Goal: Task Accomplishment & Management: Use online tool/utility

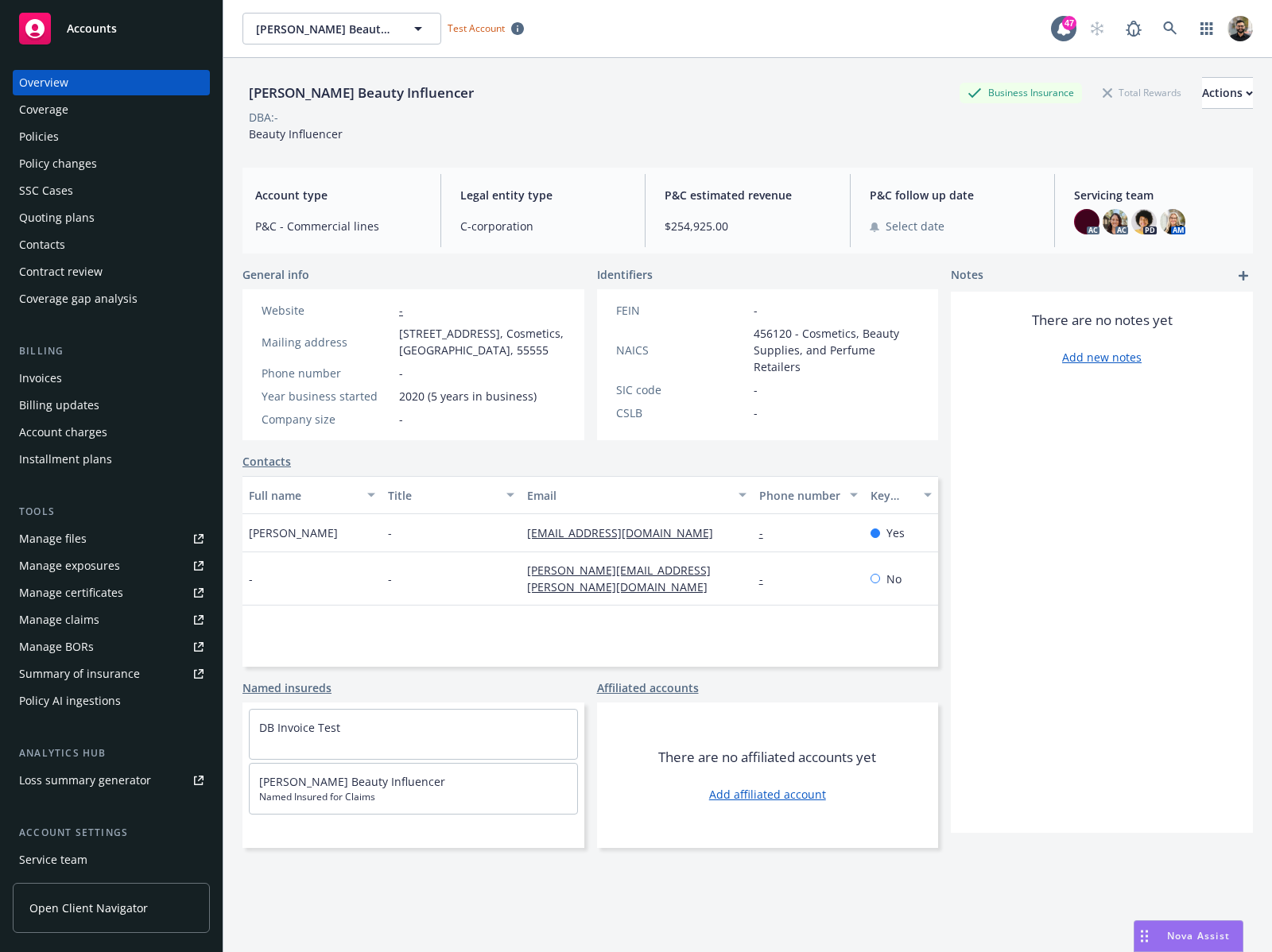
click at [125, 706] on div "Policy AI ingestions" at bounding box center [111, 700] width 185 height 26
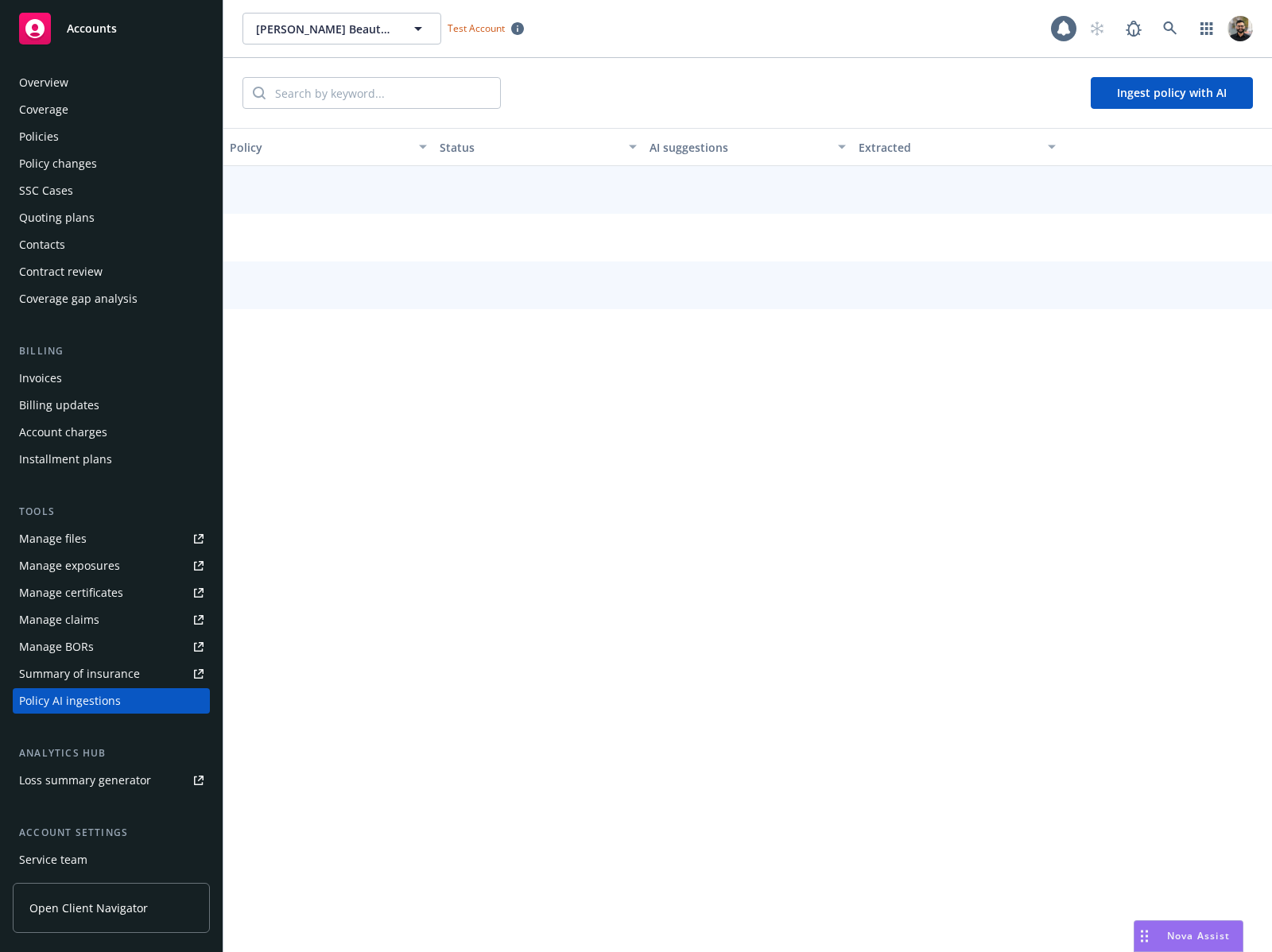
scroll to position [109, 0]
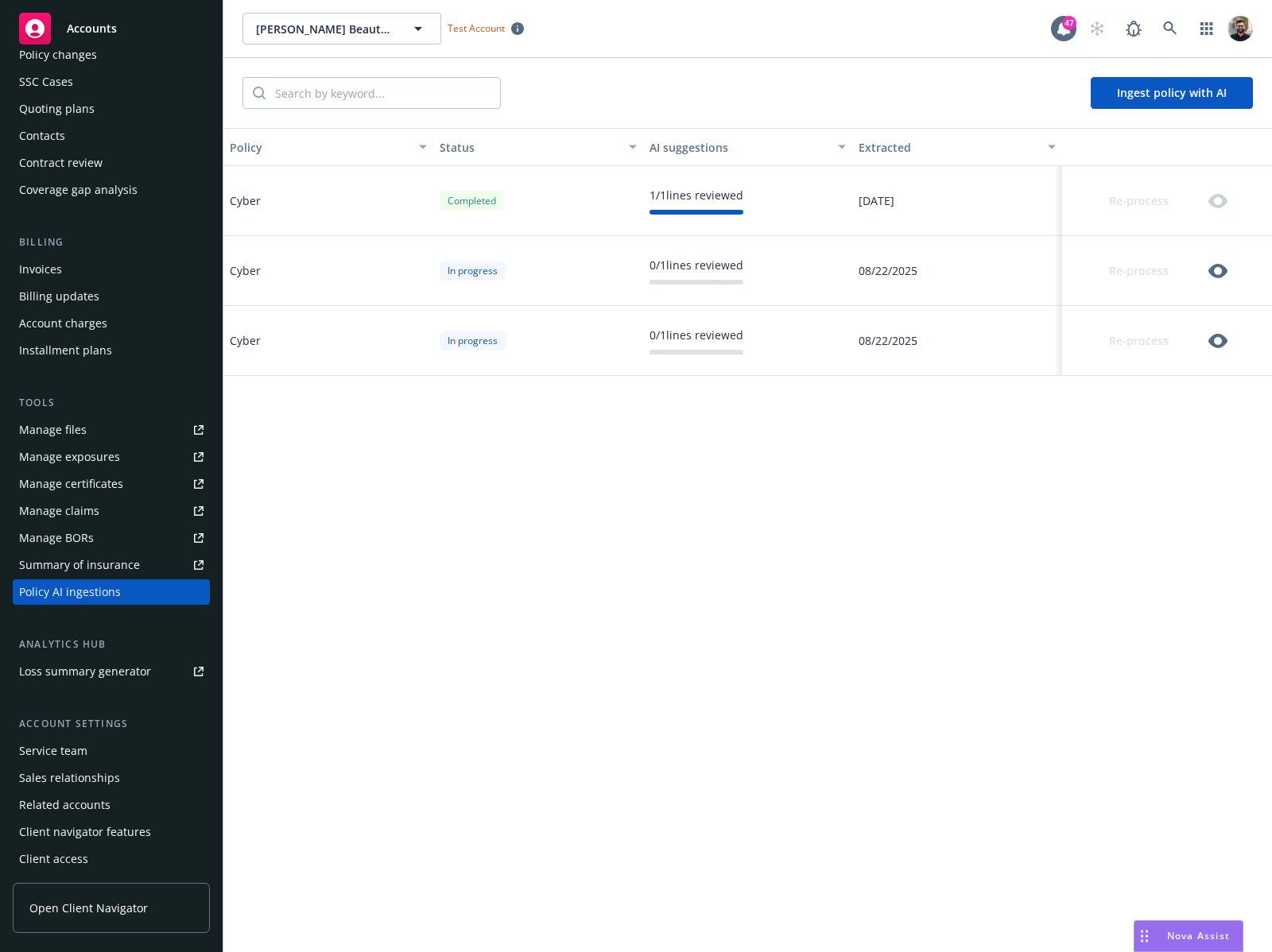
click at [1143, 103] on button "Ingest policy with AI" at bounding box center [1172, 93] width 162 height 31
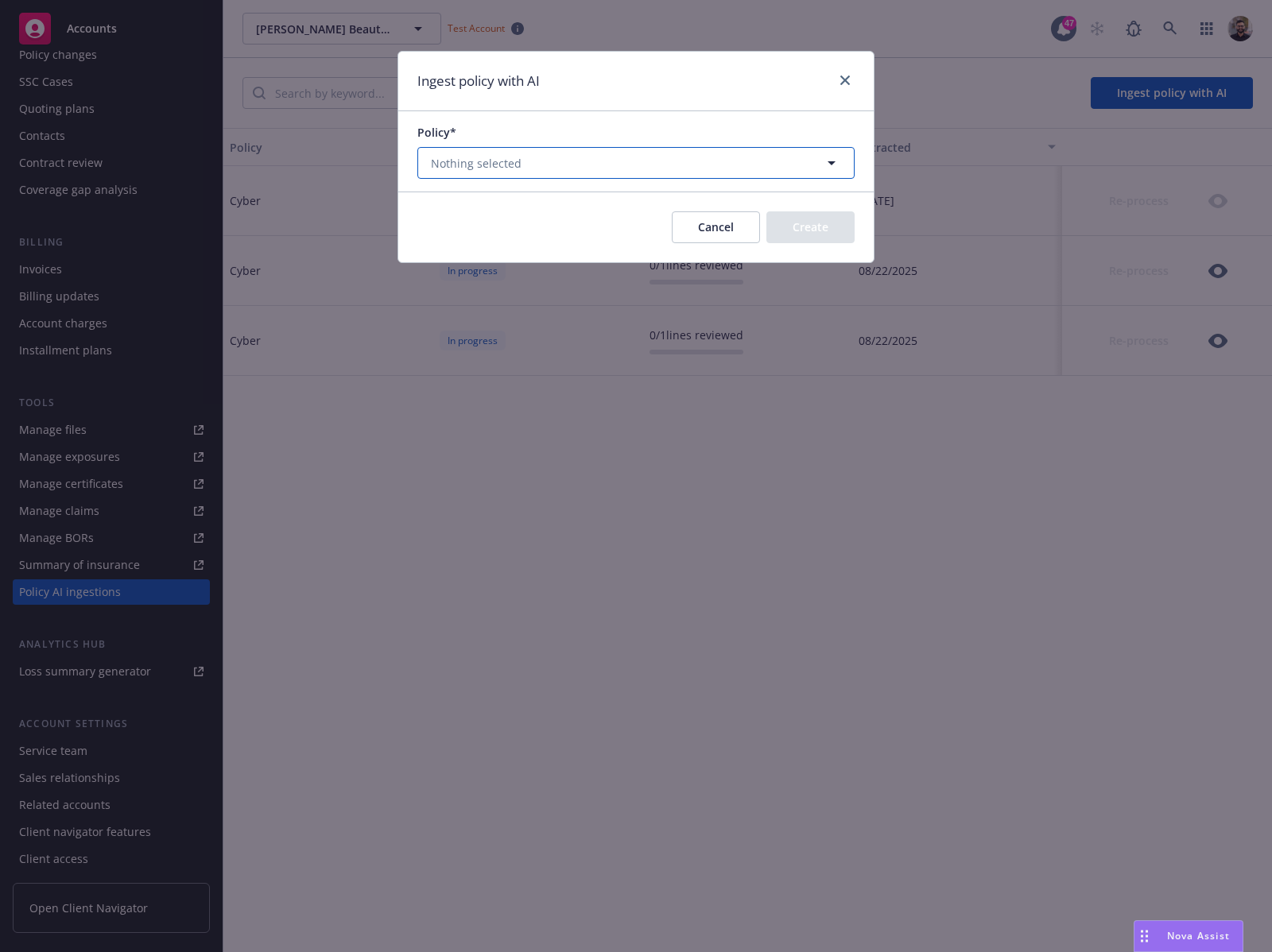
click at [781, 164] on button "Nothing selected" at bounding box center [636, 163] width 437 height 31
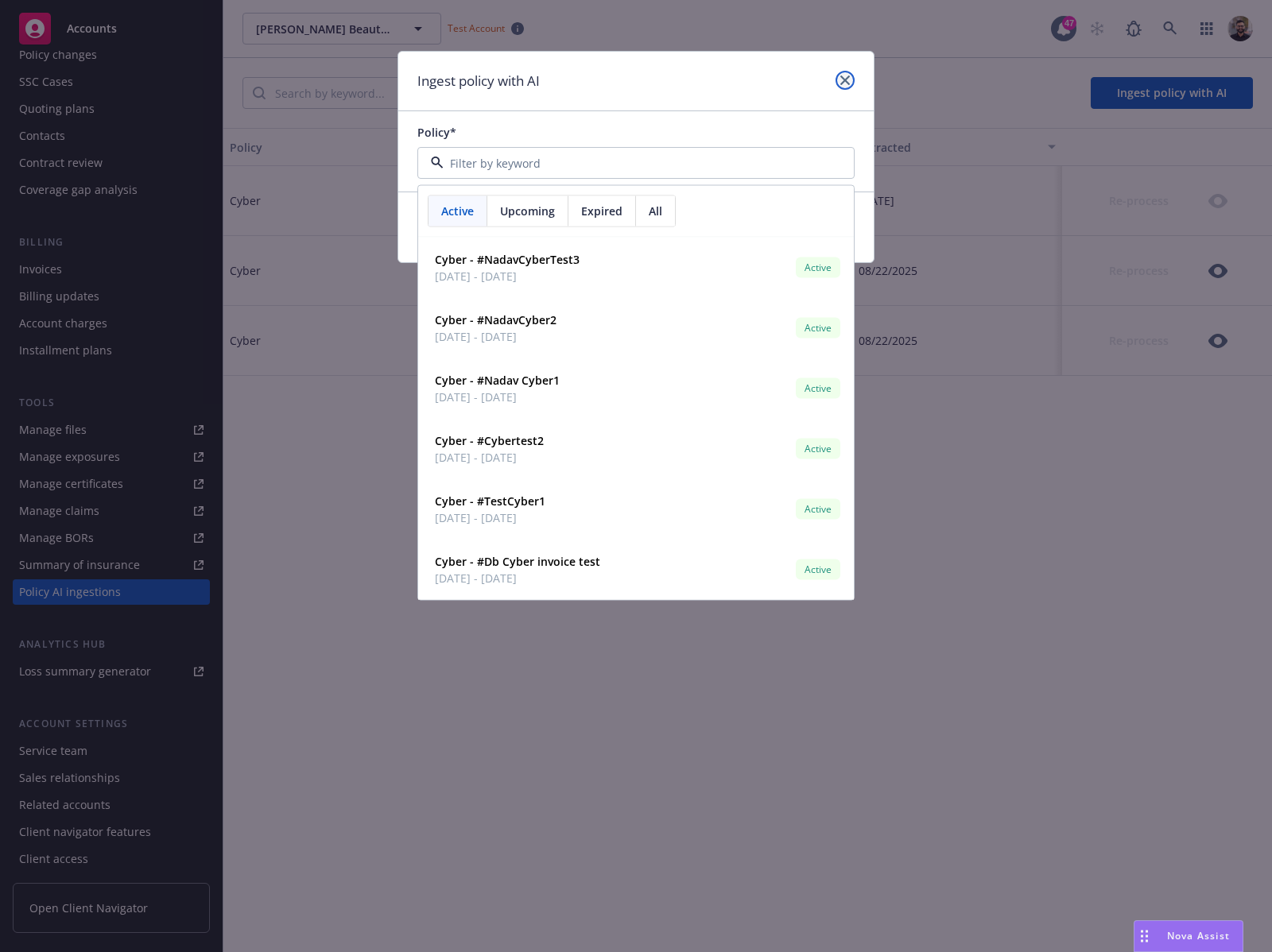
click at [847, 81] on icon "close" at bounding box center [846, 80] width 10 height 10
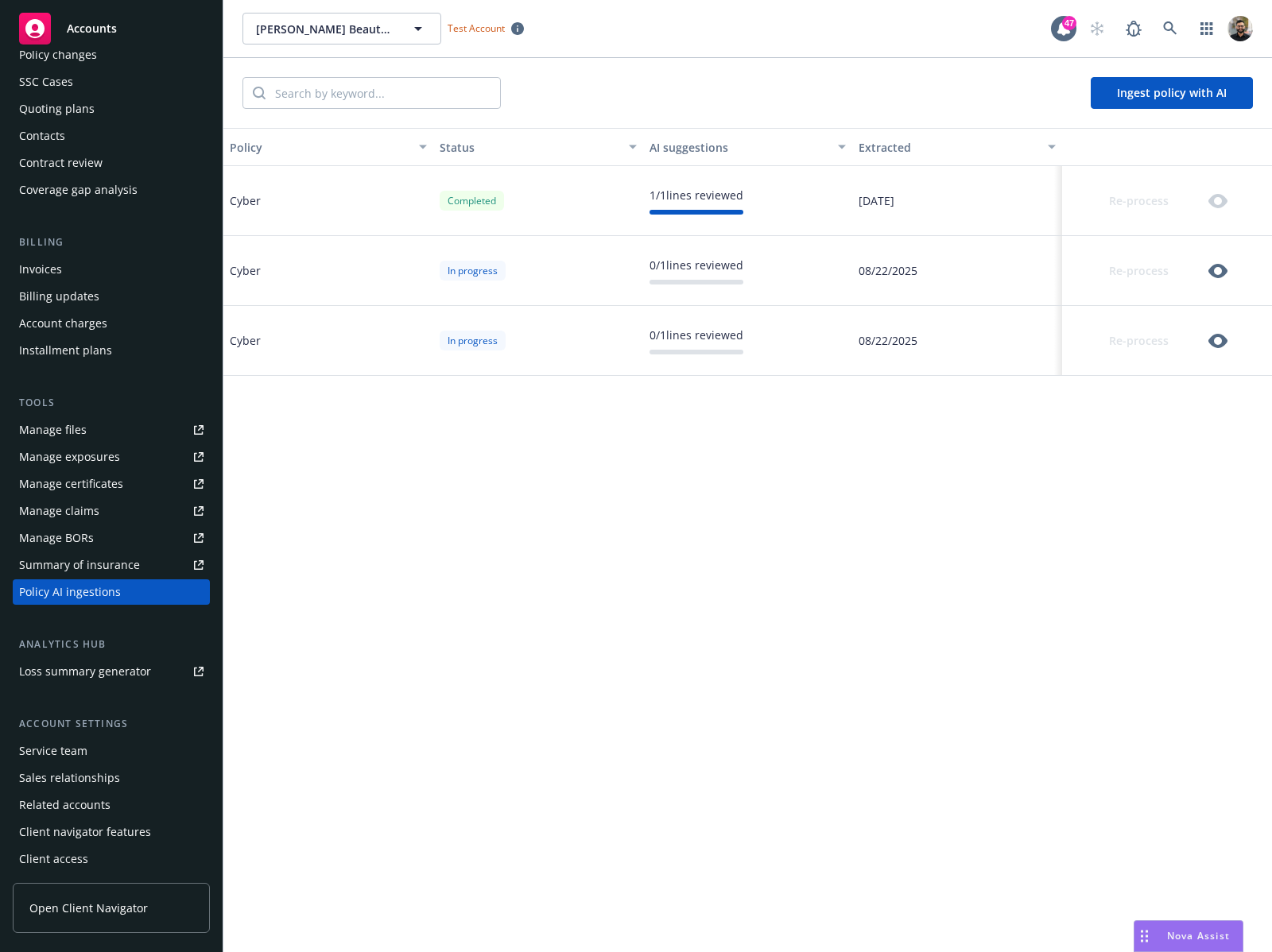
click at [571, 253] on div "In progress" at bounding box center [537, 271] width 210 height 70
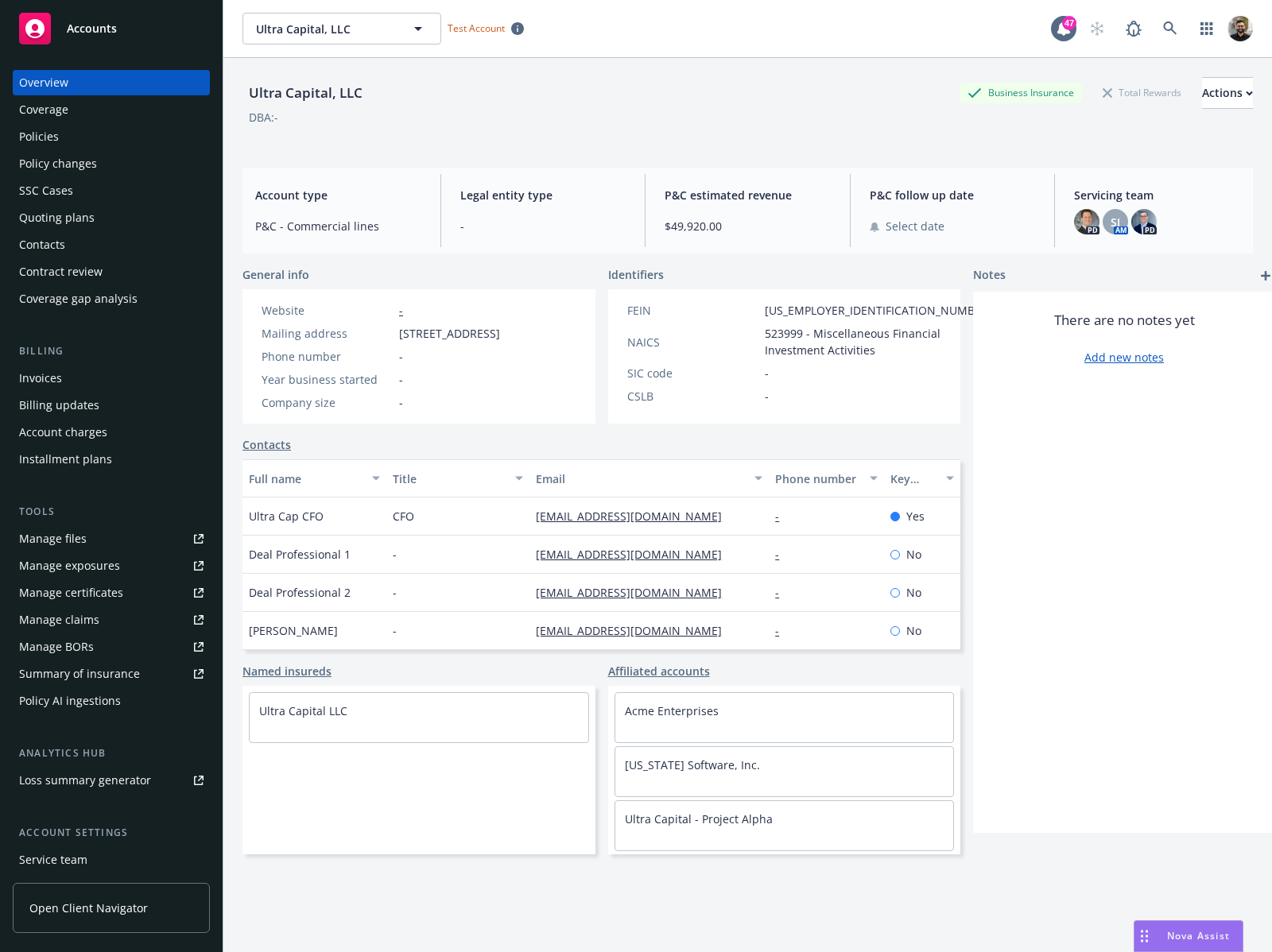
click at [104, 696] on div "Policy AI ingestions" at bounding box center [70, 700] width 102 height 26
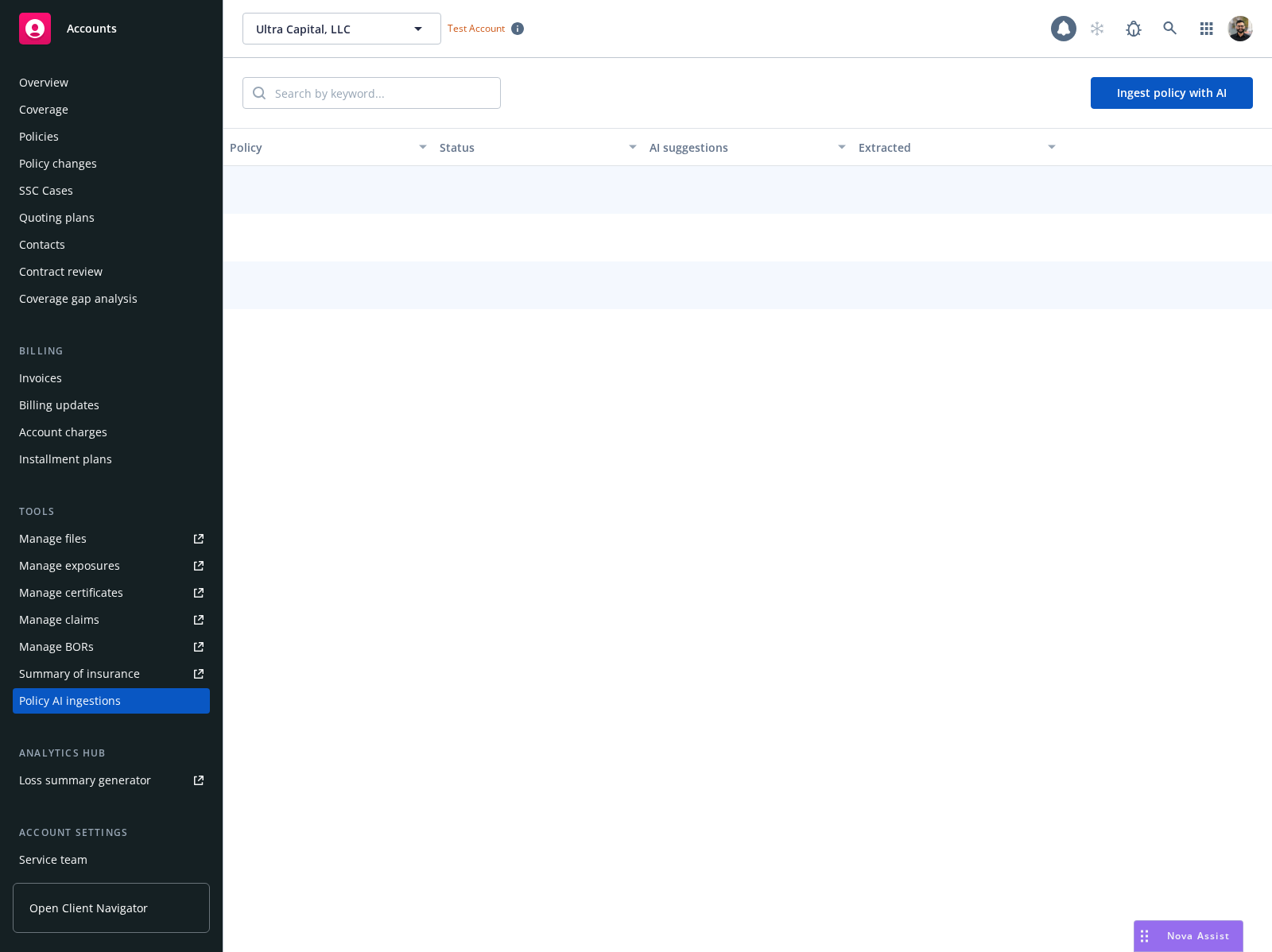
scroll to position [109, 0]
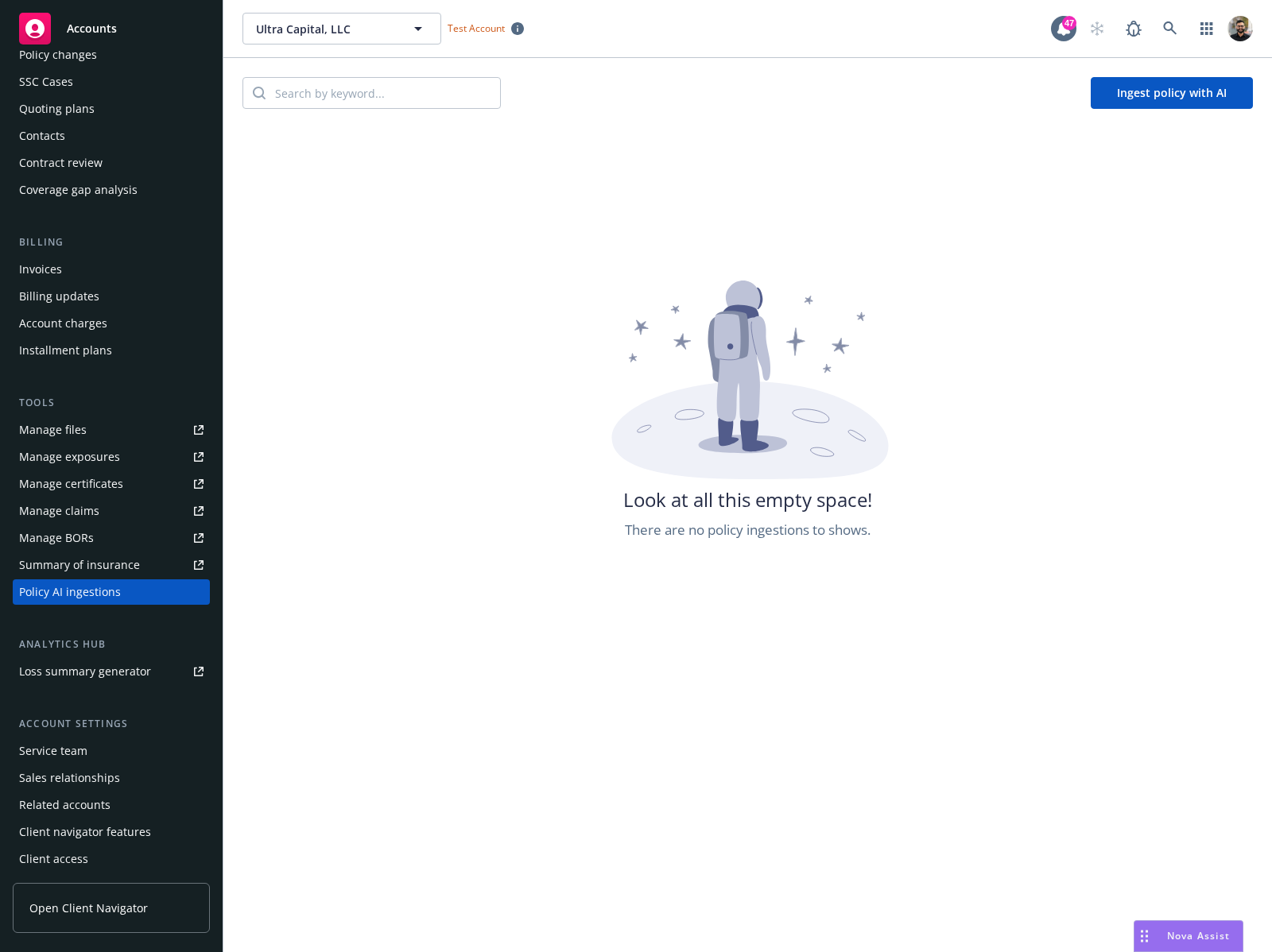
click at [1116, 107] on button "Ingest policy with AI" at bounding box center [1172, 93] width 162 height 31
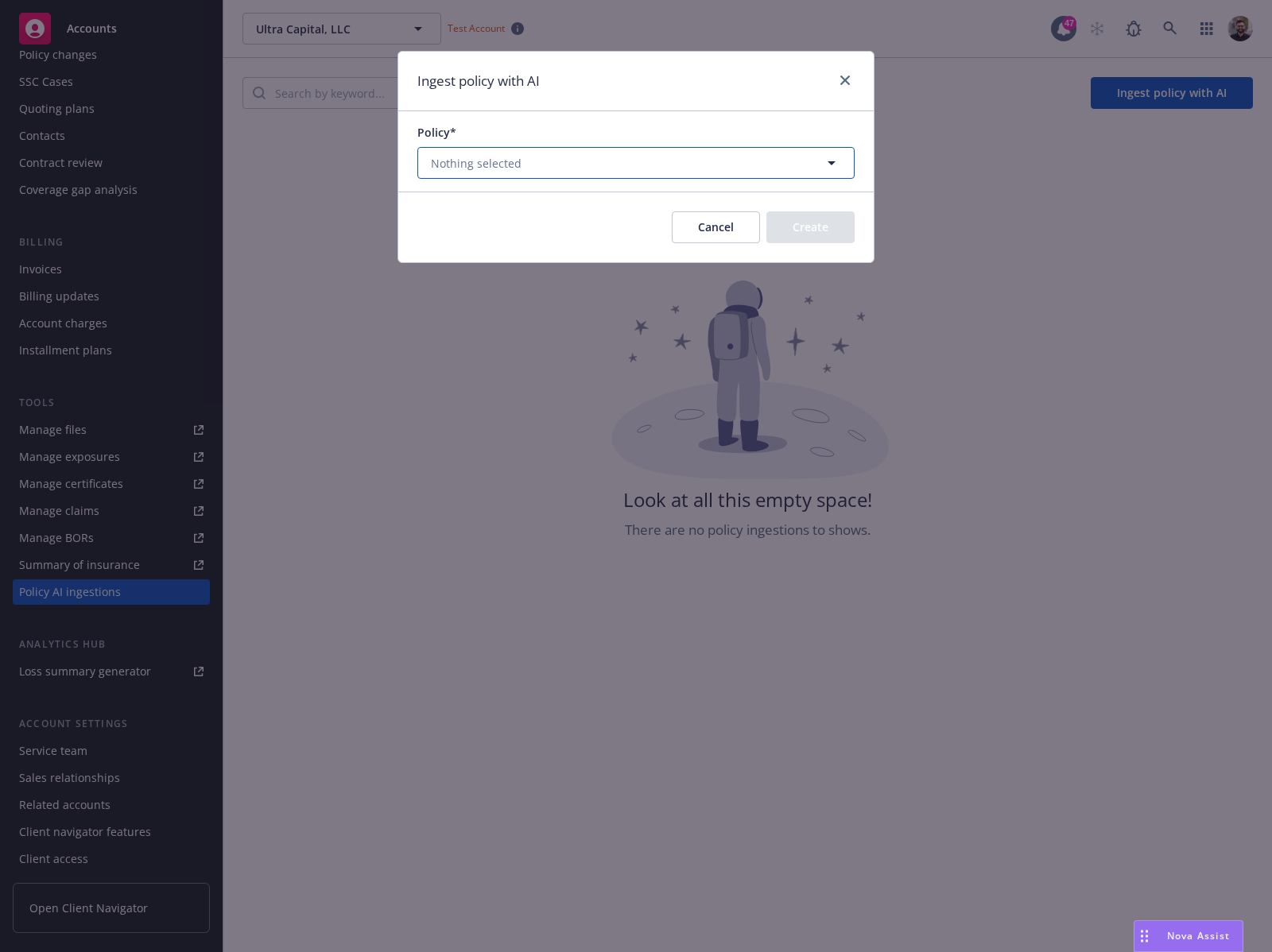
click at [785, 157] on button "Nothing selected" at bounding box center [636, 163] width 437 height 31
click at [845, 80] on icon "close" at bounding box center [846, 80] width 10 height 10
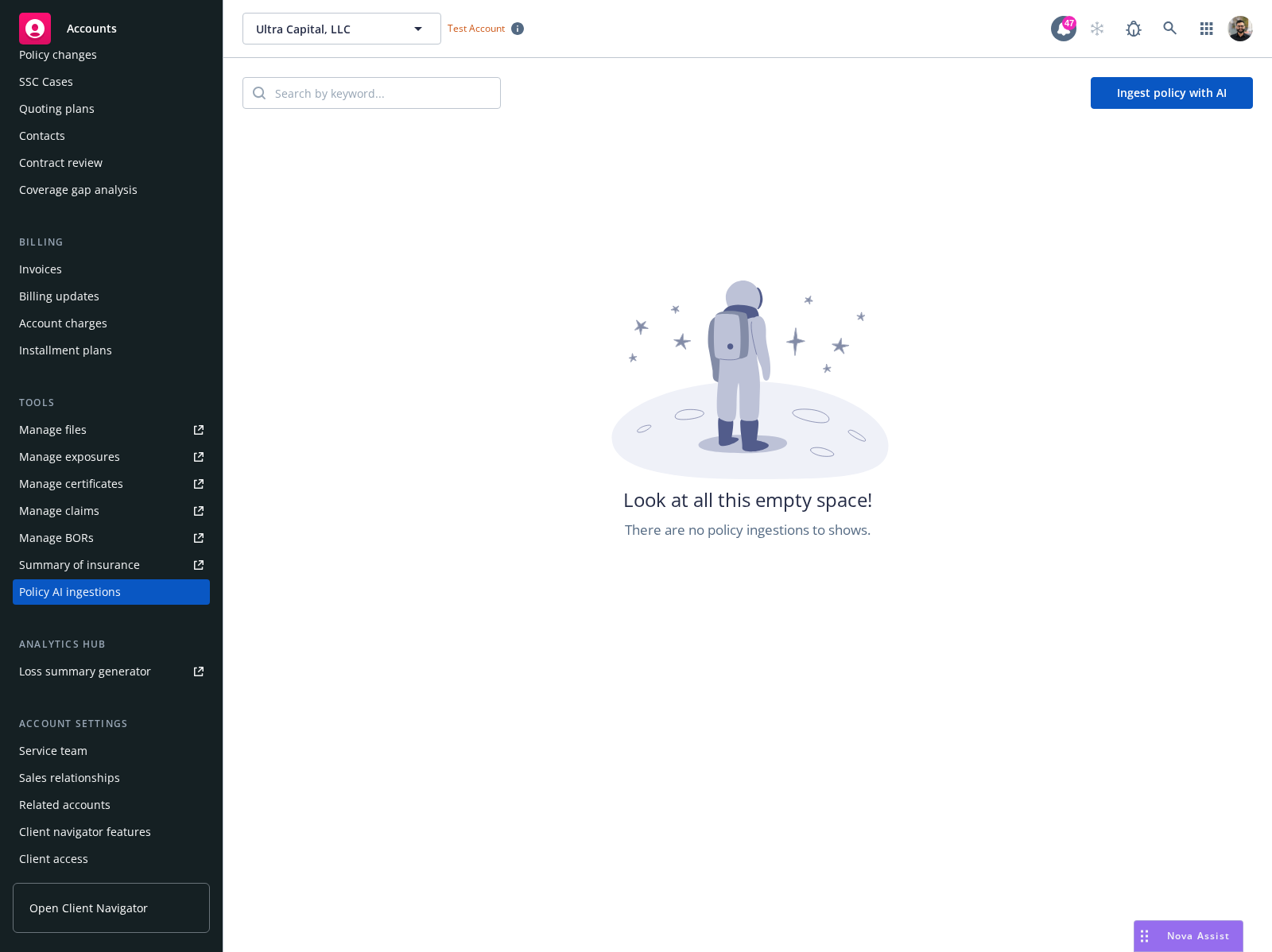
click at [1113, 92] on button "Ingest policy with AI" at bounding box center [1172, 93] width 162 height 31
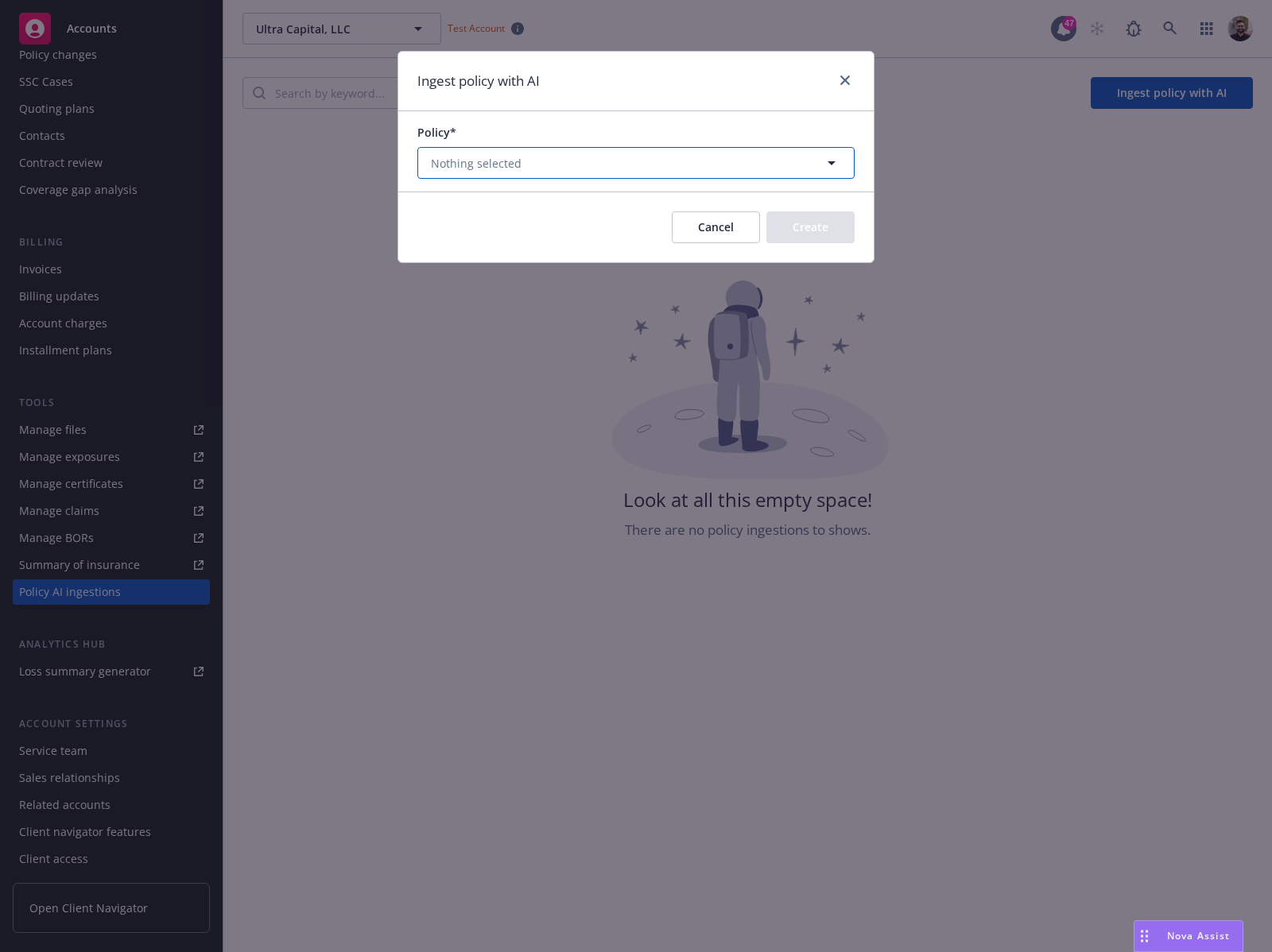
click at [825, 162] on icon "button" at bounding box center [831, 162] width 19 height 19
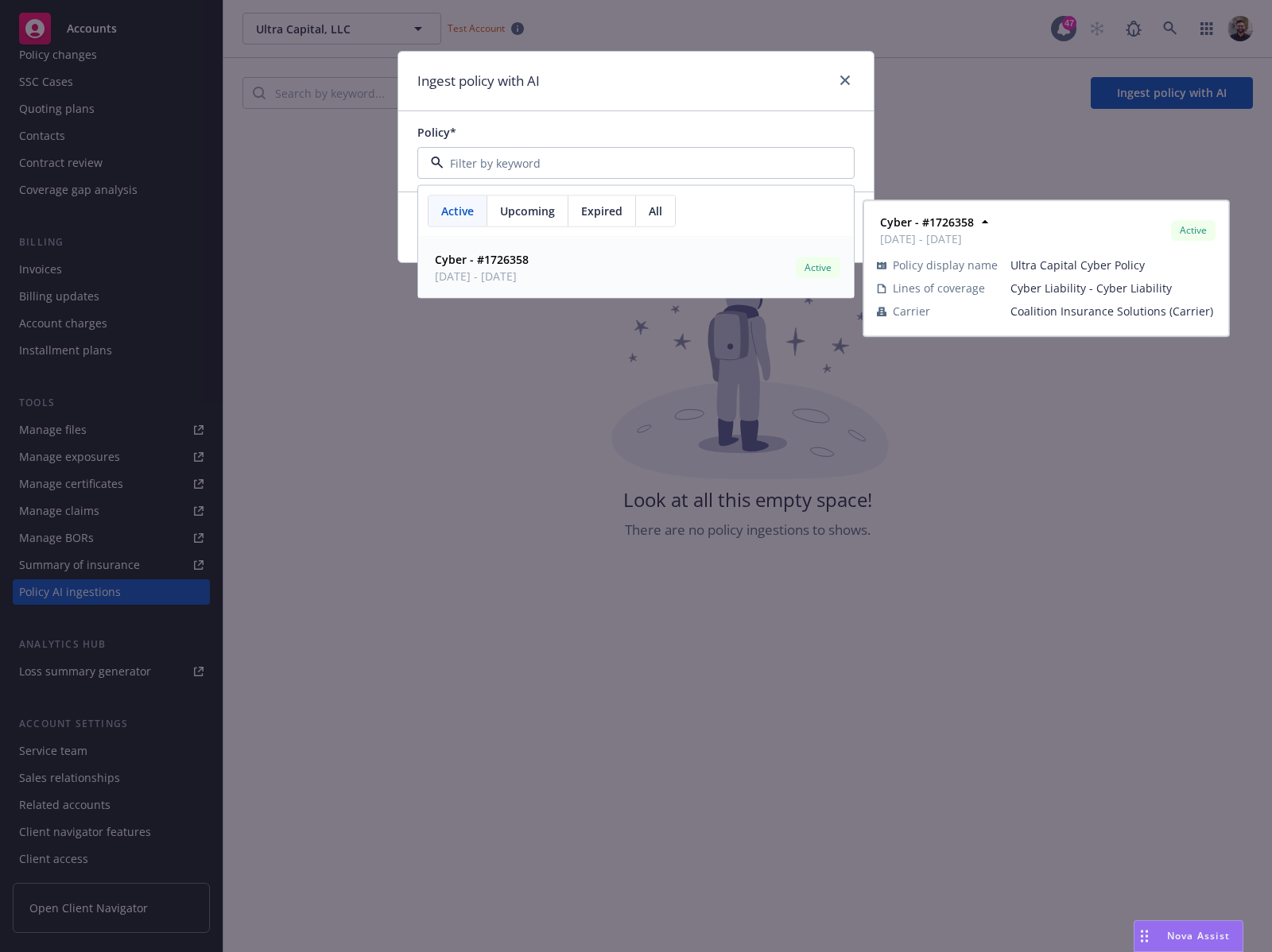
click at [716, 268] on div "Cyber - #1726358 08/26/2025 - 08/26/2026 Active" at bounding box center [635, 268] width 415 height 40
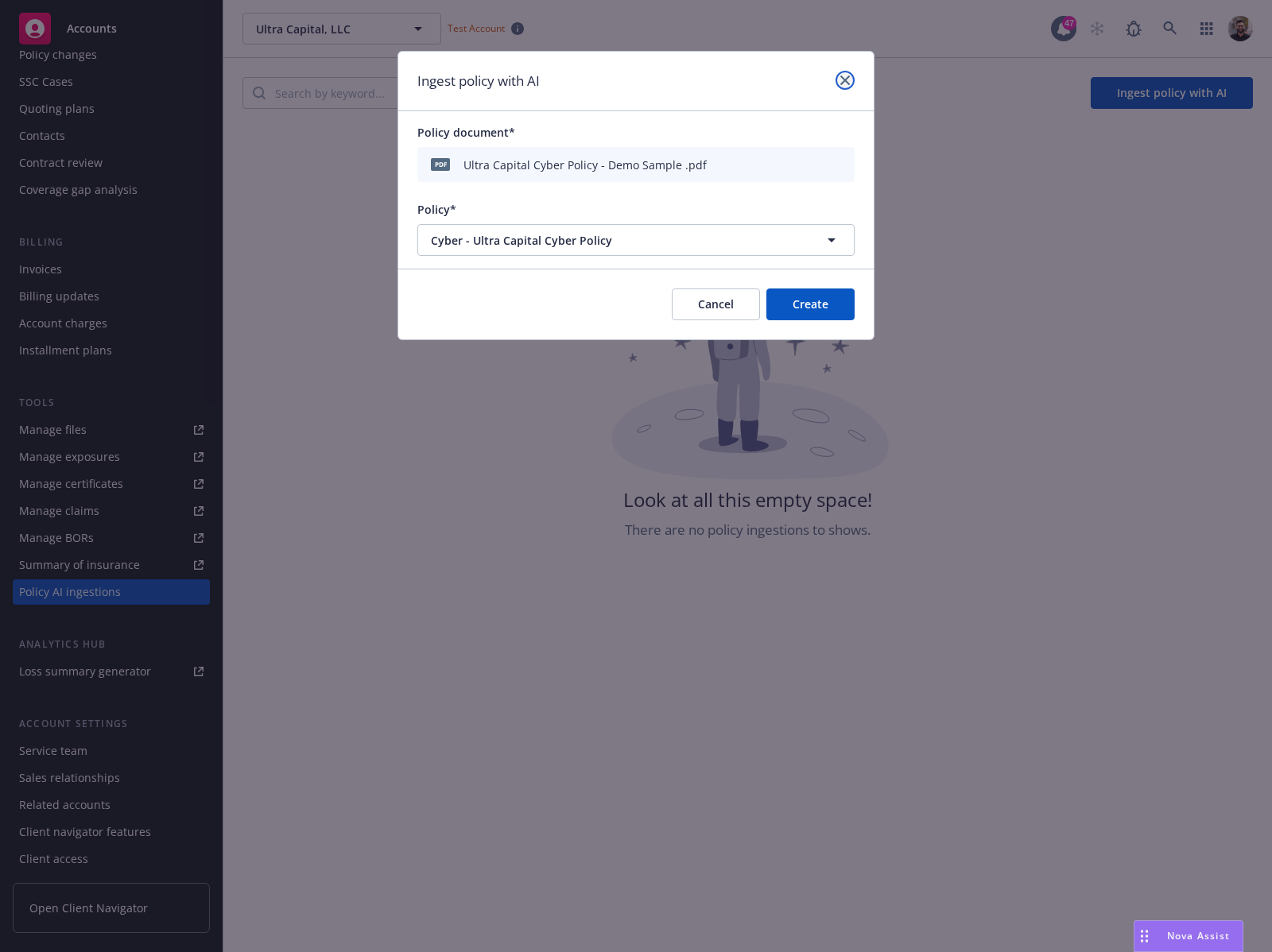
click at [849, 85] on link "close" at bounding box center [845, 79] width 19 height 19
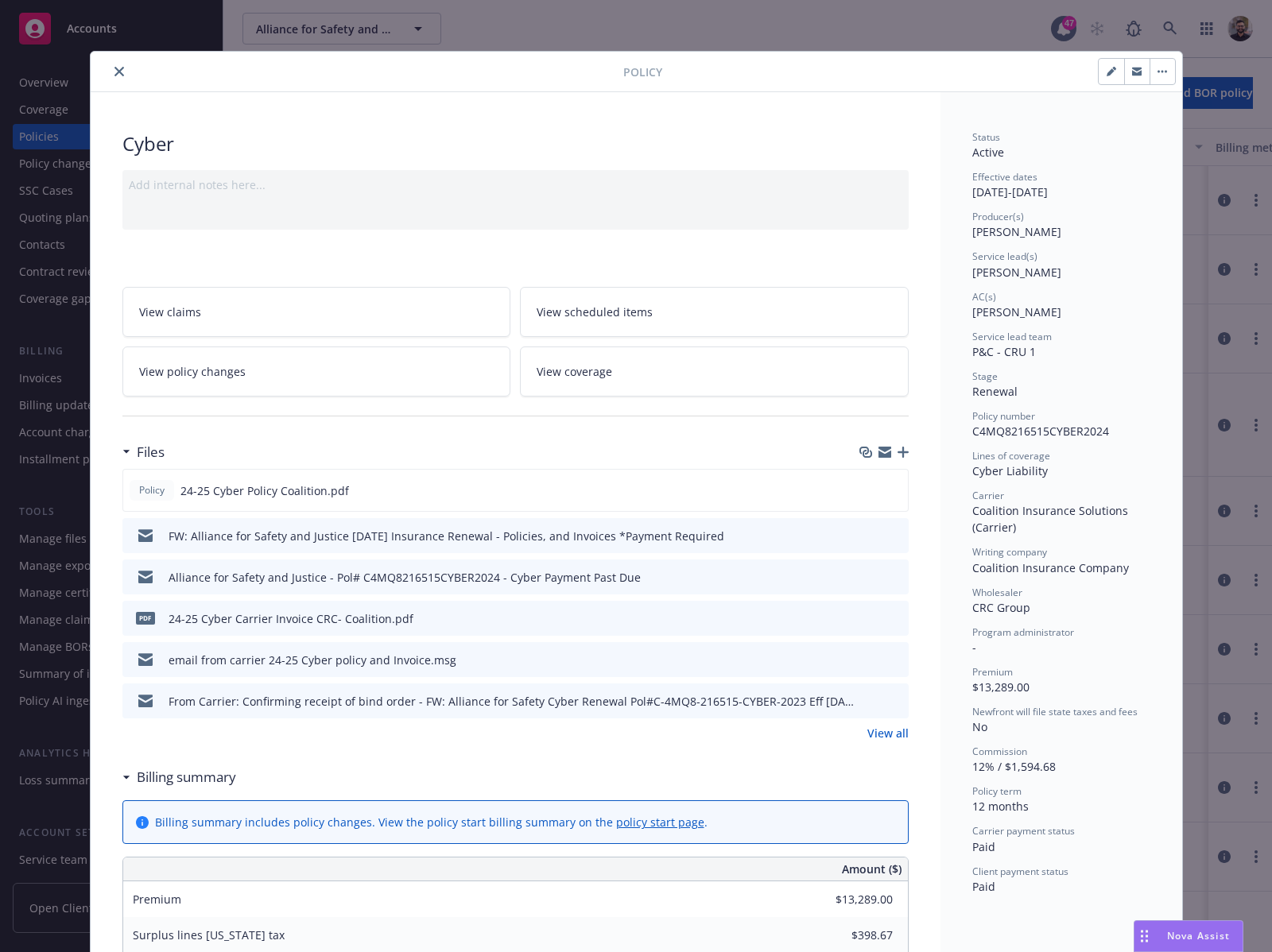
click at [117, 67] on button "close" at bounding box center [118, 71] width 19 height 19
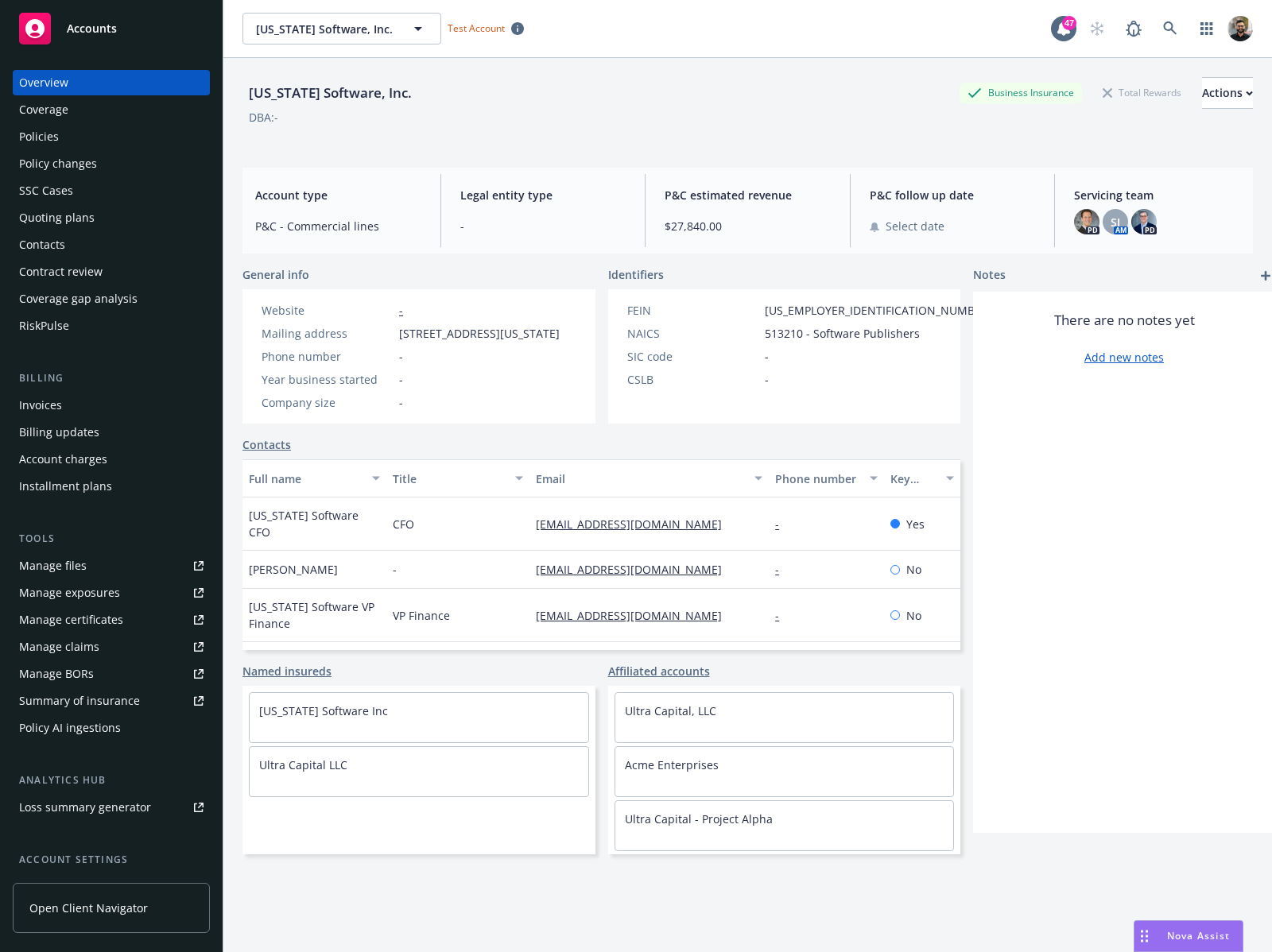
click at [169, 725] on div "Policy AI ingestions" at bounding box center [111, 728] width 185 height 26
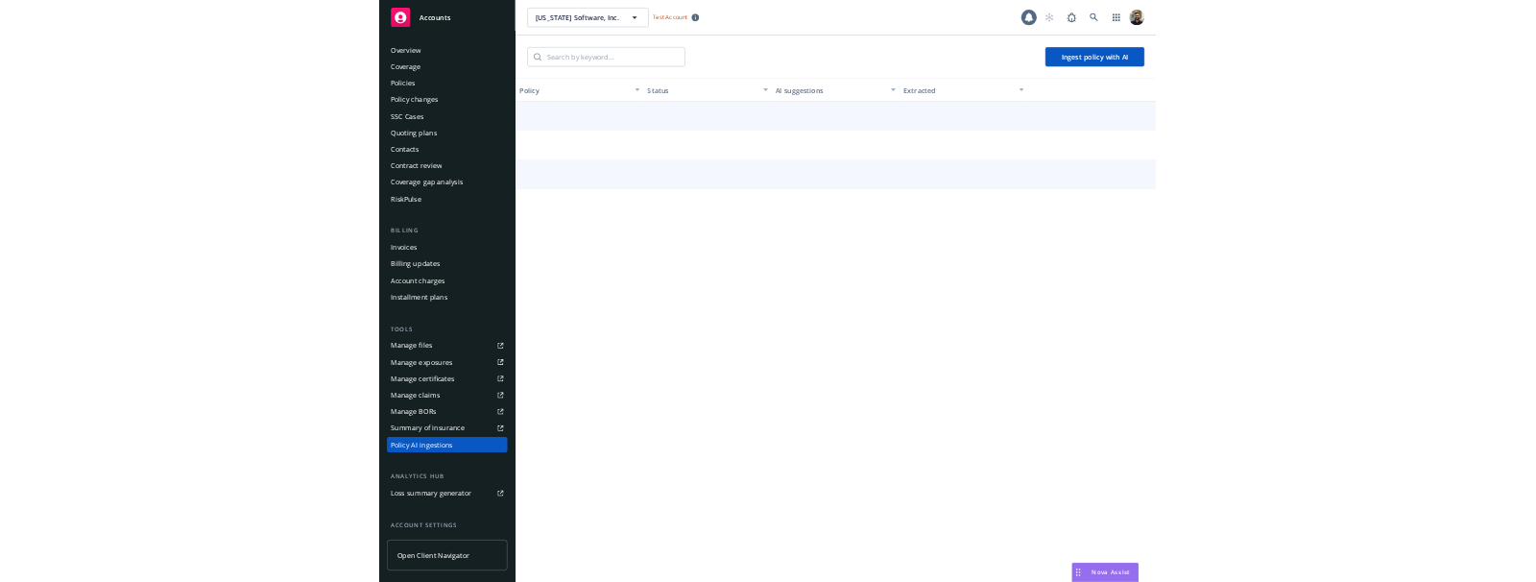
scroll to position [165, 0]
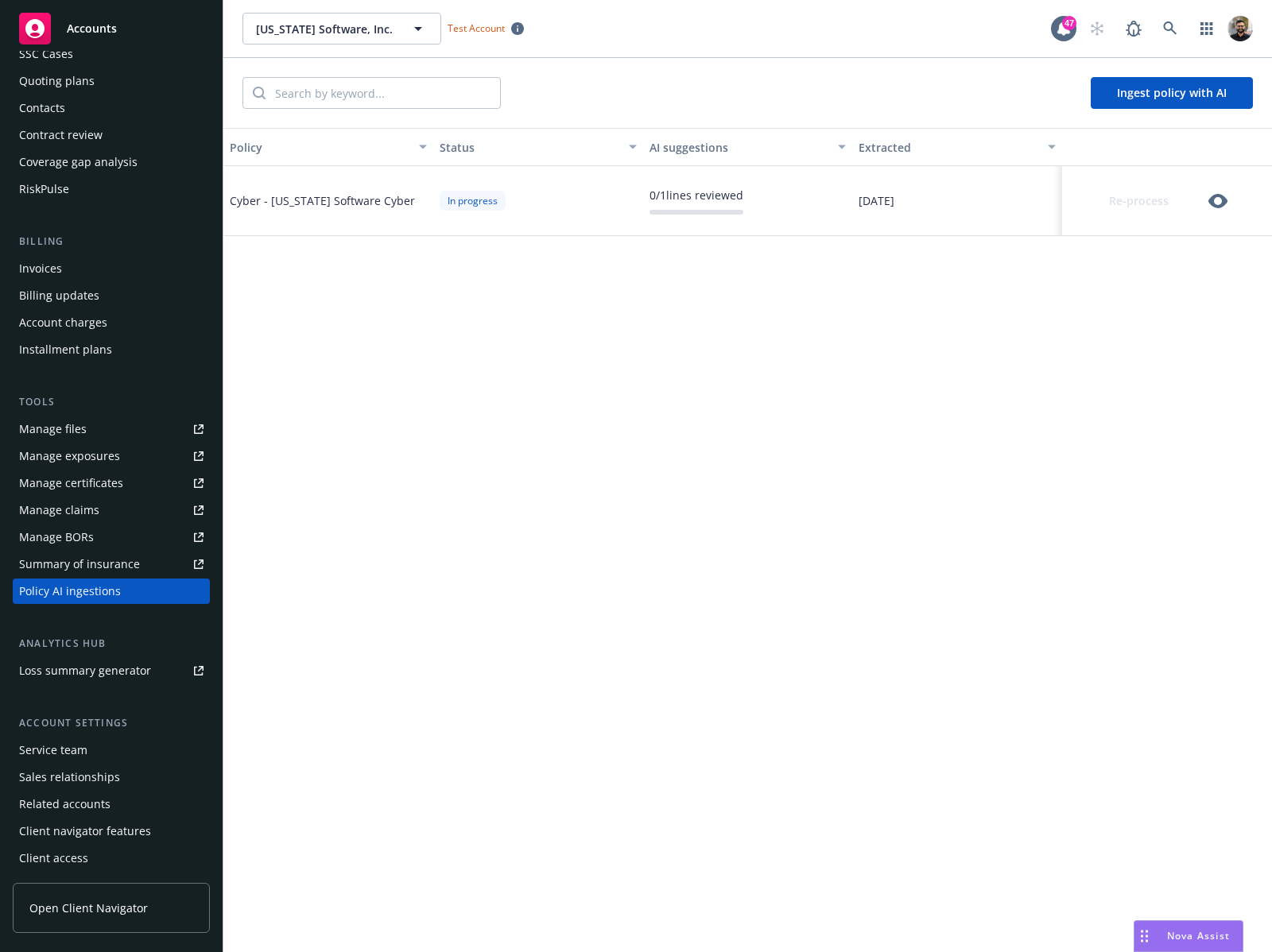
click at [1208, 205] on icon "button" at bounding box center [1217, 200] width 19 height 14
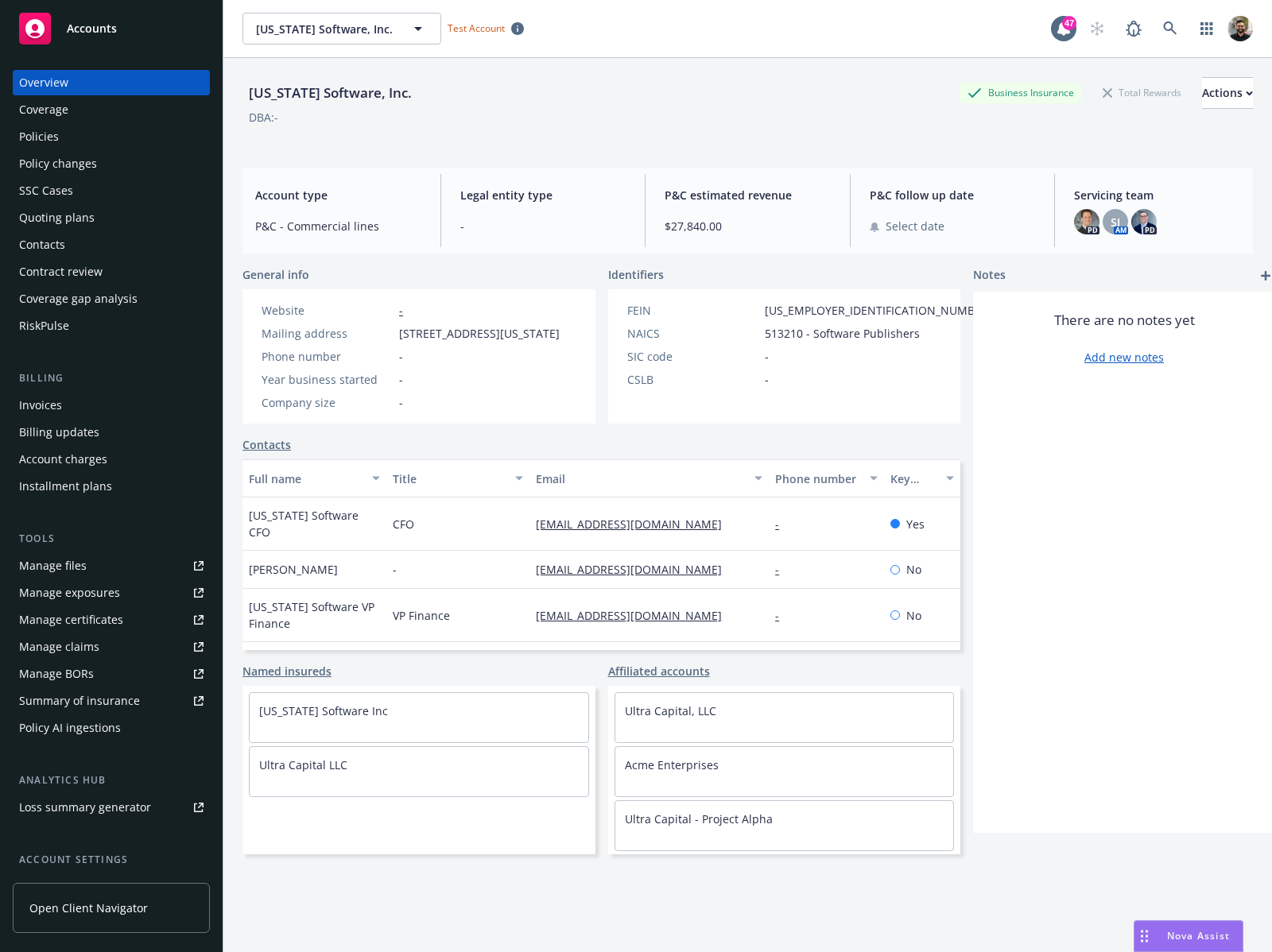
click at [78, 700] on div "Summary of insurance" at bounding box center [80, 700] width 121 height 26
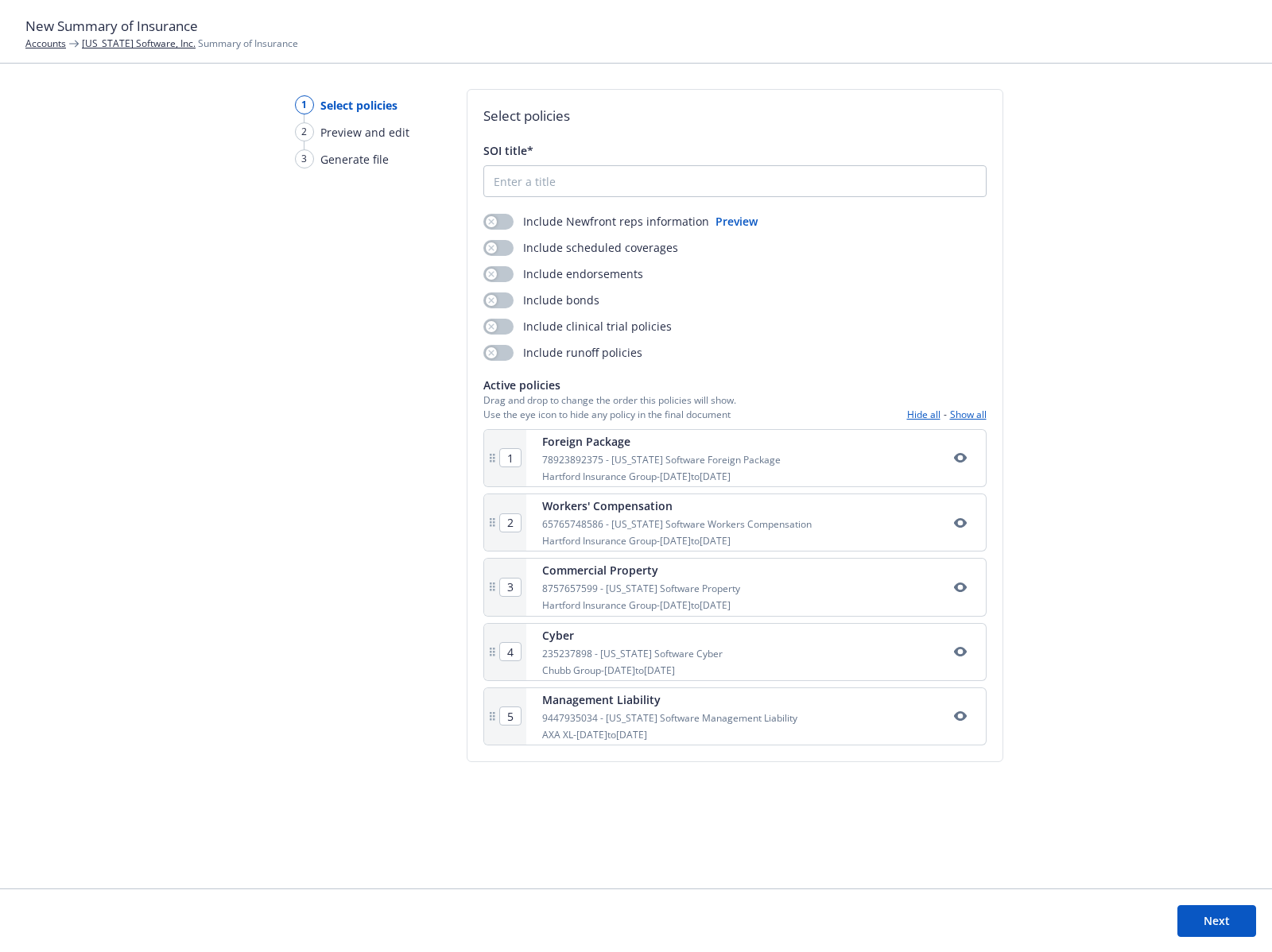
click at [94, 40] on link "[US_STATE] Software, Inc." at bounding box center [138, 43] width 113 height 13
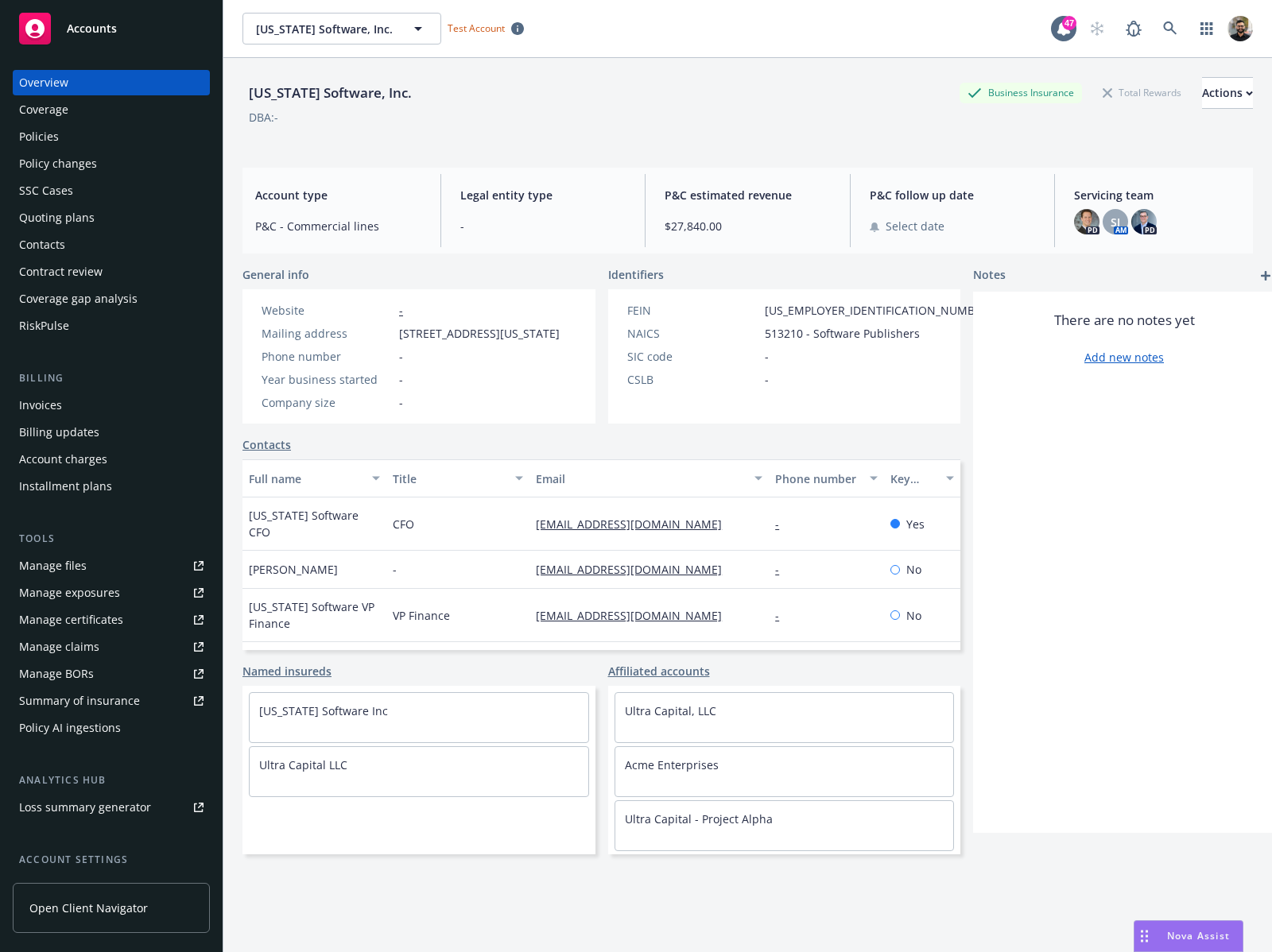
click at [104, 726] on div "Policy AI ingestions" at bounding box center [70, 728] width 102 height 26
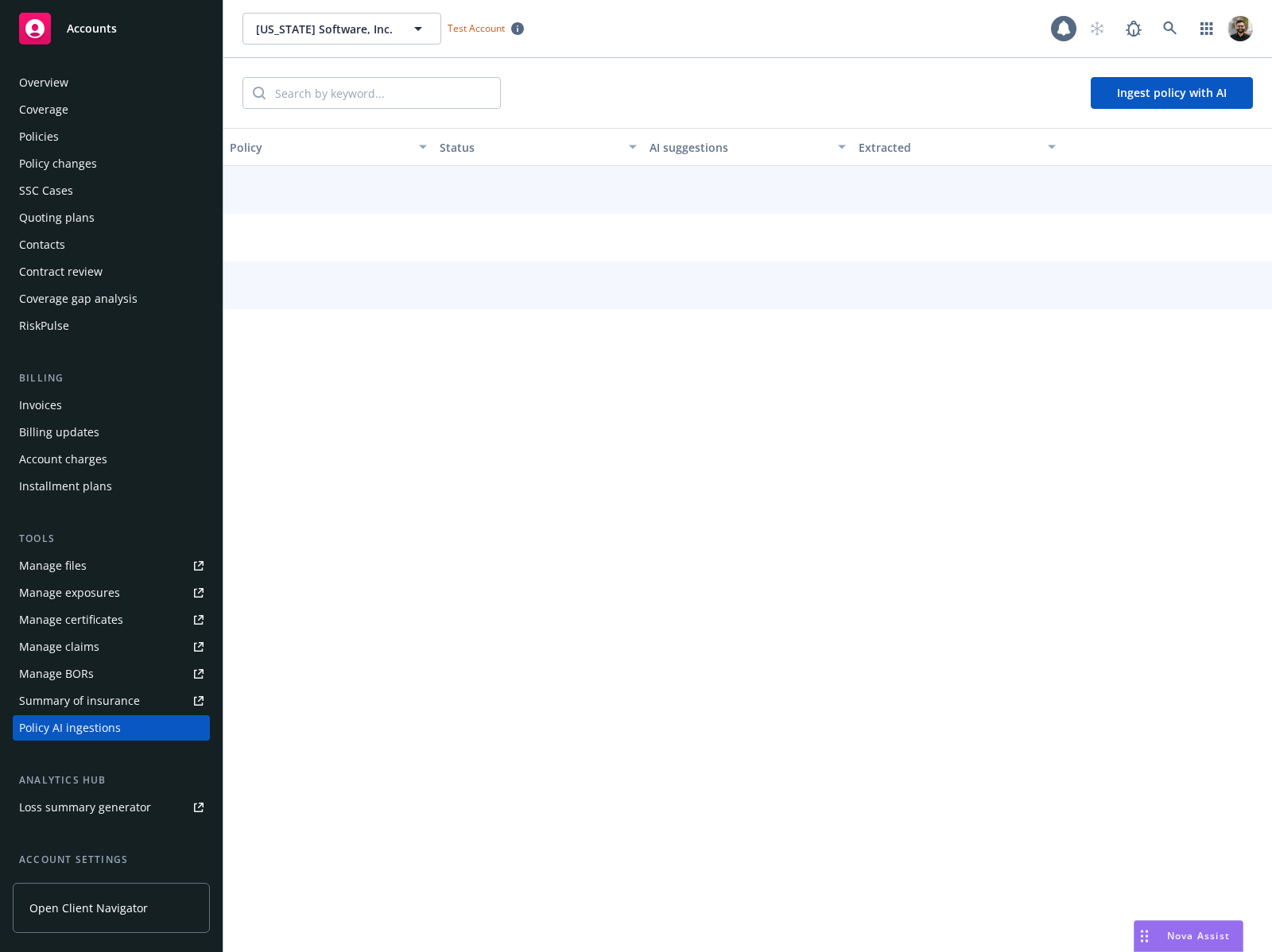
scroll to position [137, 0]
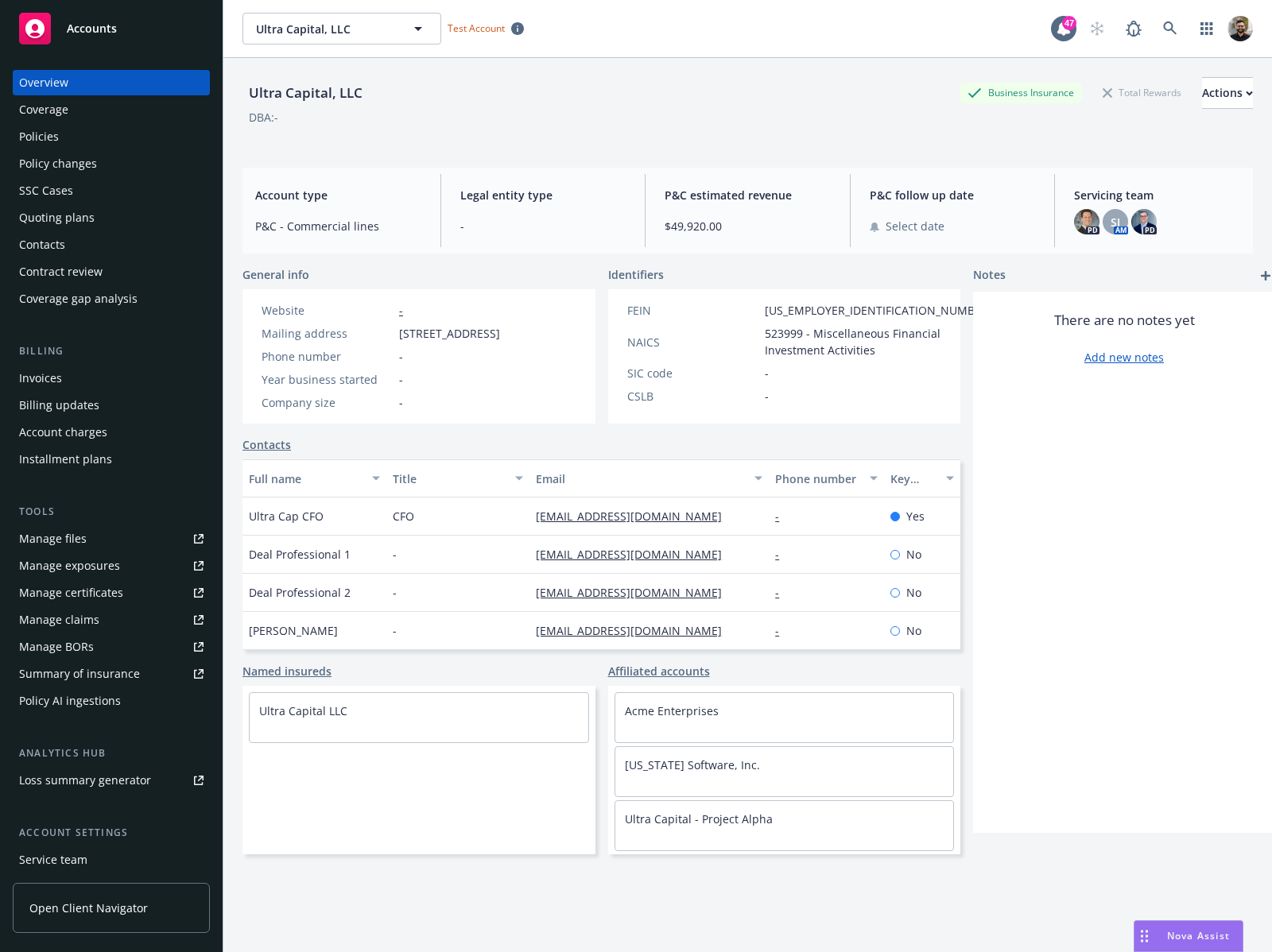
click at [120, 699] on div "Policy AI ingestions" at bounding box center [111, 700] width 185 height 26
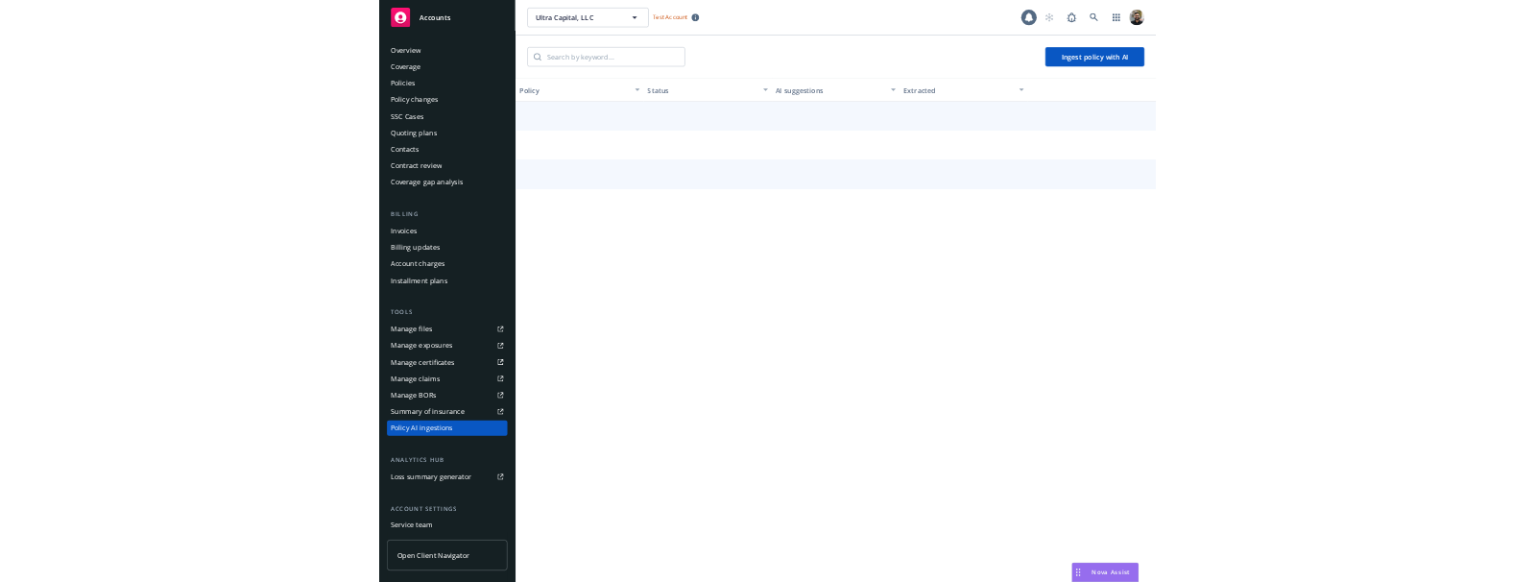
scroll to position [132, 0]
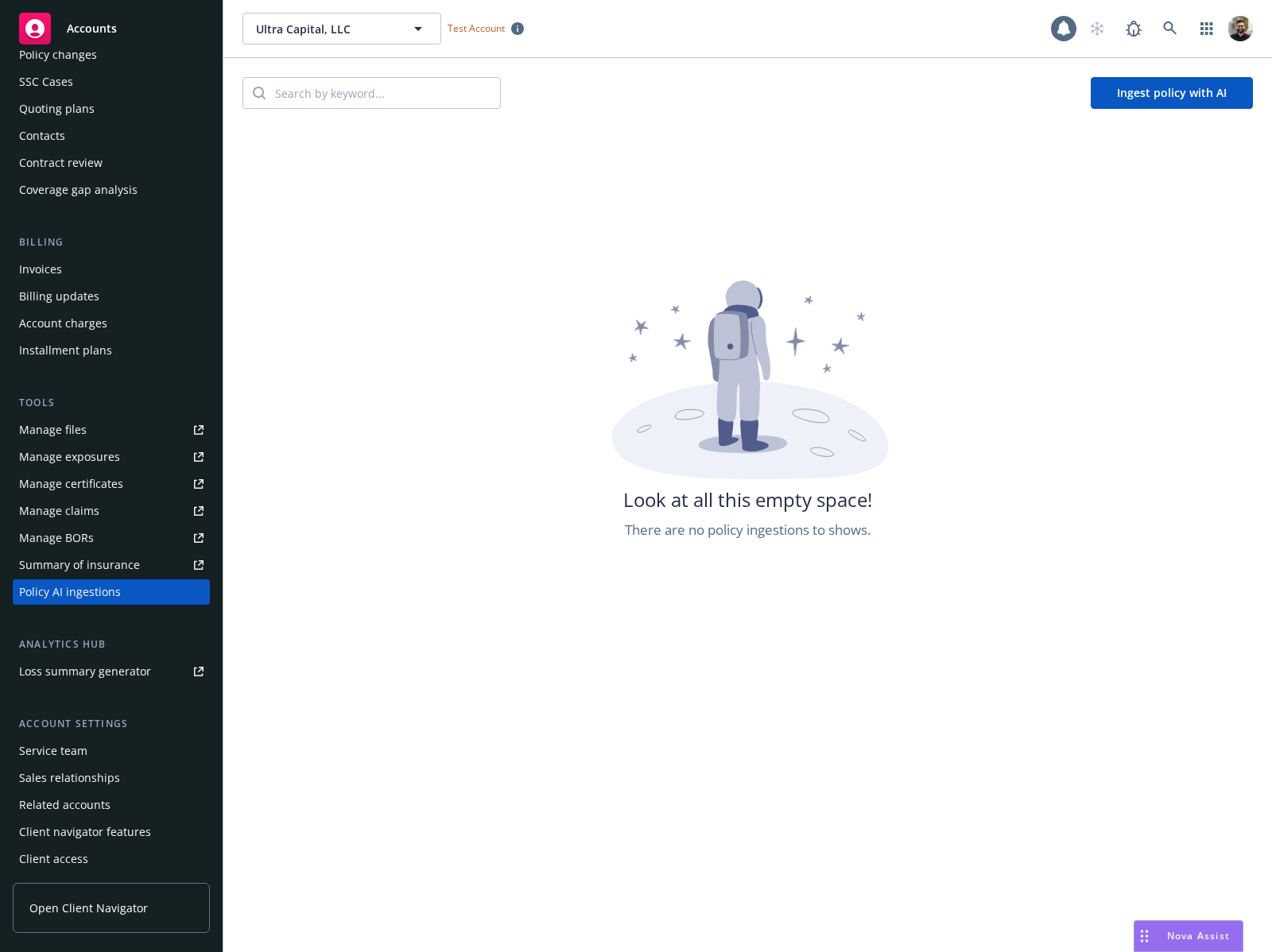
click at [1125, 89] on button "Ingest policy with AI" at bounding box center [1172, 93] width 162 height 31
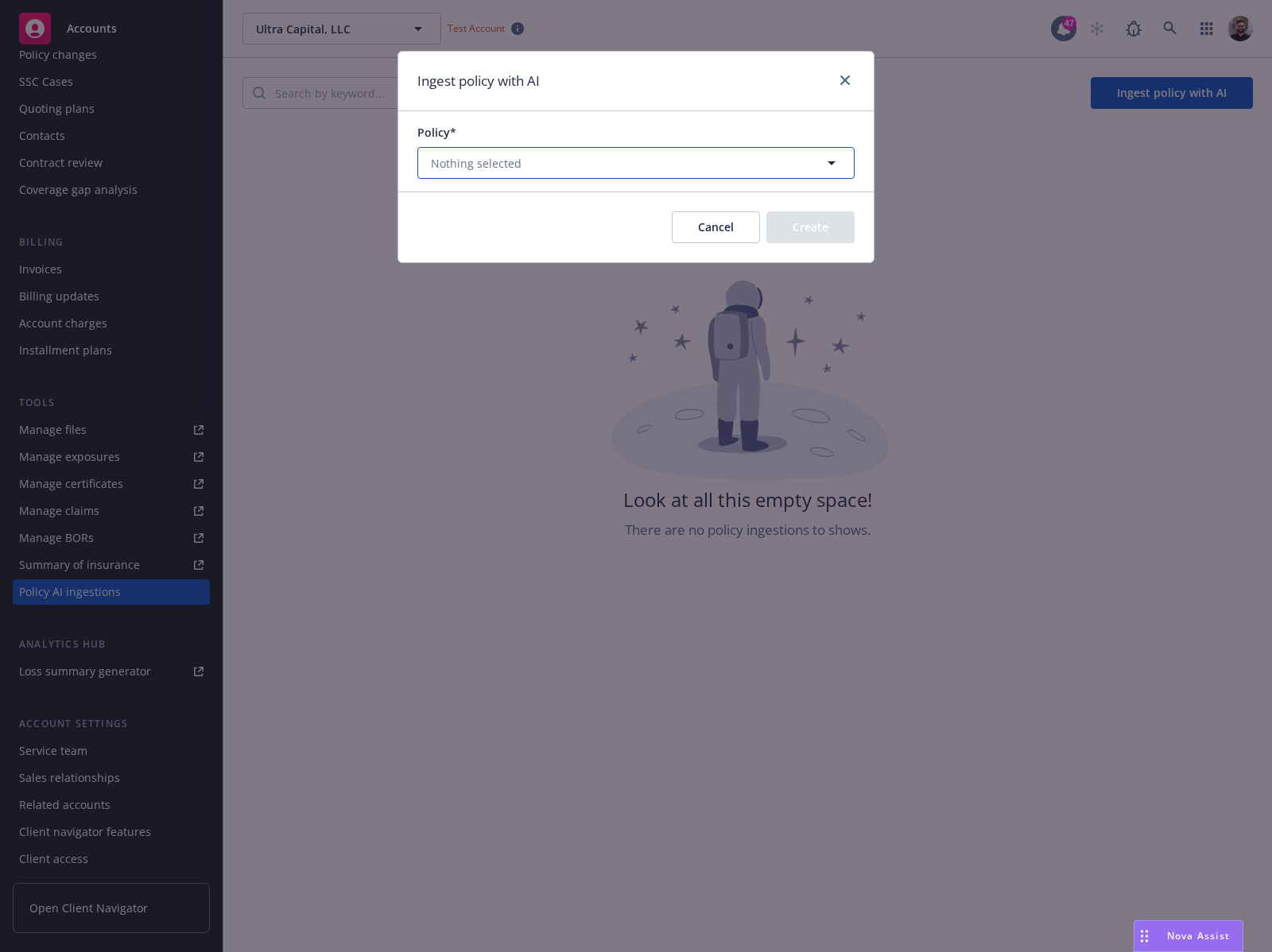
click at [777, 161] on button "Nothing selected" at bounding box center [636, 163] width 437 height 31
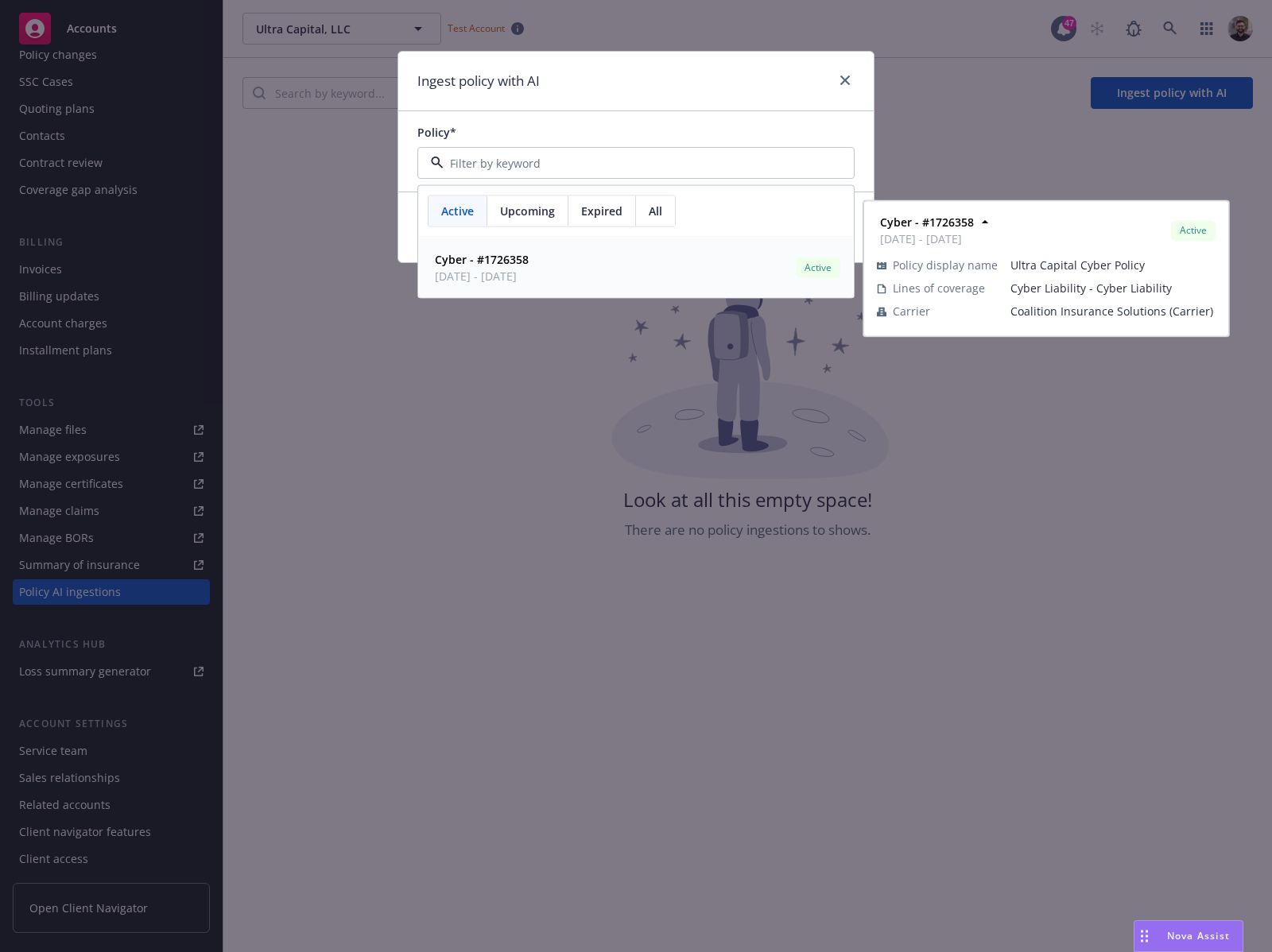
click at [752, 277] on div "Cyber - #1726358 08/26/2025 - 08/26/2026 Active" at bounding box center [635, 268] width 415 height 40
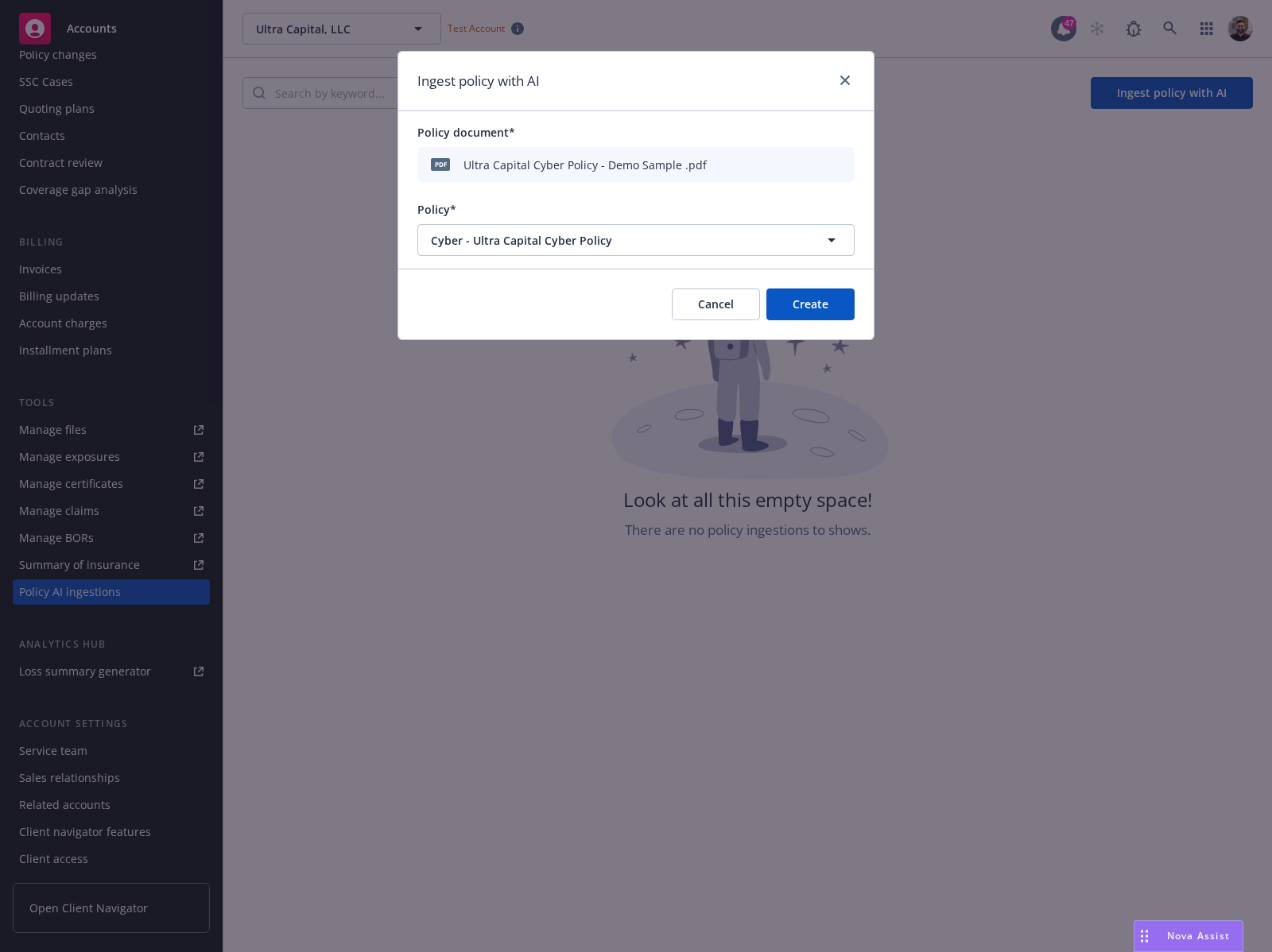
click at [845, 137] on div "Policy document*" at bounding box center [636, 132] width 437 height 17
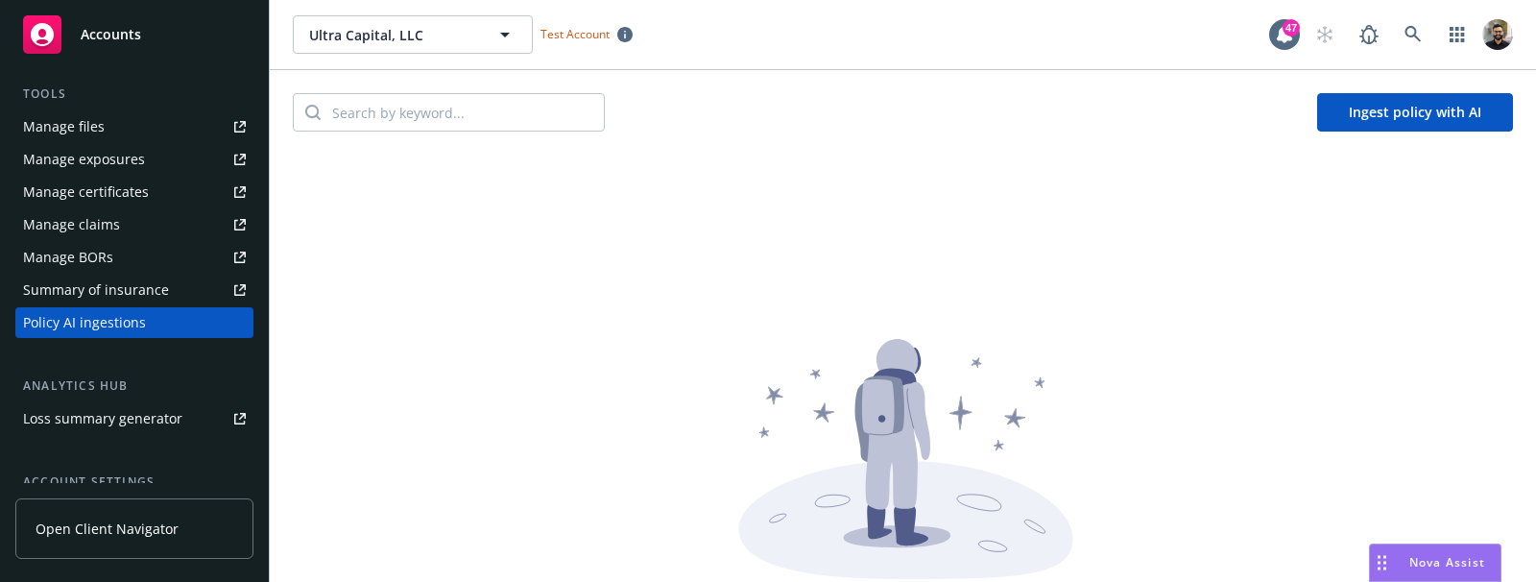
scroll to position [132, 0]
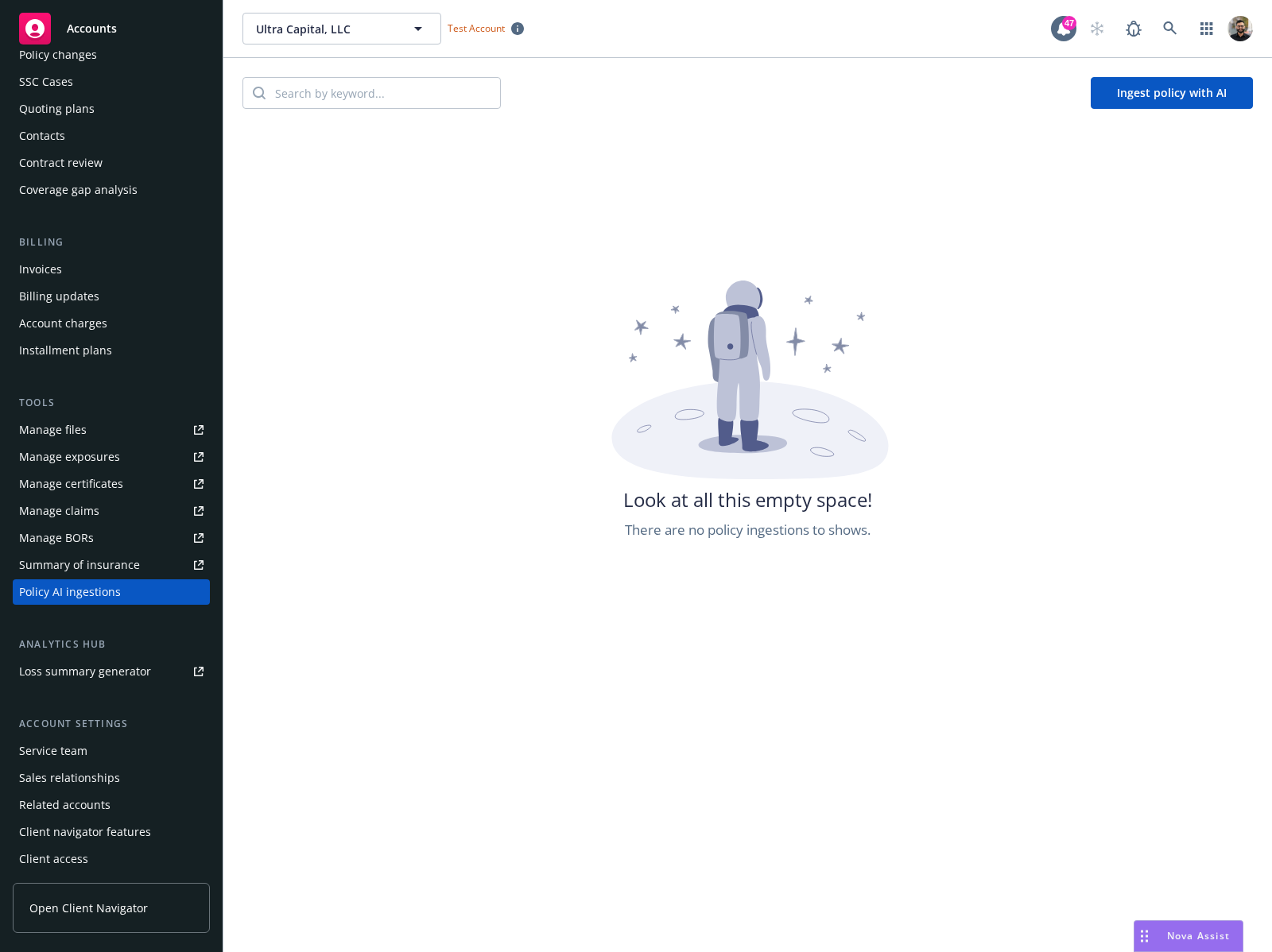
click at [1101, 167] on div "Look at all this empty space! There are no policy ingestions to shows." at bounding box center [748, 604] width 1048 height 952
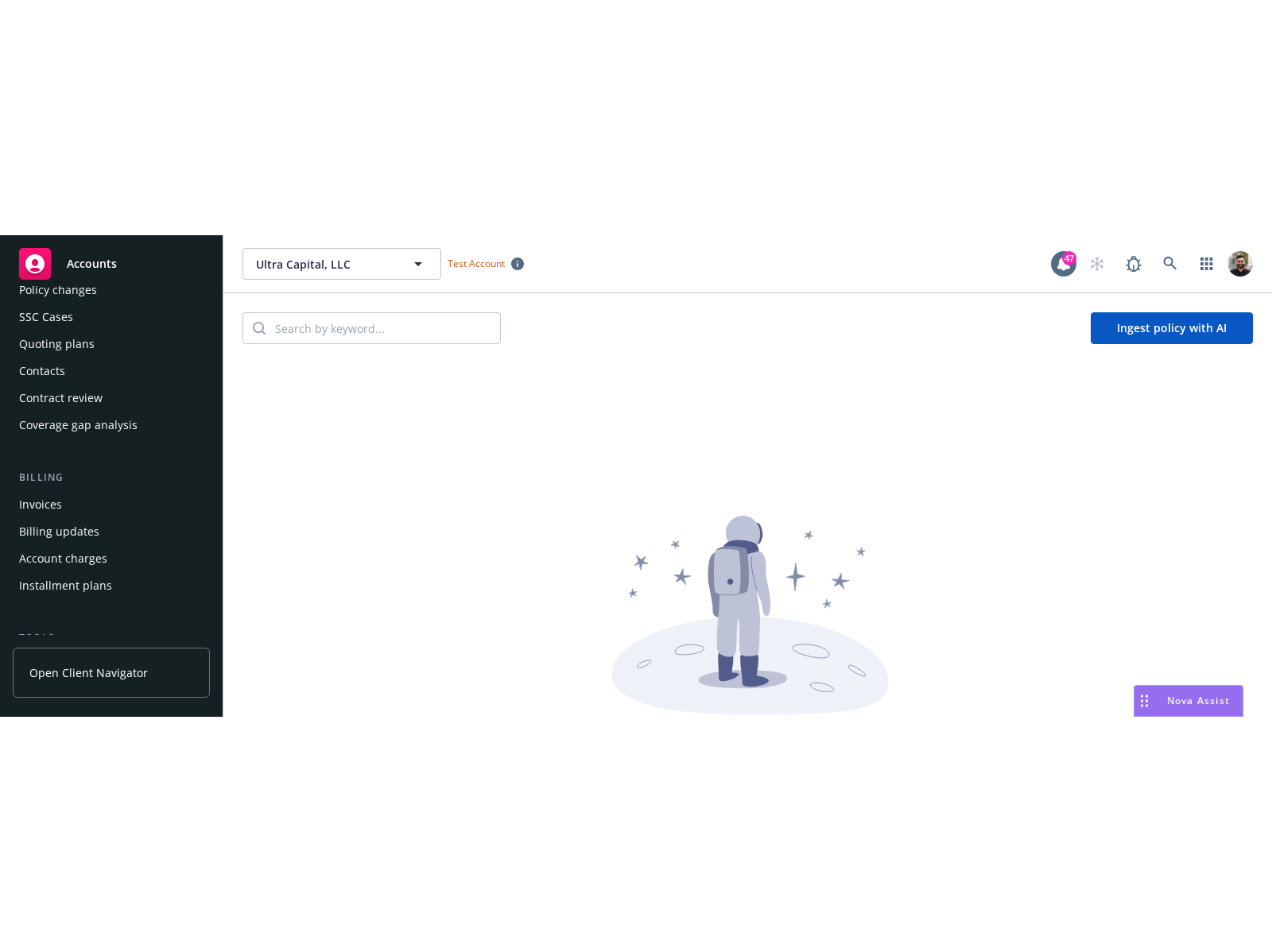
scroll to position [434, 0]
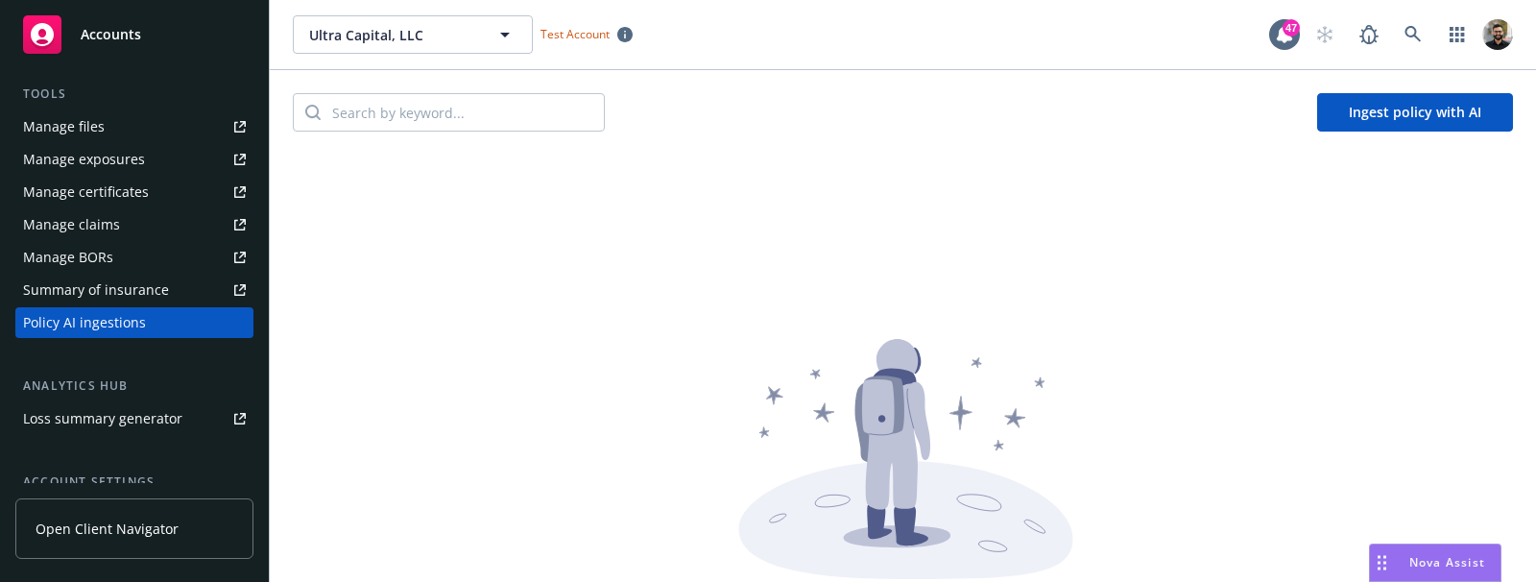
click at [1352, 122] on button "Ingest policy with AI" at bounding box center [1415, 112] width 196 height 38
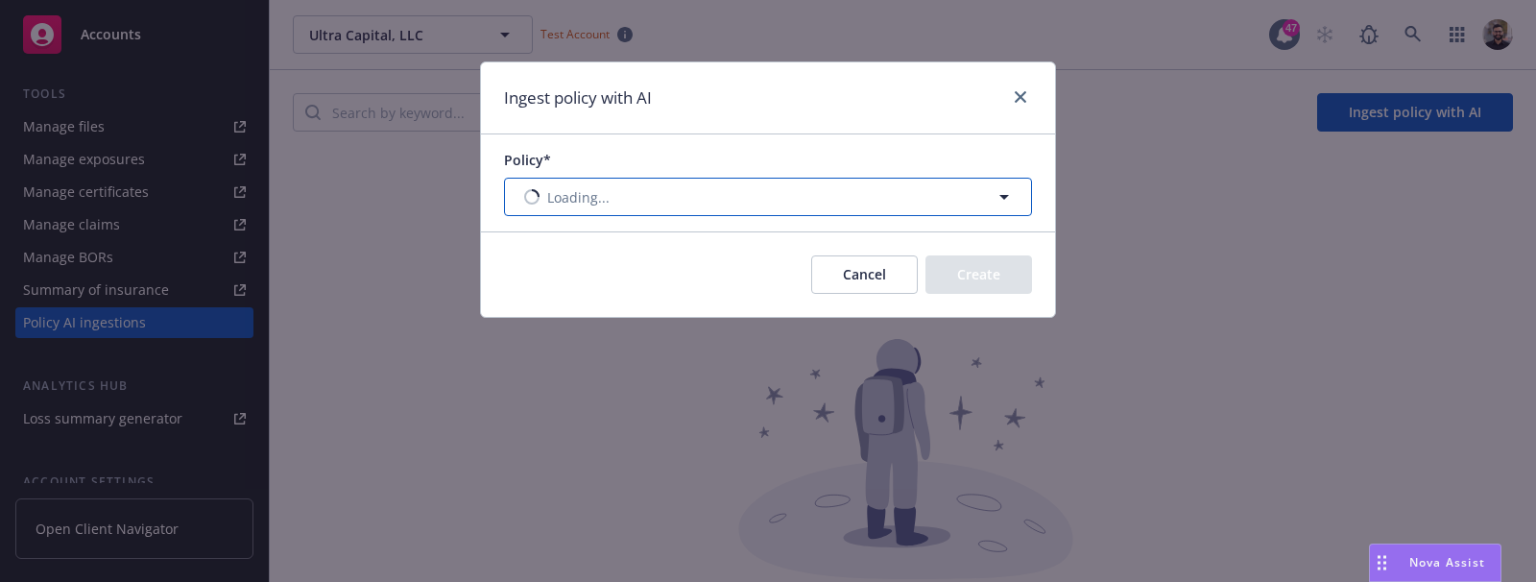
click at [965, 204] on button "Loading..." at bounding box center [768, 197] width 528 height 38
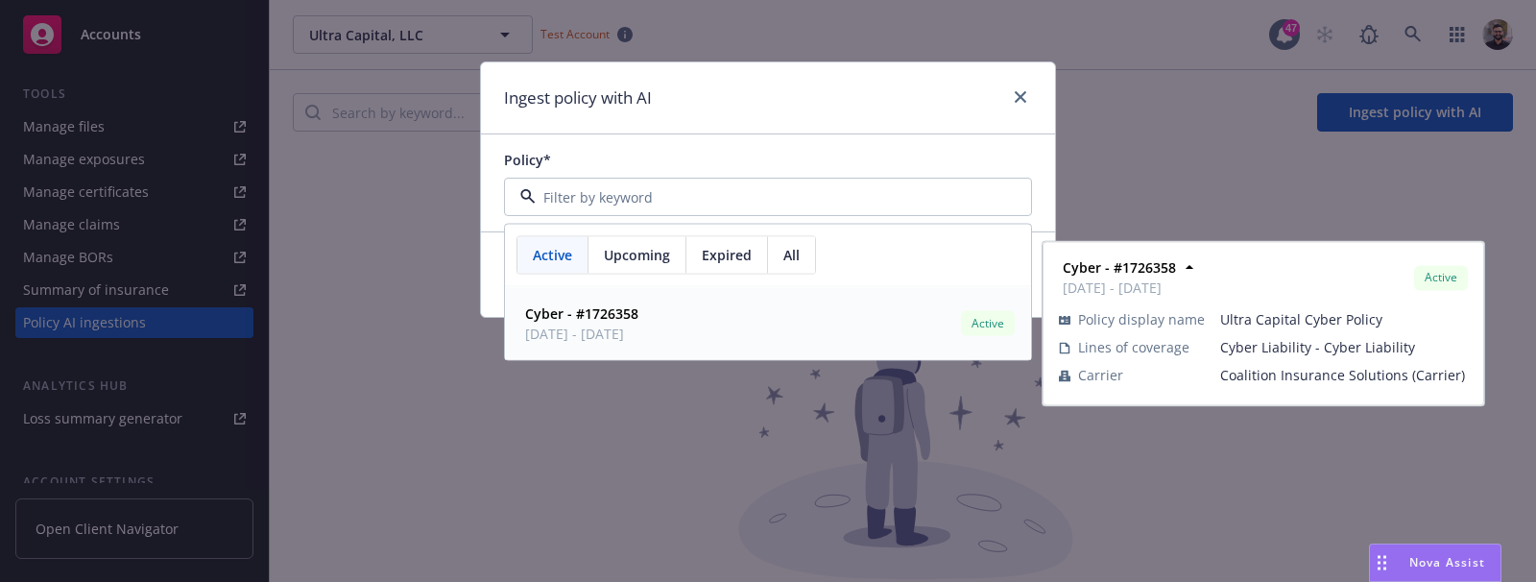
click at [807, 311] on div "Cyber - #1726358 08/26/2025 - 08/26/2026 Active" at bounding box center [767, 324] width 501 height 48
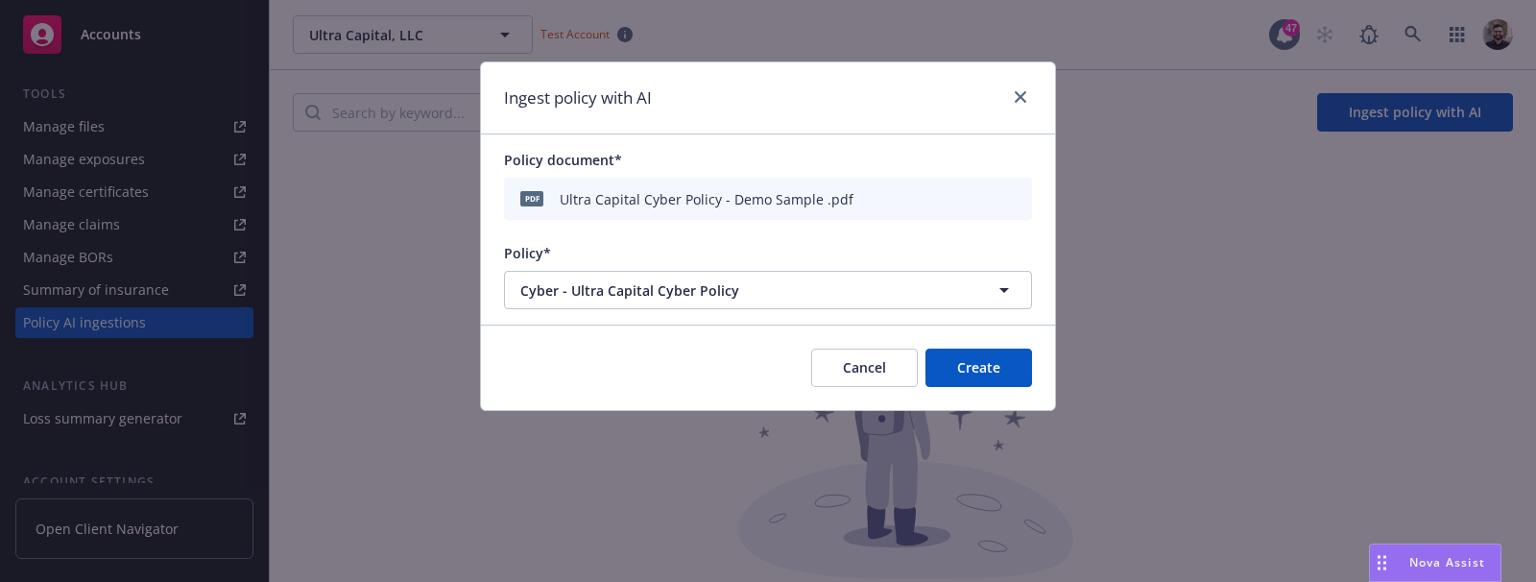
click at [1011, 368] on button "Create" at bounding box center [978, 367] width 107 height 38
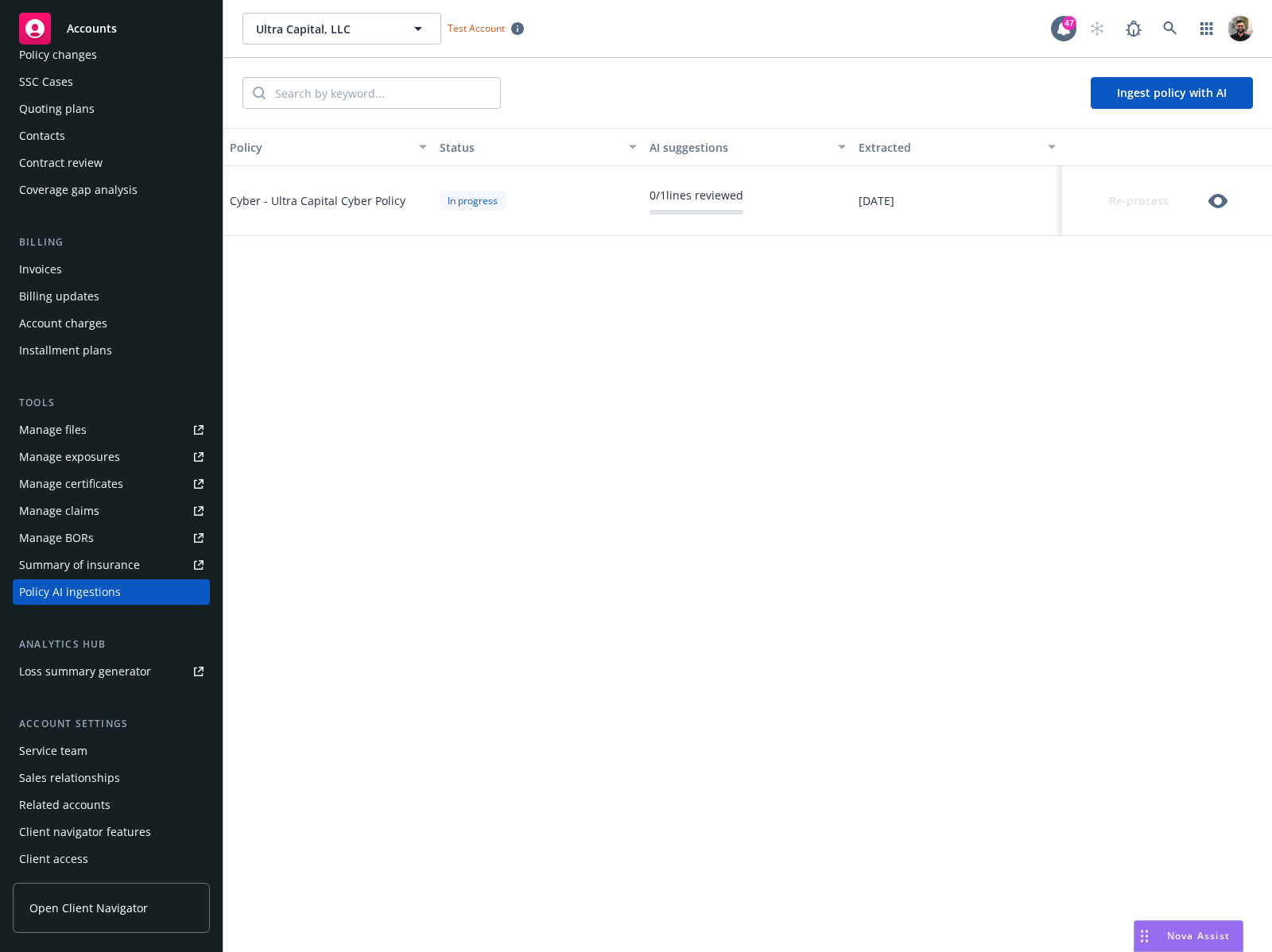
scroll to position [0, 0]
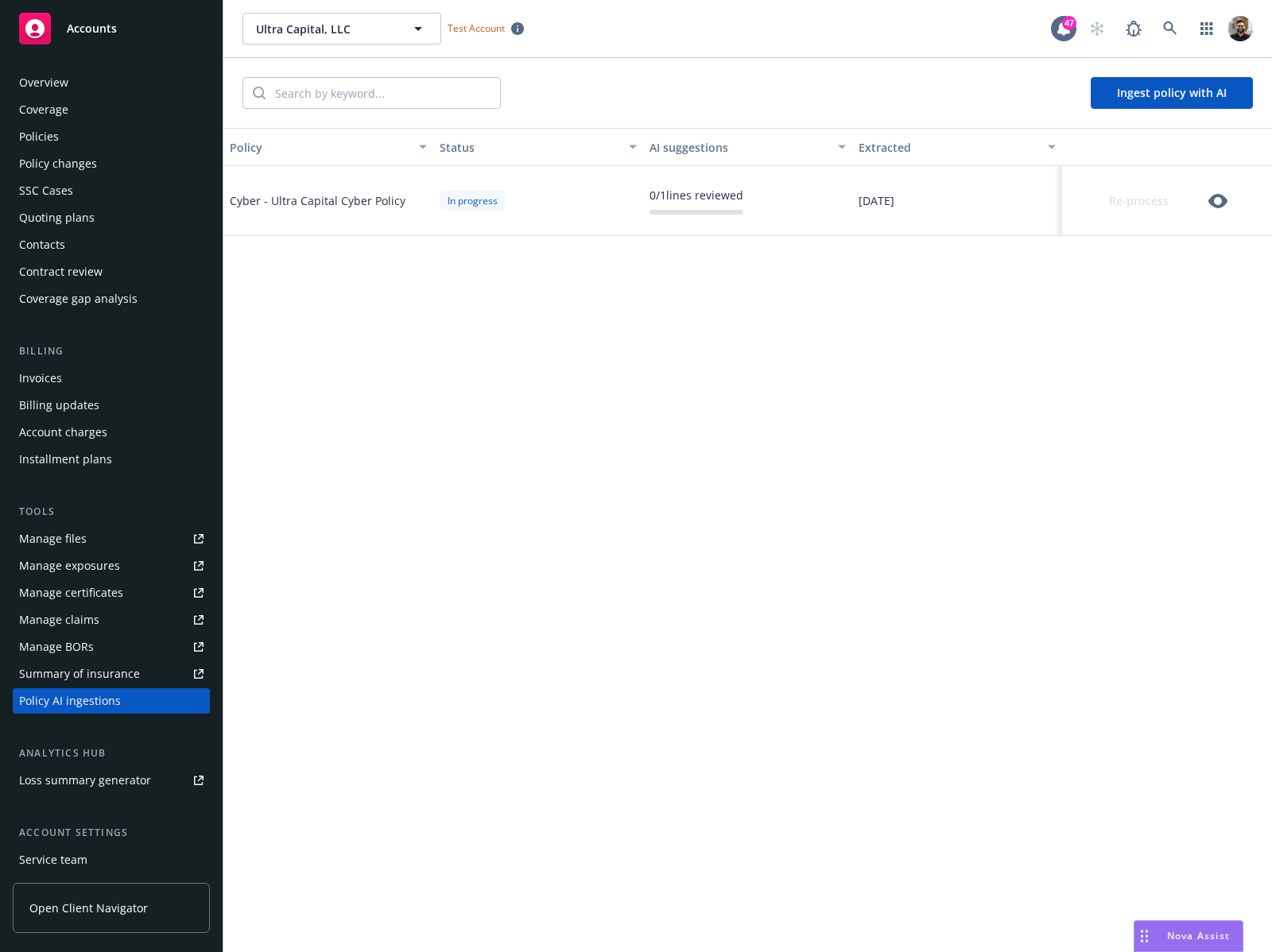
click at [1213, 195] on icon "button" at bounding box center [1217, 200] width 19 height 14
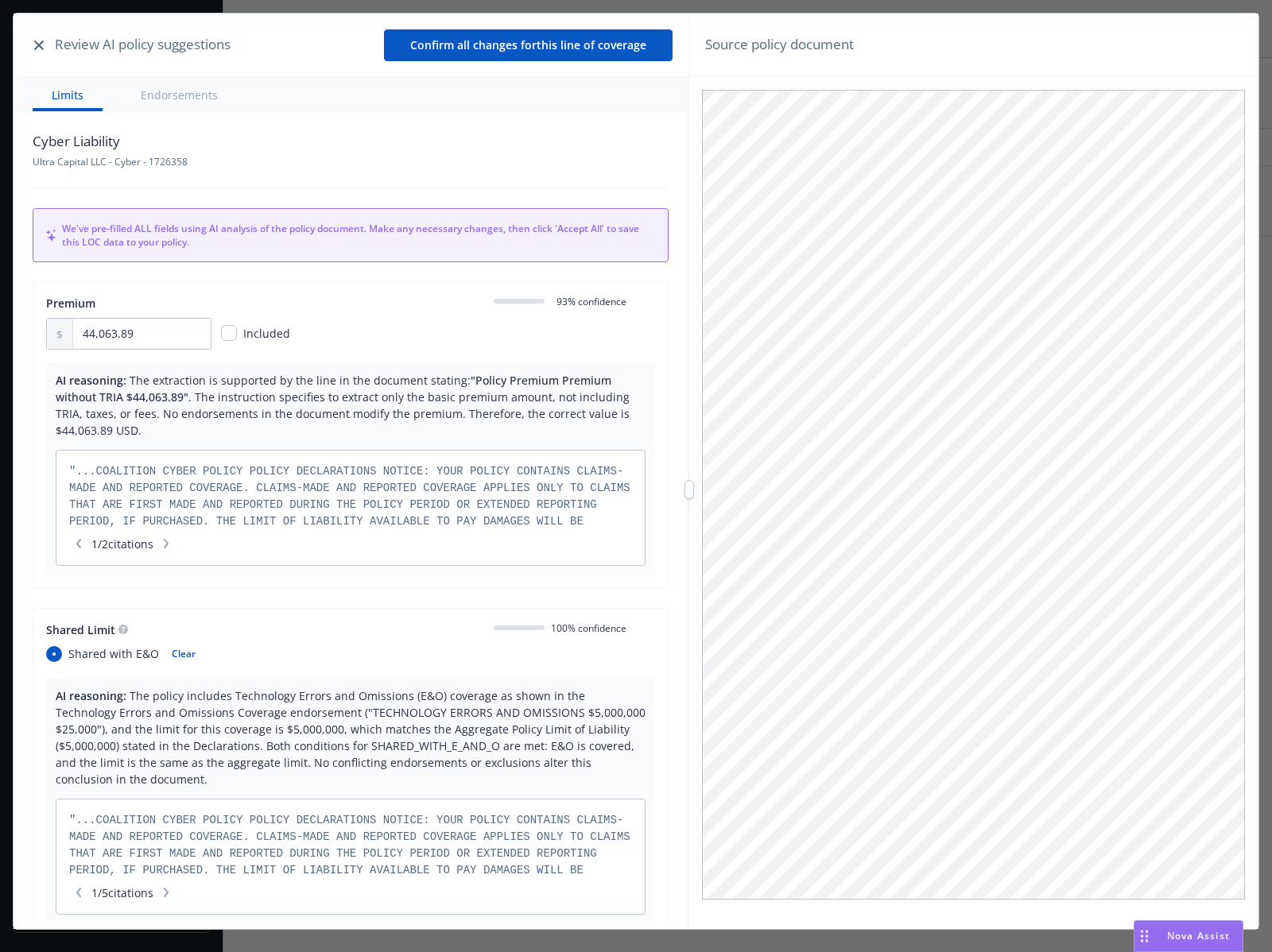
click at [41, 47] on icon "button" at bounding box center [39, 46] width 10 height 10
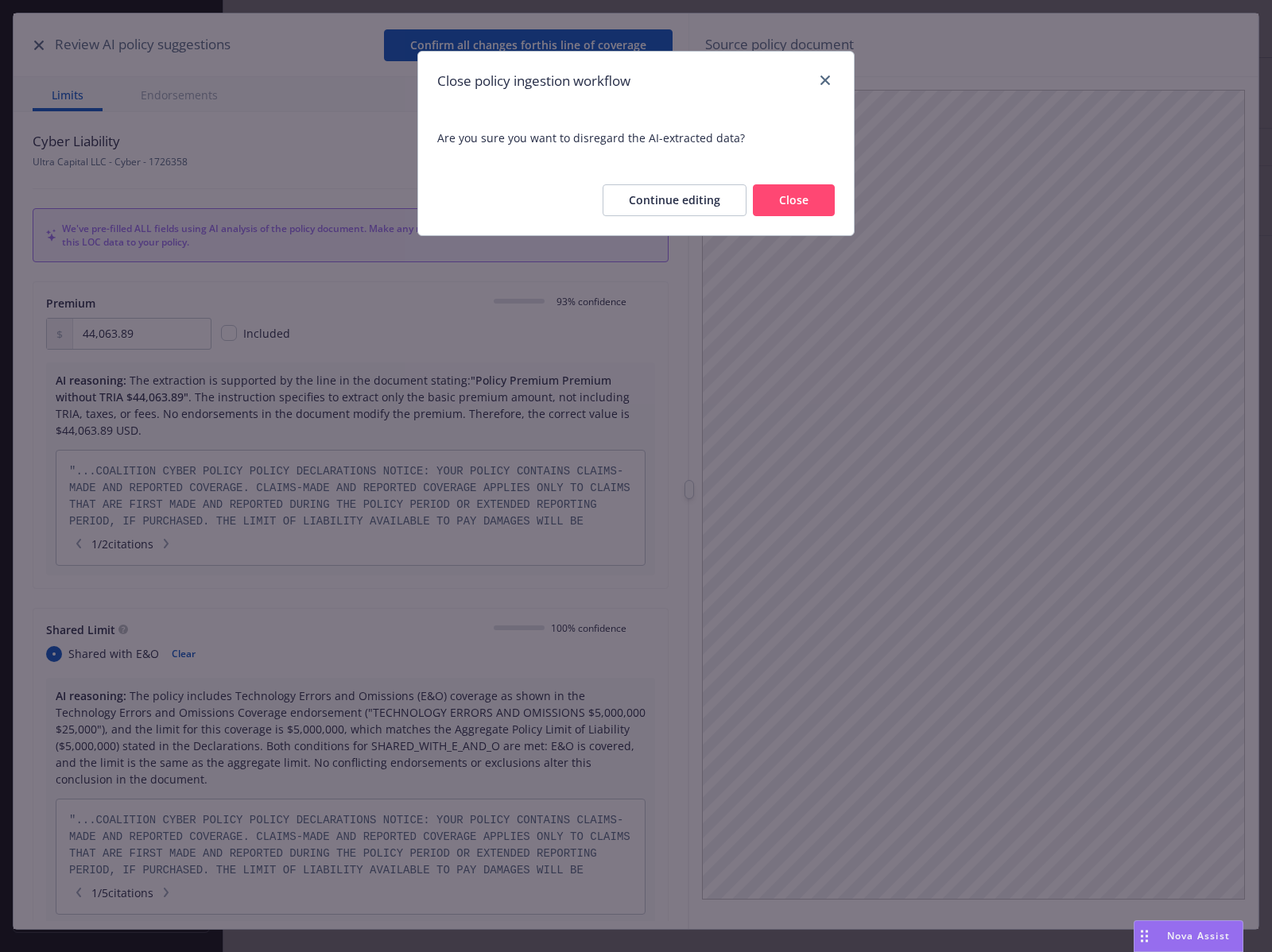
click at [760, 194] on button "Close" at bounding box center [793, 200] width 82 height 31
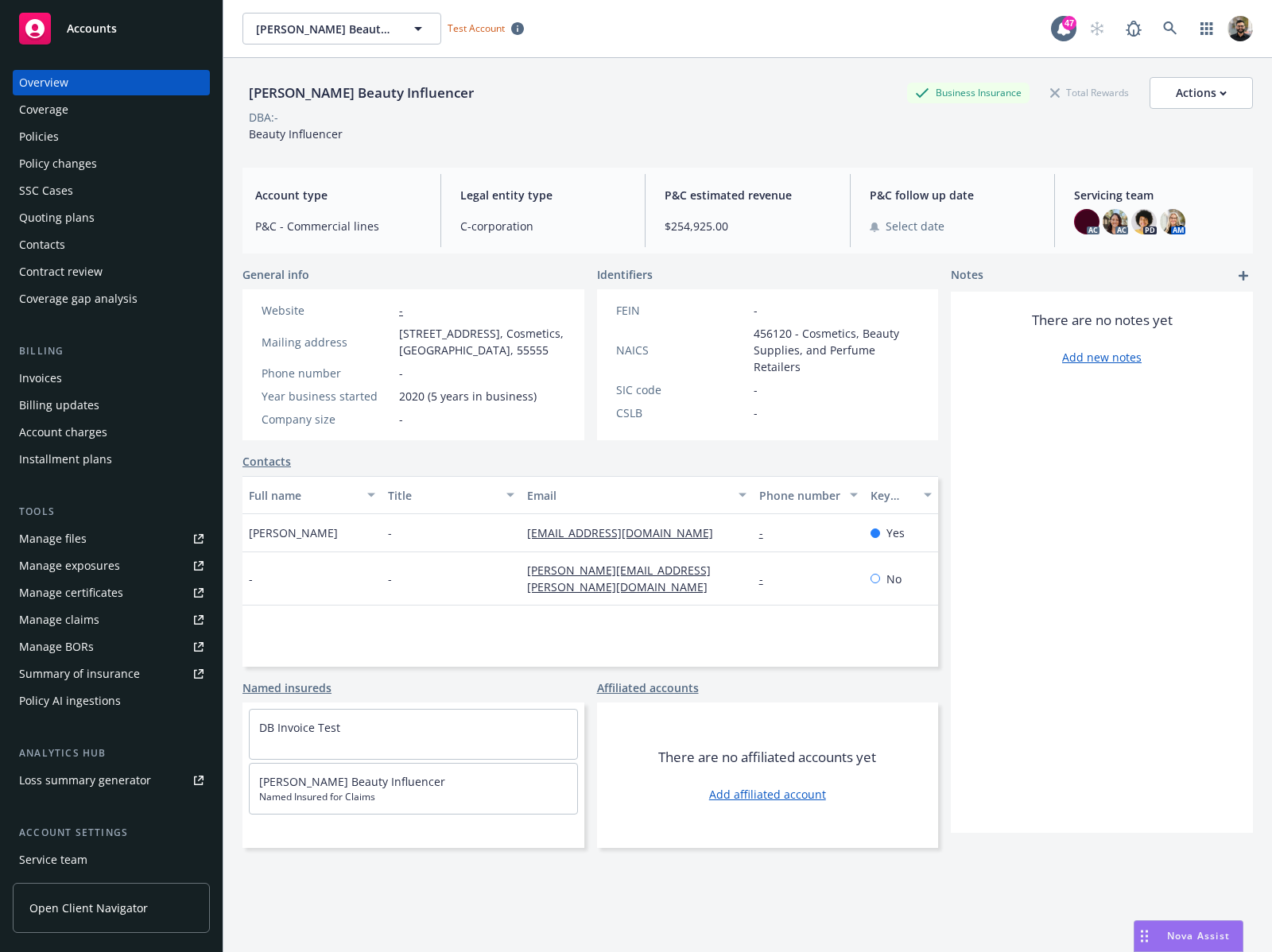
click at [109, 675] on div "Summary of insurance" at bounding box center [80, 674] width 121 height 26
click at [137, 666] on link "Summary of insurance" at bounding box center [111, 674] width 197 height 26
click at [89, 208] on div "Quoting plans" at bounding box center [56, 218] width 75 height 26
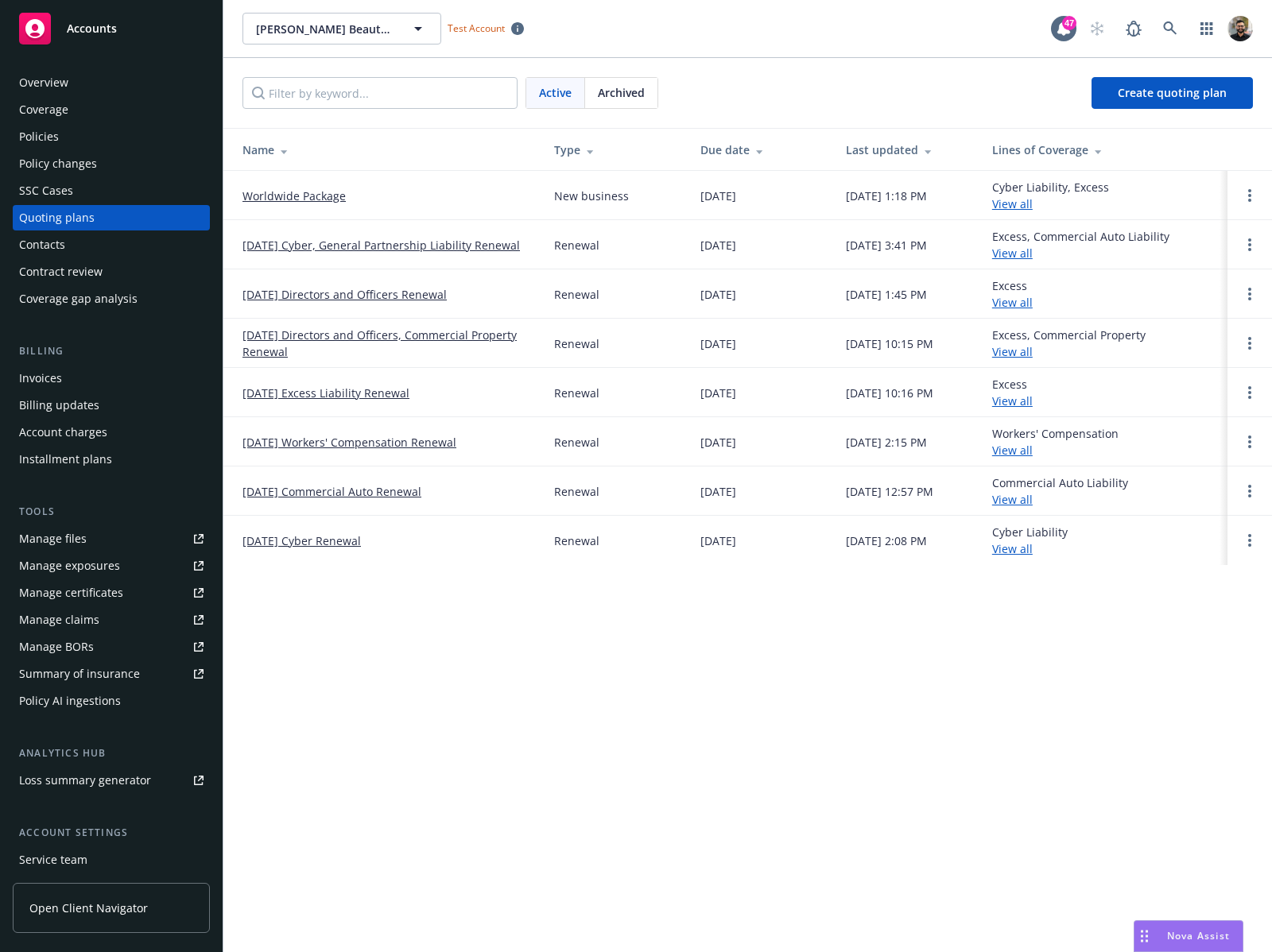
click at [1031, 198] on link "View all" at bounding box center [1012, 204] width 41 height 15
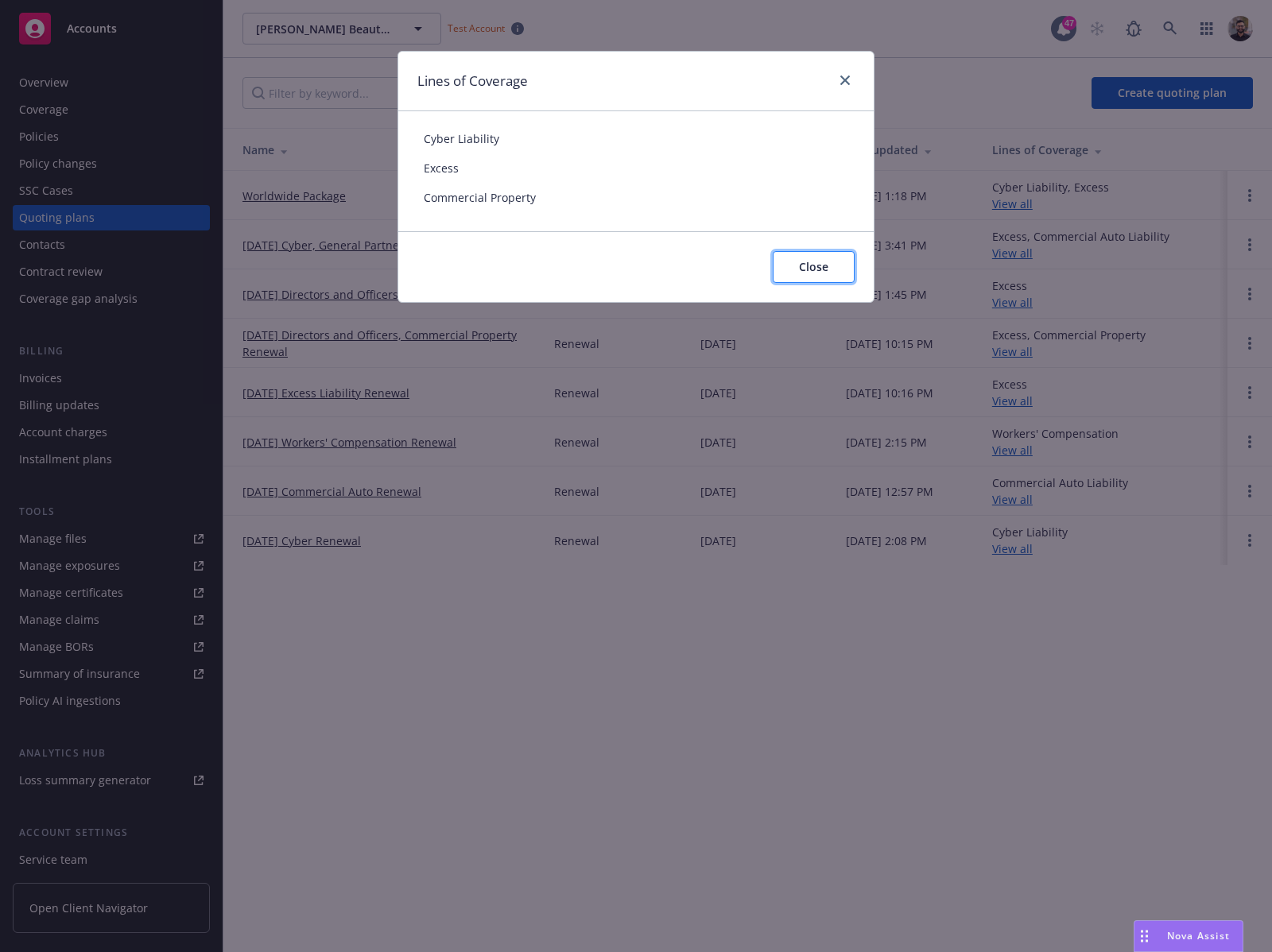
click at [837, 267] on button "Close" at bounding box center [813, 267] width 82 height 31
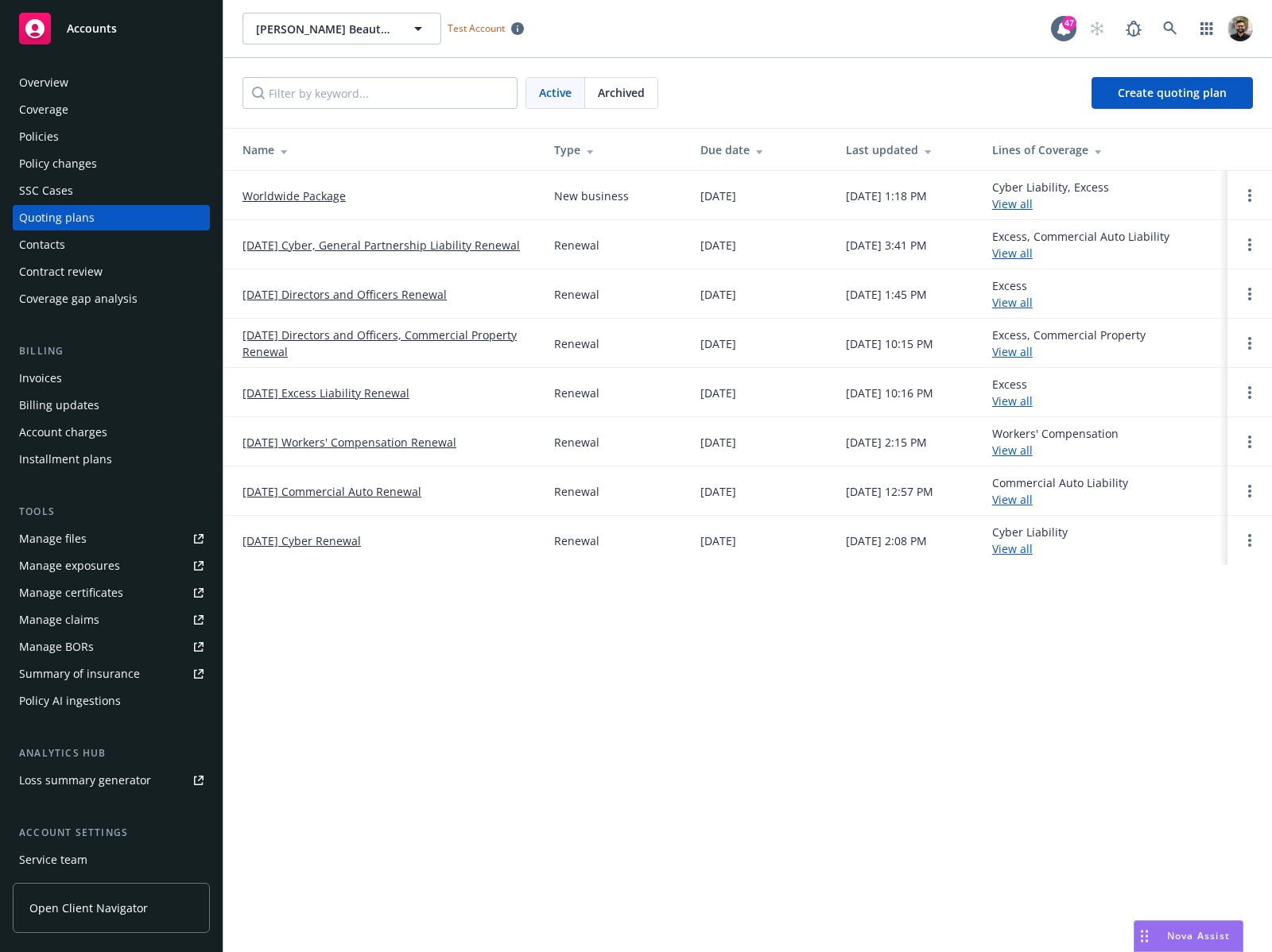
click at [306, 191] on link "Worldwide Package" at bounding box center [294, 196] width 104 height 17
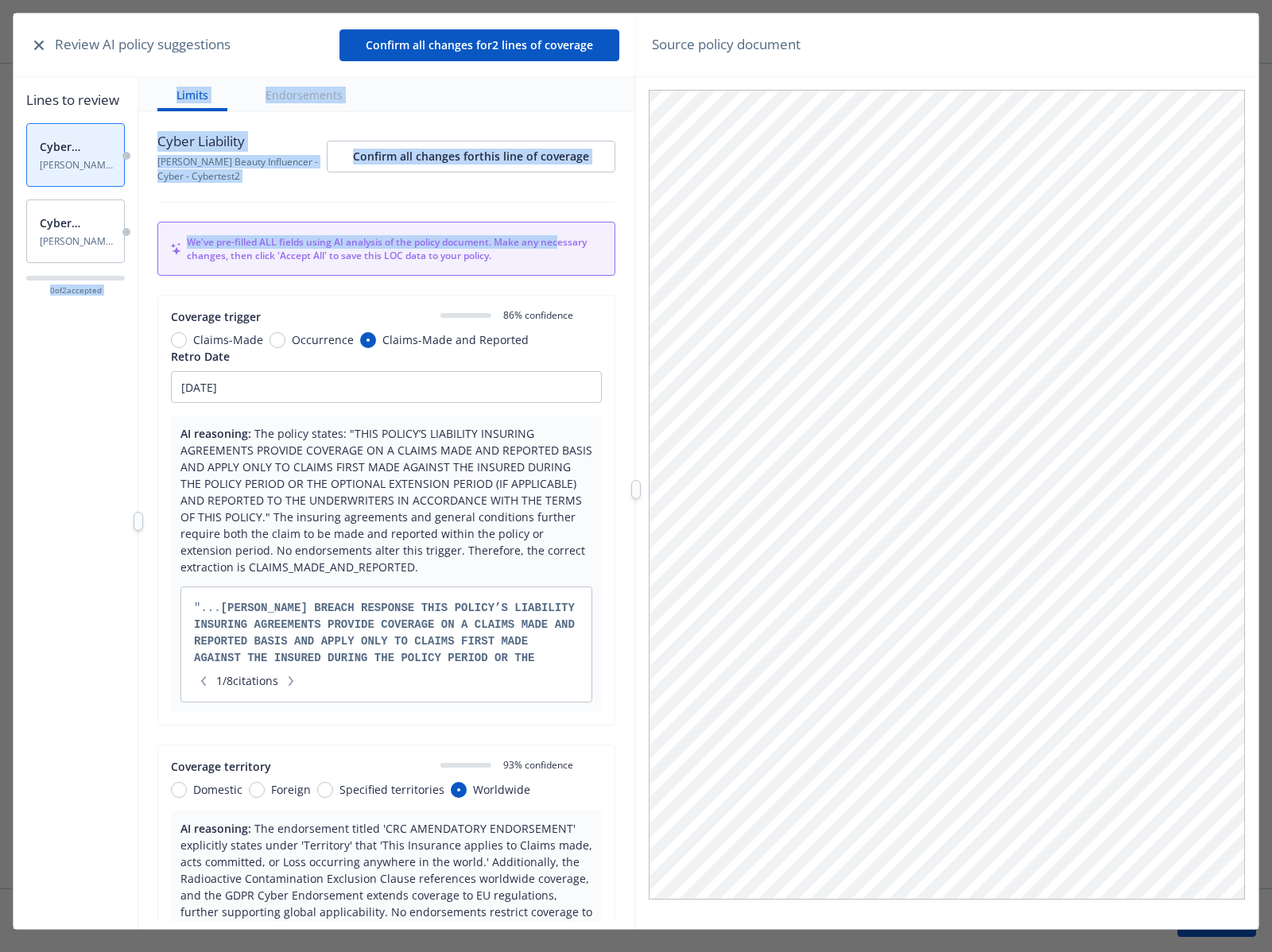
drag, startPoint x: 132, startPoint y: 262, endPoint x: 205, endPoint y: 257, distance: 73.2
click at [205, 257] on div "Lines to review Cyber Liability Dawn Beasley Beauty Influencer - Cyber - Cybert…" at bounding box center [324, 521] width 622 height 888
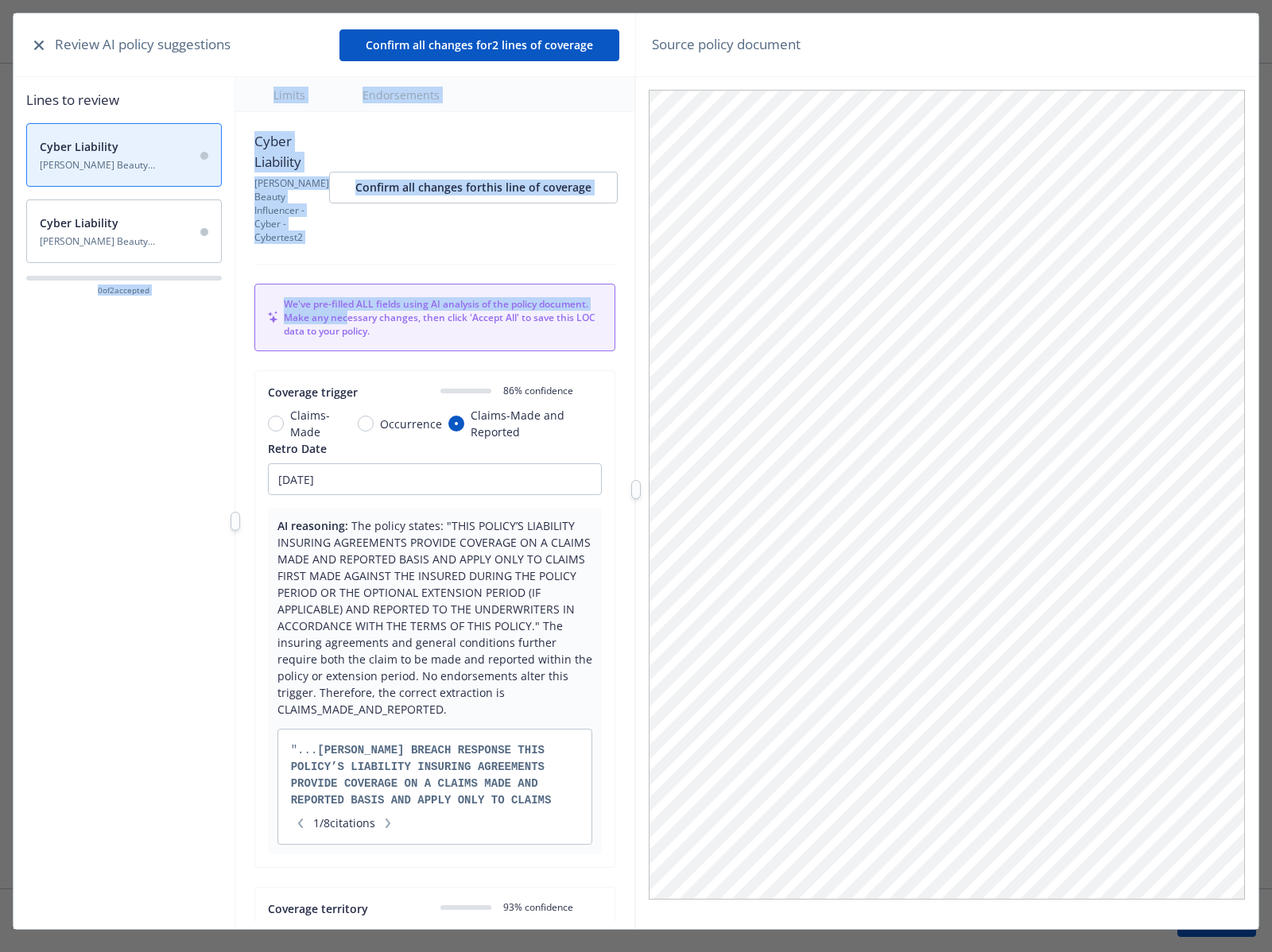
click at [236, 243] on div "Lines to review Cyber Liability Dawn Beasley Beauty Influencer - Cyber - Cybert…" at bounding box center [324, 521] width 622 height 888
click at [41, 41] on icon "button" at bounding box center [39, 46] width 10 height 10
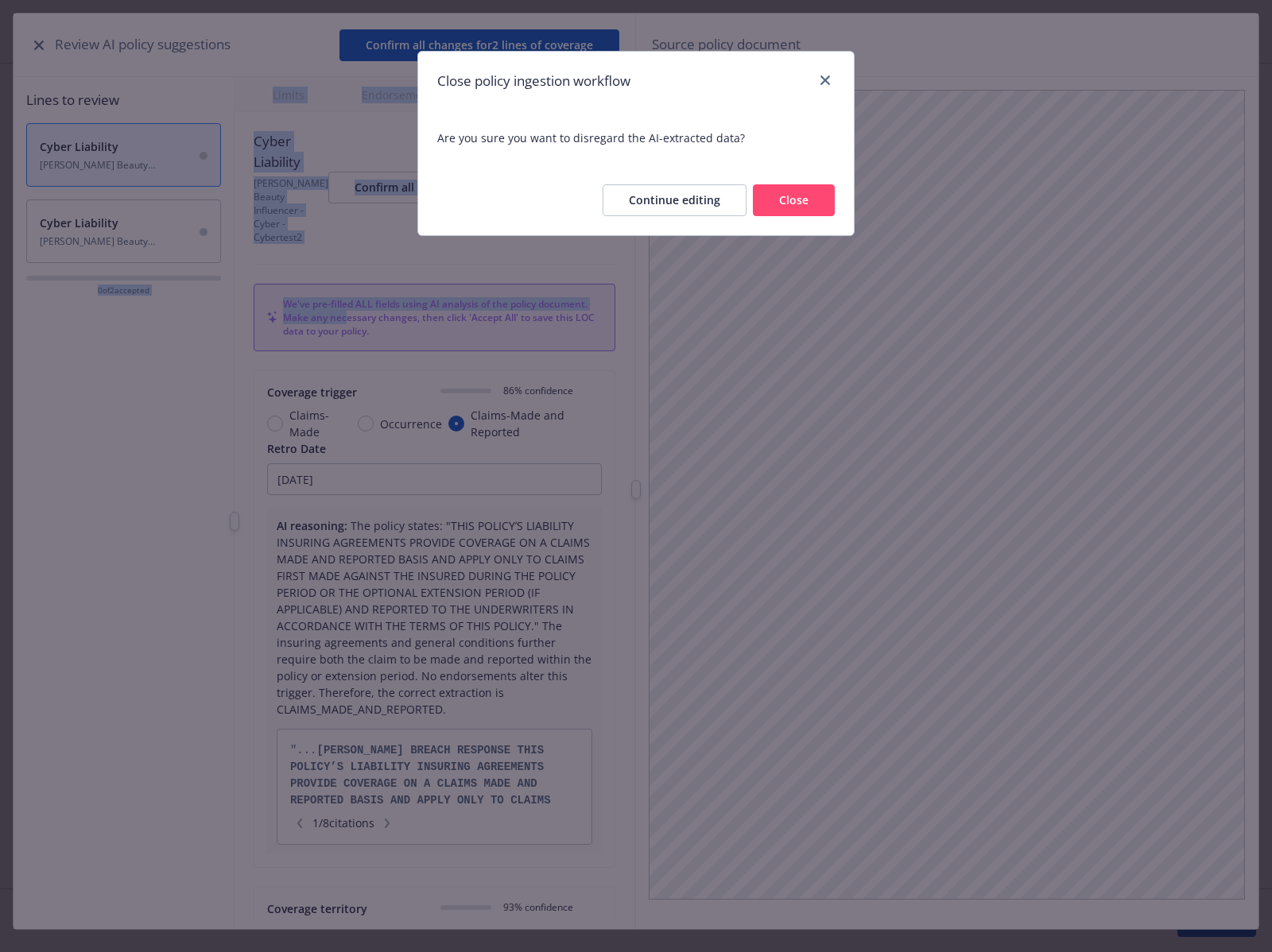
click at [766, 204] on button "Close" at bounding box center [793, 200] width 82 height 31
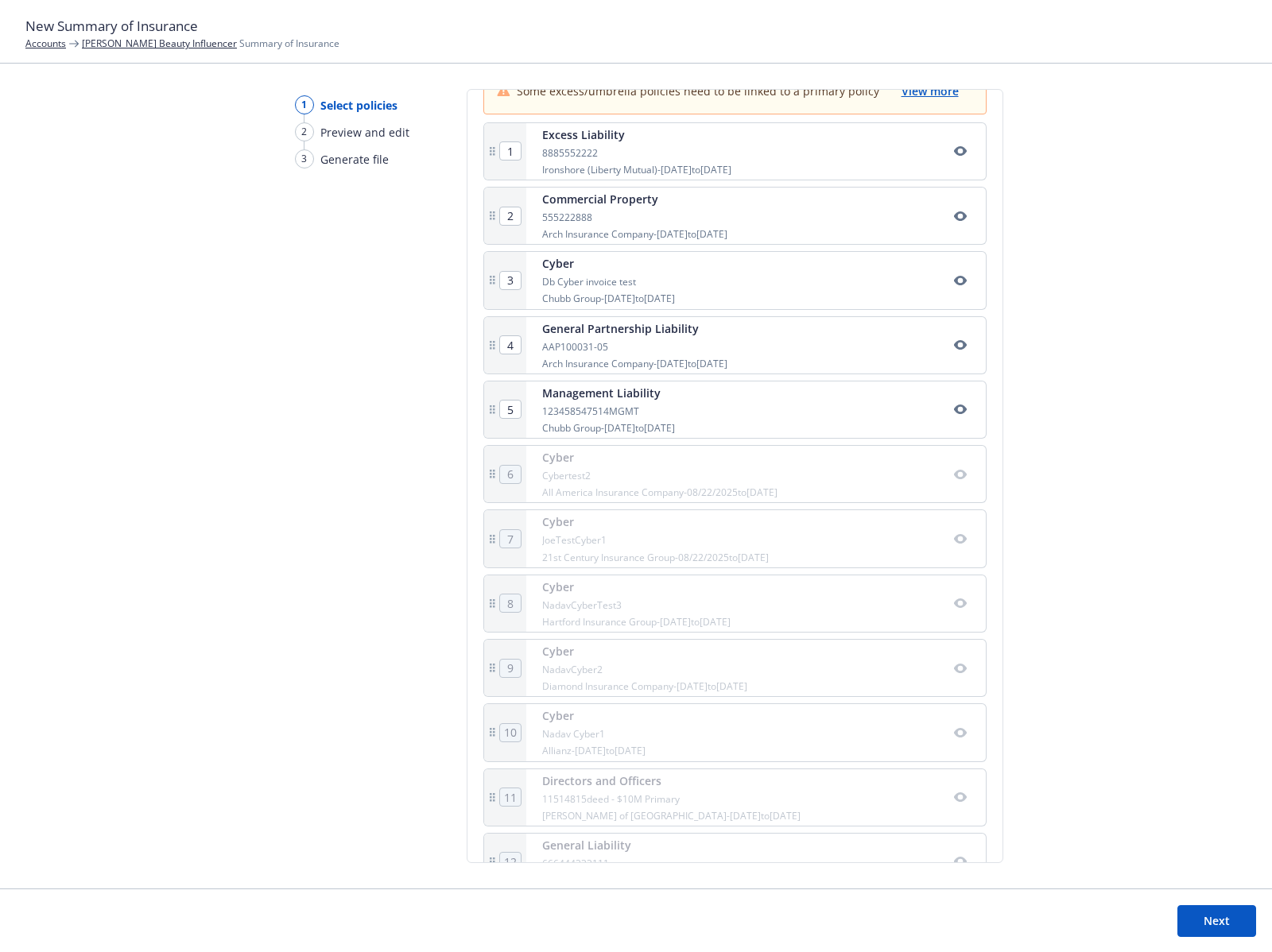
scroll to position [471, 0]
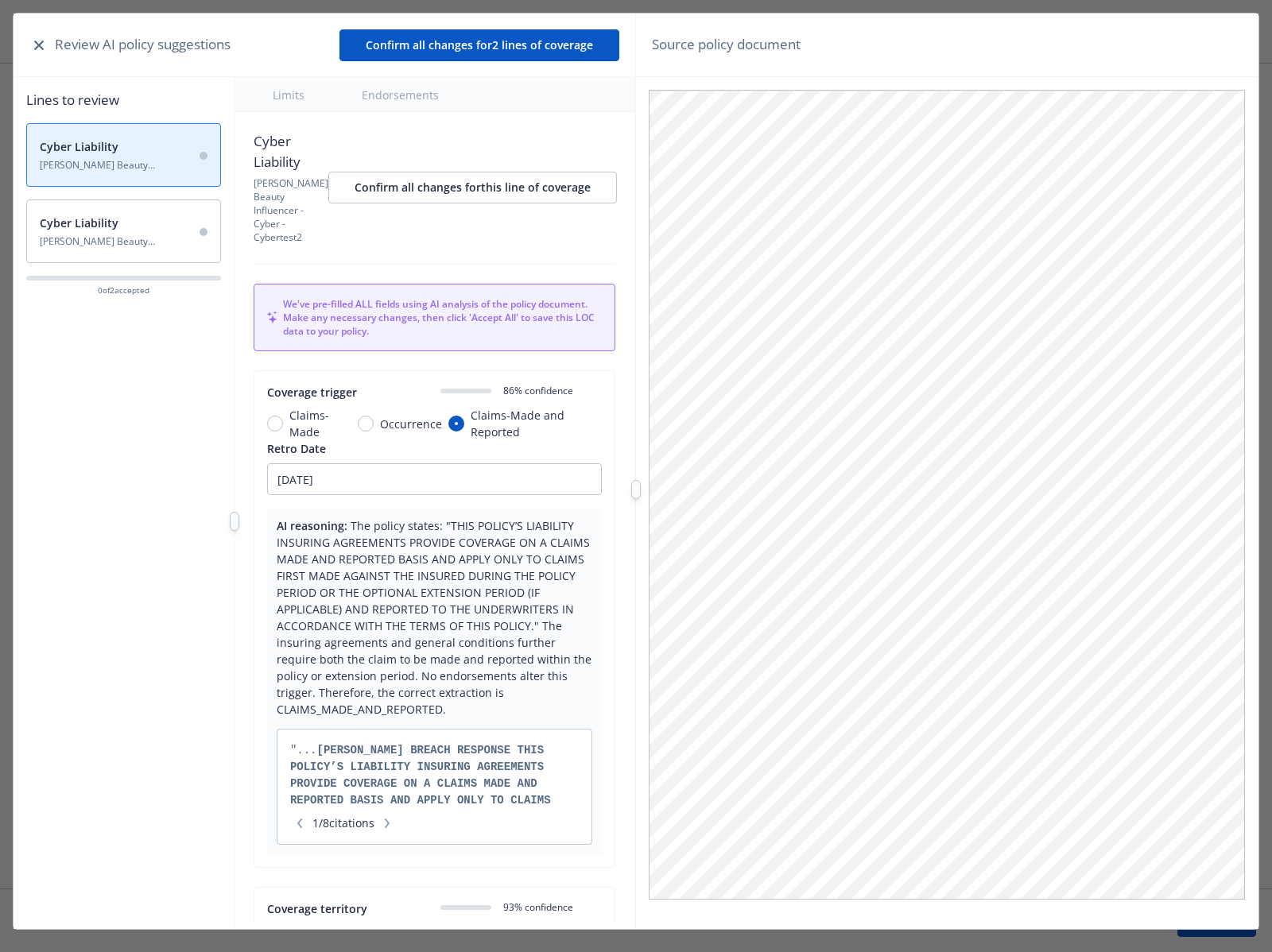
click at [39, 41] on icon "button" at bounding box center [39, 46] width 10 height 10
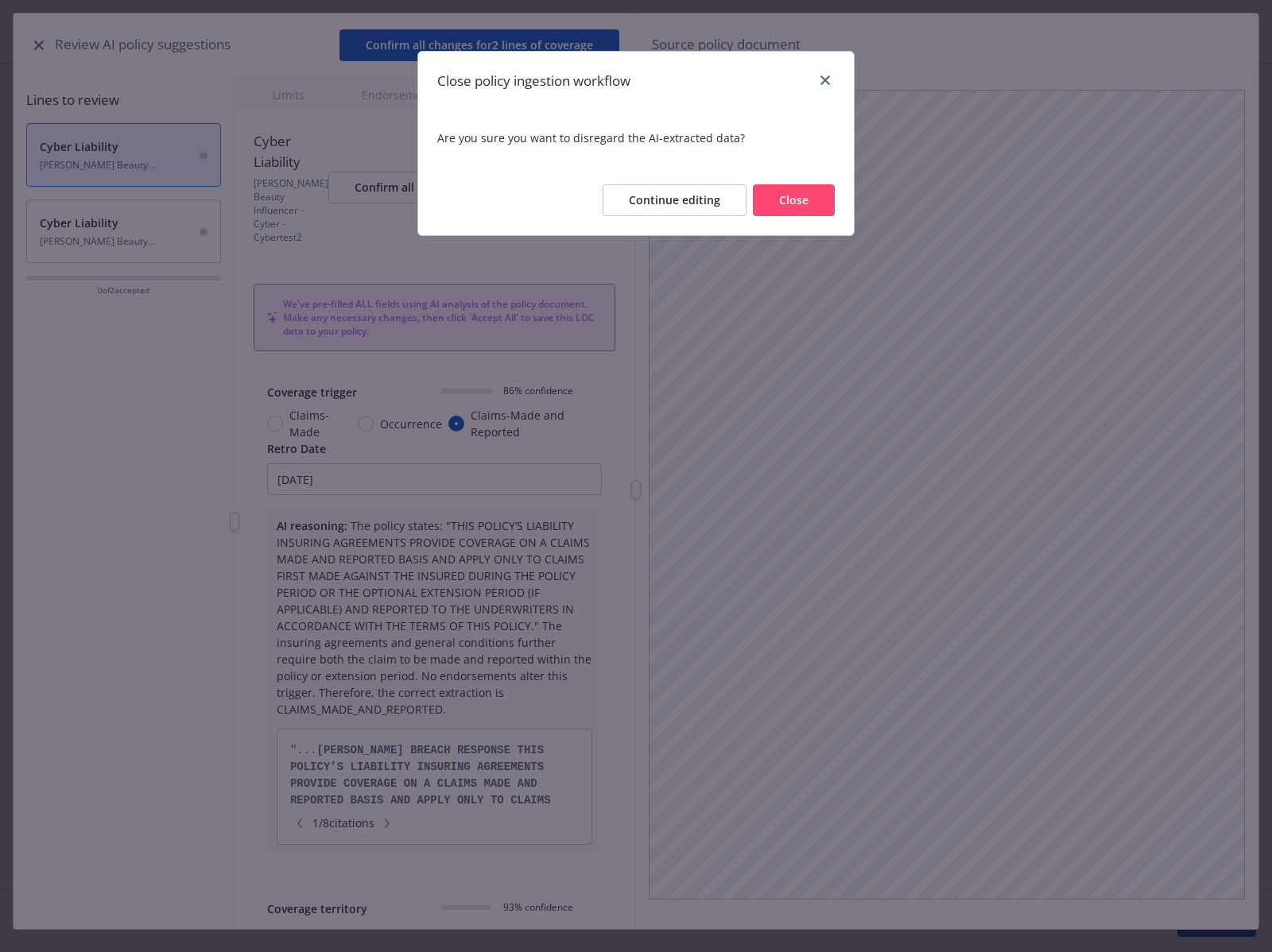
click at [774, 202] on button "Close" at bounding box center [793, 200] width 82 height 31
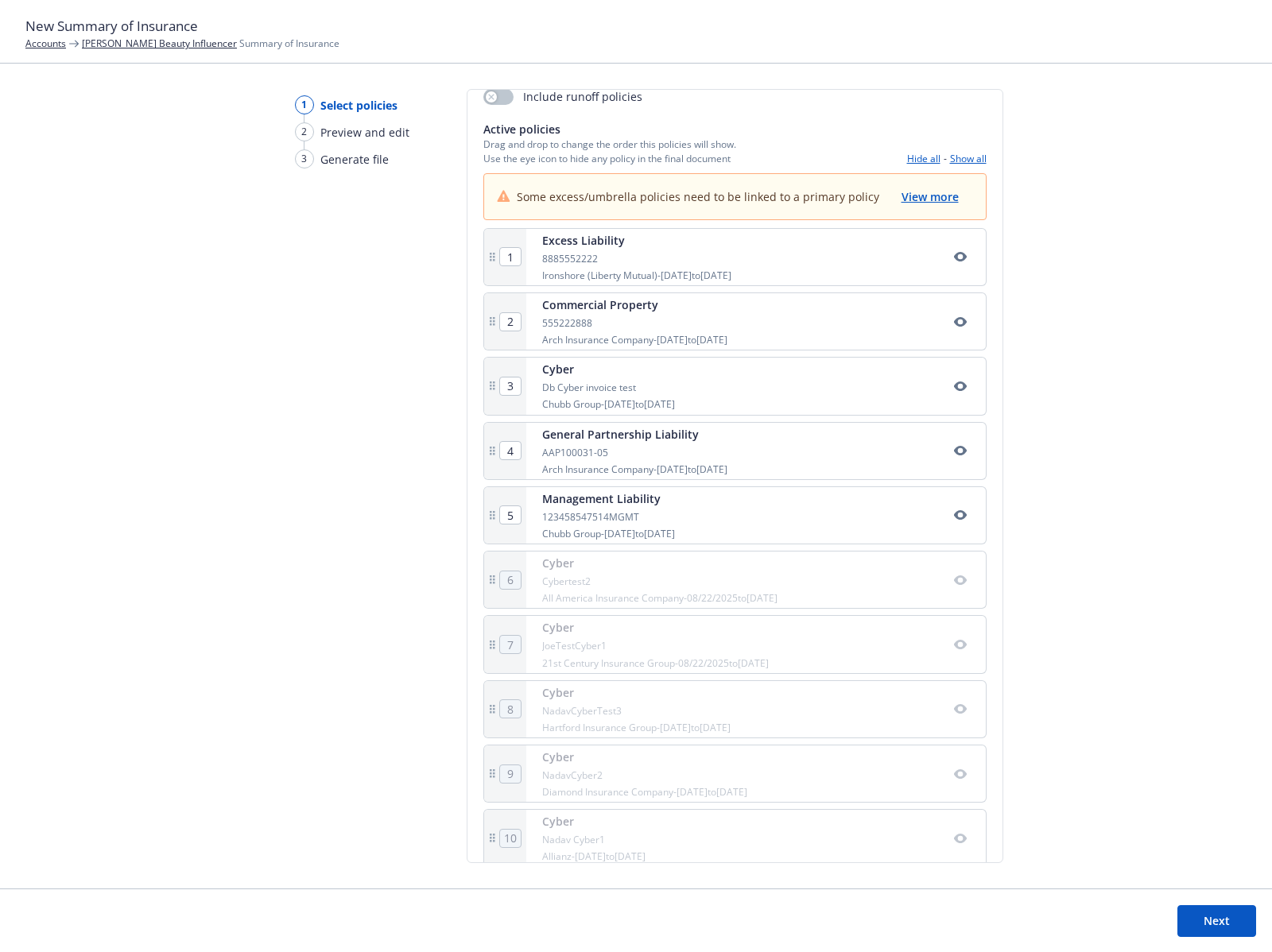
scroll to position [243, 0]
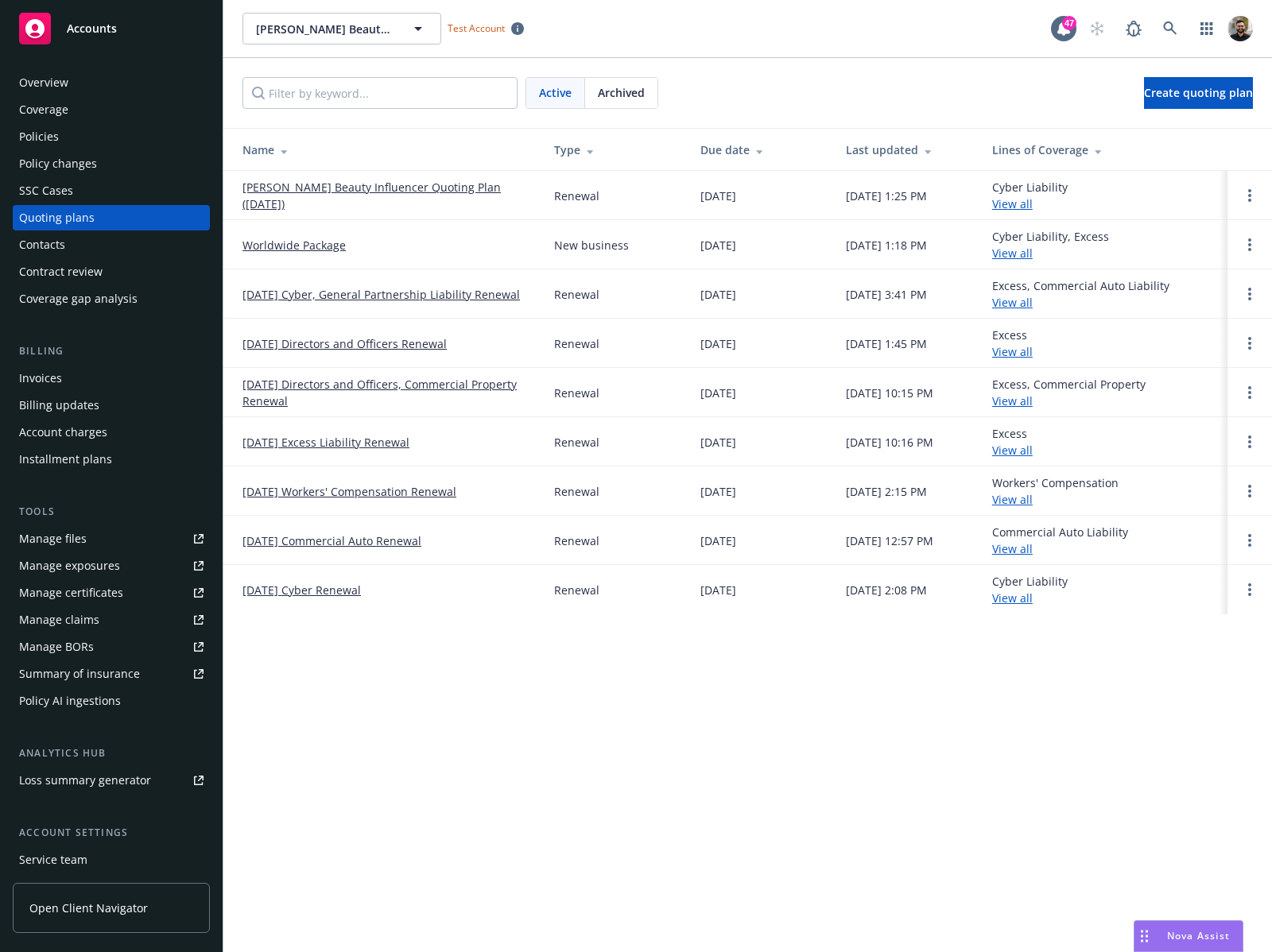
click at [77, 691] on div "Policy AI ingestions" at bounding box center [70, 700] width 102 height 26
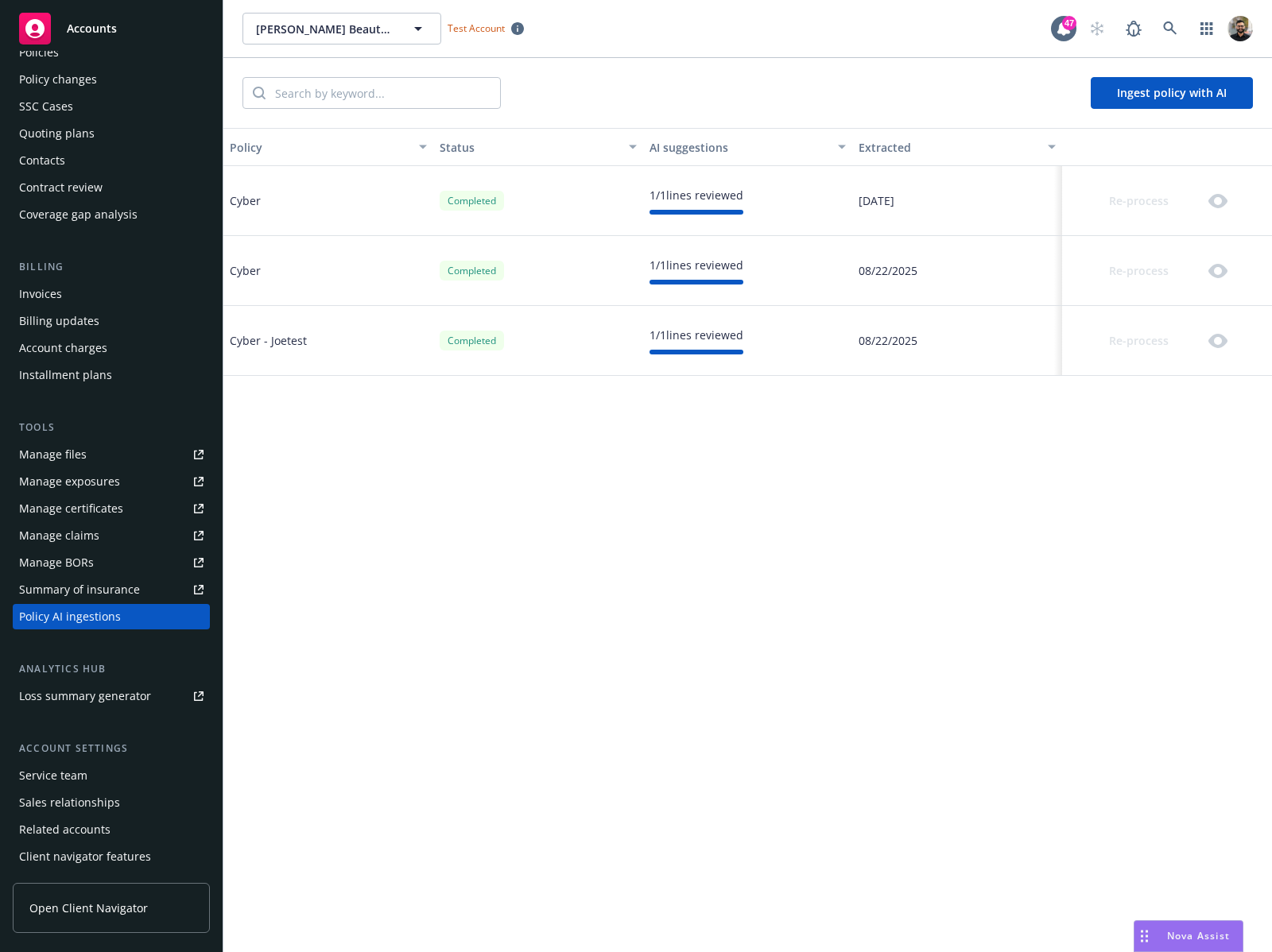
scroll to position [71, 0]
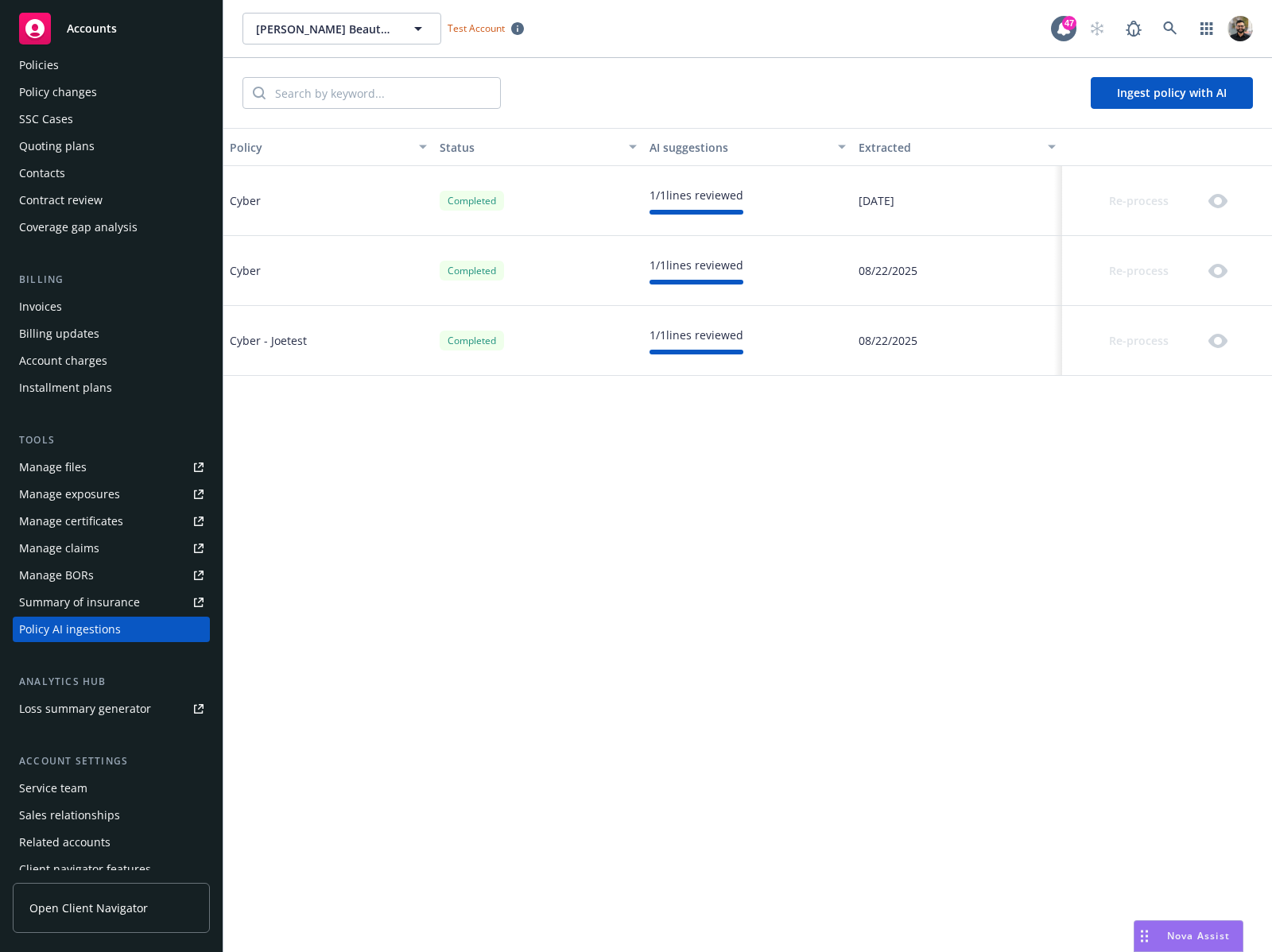
click at [113, 59] on div "Policies" at bounding box center [111, 65] width 185 height 26
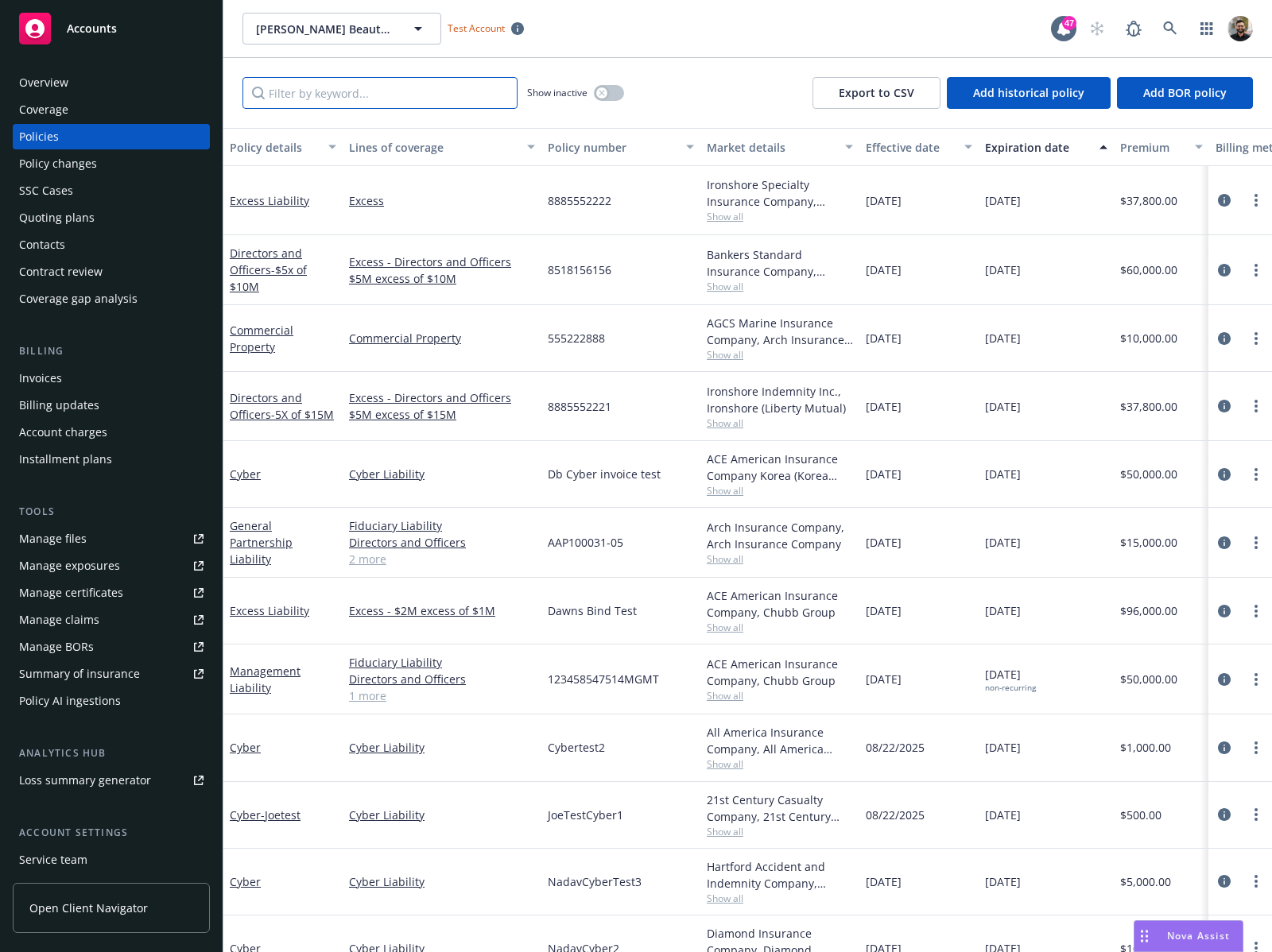
click at [404, 94] on input "Filter by keyword..." at bounding box center [380, 93] width 275 height 31
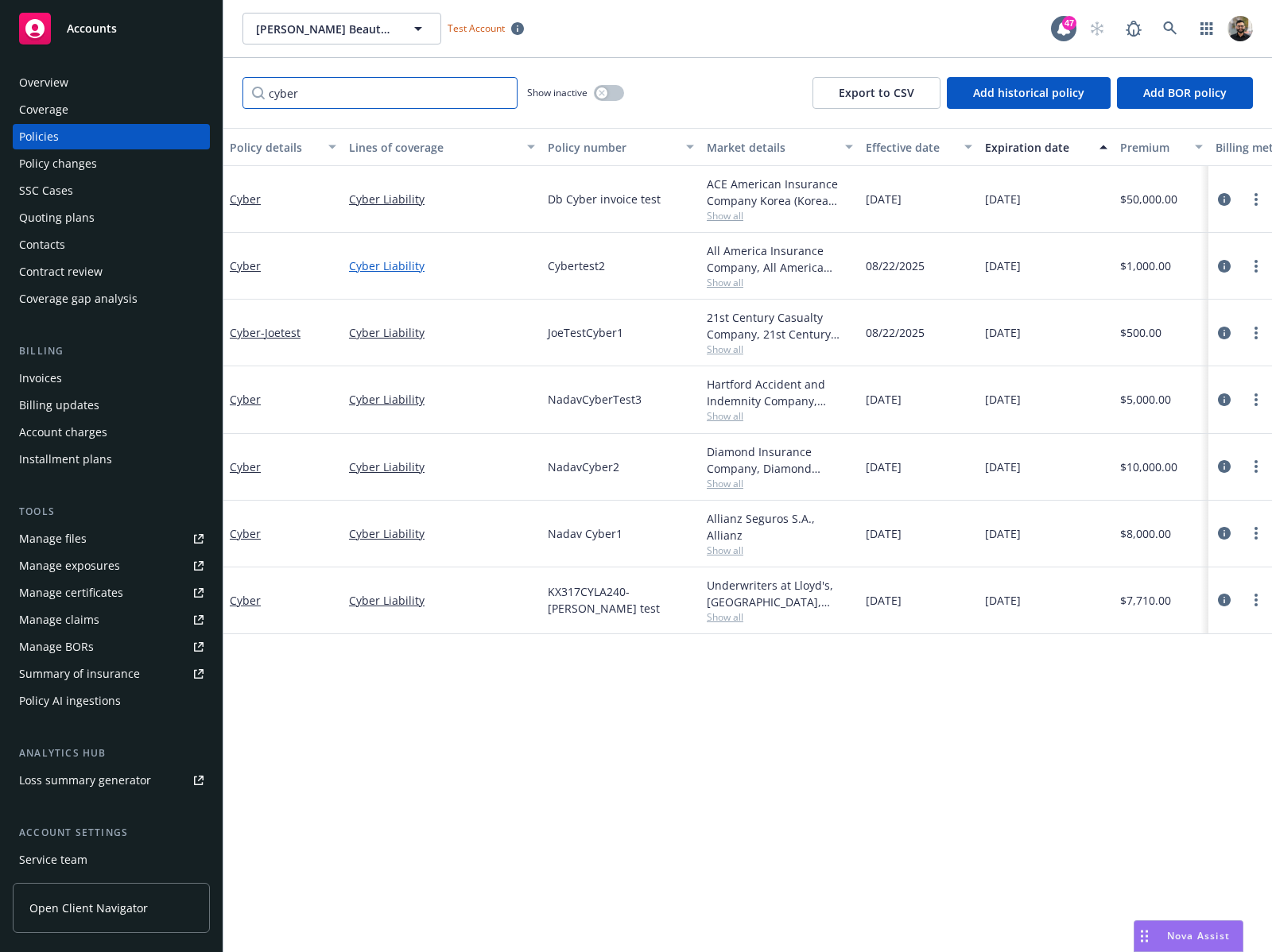
type input "cyber"
click at [407, 261] on link "Cyber Liability" at bounding box center [441, 266] width 186 height 17
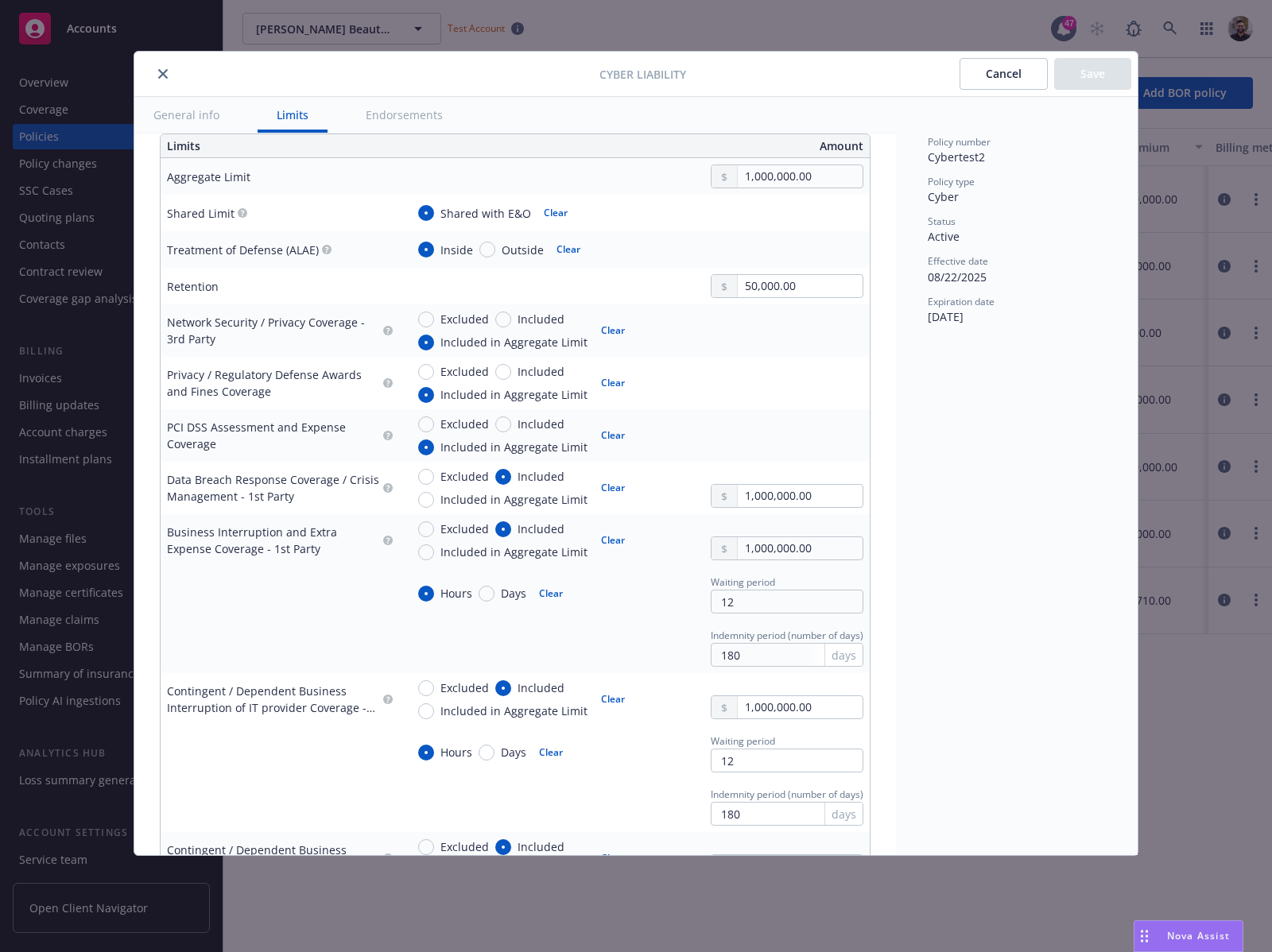
scroll to position [543, 0]
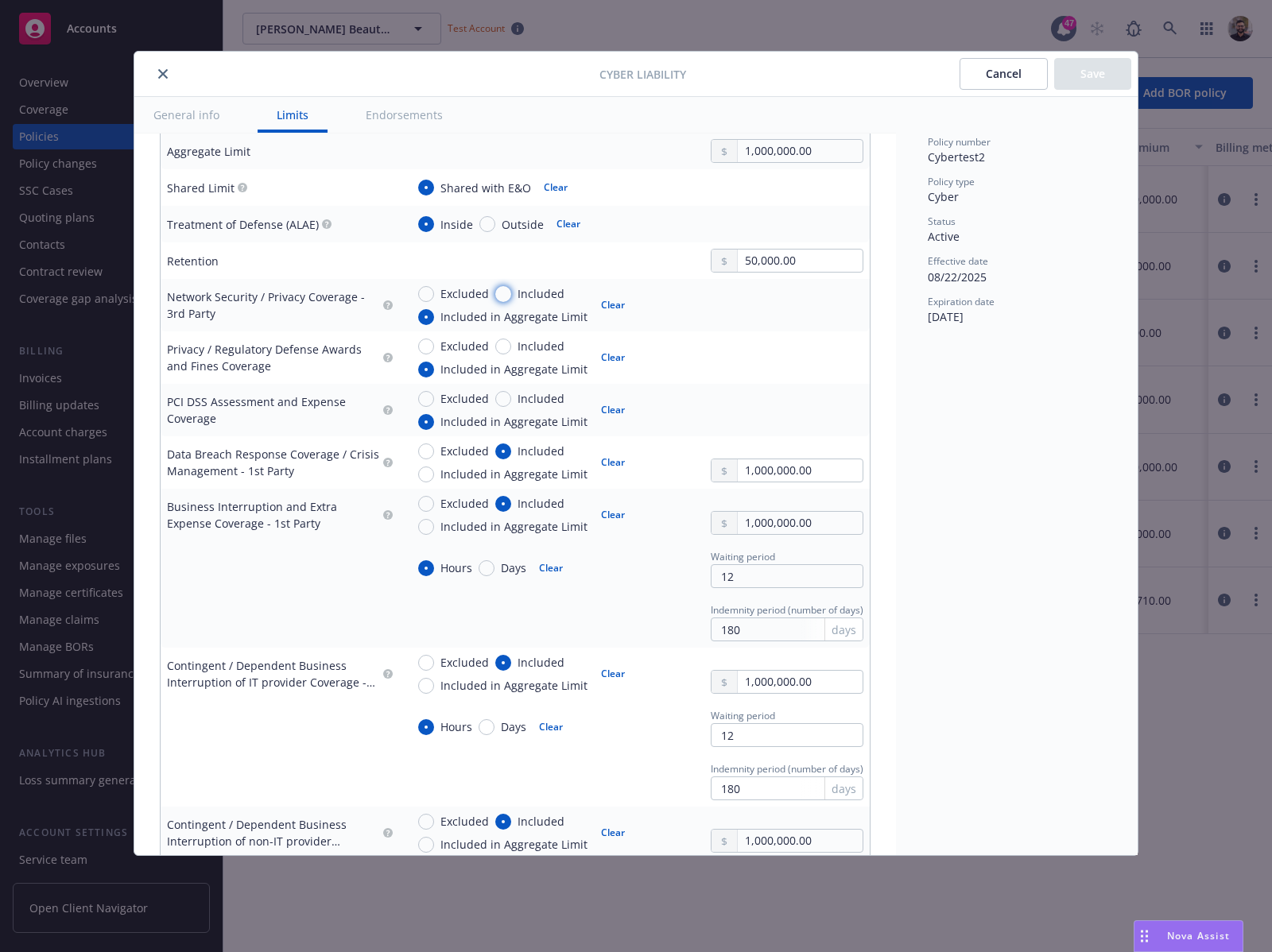
click at [505, 292] on input "Included" at bounding box center [503, 294] width 16 height 16
radio input "true"
click at [475, 294] on span "Excluded" at bounding box center [465, 294] width 49 height 17
click at [434, 294] on input "Excluded" at bounding box center [426, 294] width 16 height 16
radio input "true"
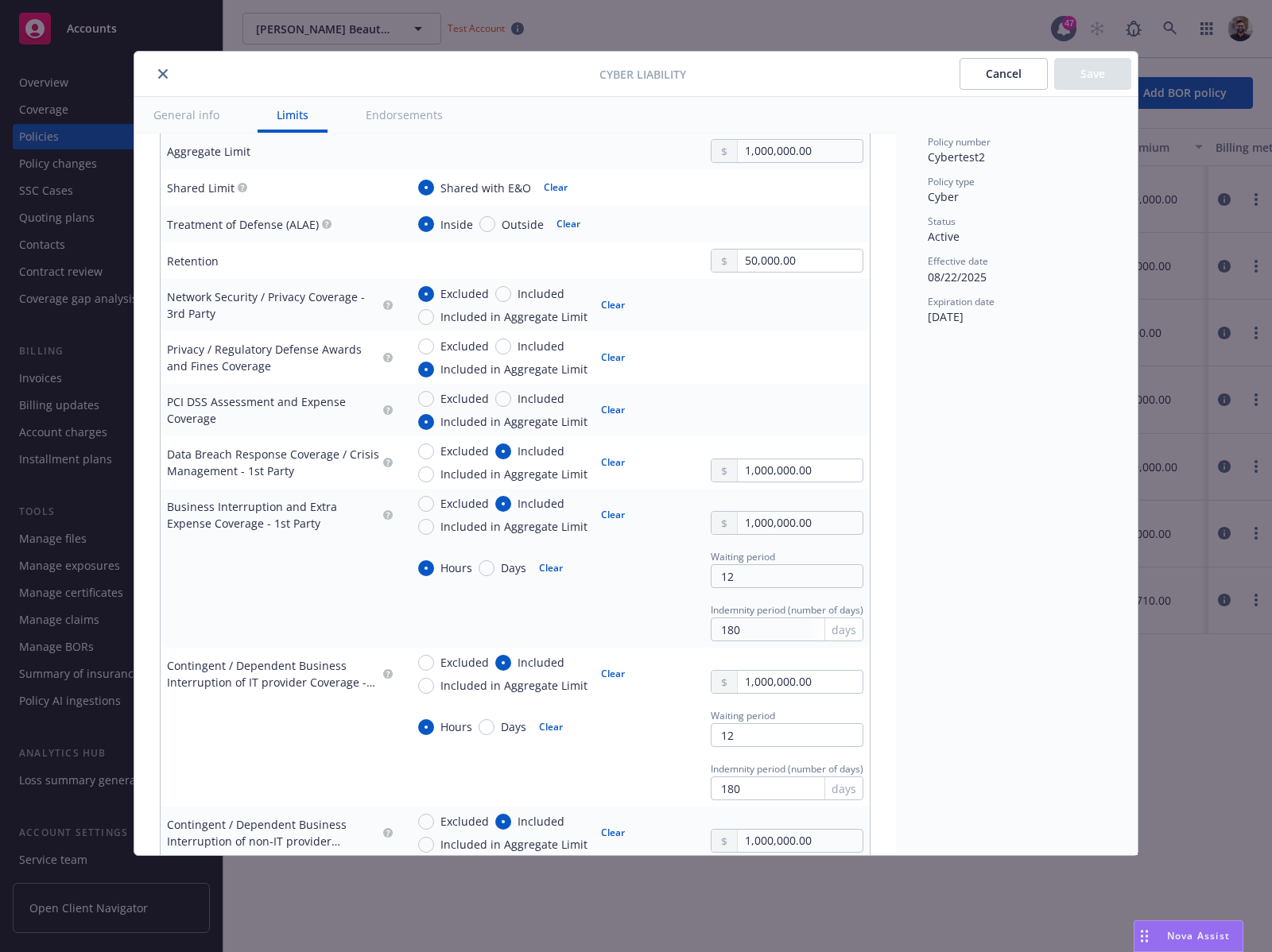
click at [514, 296] on span "Included" at bounding box center [537, 294] width 53 height 17
click at [511, 296] on input "Included" at bounding box center [503, 294] width 16 height 16
radio input "true"
click at [471, 296] on span "Excluded" at bounding box center [465, 294] width 49 height 17
click at [434, 296] on input "Excluded" at bounding box center [426, 294] width 16 height 16
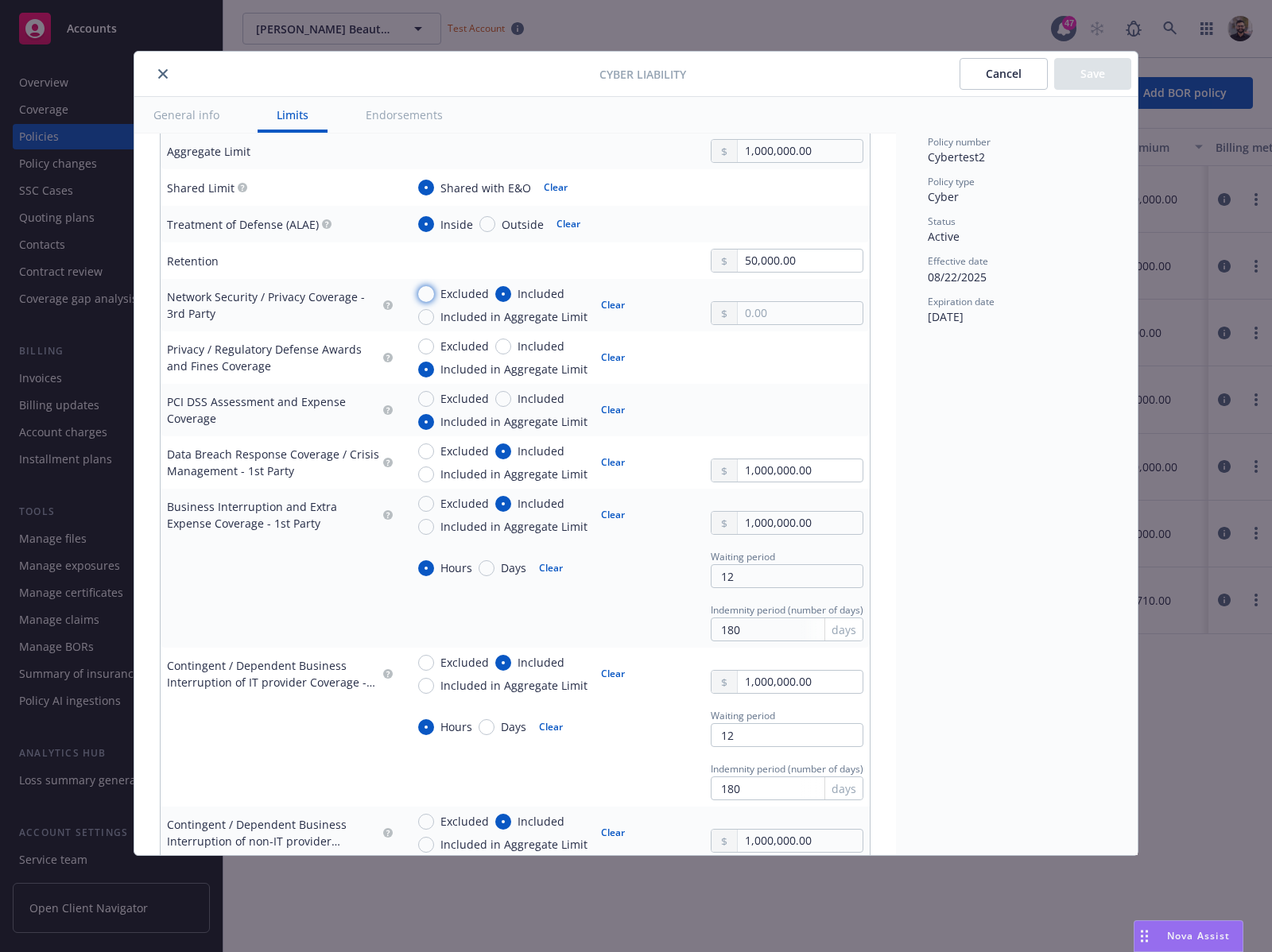
radio input "true"
click at [507, 291] on input "Included" at bounding box center [503, 294] width 16 height 16
radio input "true"
click at [470, 290] on span "Excluded" at bounding box center [465, 294] width 49 height 17
click at [434, 290] on input "Excluded" at bounding box center [426, 294] width 16 height 16
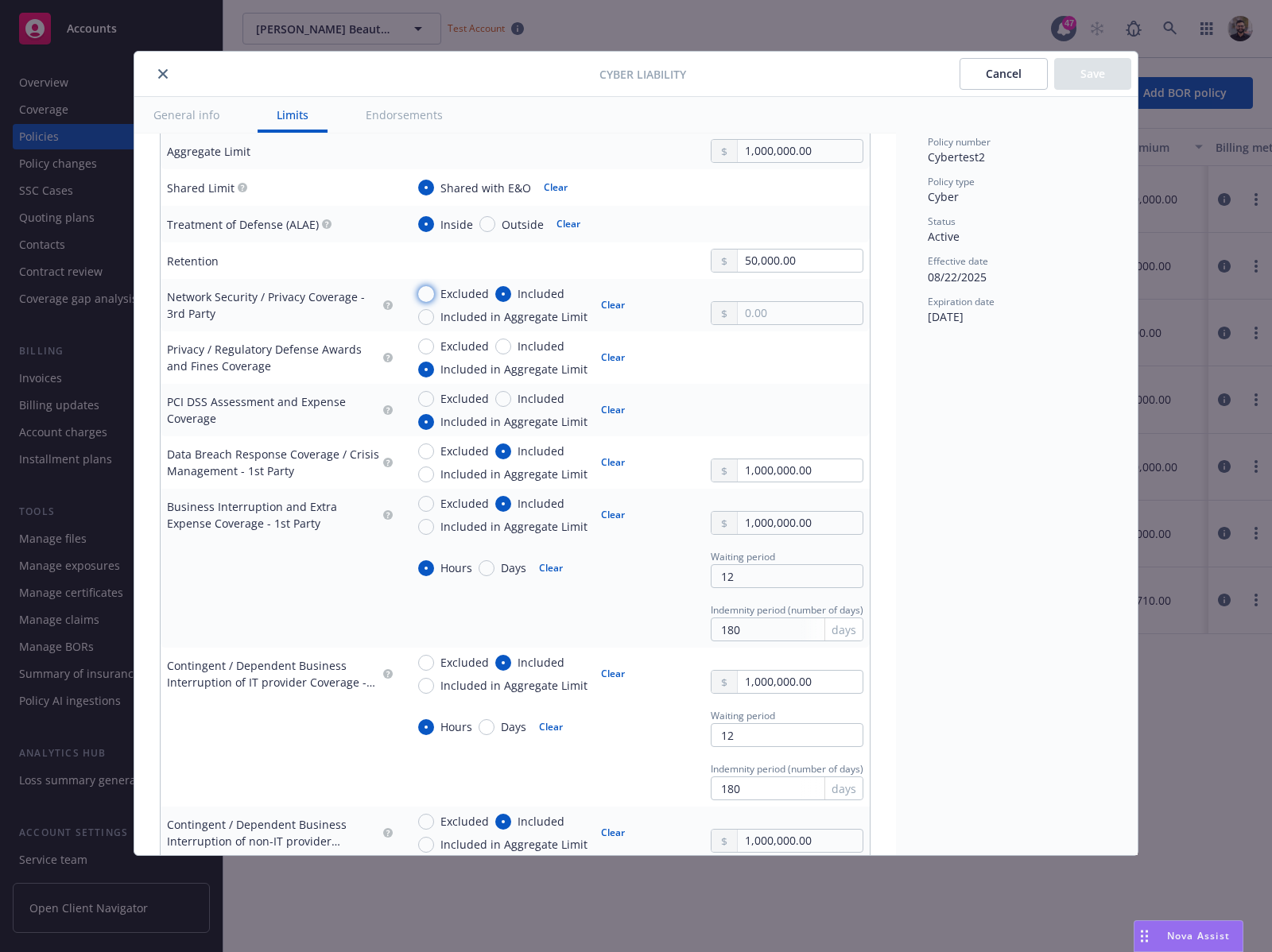
radio input "true"
click at [547, 287] on span "Included" at bounding box center [541, 294] width 47 height 17
click at [511, 287] on input "Included" at bounding box center [503, 294] width 16 height 16
radio input "true"
click at [475, 291] on span "Excluded" at bounding box center [465, 294] width 49 height 17
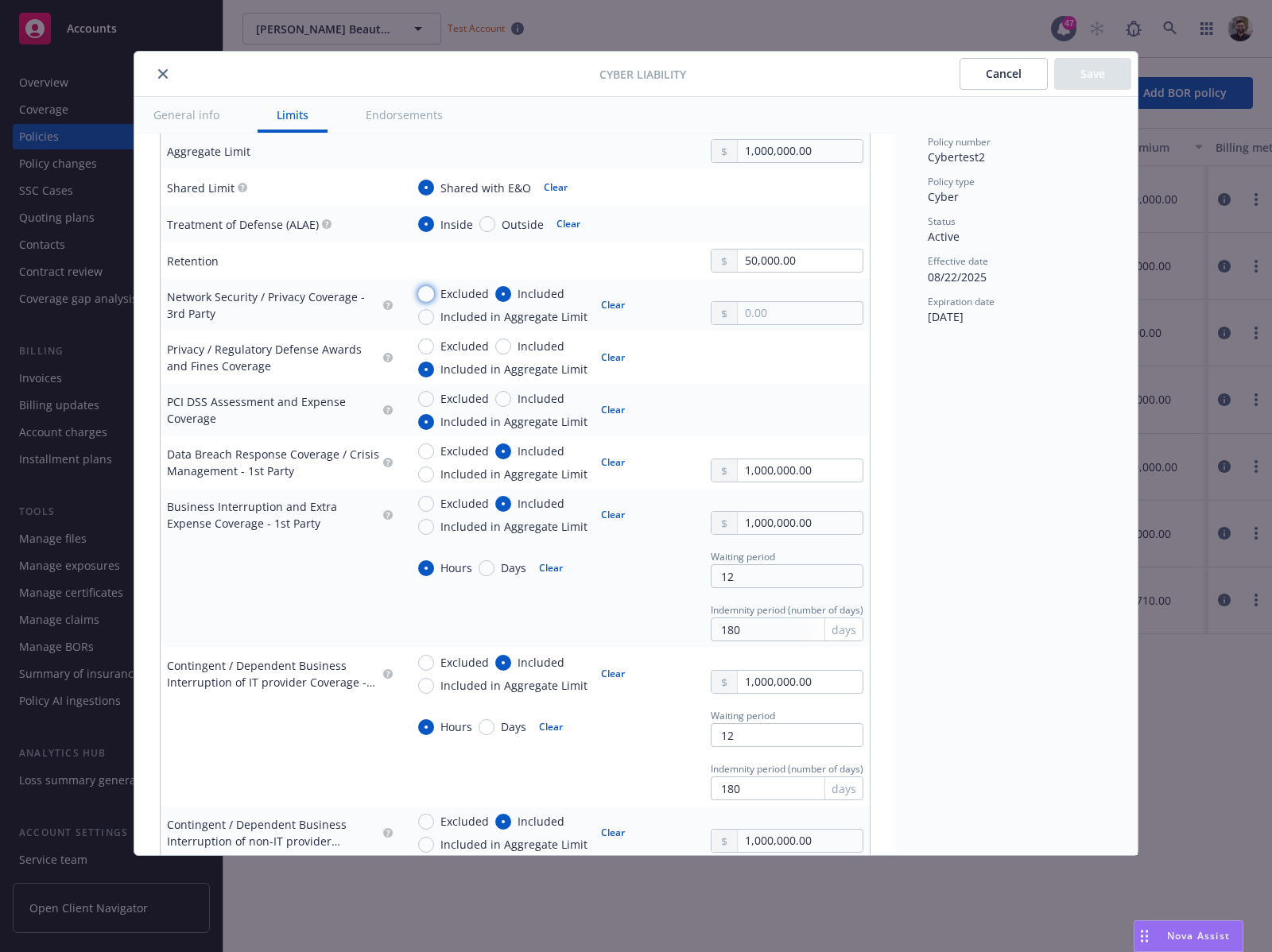
click at [434, 291] on input "Excluded" at bounding box center [426, 294] width 16 height 16
radio input "true"
click at [546, 299] on span "Included" at bounding box center [541, 294] width 47 height 17
click at [511, 299] on input "Included" at bounding box center [503, 294] width 16 height 16
radio input "true"
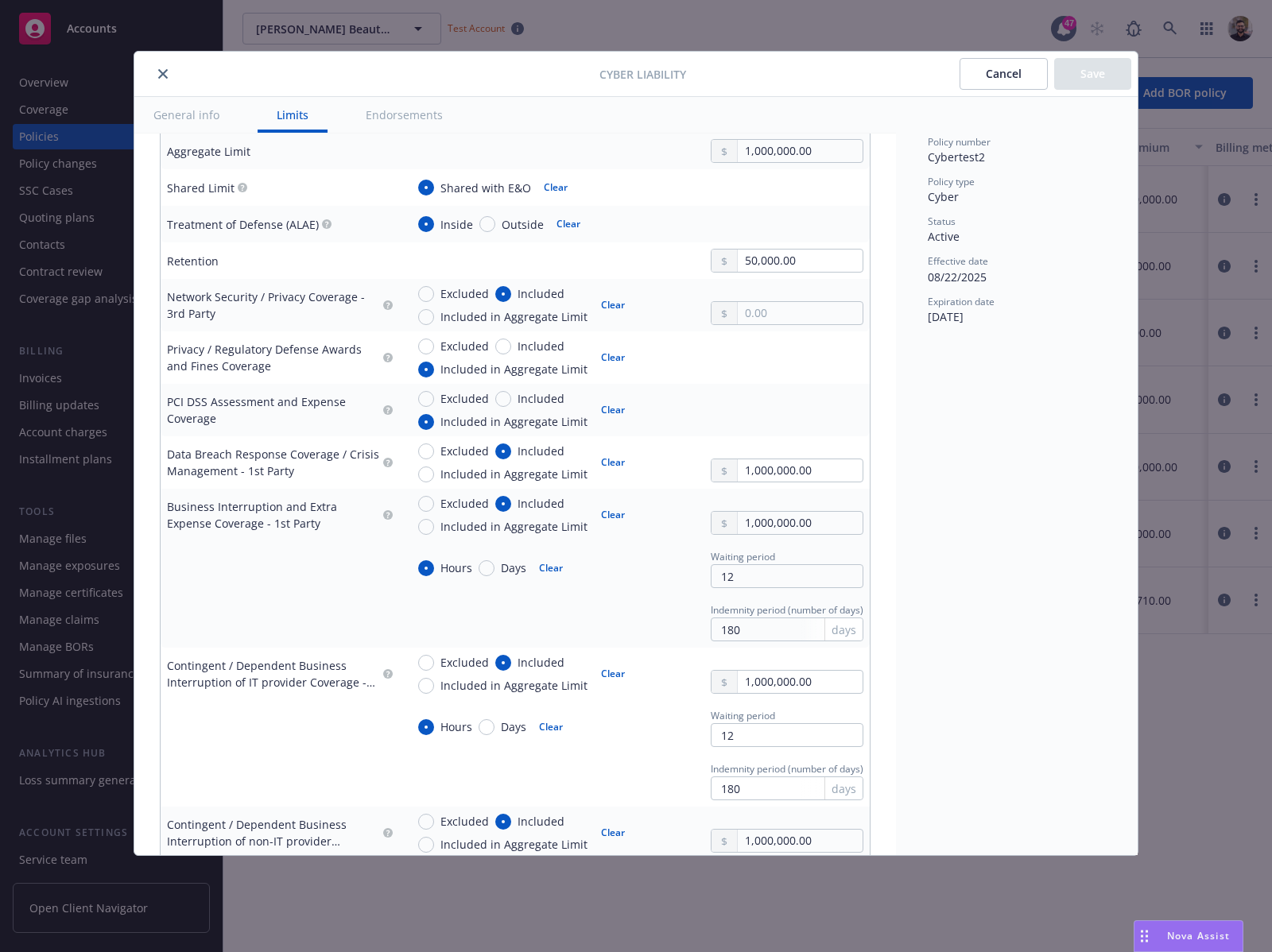
click at [478, 299] on span "Excluded" at bounding box center [465, 294] width 49 height 17
click at [434, 299] on input "Excluded" at bounding box center [426, 294] width 16 height 16
radio input "true"
click at [562, 289] on div "Excluded Included Included in Aggregate Limit" at bounding box center [503, 305] width 170 height 40
click at [557, 289] on span "Included" at bounding box center [541, 294] width 47 height 17
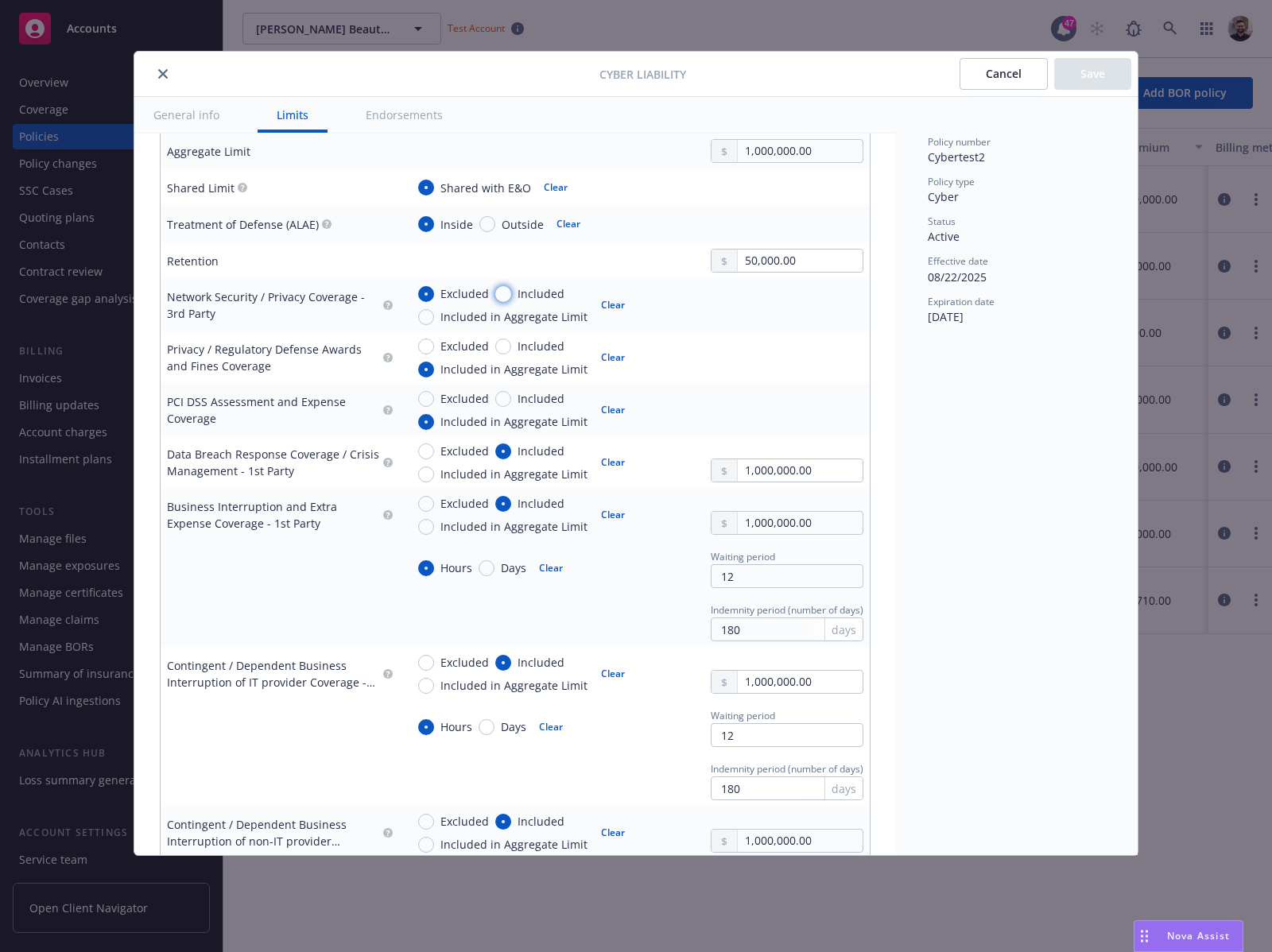
click at [511, 289] on input "Included" at bounding box center [503, 294] width 16 height 16
radio input "true"
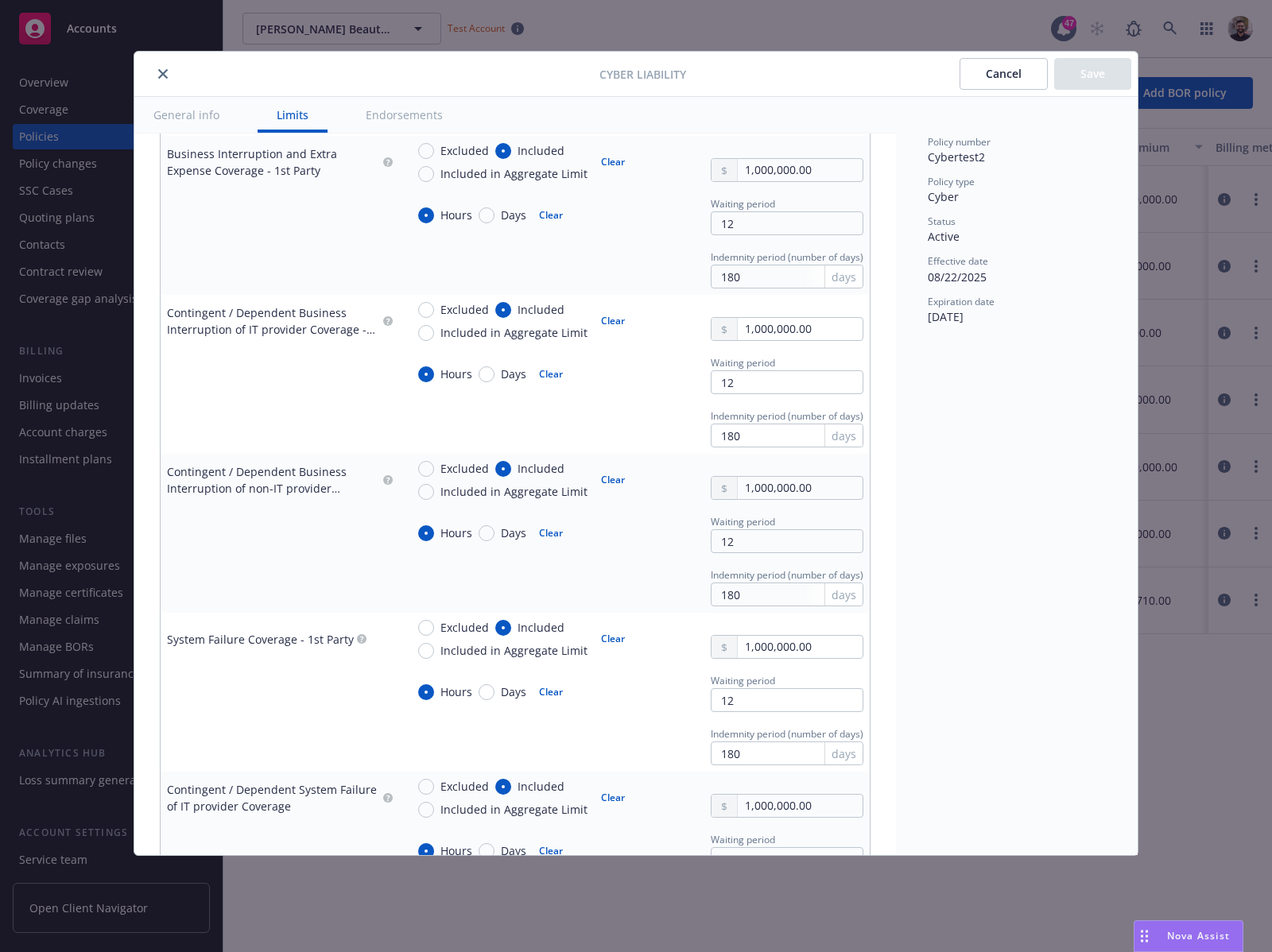
scroll to position [1240, 0]
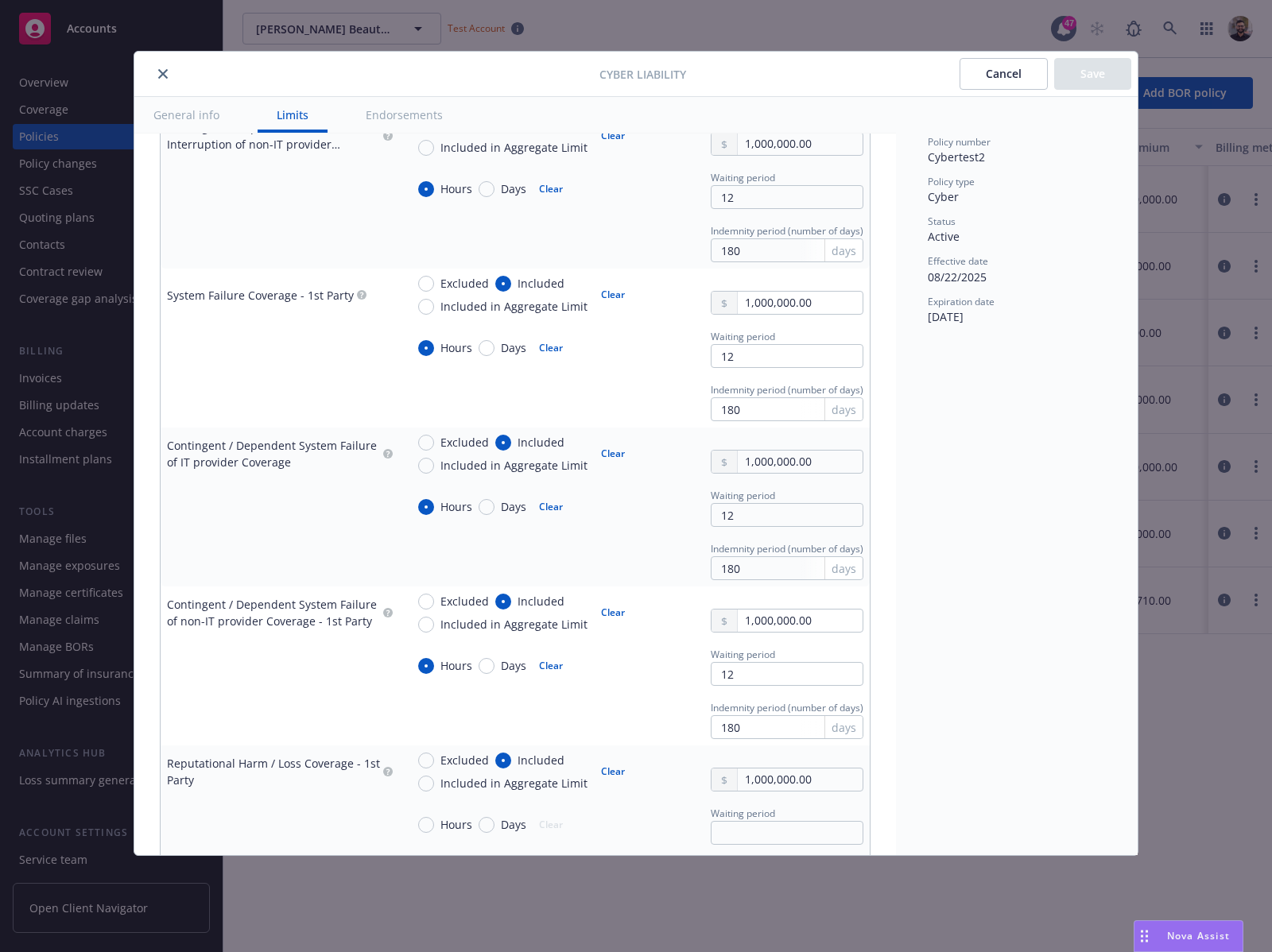
click at [995, 80] on button "Cancel" at bounding box center [1004, 74] width 89 height 31
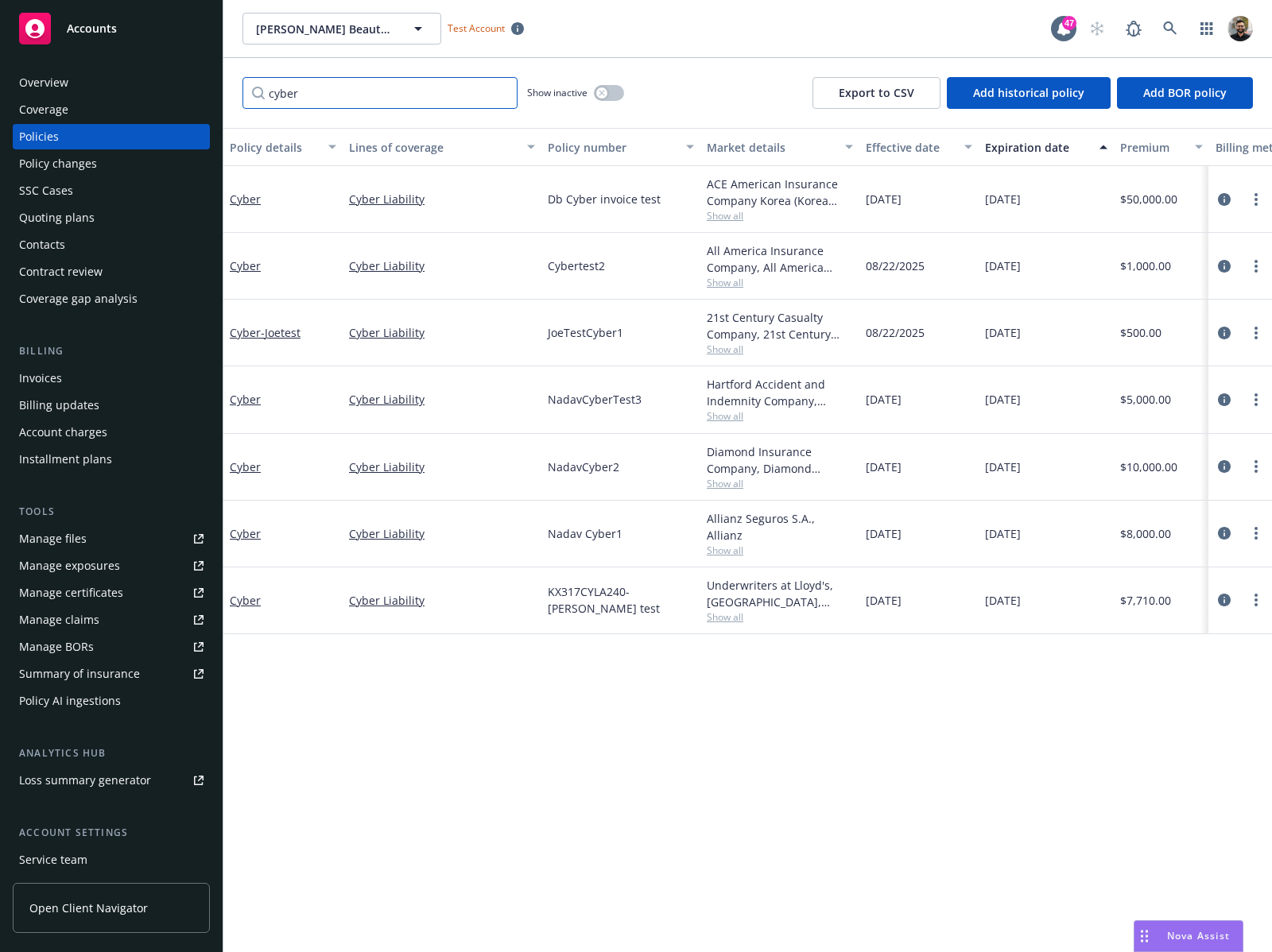
click at [434, 89] on input "cyber" at bounding box center [380, 93] width 275 height 31
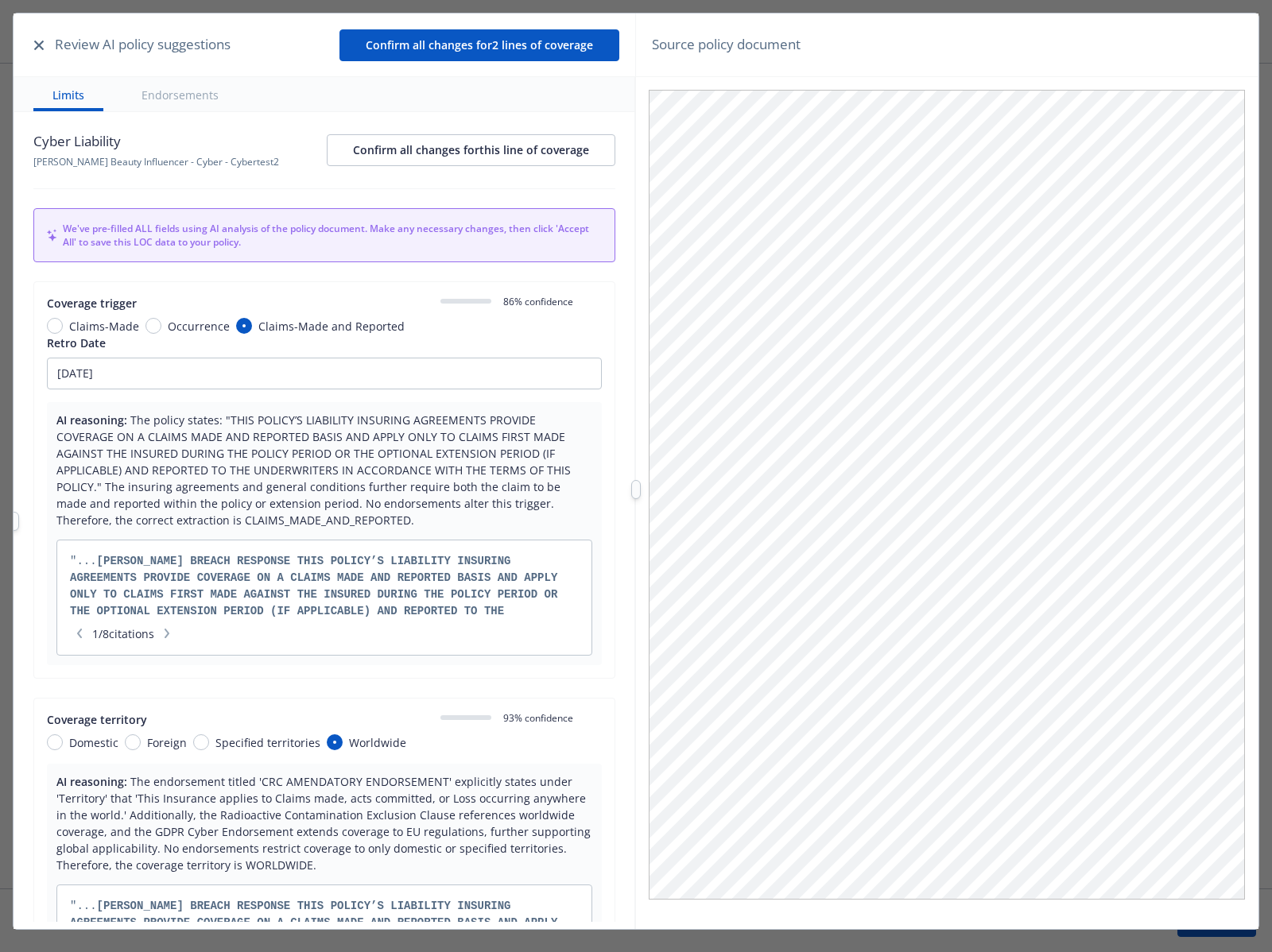
click at [0, 200] on div "Review AI policy suggestions Confirm all changes for 2 lines of coverage Lines …" at bounding box center [636, 471] width 1272 height 943
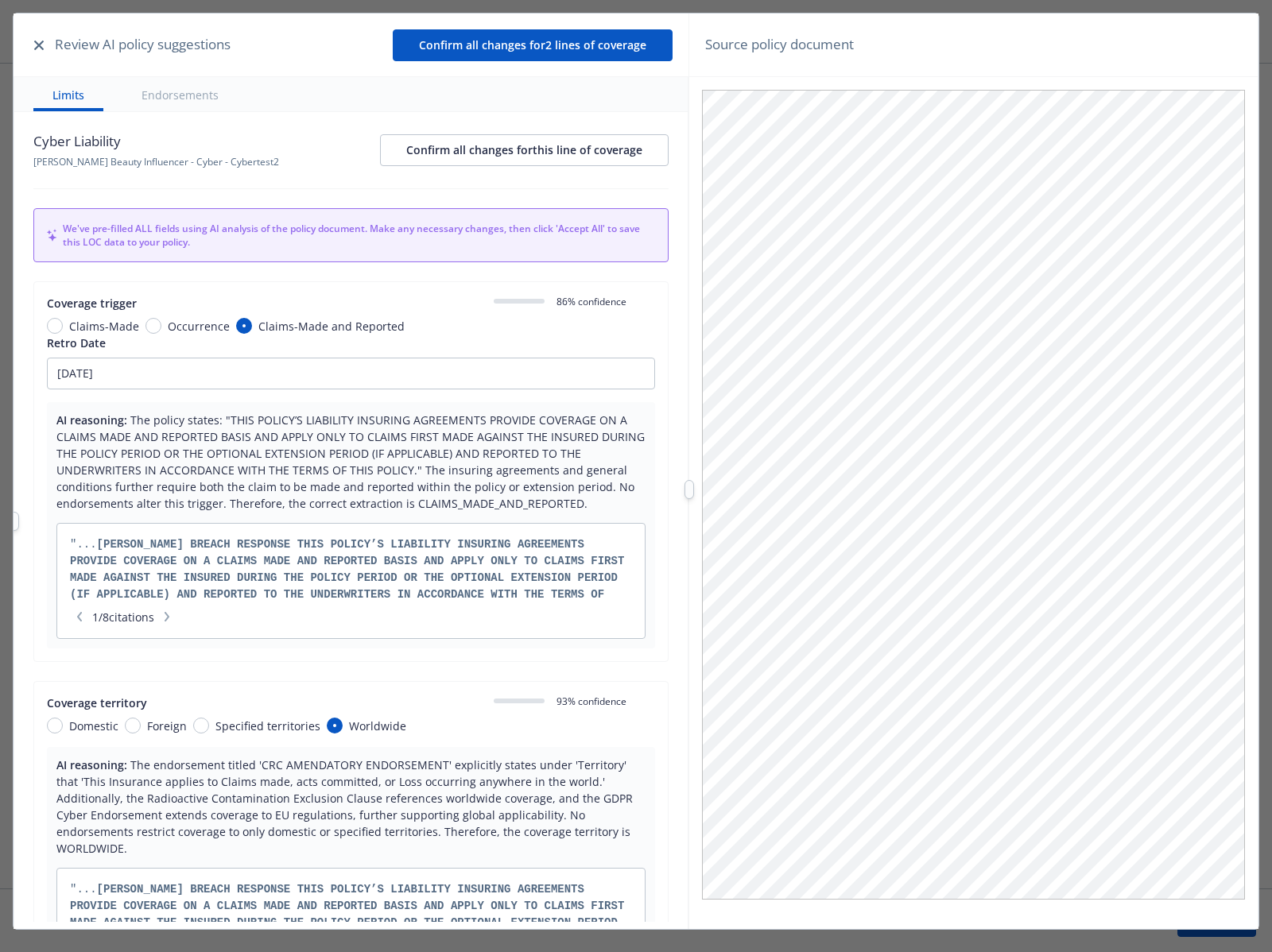
click at [689, 211] on div at bounding box center [689, 489] width 0 height 952
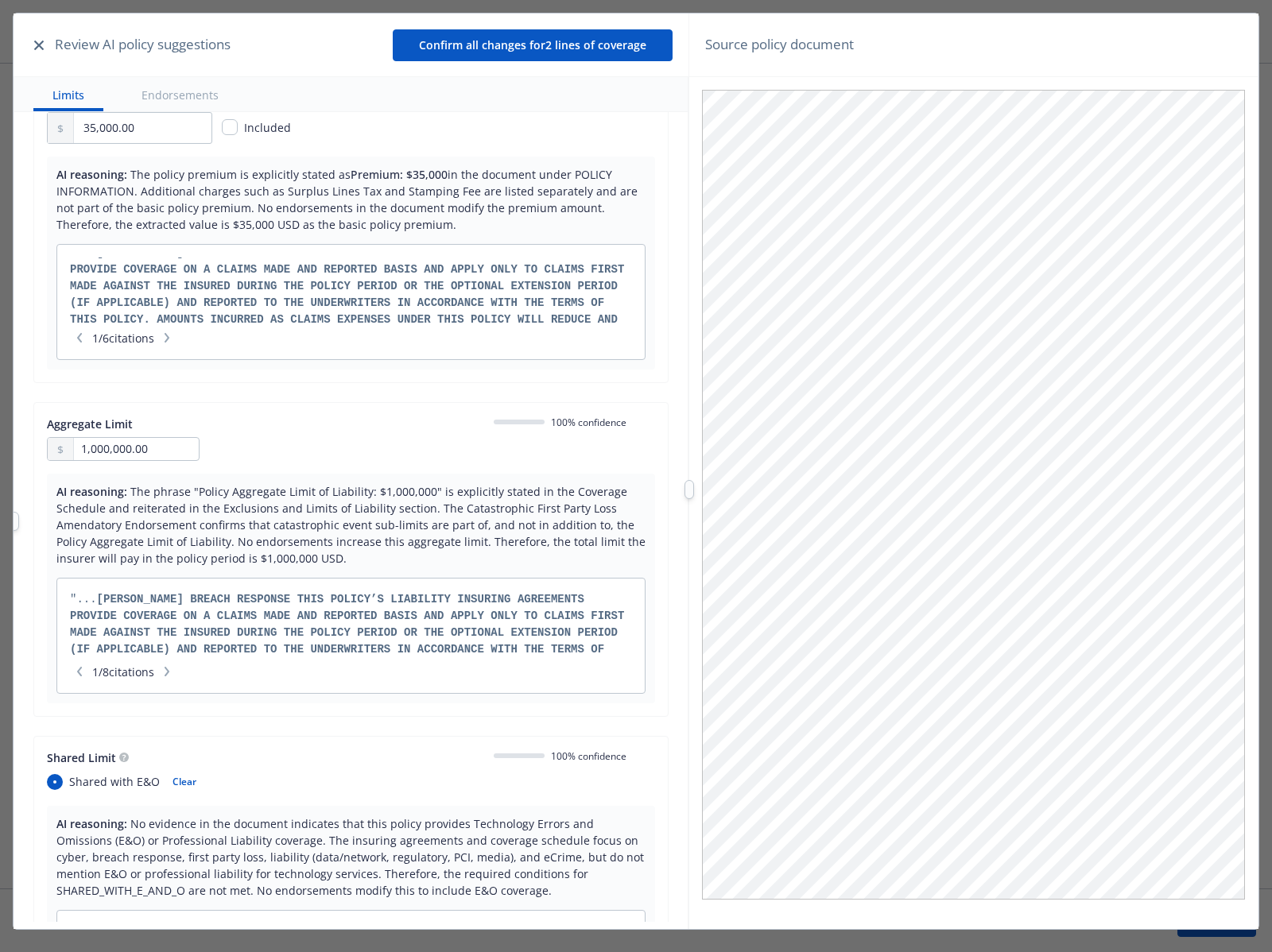
scroll to position [1155, 0]
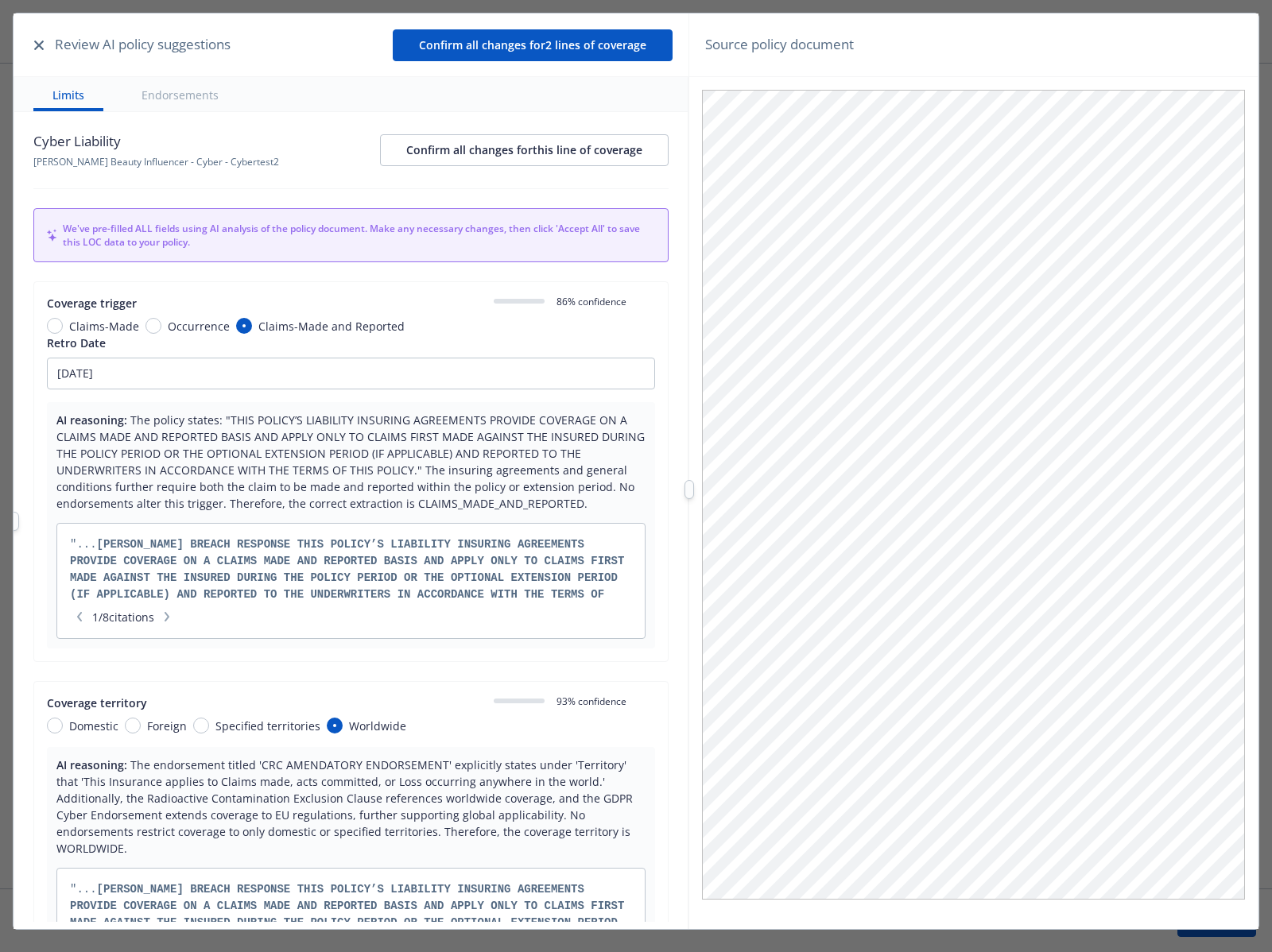
click at [32, 42] on button "button" at bounding box center [39, 45] width 19 height 19
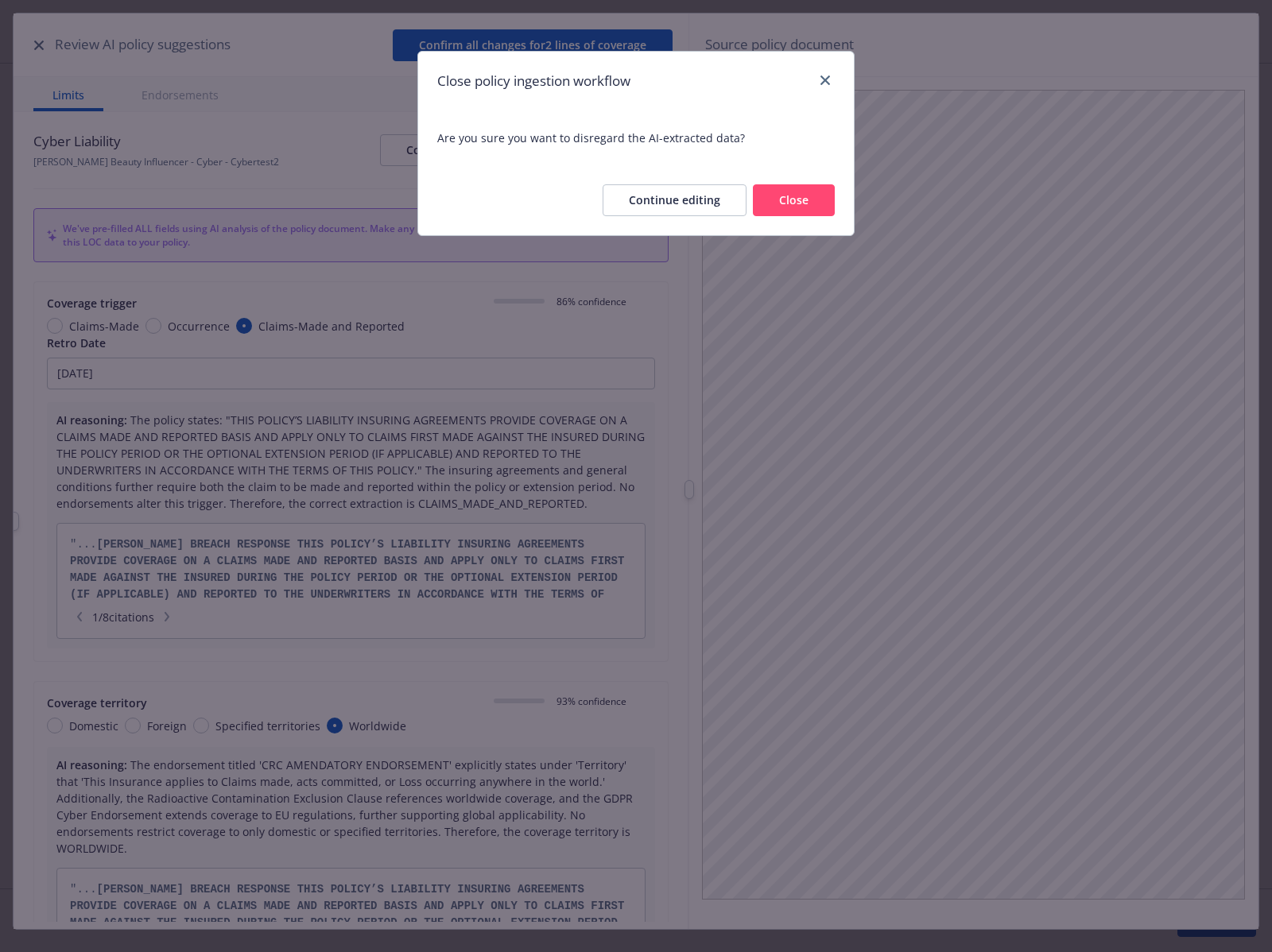
click at [759, 195] on button "Close" at bounding box center [793, 200] width 82 height 31
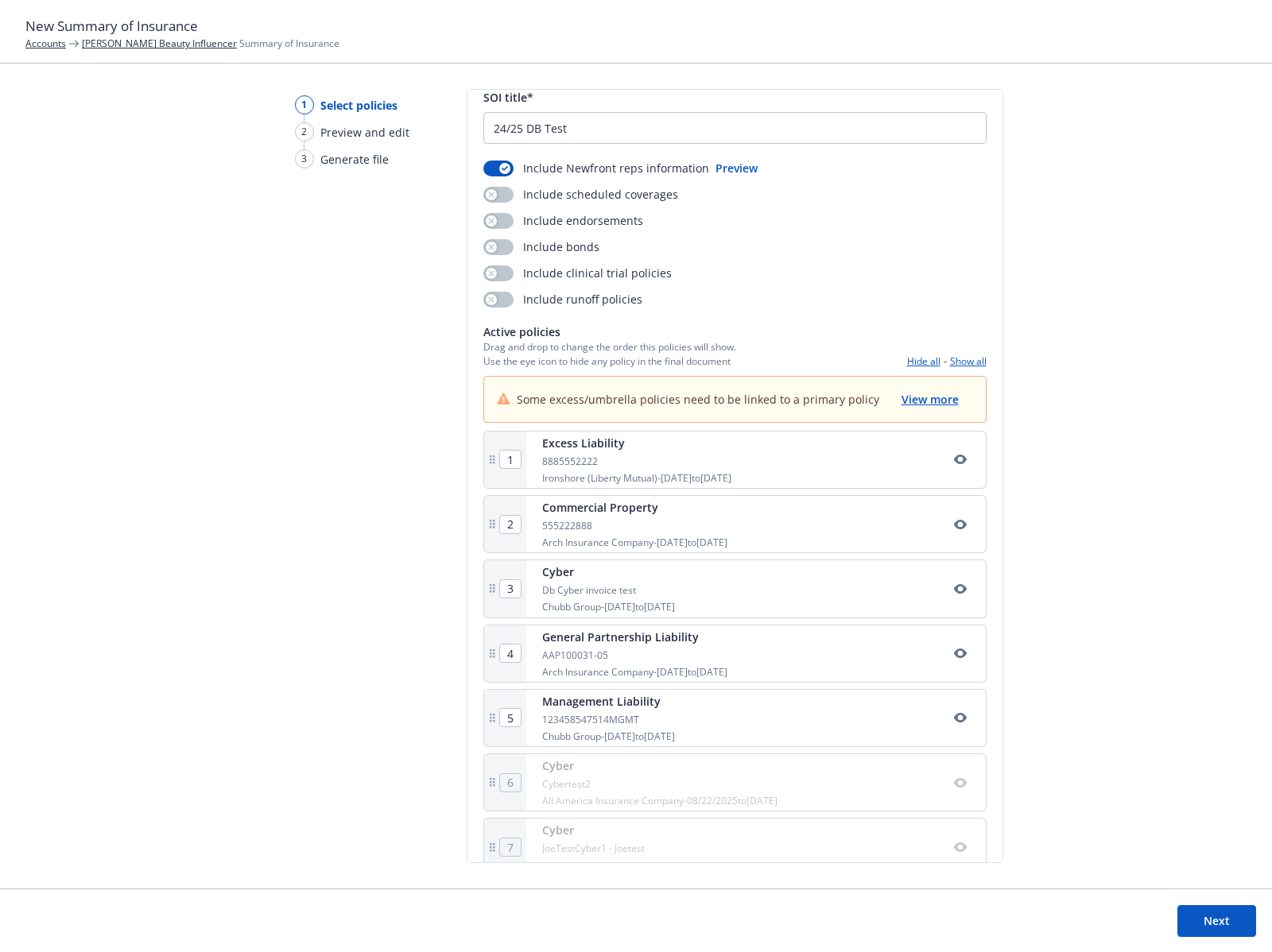
scroll to position [185, 0]
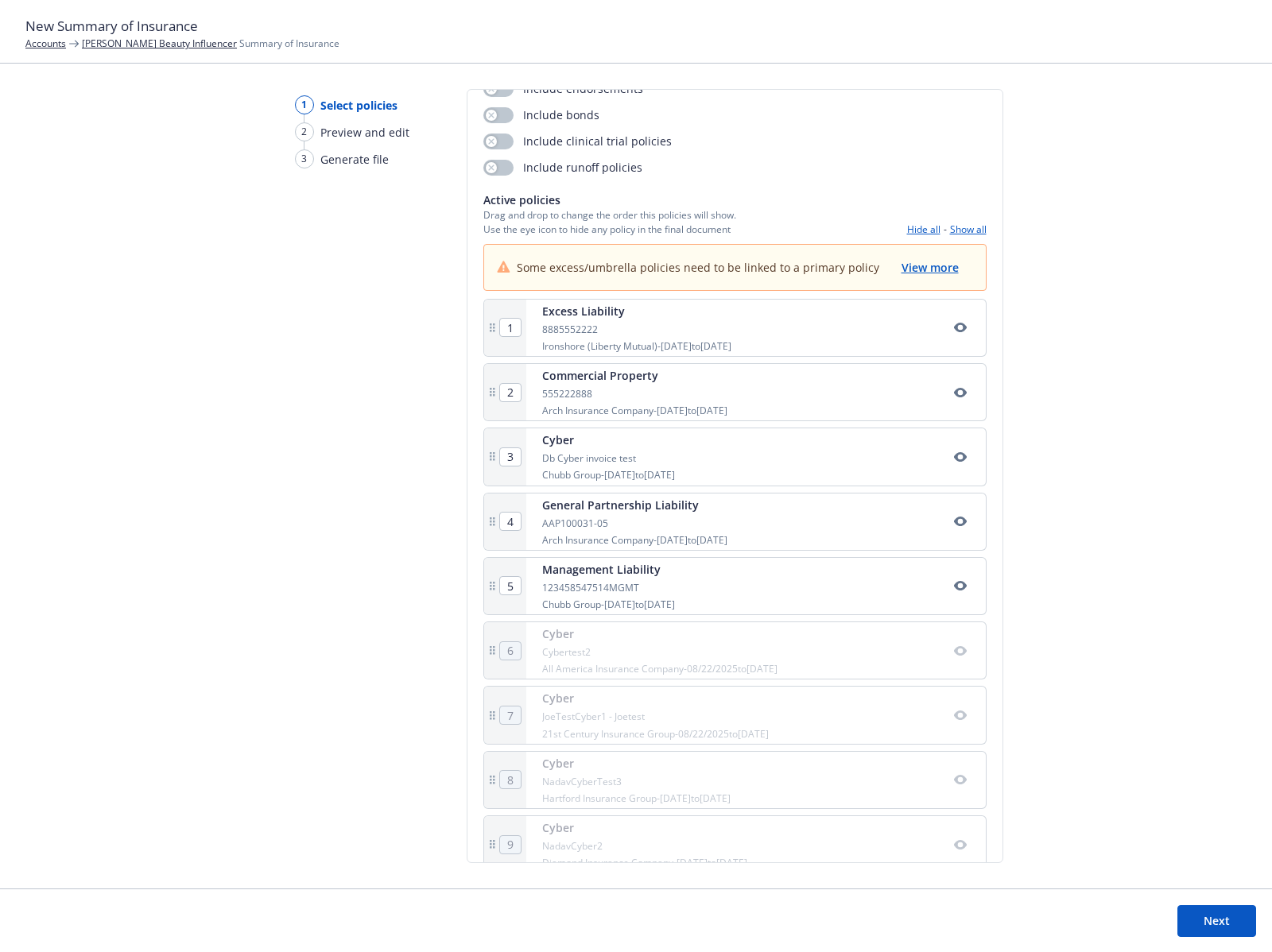
click at [1217, 913] on button "Next" at bounding box center [1217, 921] width 79 height 31
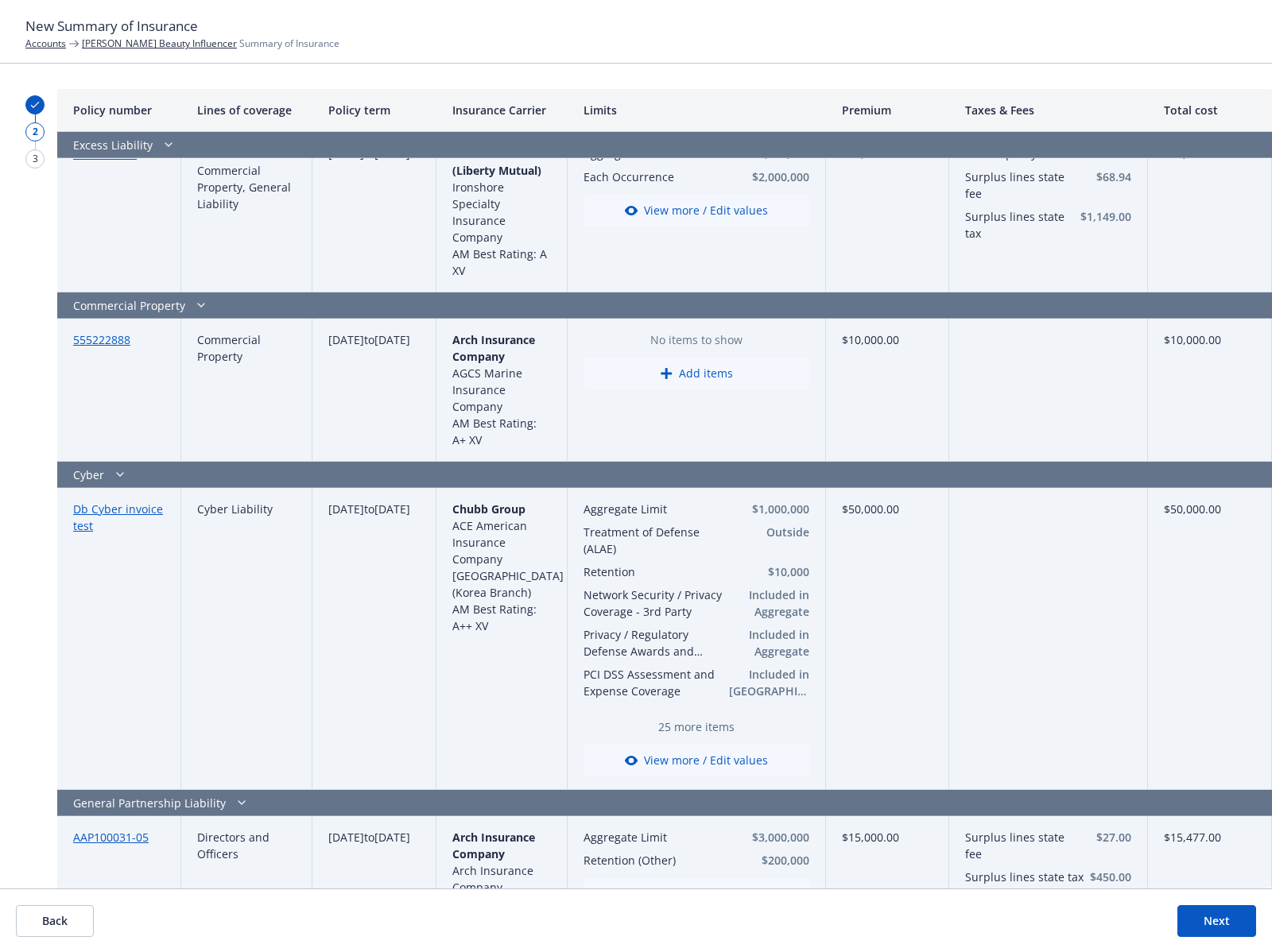
scroll to position [38, 0]
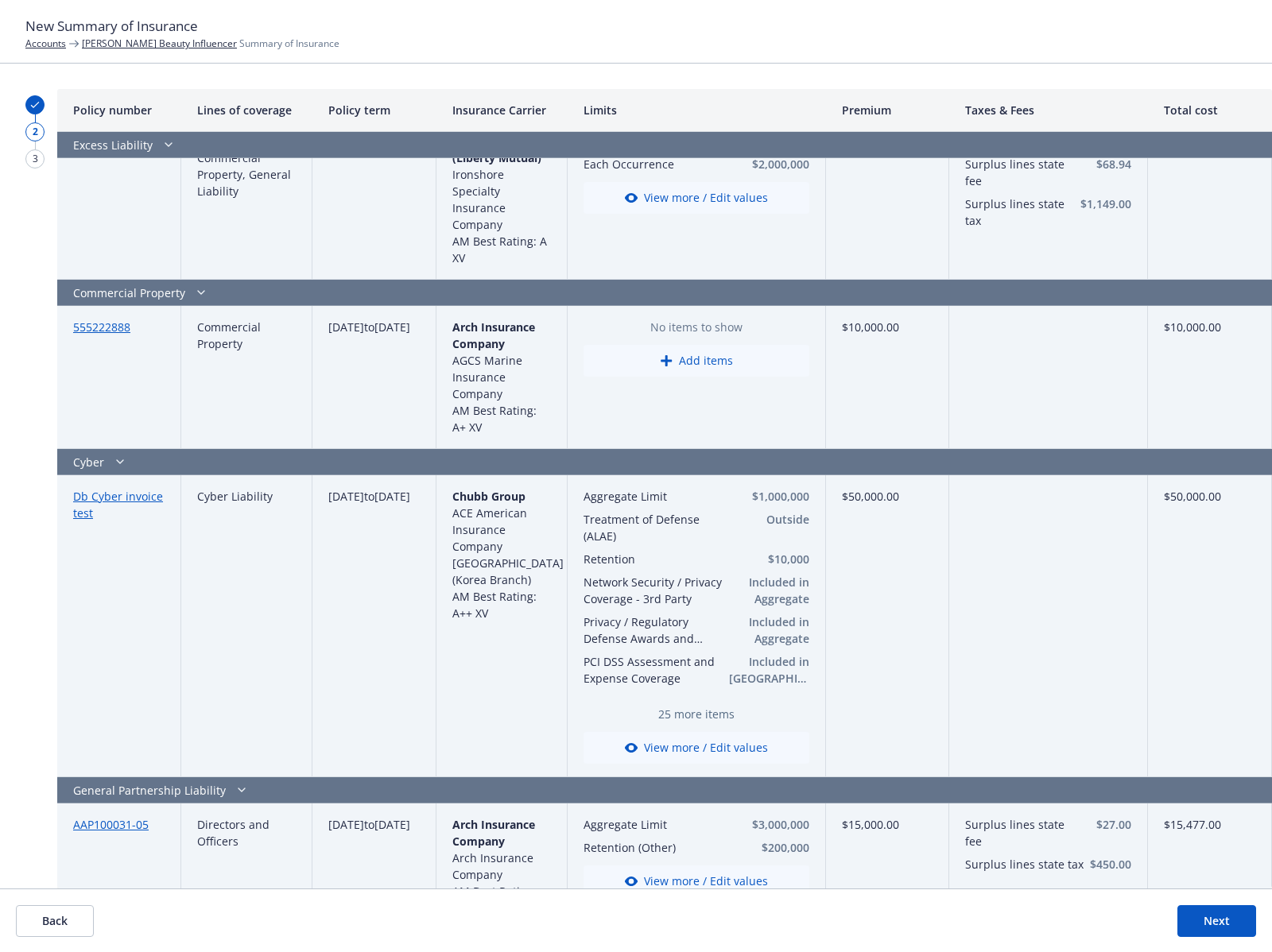
click at [707, 742] on button "View more / Edit values" at bounding box center [696, 748] width 226 height 31
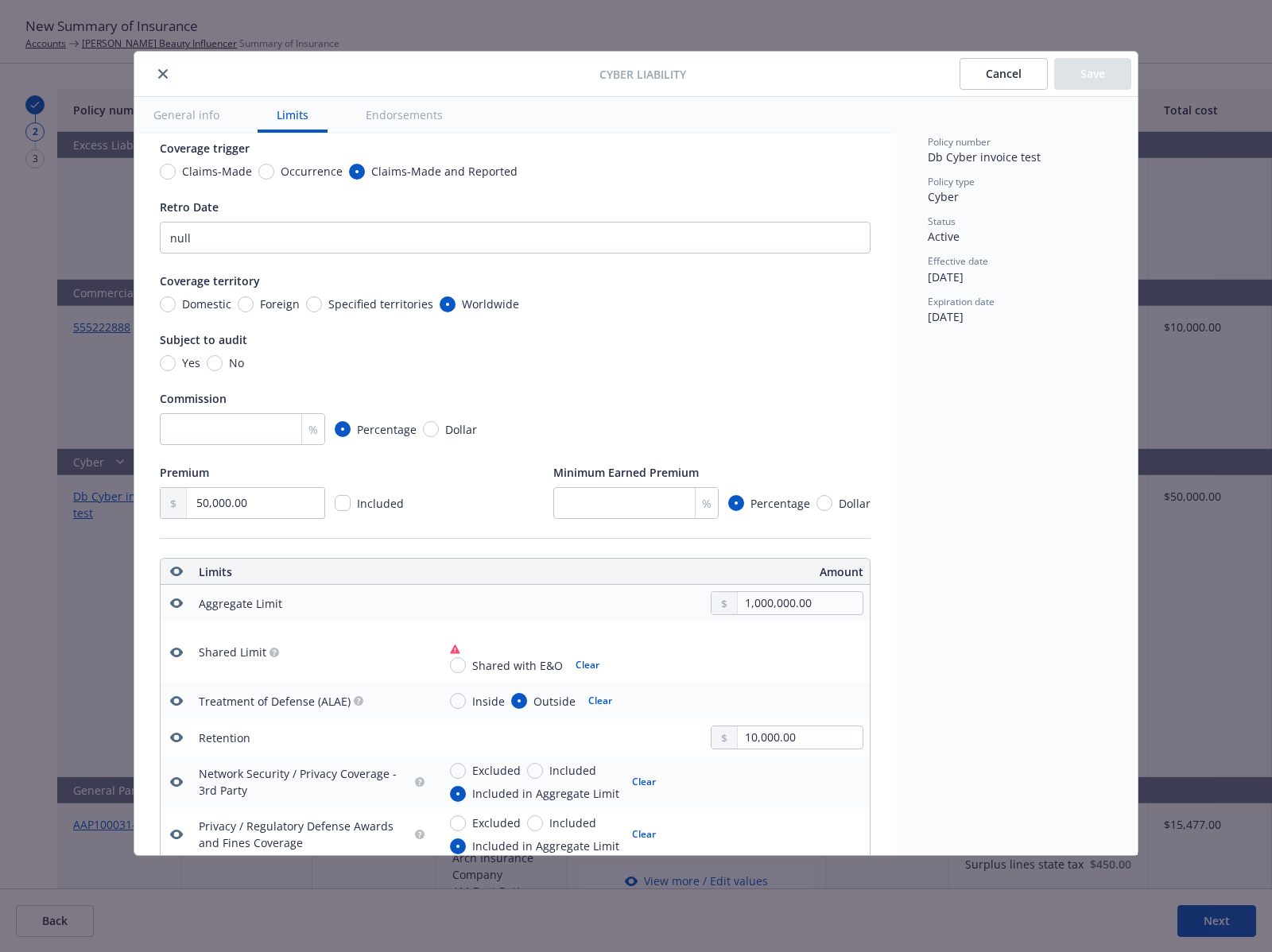
scroll to position [0, 0]
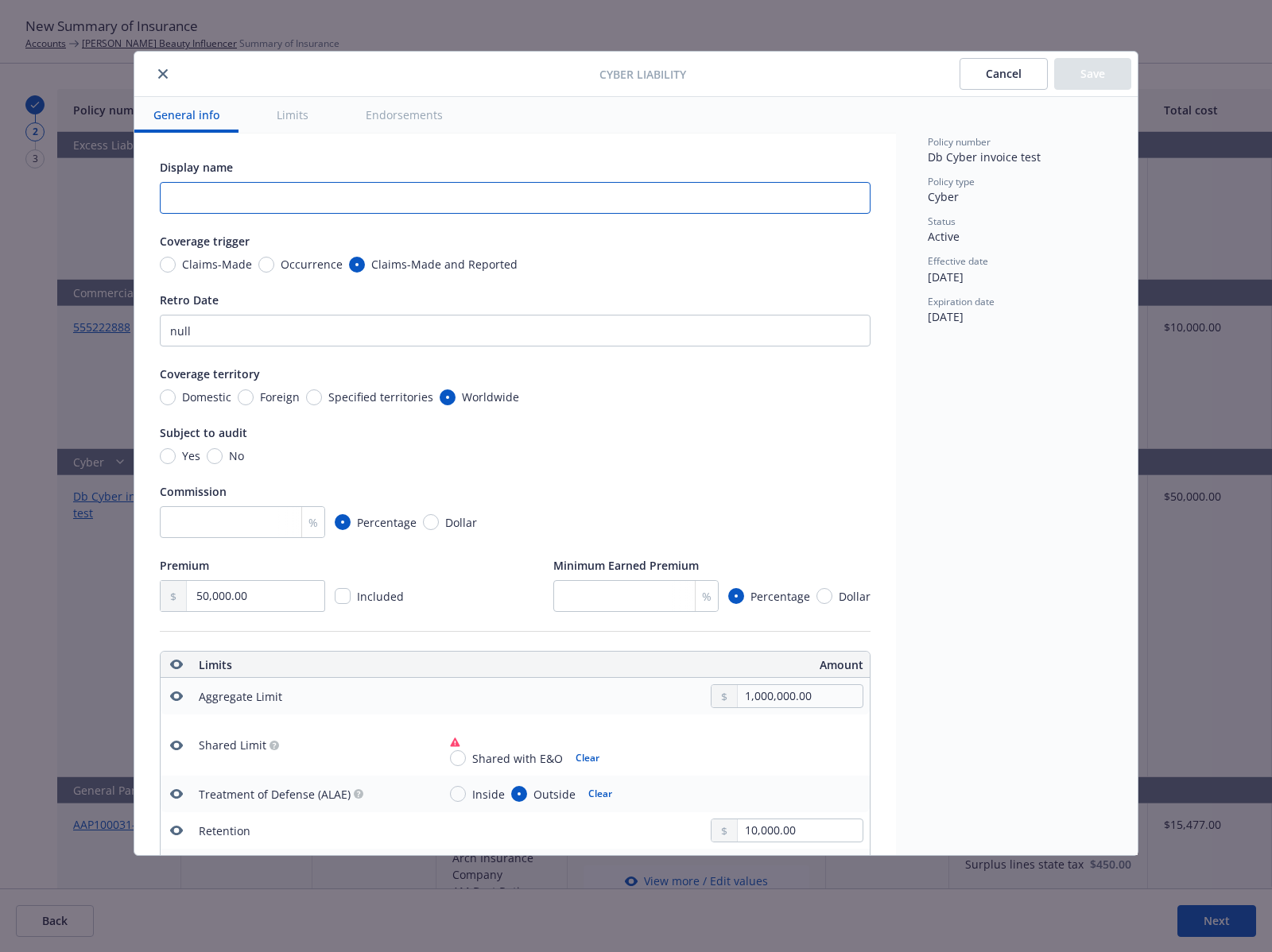
click at [262, 189] on input "text" at bounding box center [515, 198] width 711 height 31
click at [269, 522] on input "number" at bounding box center [243, 522] width 166 height 31
click at [614, 587] on input "number" at bounding box center [636, 596] width 166 height 31
click at [266, 512] on input "number" at bounding box center [243, 522] width 166 height 31
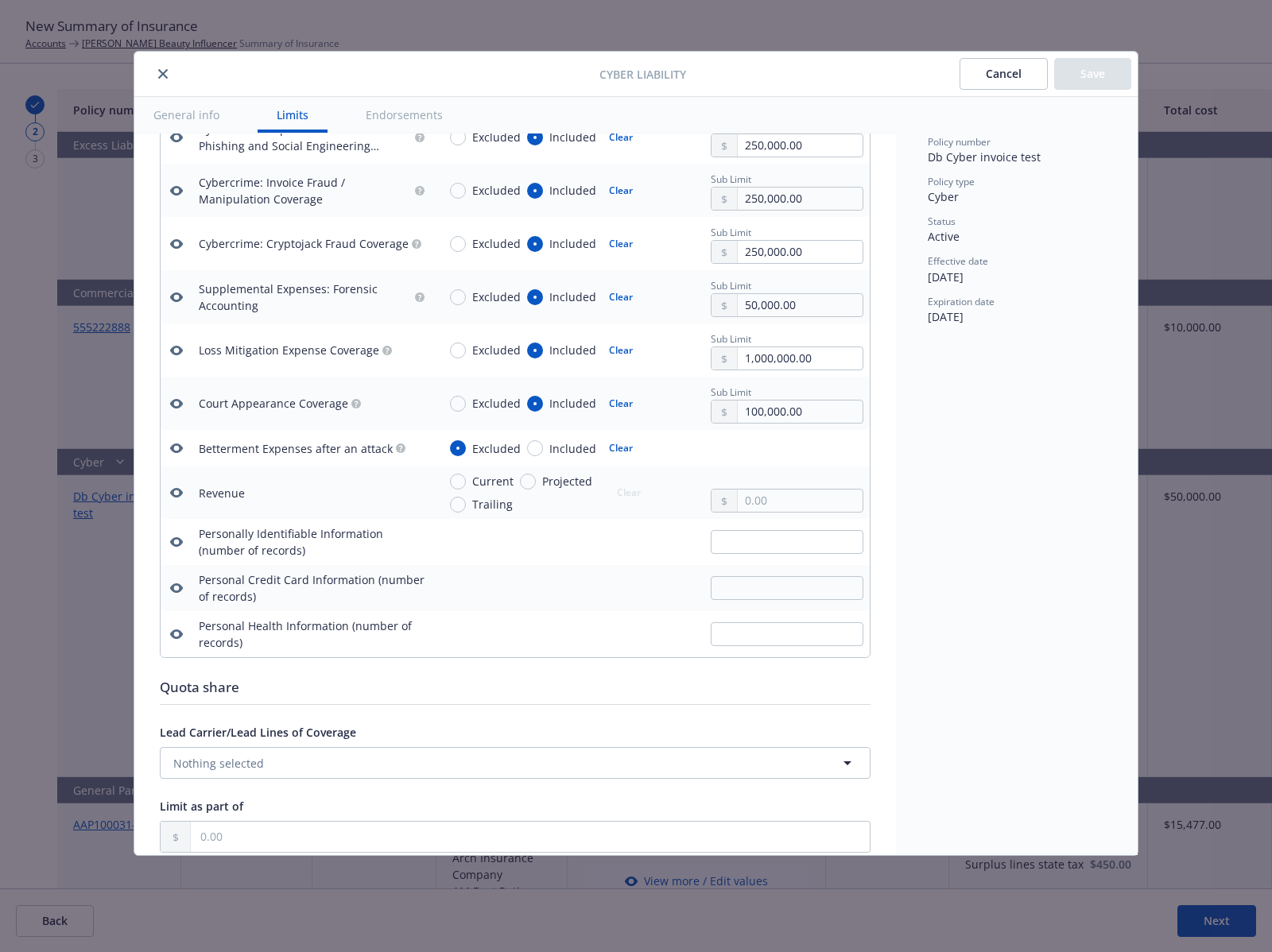
scroll to position [2839, 0]
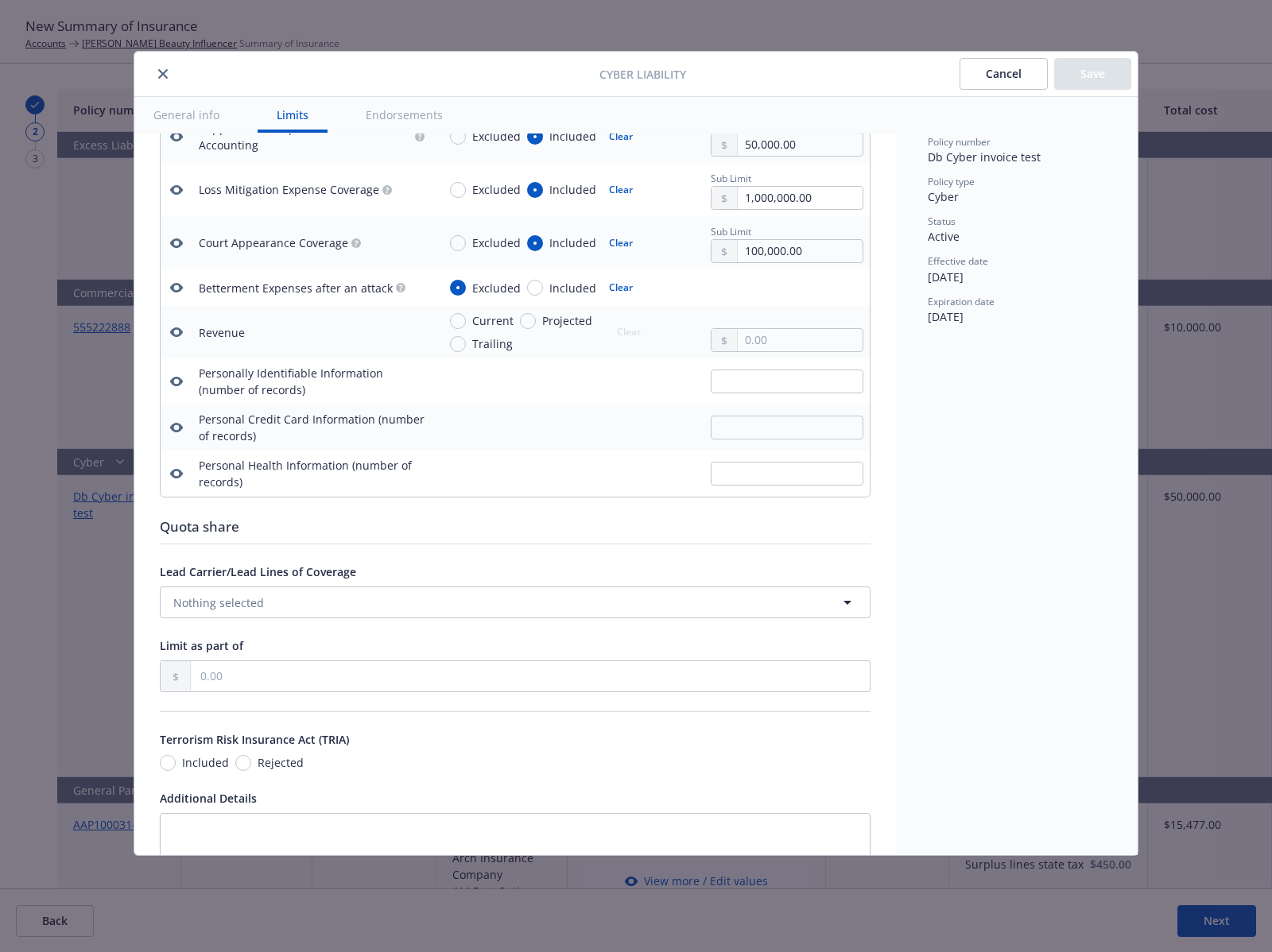
click at [192, 100] on button "General info" at bounding box center [186, 114] width 104 height 36
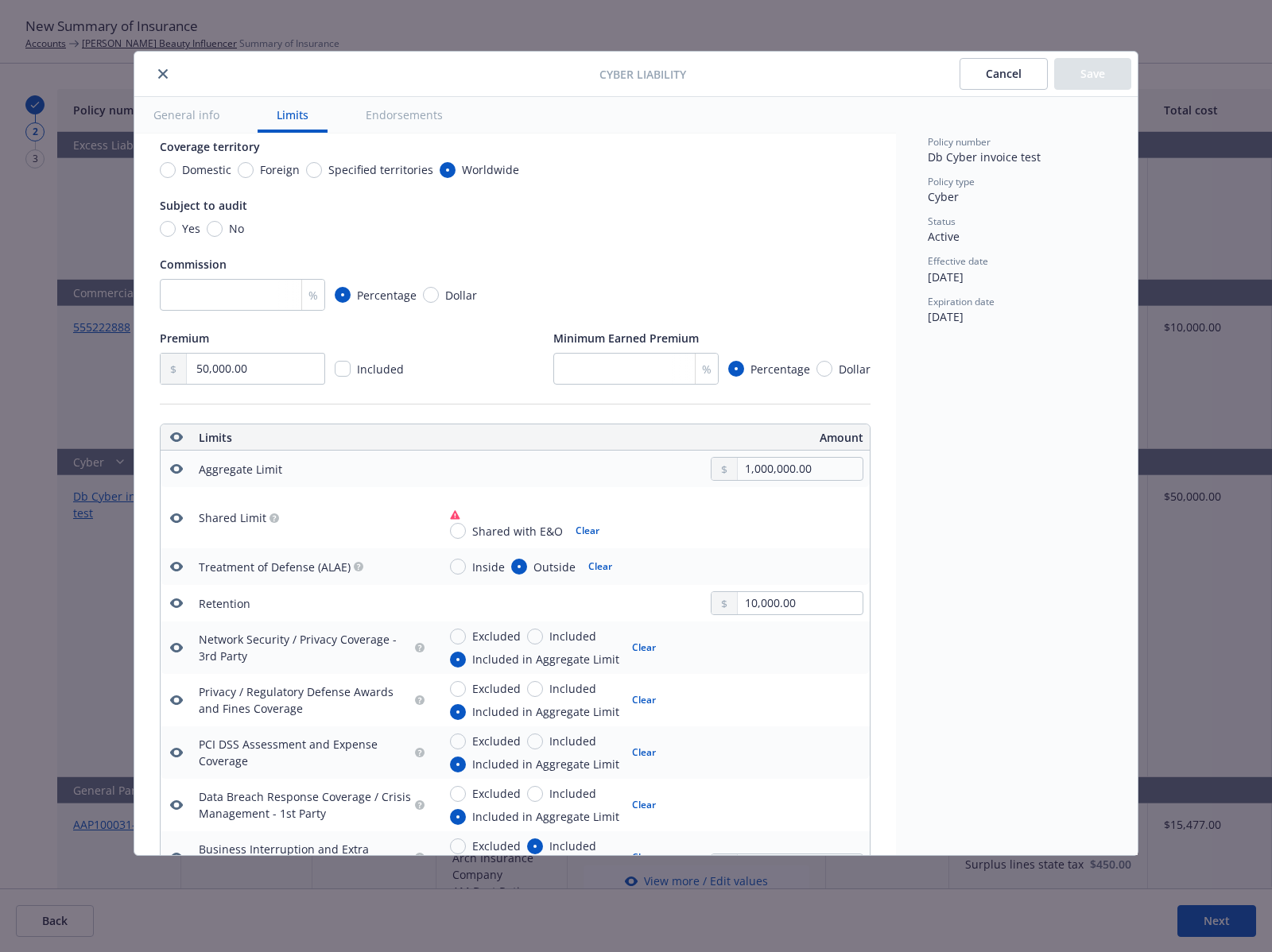
scroll to position [532, 0]
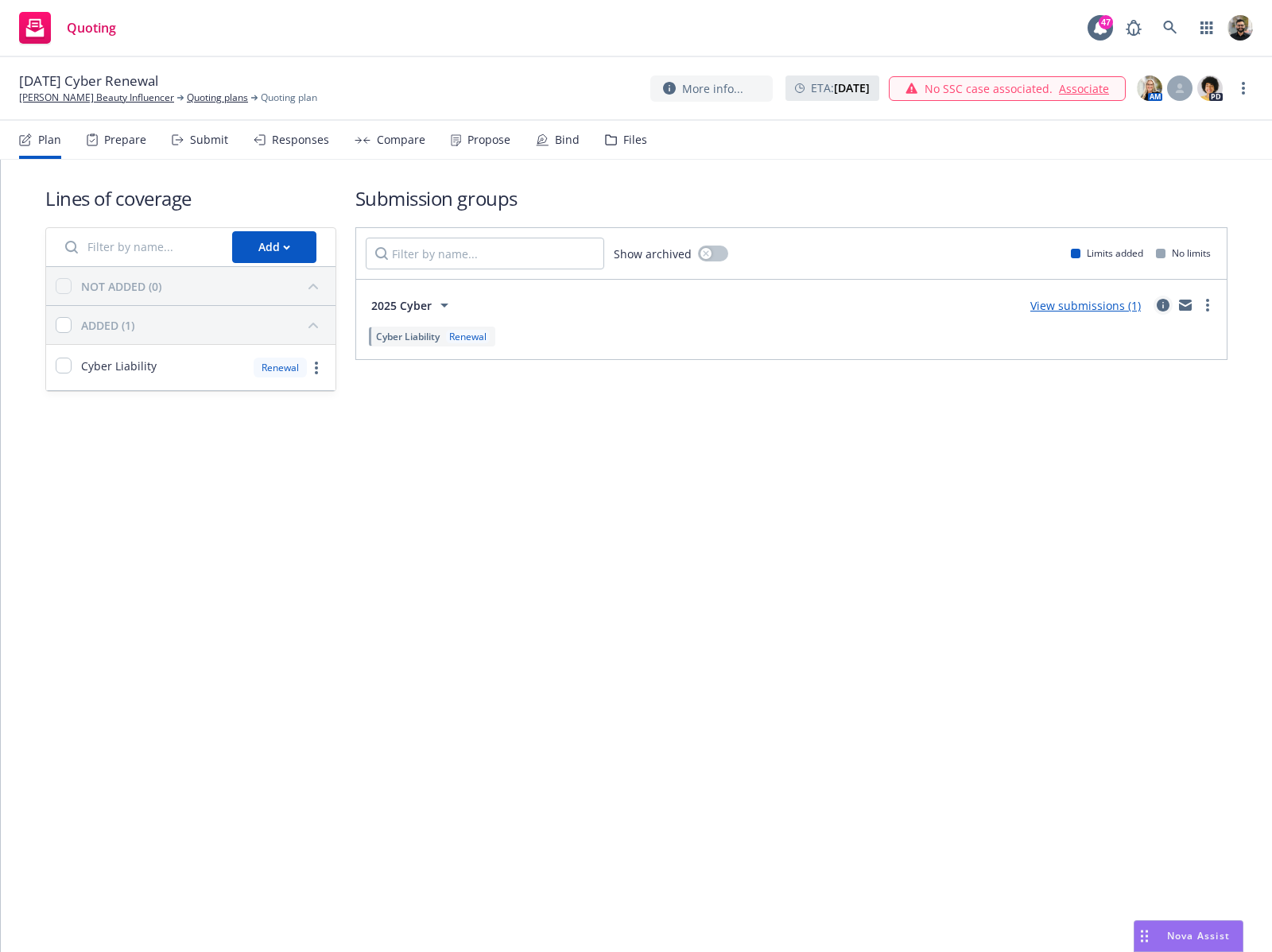
click at [1162, 302] on icon "circleInformation" at bounding box center [1163, 305] width 12 height 12
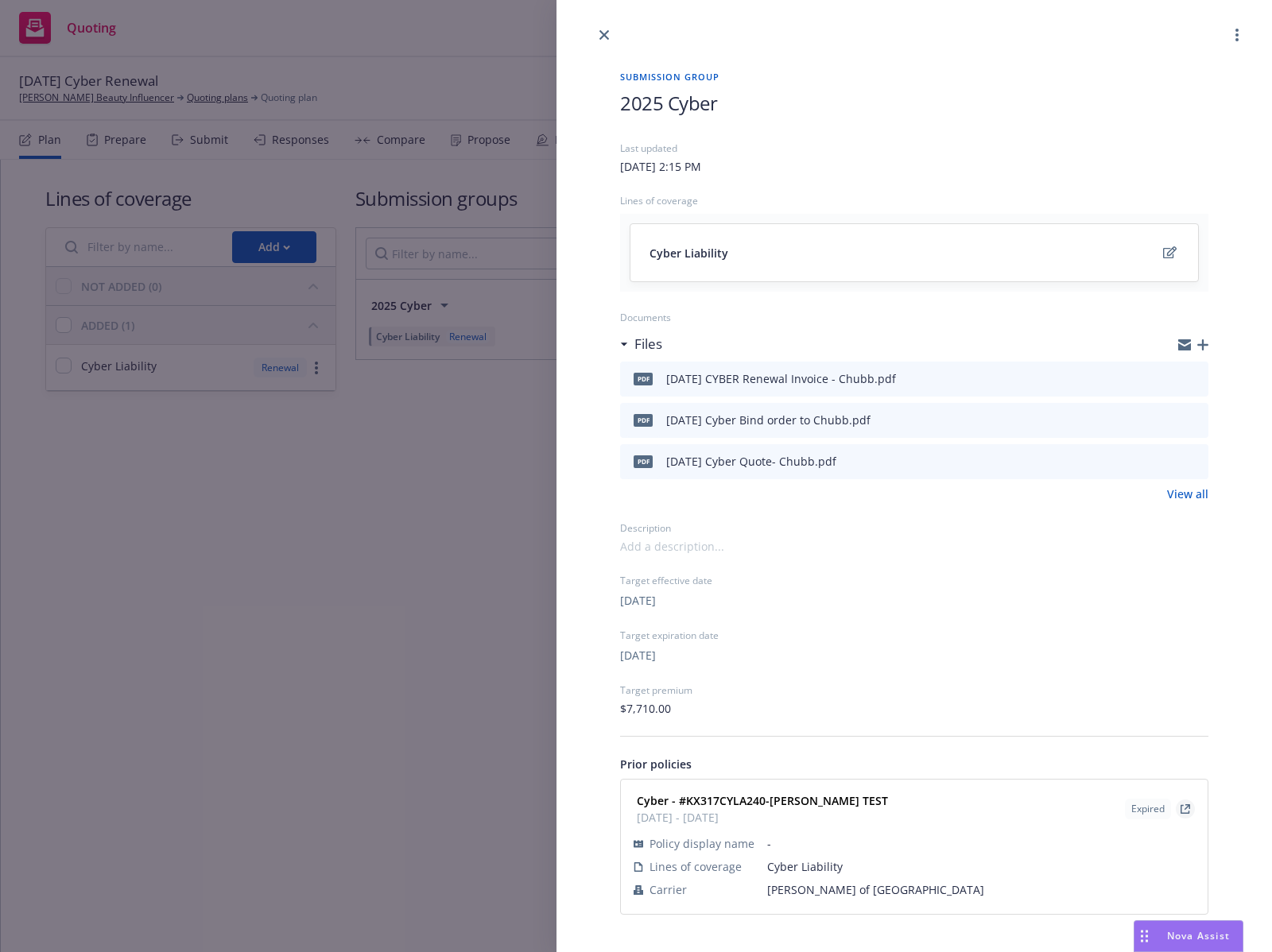
click at [1188, 805] on icon "View Policy" at bounding box center [1187, 807] width 6 height 6
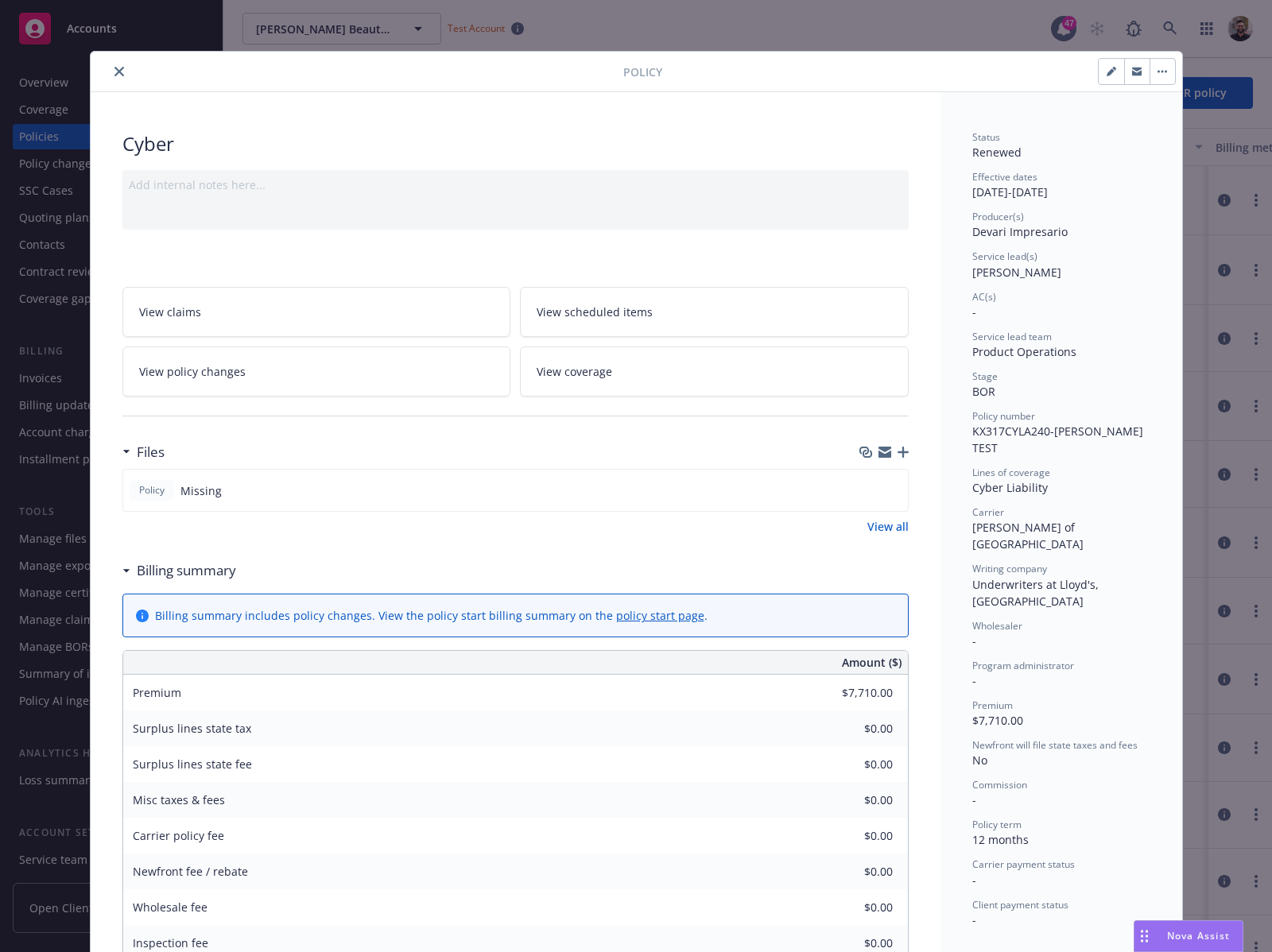
click at [109, 70] on button "close" at bounding box center [118, 71] width 19 height 19
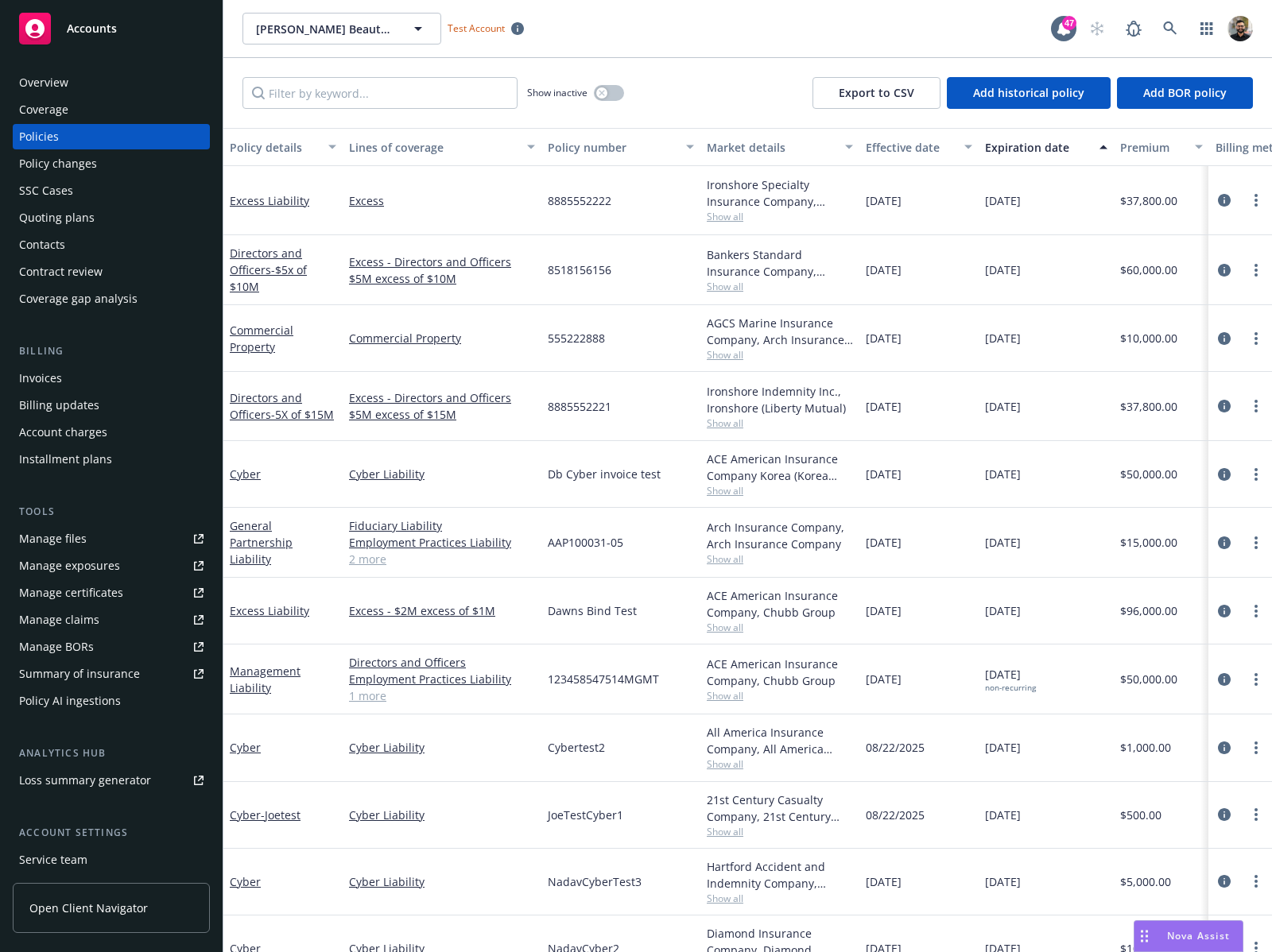
click at [125, 709] on div "Policy AI ingestions" at bounding box center [111, 700] width 185 height 26
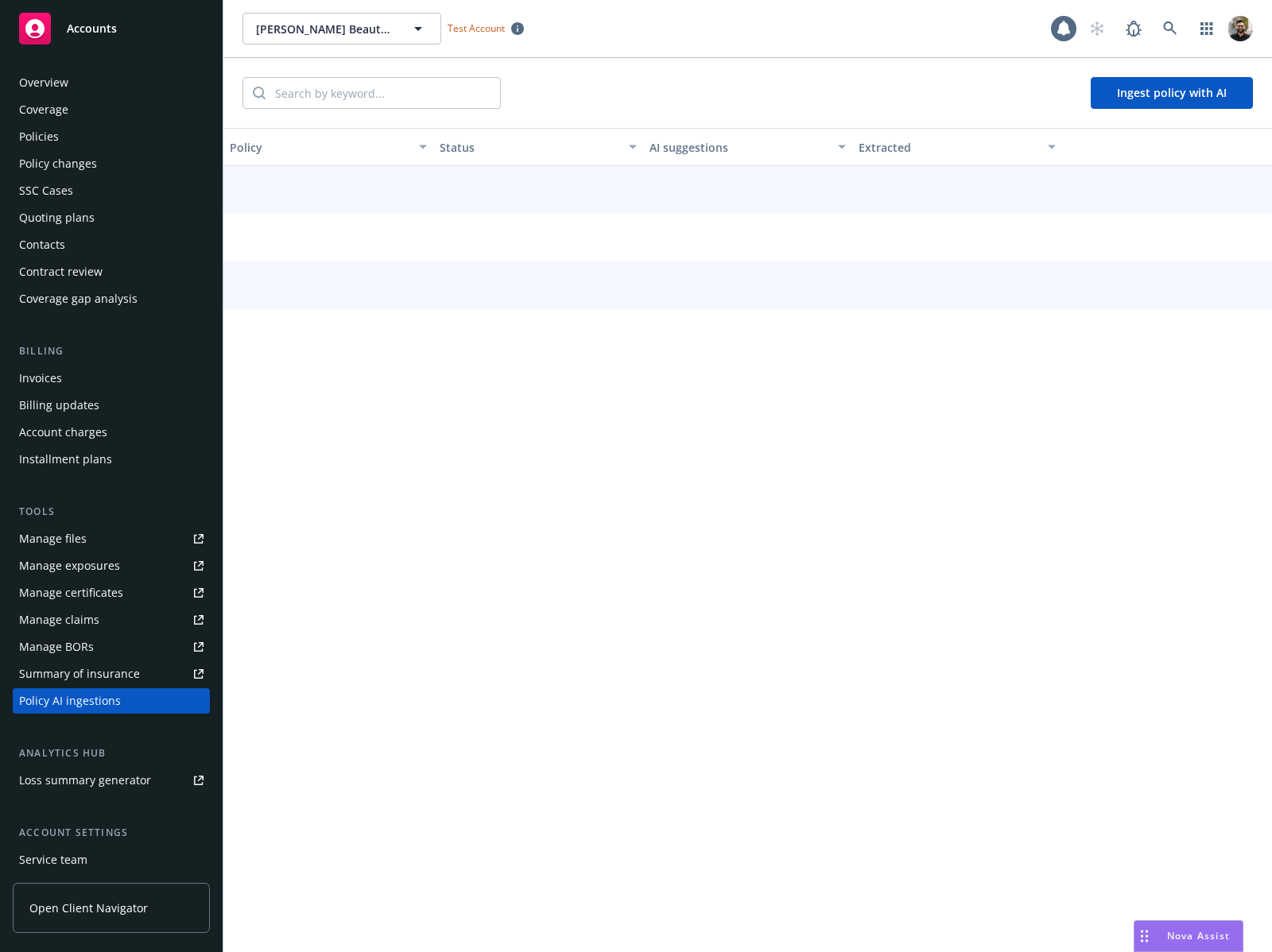
scroll to position [109, 0]
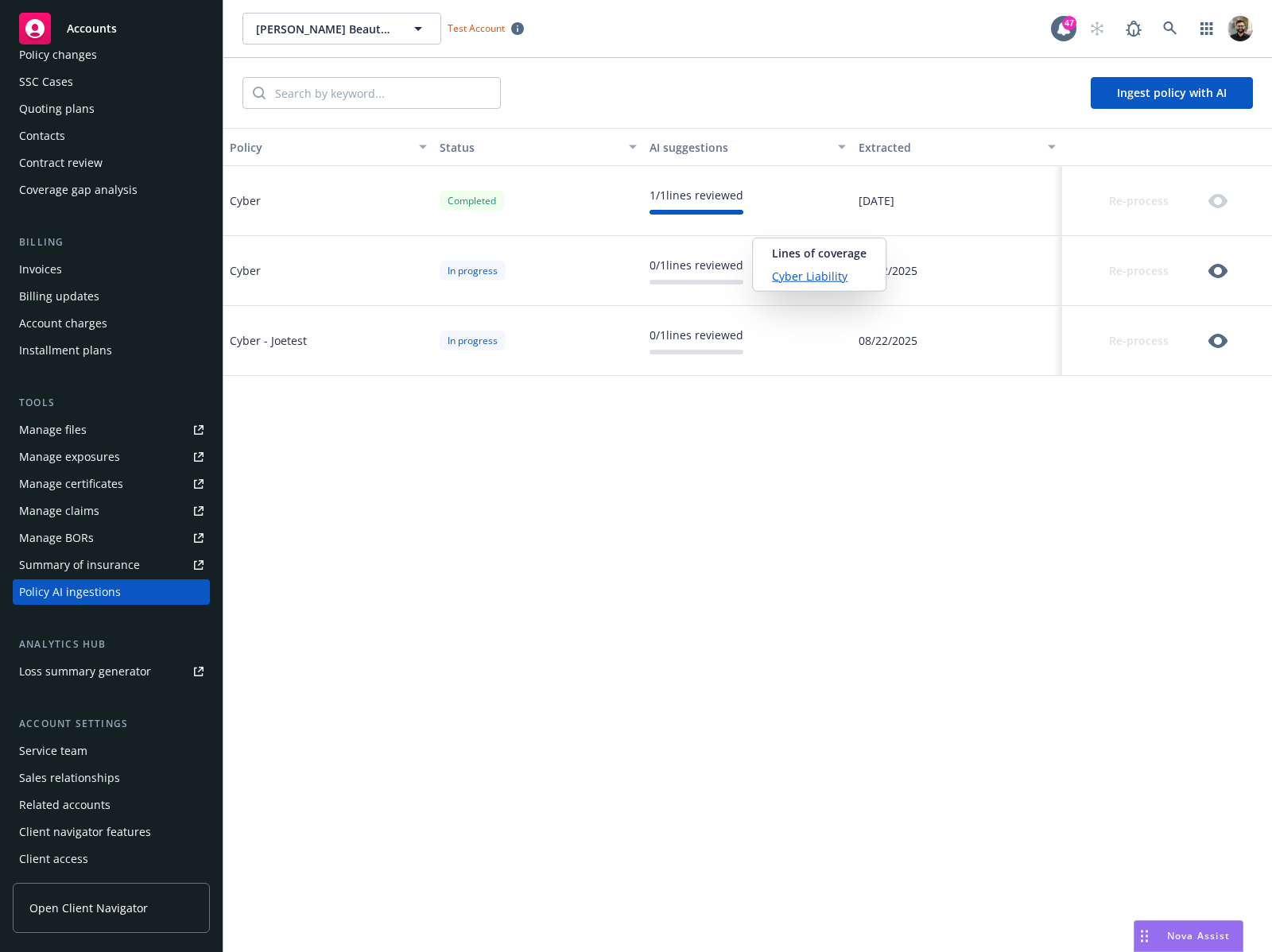
click at [806, 273] on link "Cyber Liability" at bounding box center [819, 276] width 94 height 17
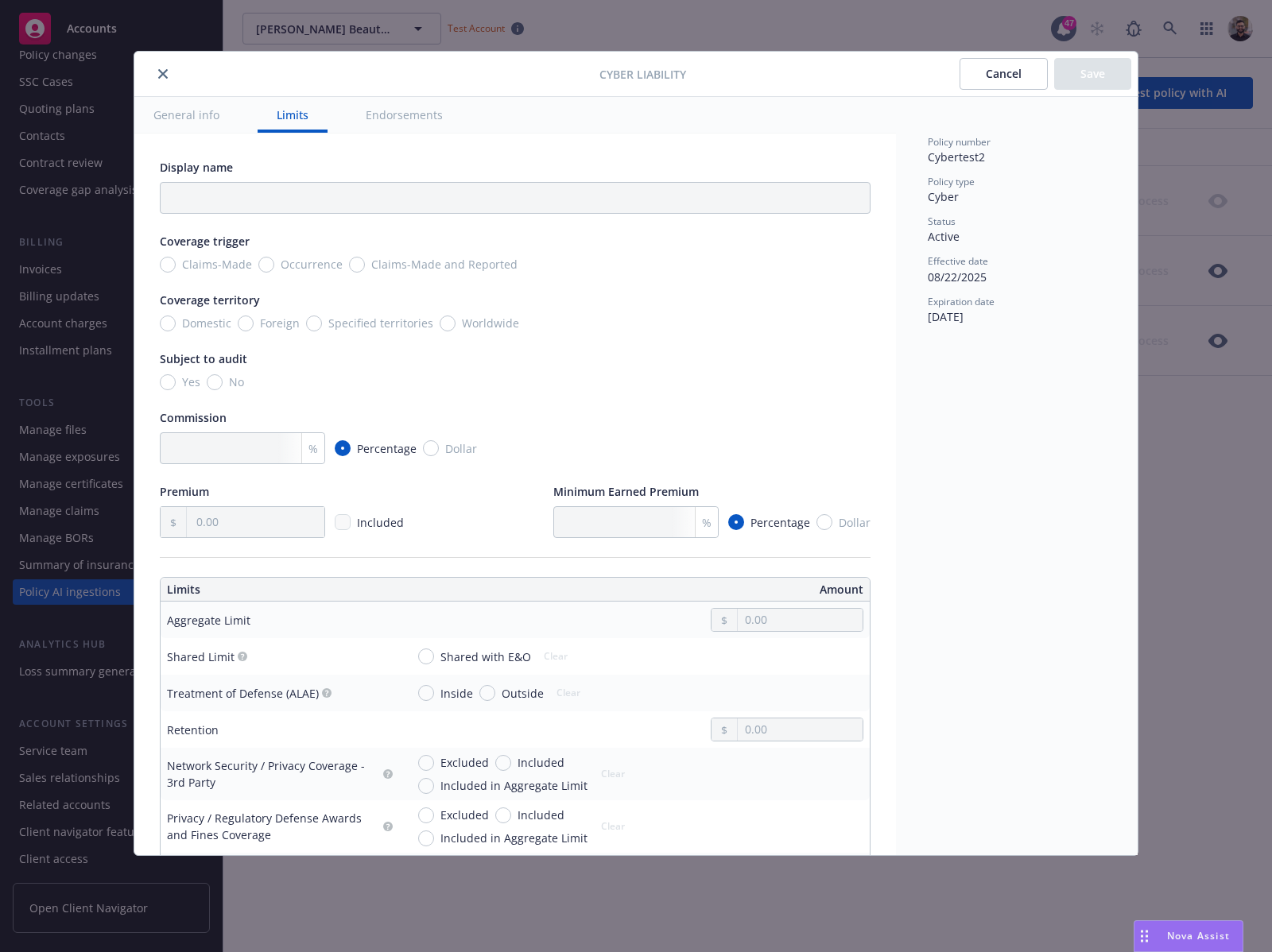
click at [985, 79] on button "Cancel" at bounding box center [1004, 74] width 89 height 31
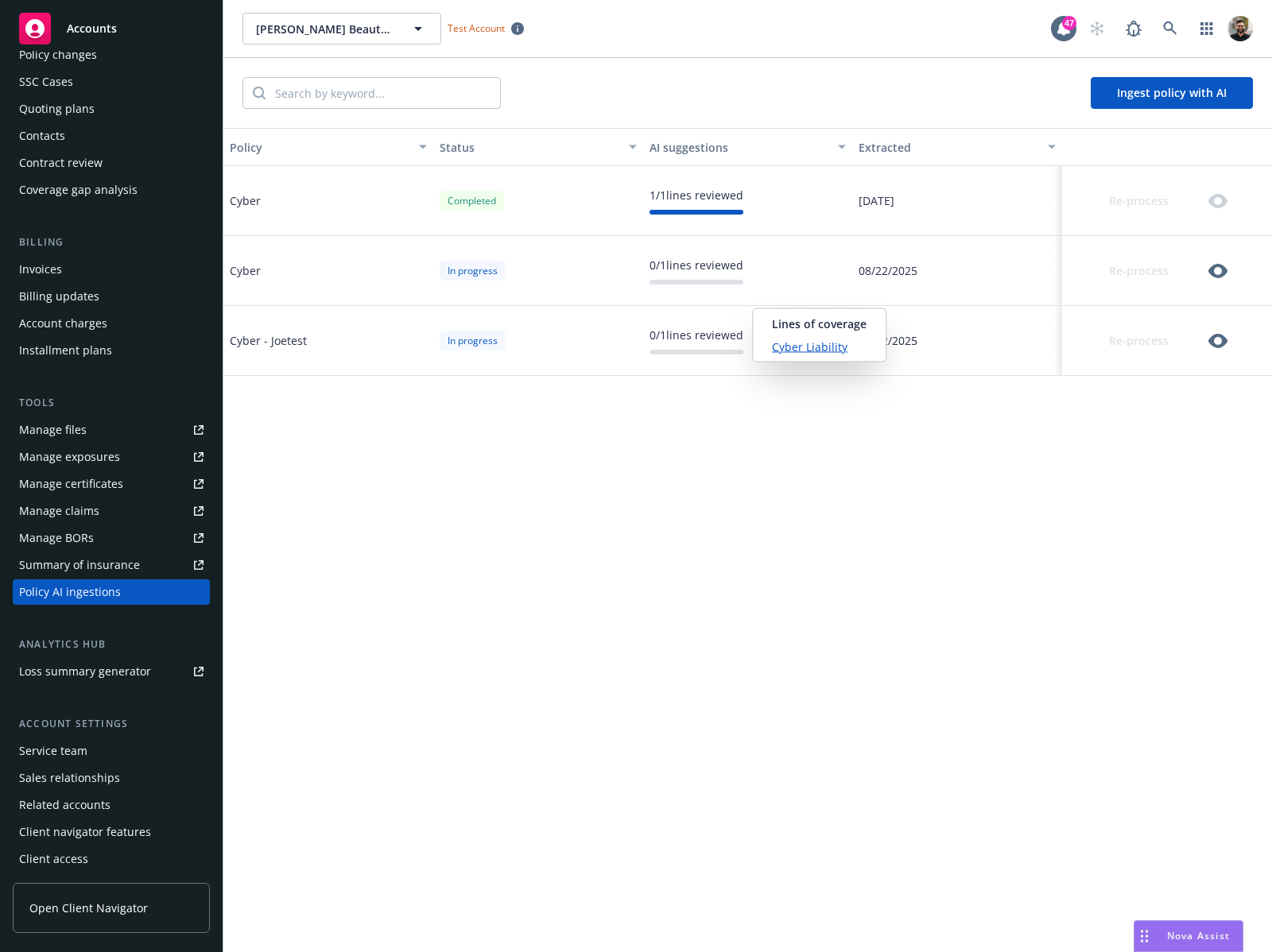
click at [832, 339] on link "Cyber Liability" at bounding box center [819, 347] width 94 height 17
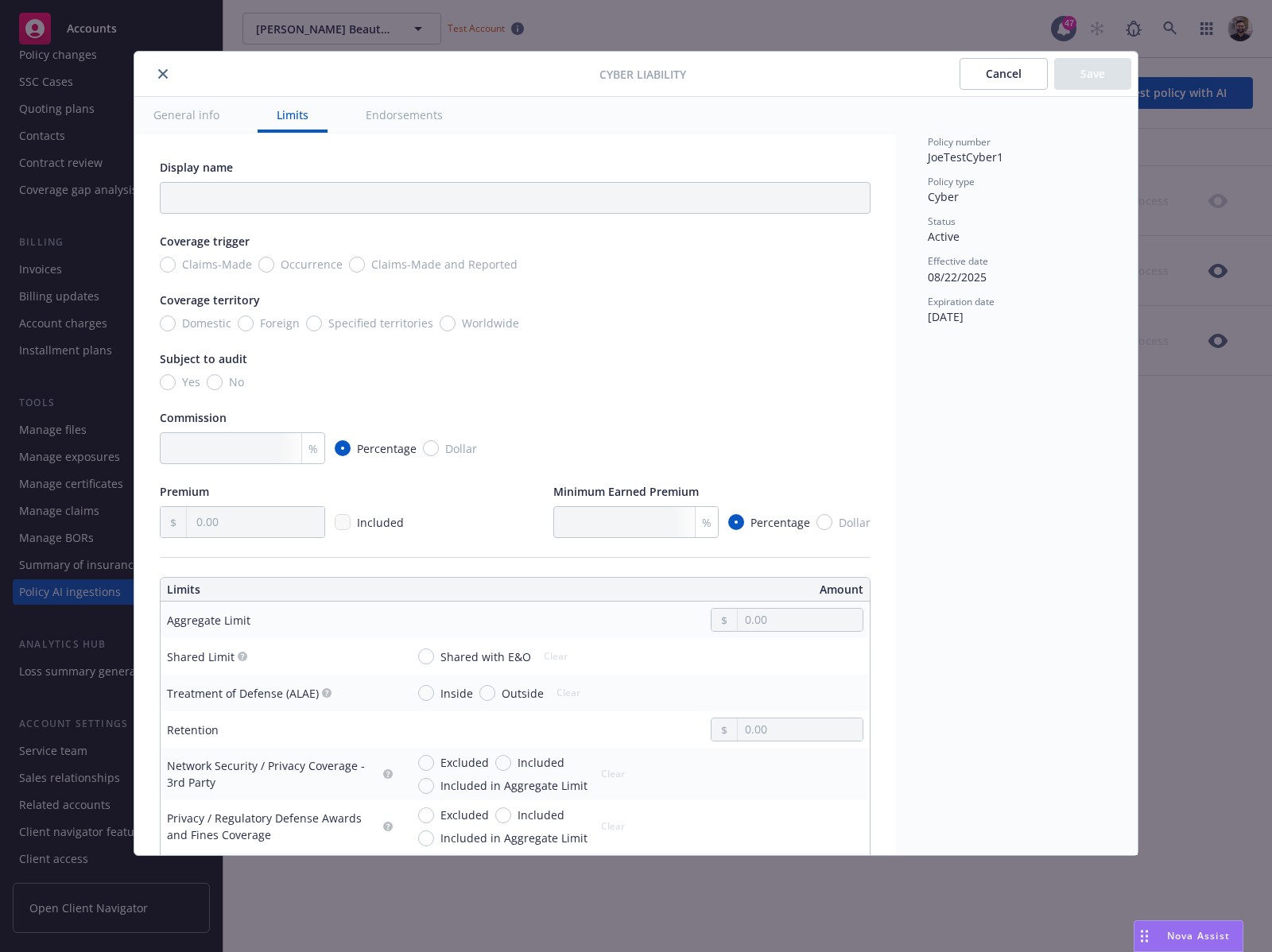
click at [1005, 83] on button "Cancel" at bounding box center [1004, 74] width 89 height 31
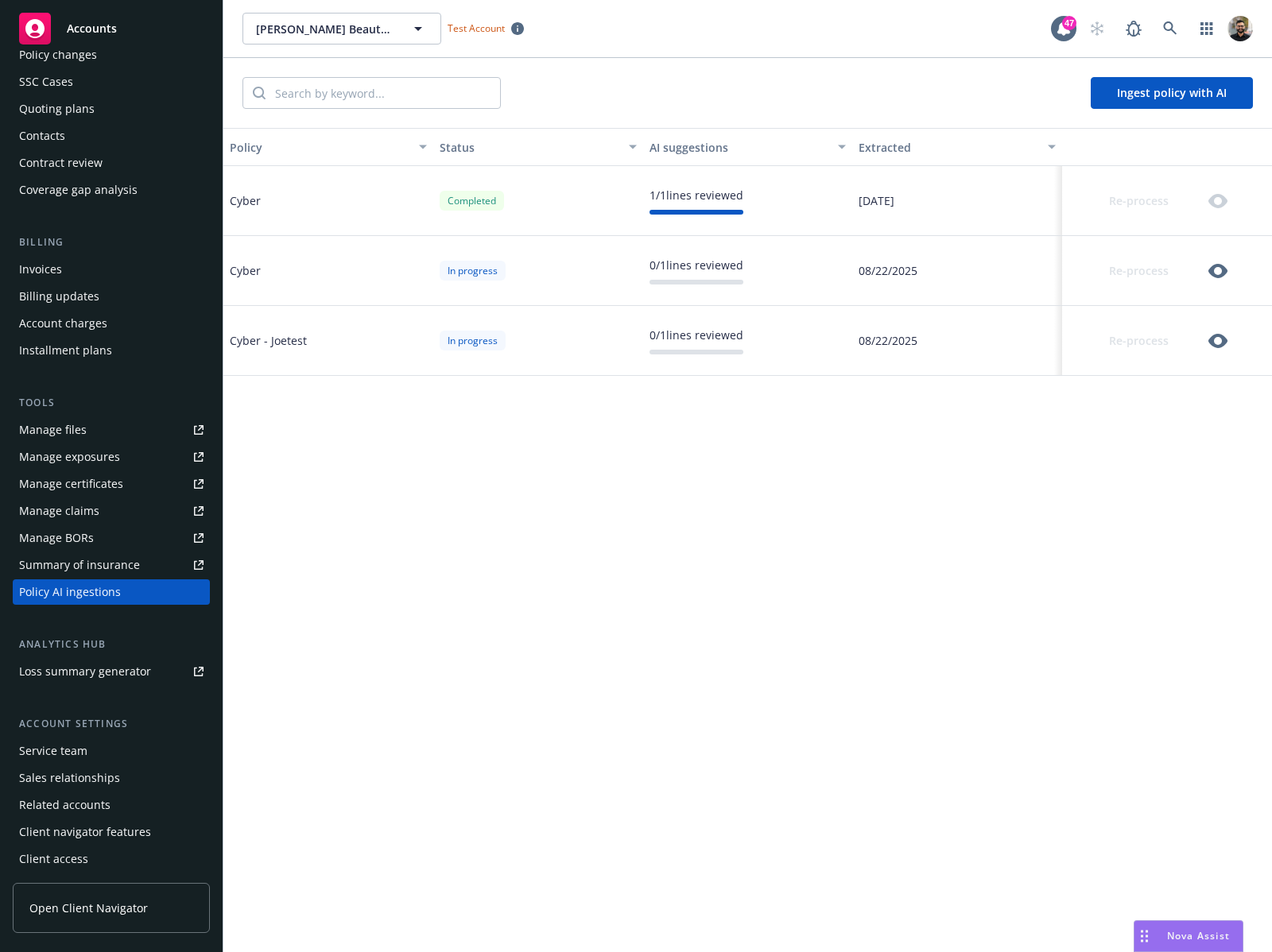
scroll to position [84, 0]
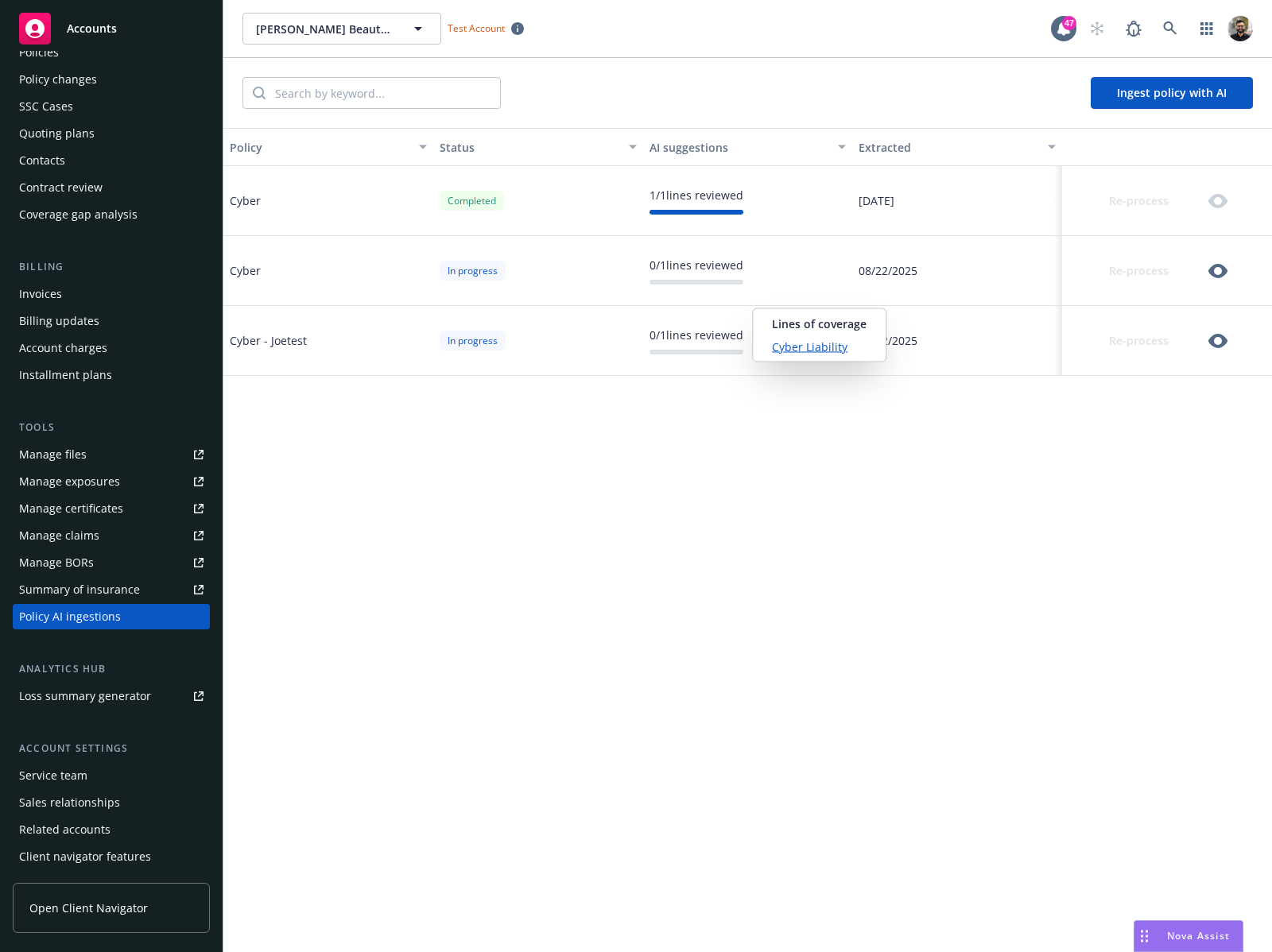
click at [826, 348] on link "Cyber Liability" at bounding box center [819, 347] width 94 height 17
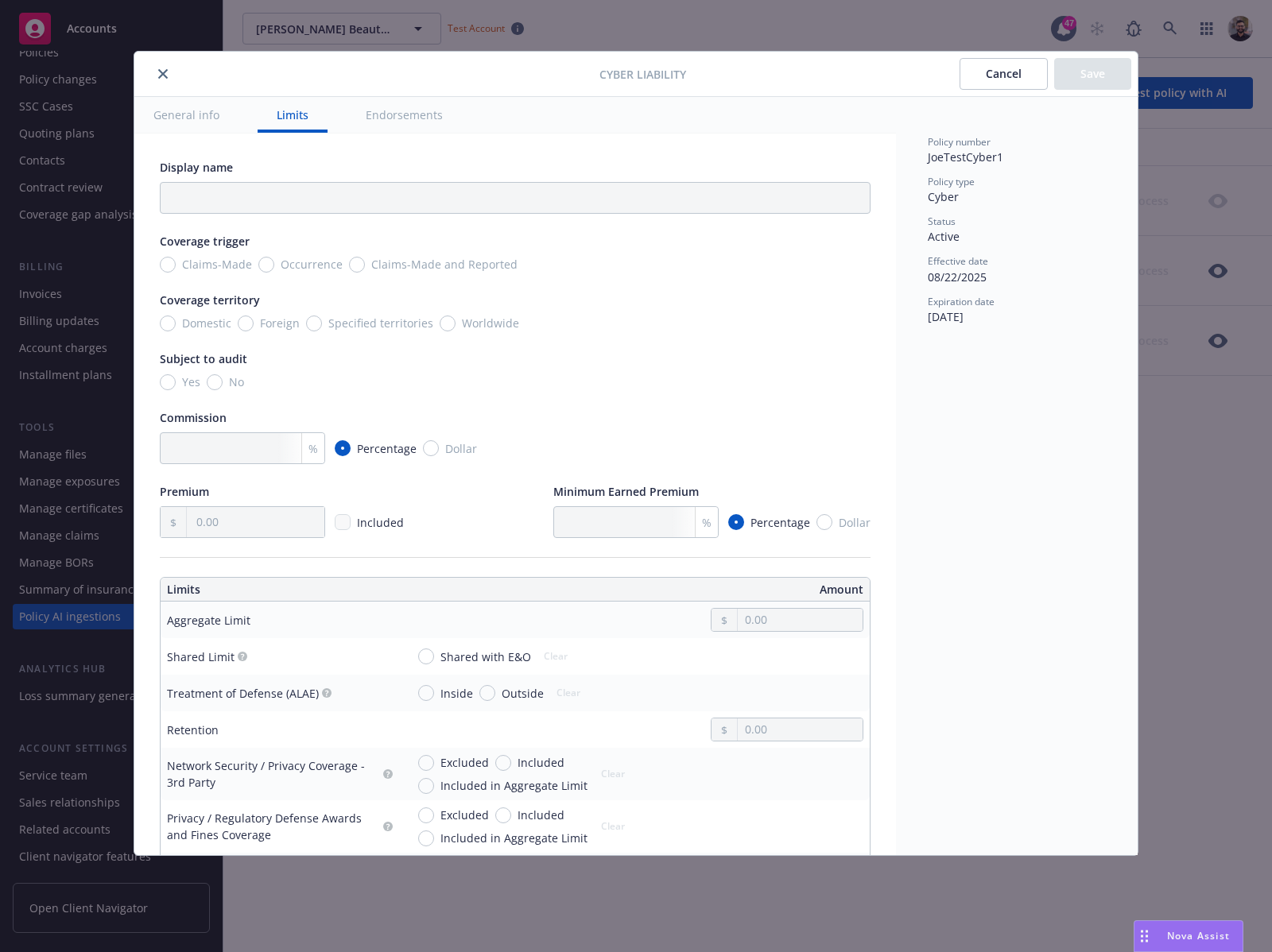
click at [1007, 80] on button "Cancel" at bounding box center [1004, 74] width 89 height 31
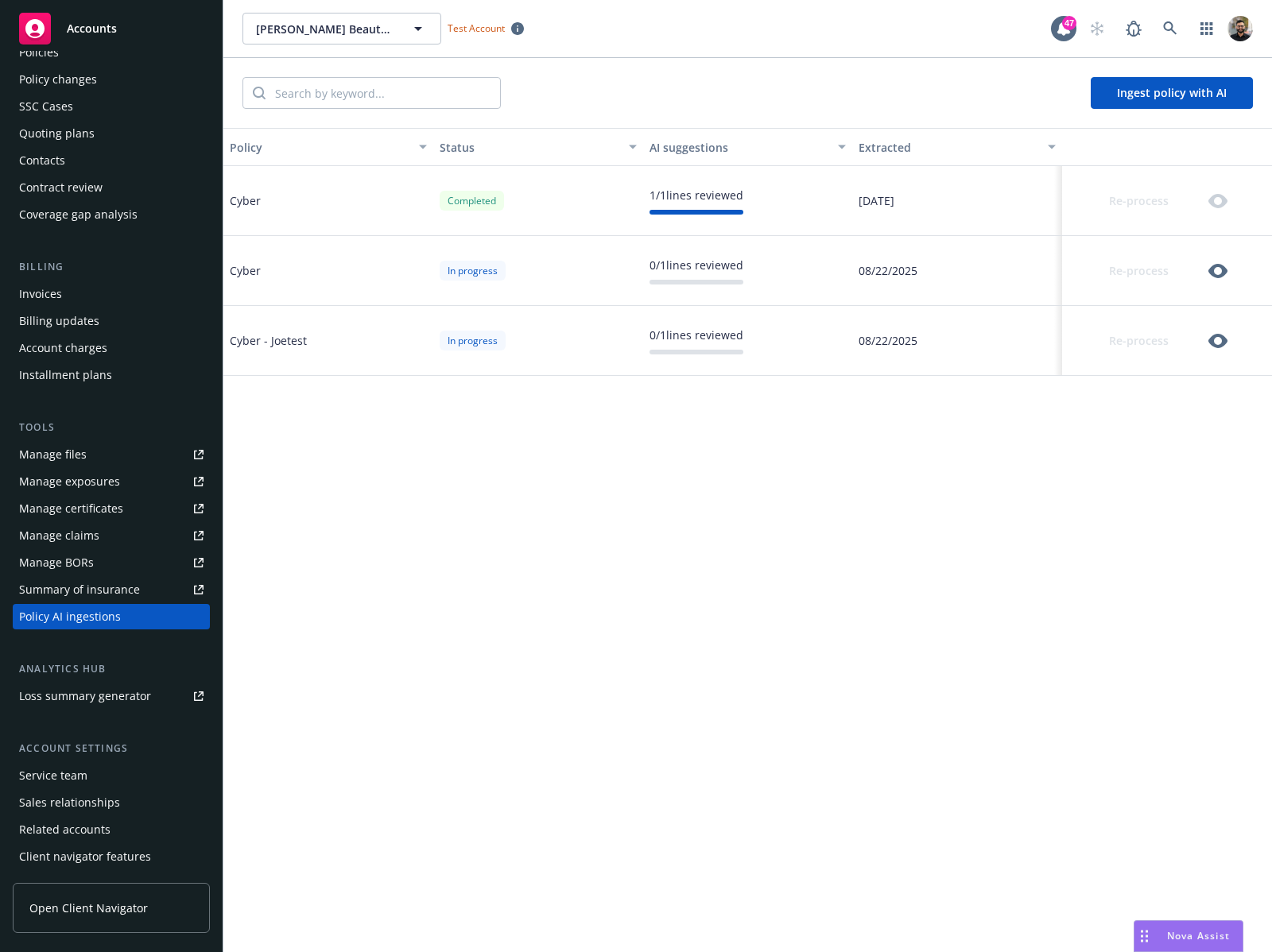
click at [302, 327] on div "Cyber - Joetest" at bounding box center [328, 341] width 210 height 70
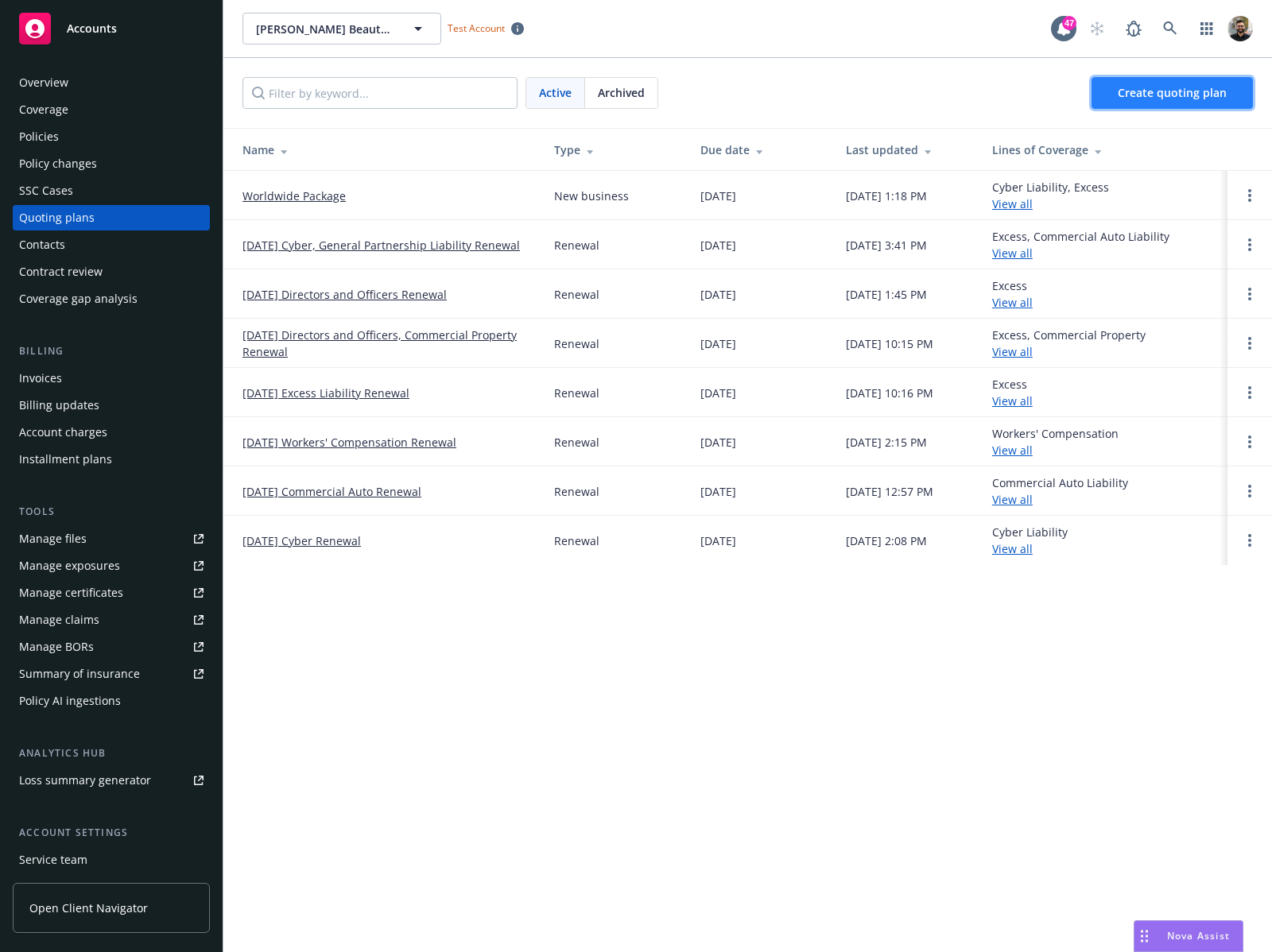
click at [1130, 89] on span "Create quoting plan" at bounding box center [1173, 93] width 109 height 15
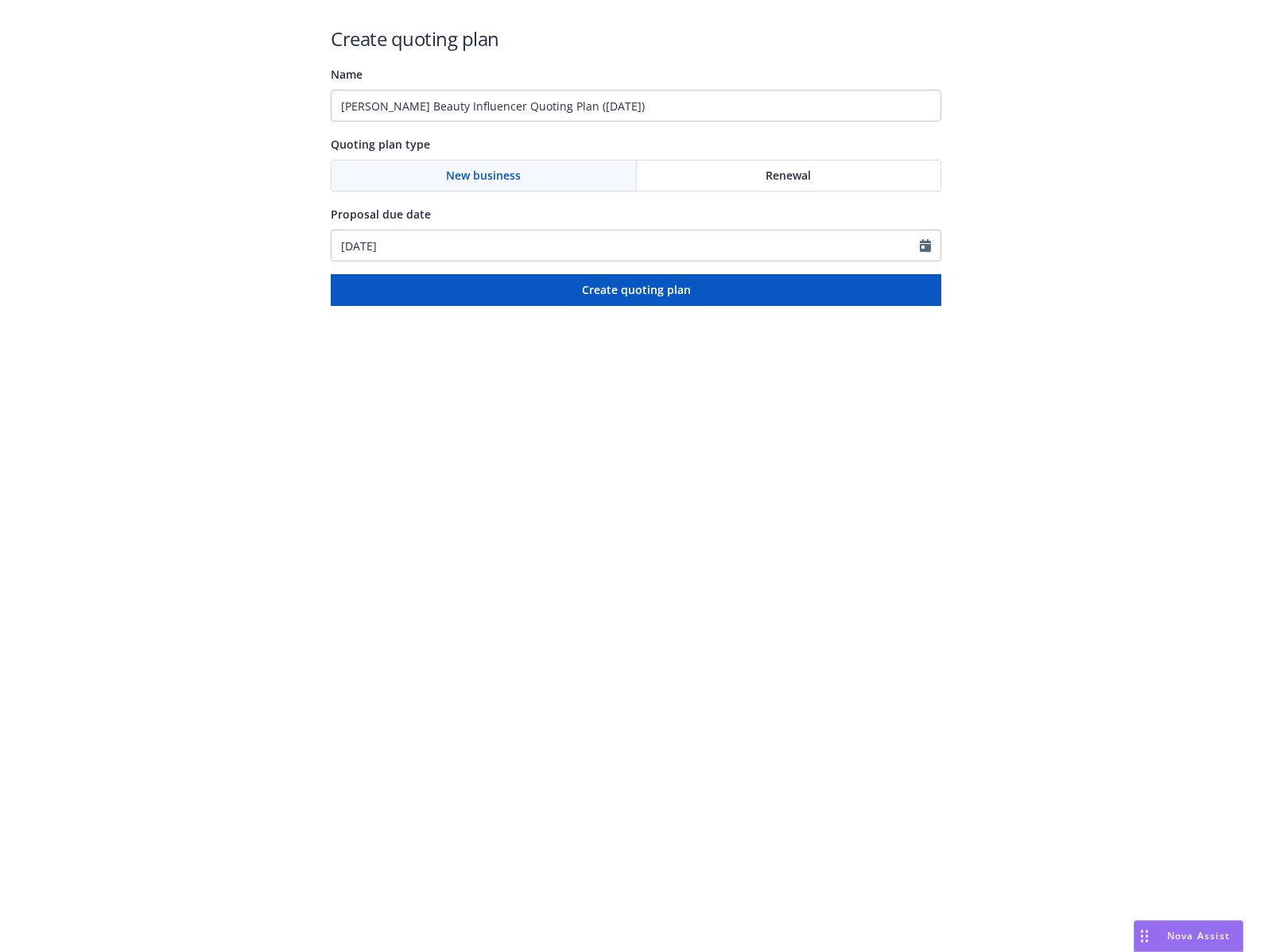
click at [840, 164] on div "Renewal" at bounding box center [789, 175] width 305 height 30
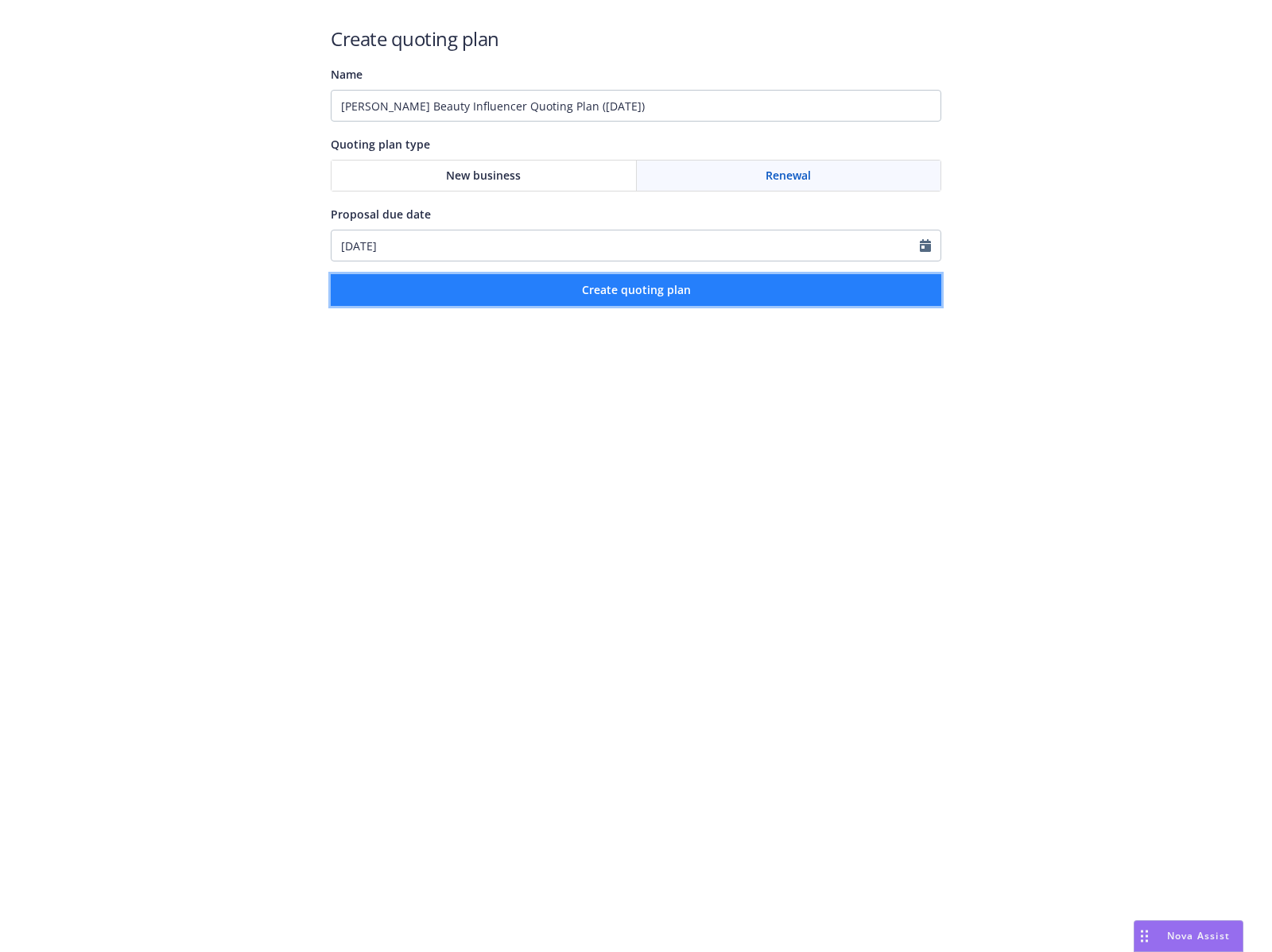
click at [715, 287] on button "Create quoting plan" at bounding box center [635, 290] width 610 height 31
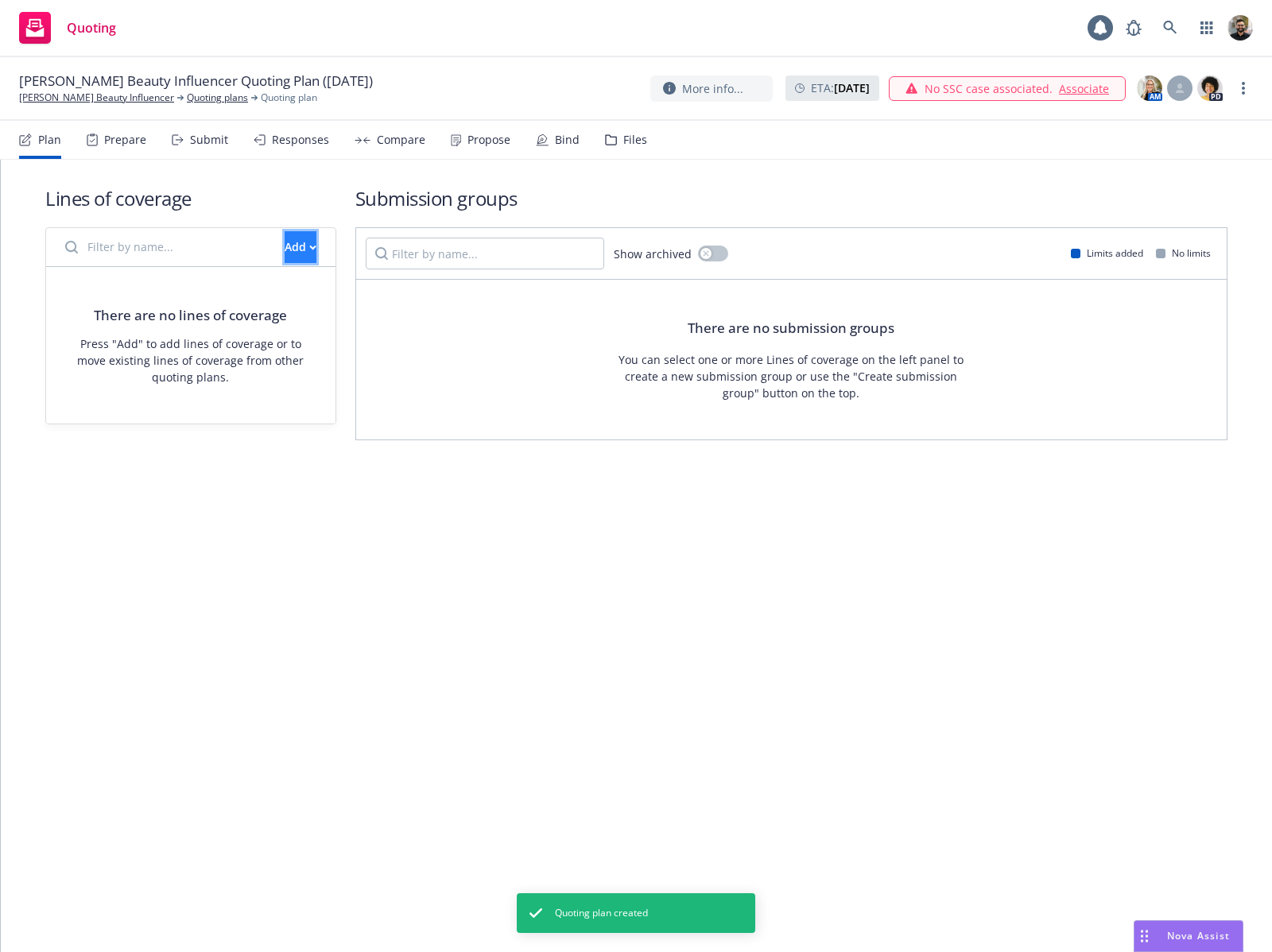
click at [305, 252] on button "Add" at bounding box center [301, 247] width 31 height 31
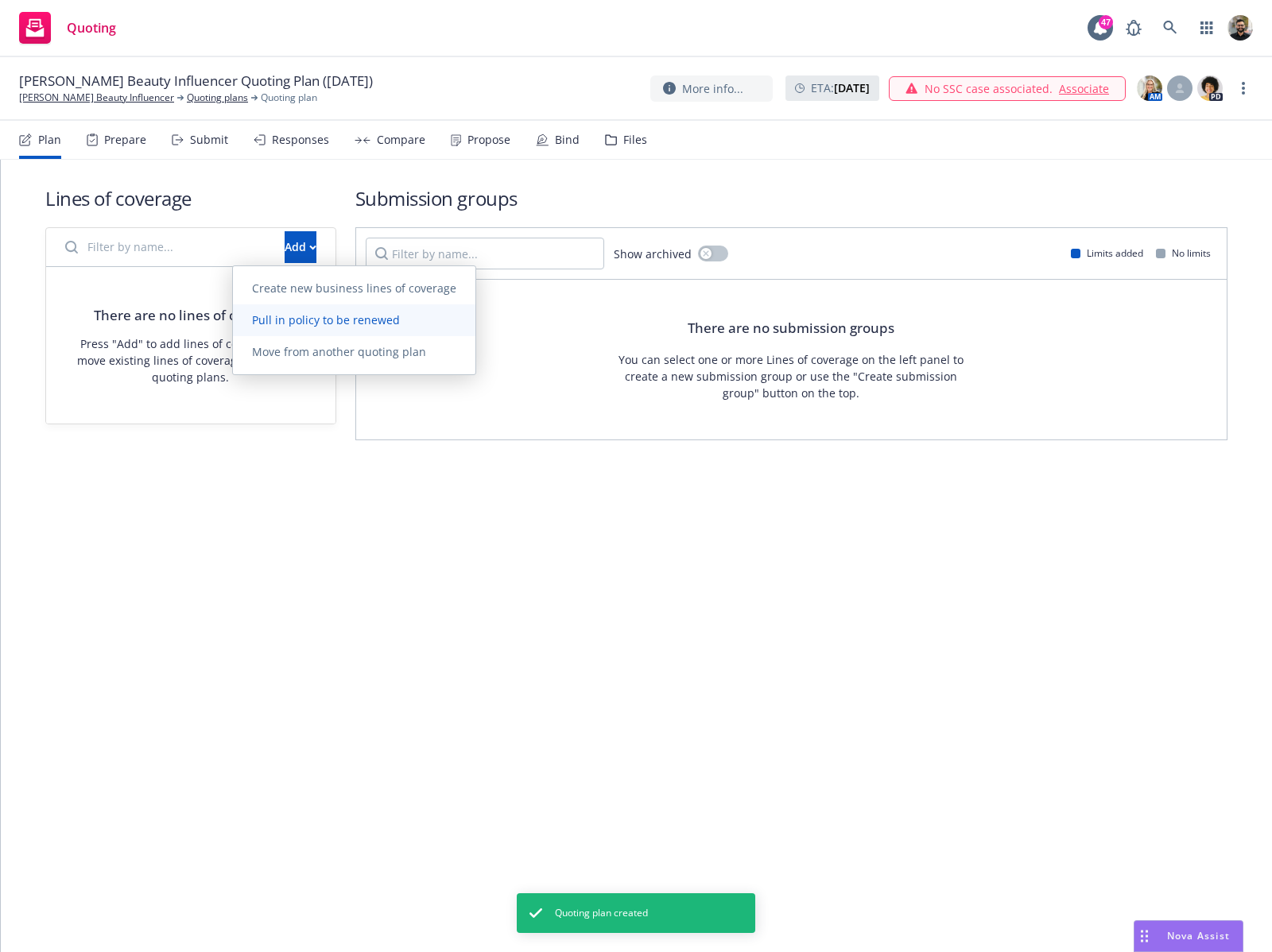
click at [343, 319] on span "Pull in policy to be renewed" at bounding box center [325, 320] width 186 height 15
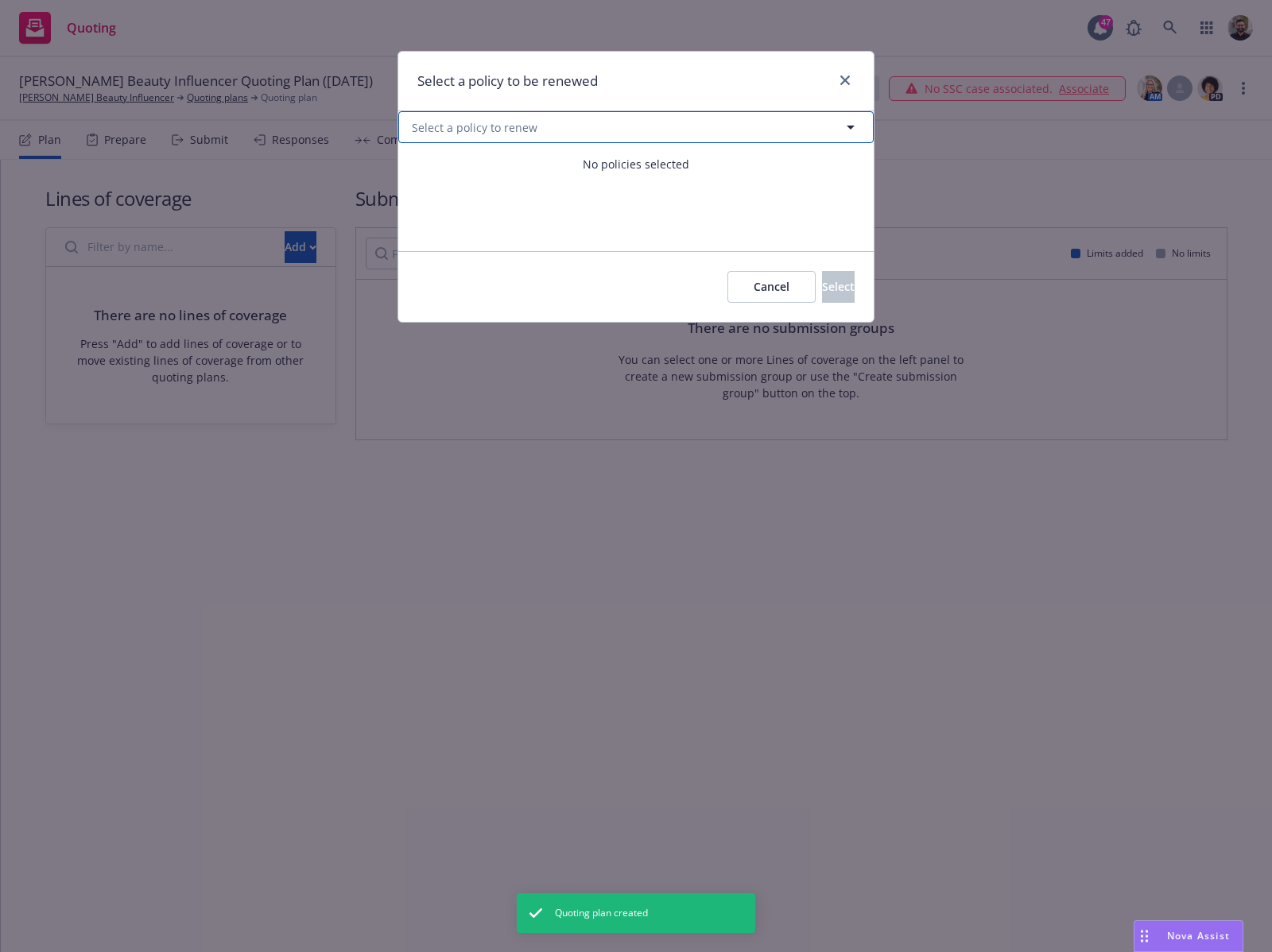
click at [528, 132] on span "Select a policy to renew" at bounding box center [475, 127] width 126 height 17
select select "ACTIVE"
click at [754, 129] on button "Select a policy to renew" at bounding box center [636, 127] width 475 height 31
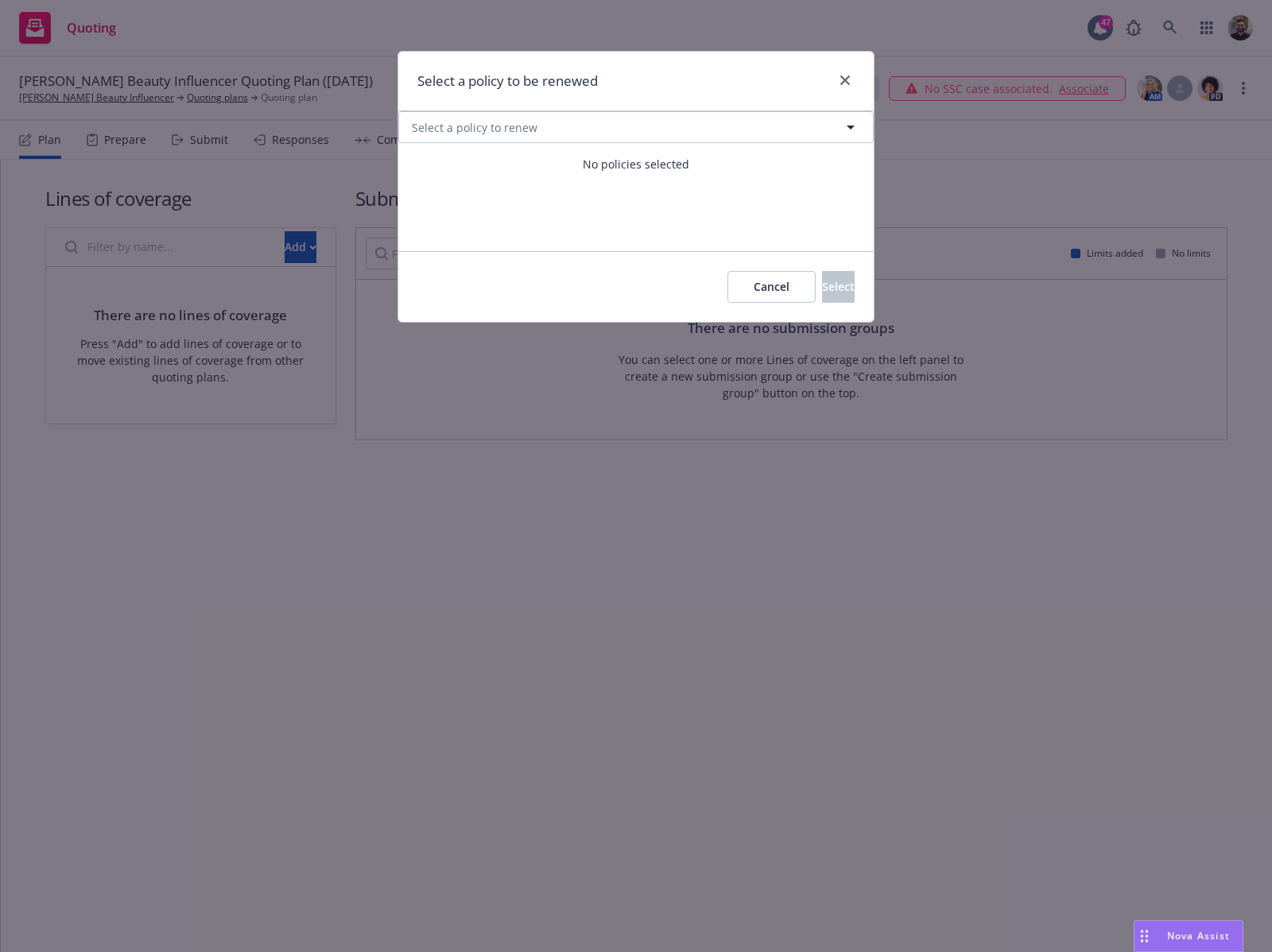
select select "ACTIVE"
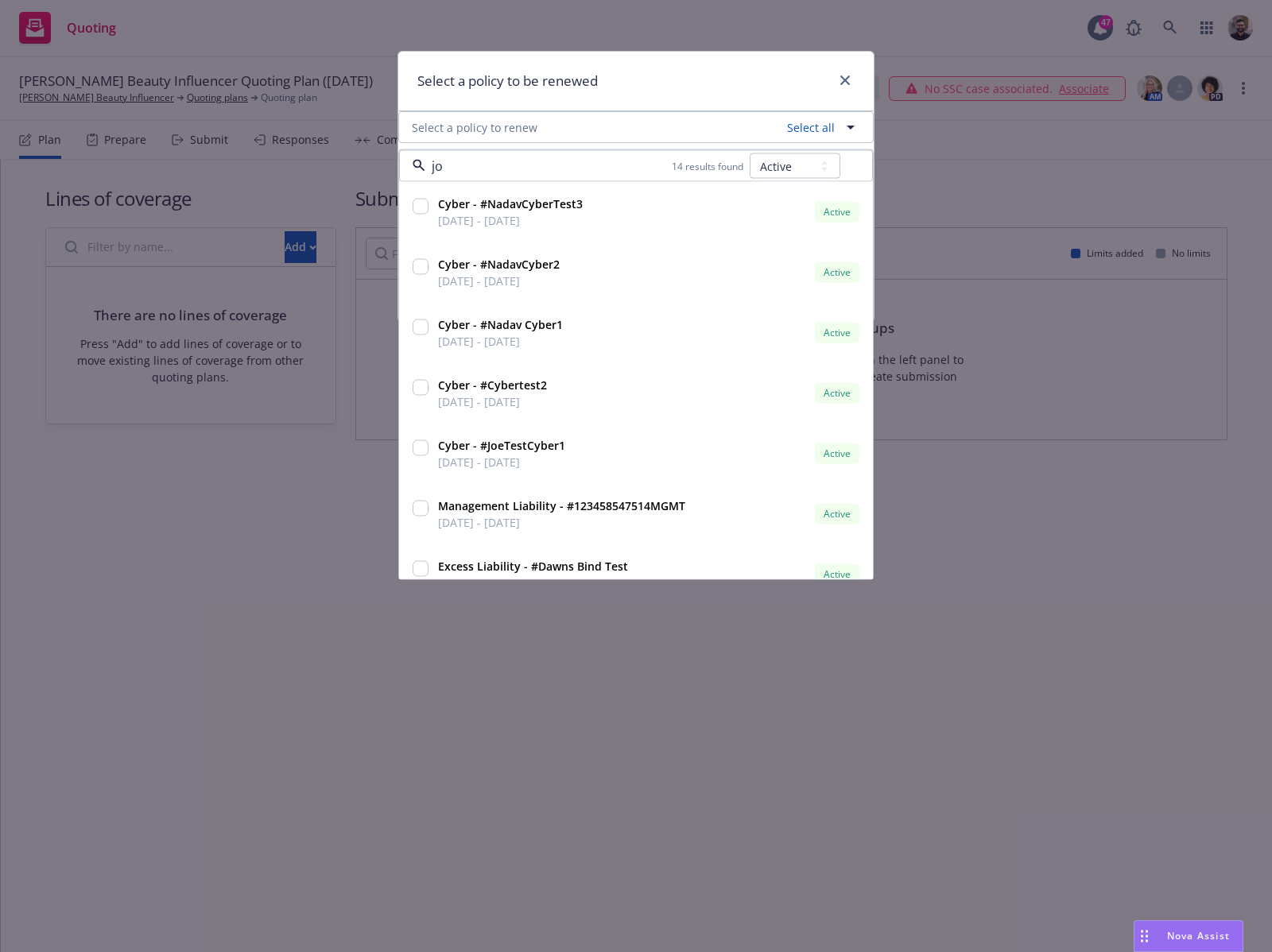
type input "[PERSON_NAME]"
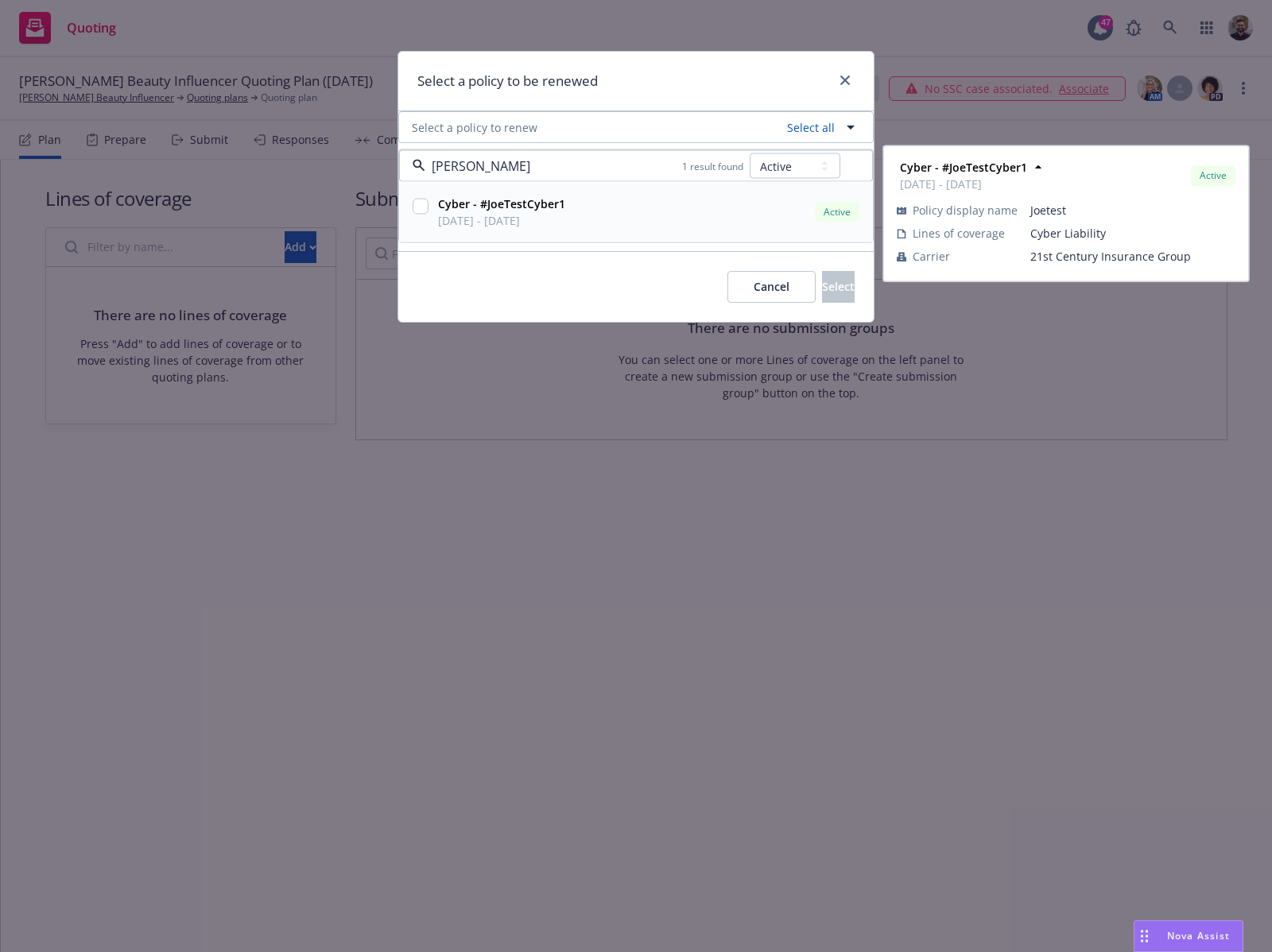
click at [678, 200] on div "Cyber - #JoeTestCyber1 [DATE] - [DATE] Active" at bounding box center [647, 212] width 431 height 40
checkbox input "true"
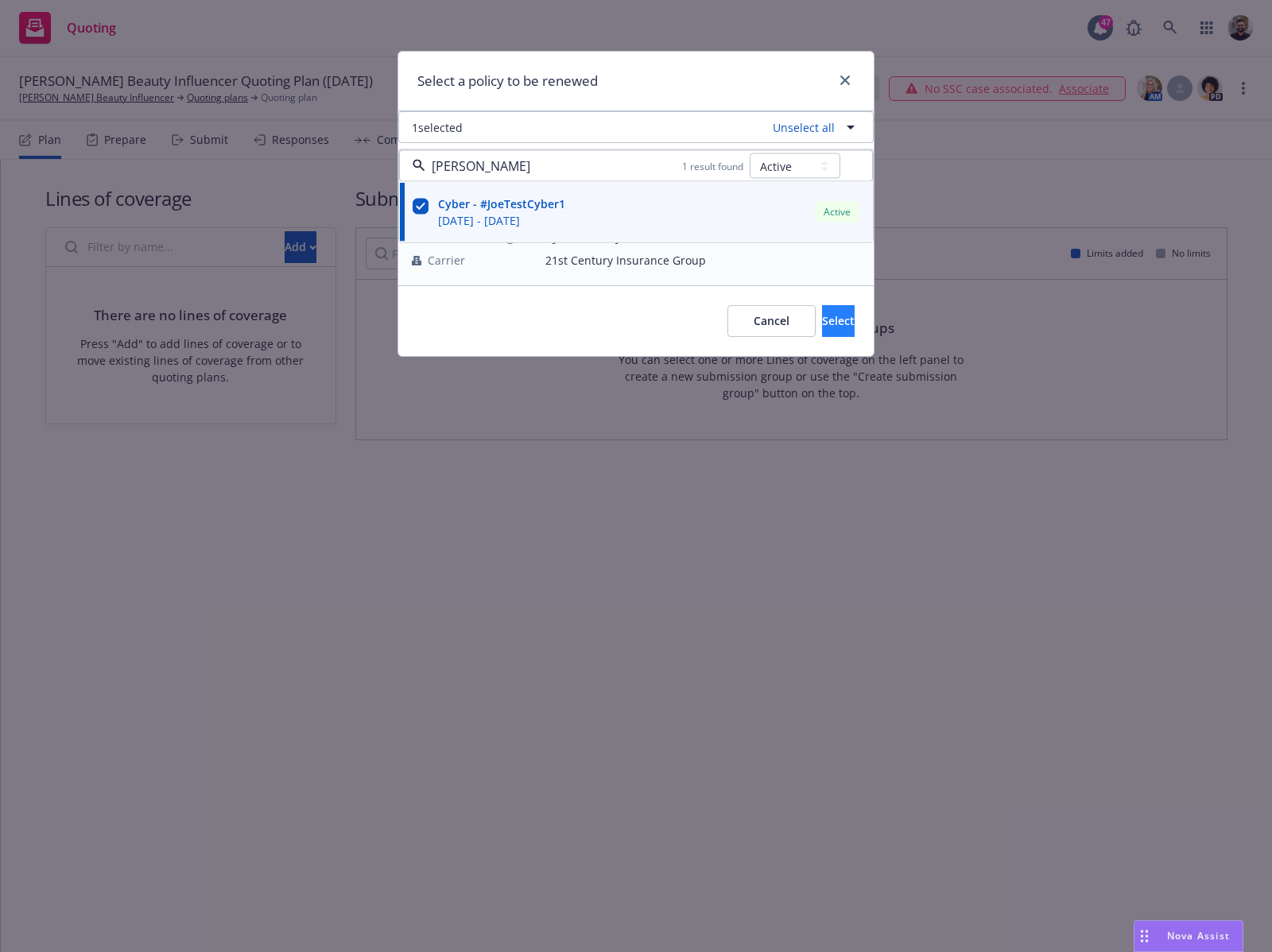
type input "[PERSON_NAME]"
click at [822, 320] on span "Select" at bounding box center [838, 320] width 32 height 15
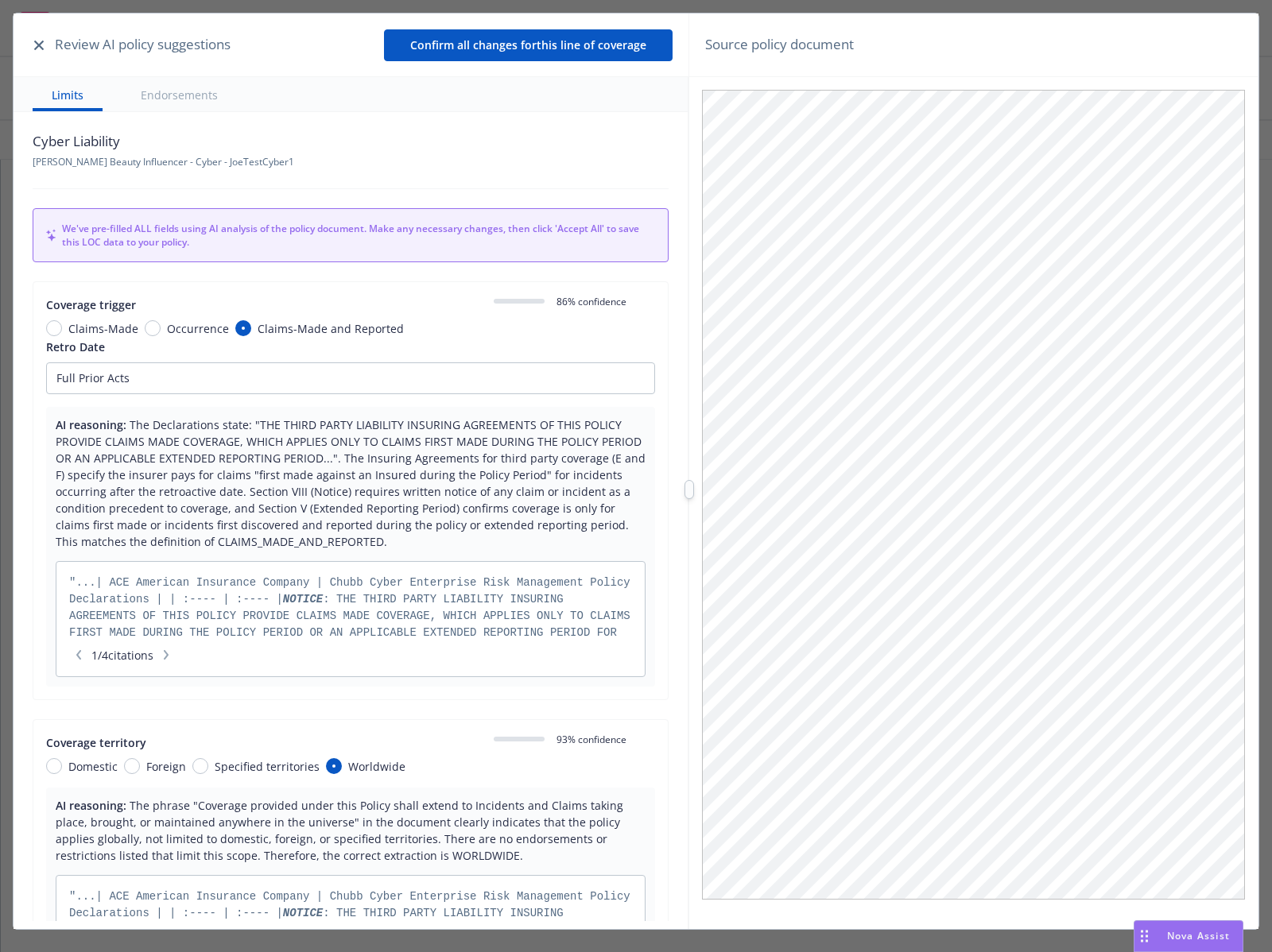
click at [45, 42] on button "button" at bounding box center [39, 45] width 19 height 19
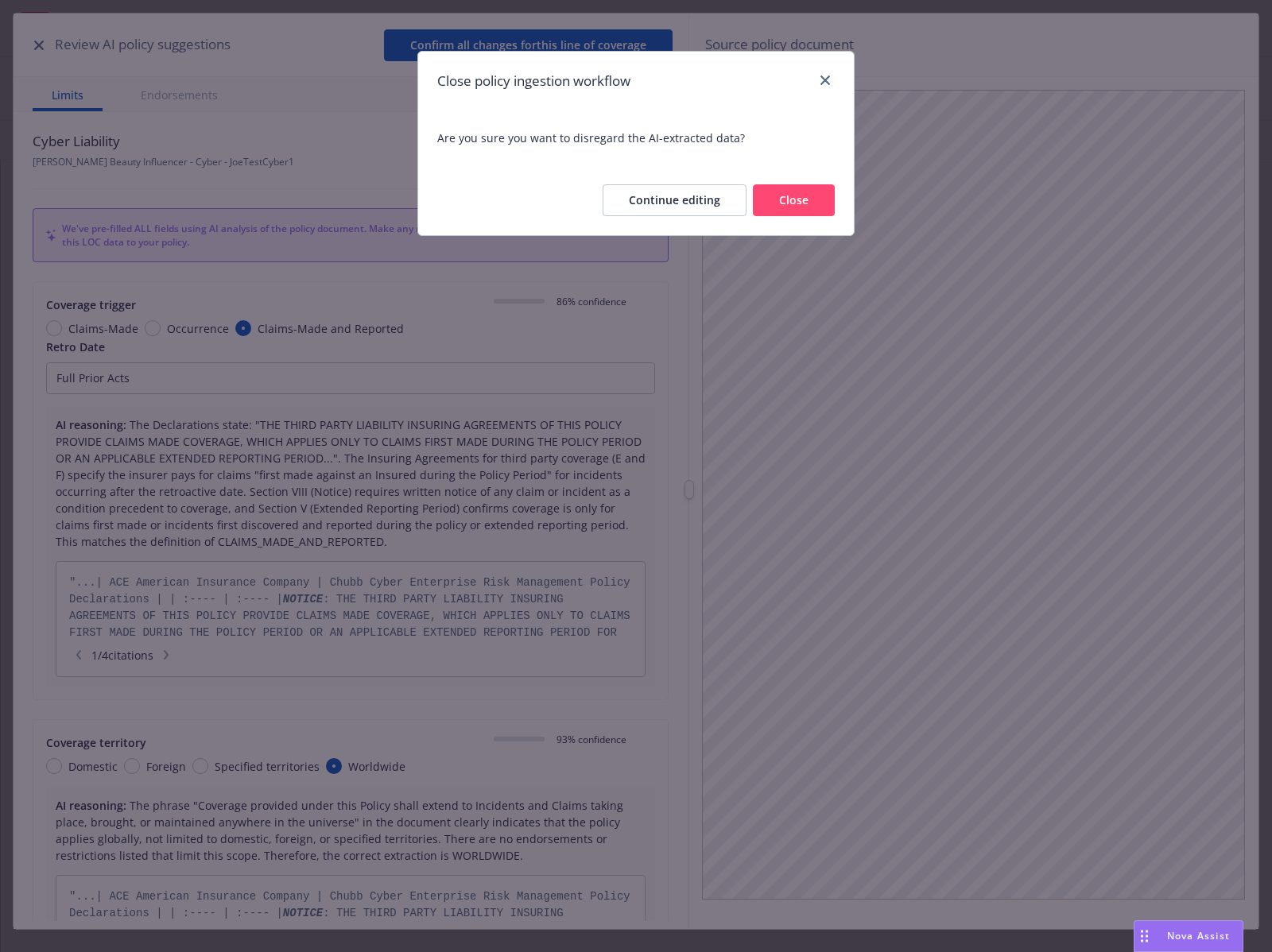
click at [787, 207] on button "Close" at bounding box center [793, 200] width 82 height 31
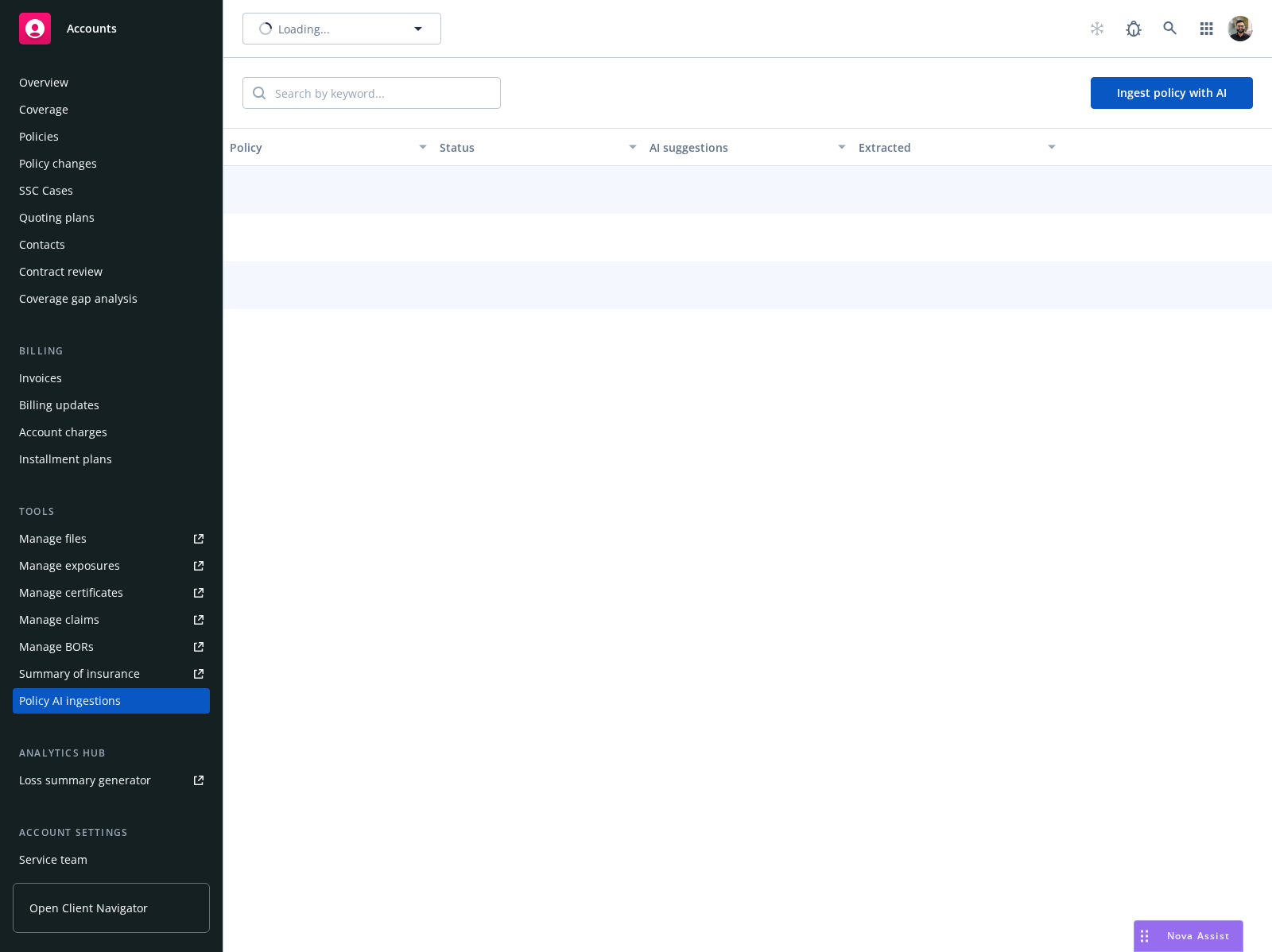
scroll to position [109, 0]
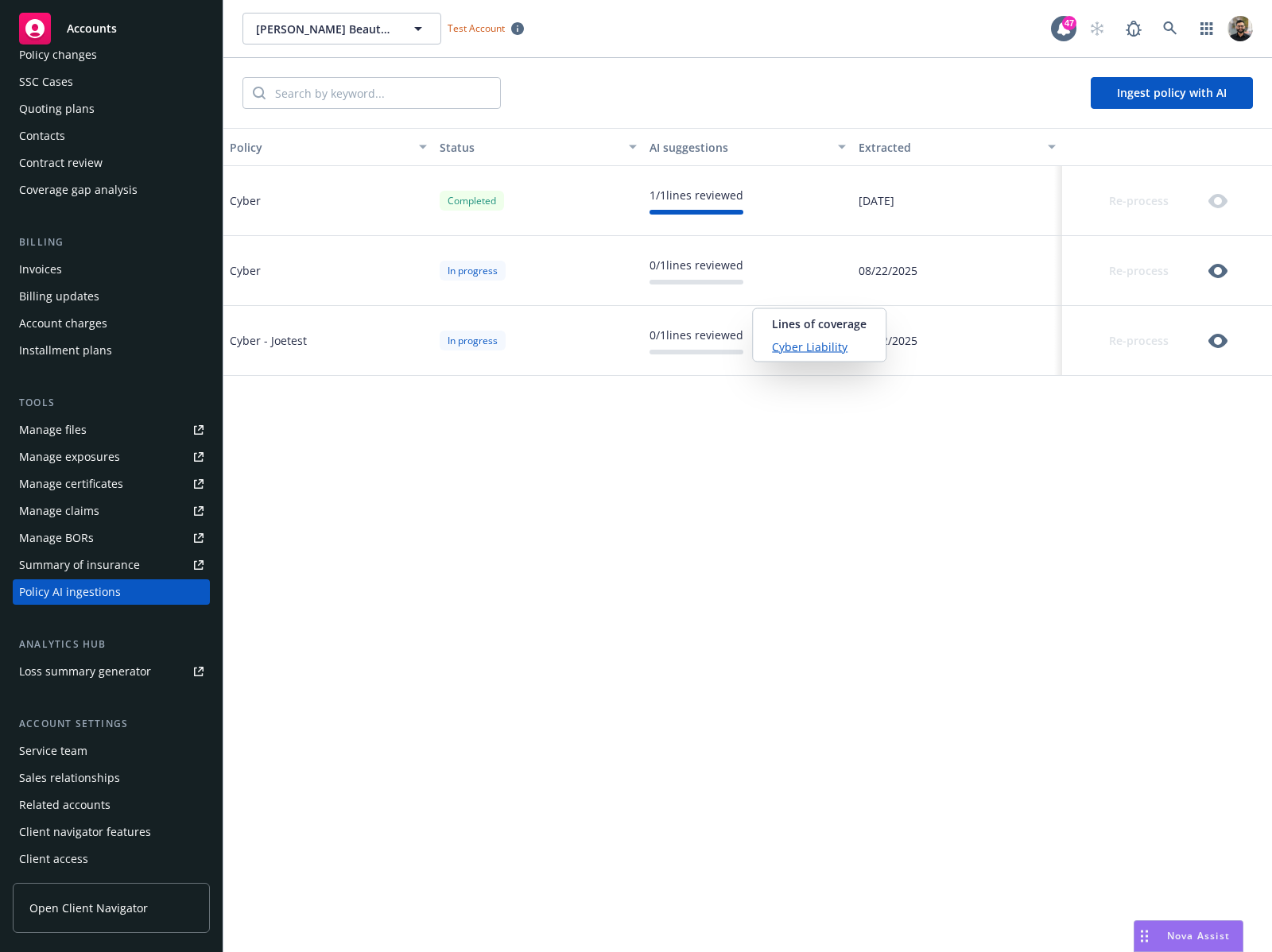
click at [792, 341] on link "Cyber Liability" at bounding box center [819, 347] width 94 height 17
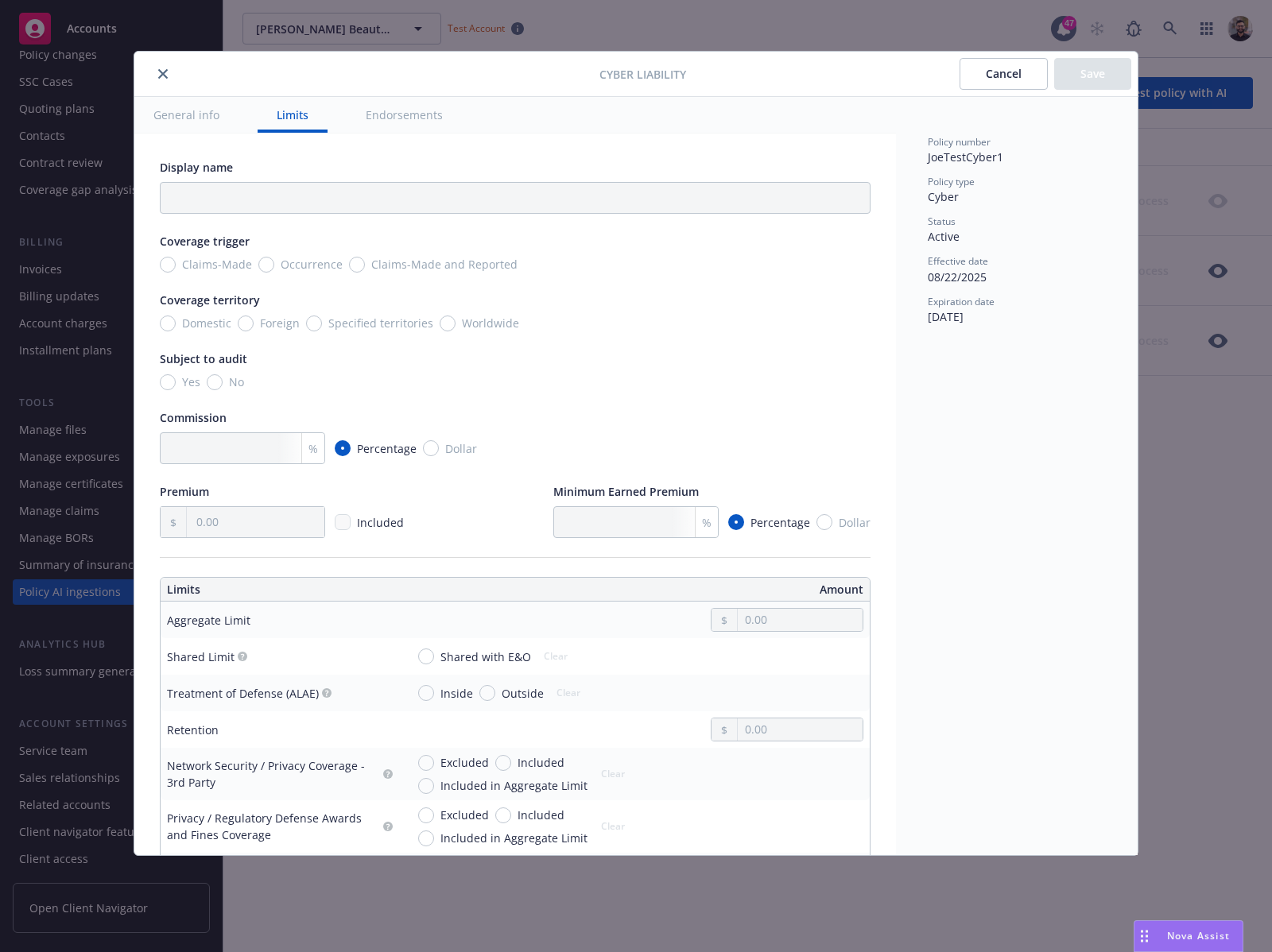
scroll to position [12, 0]
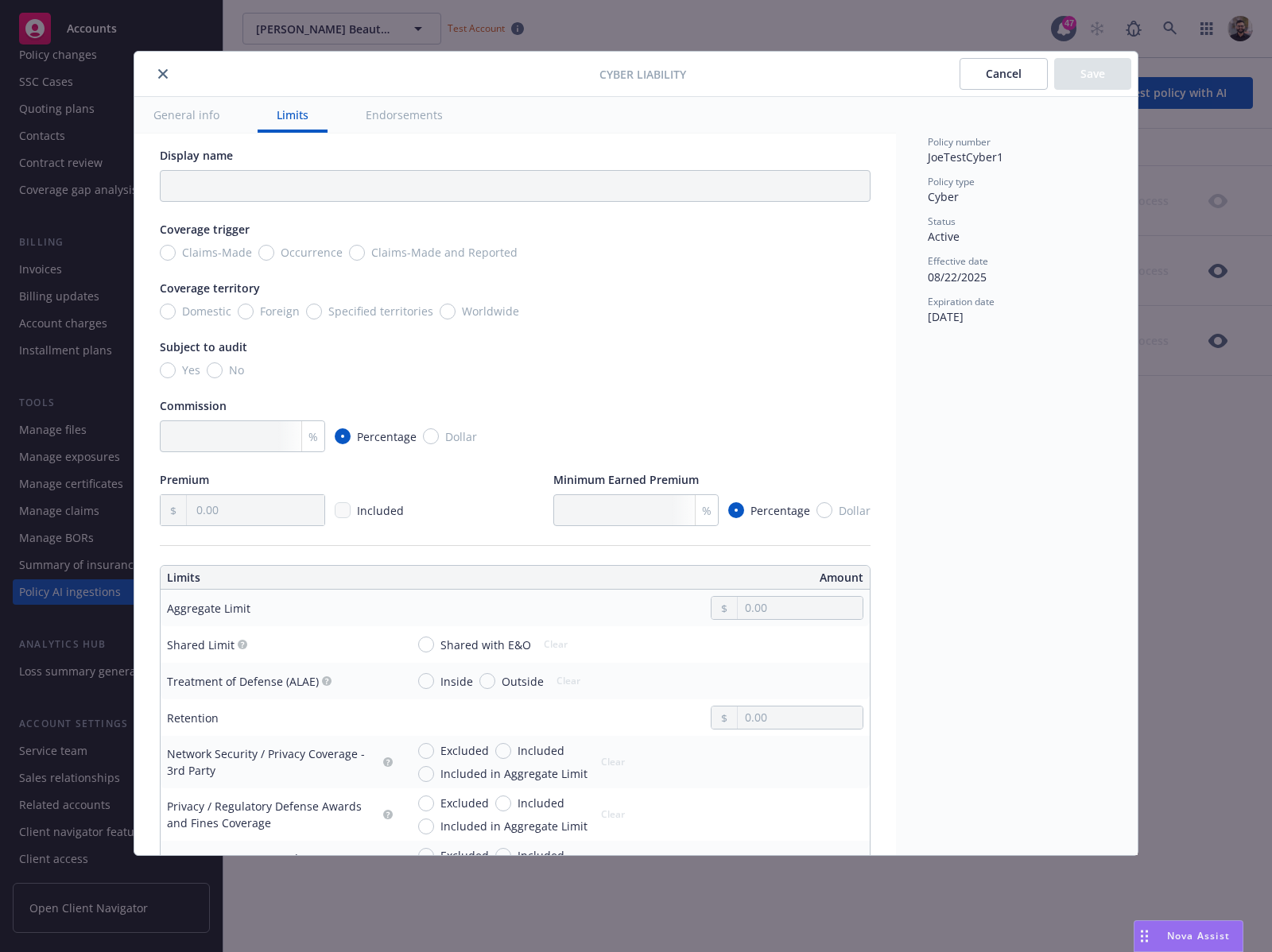
click at [985, 80] on button "Cancel" at bounding box center [1004, 74] width 89 height 31
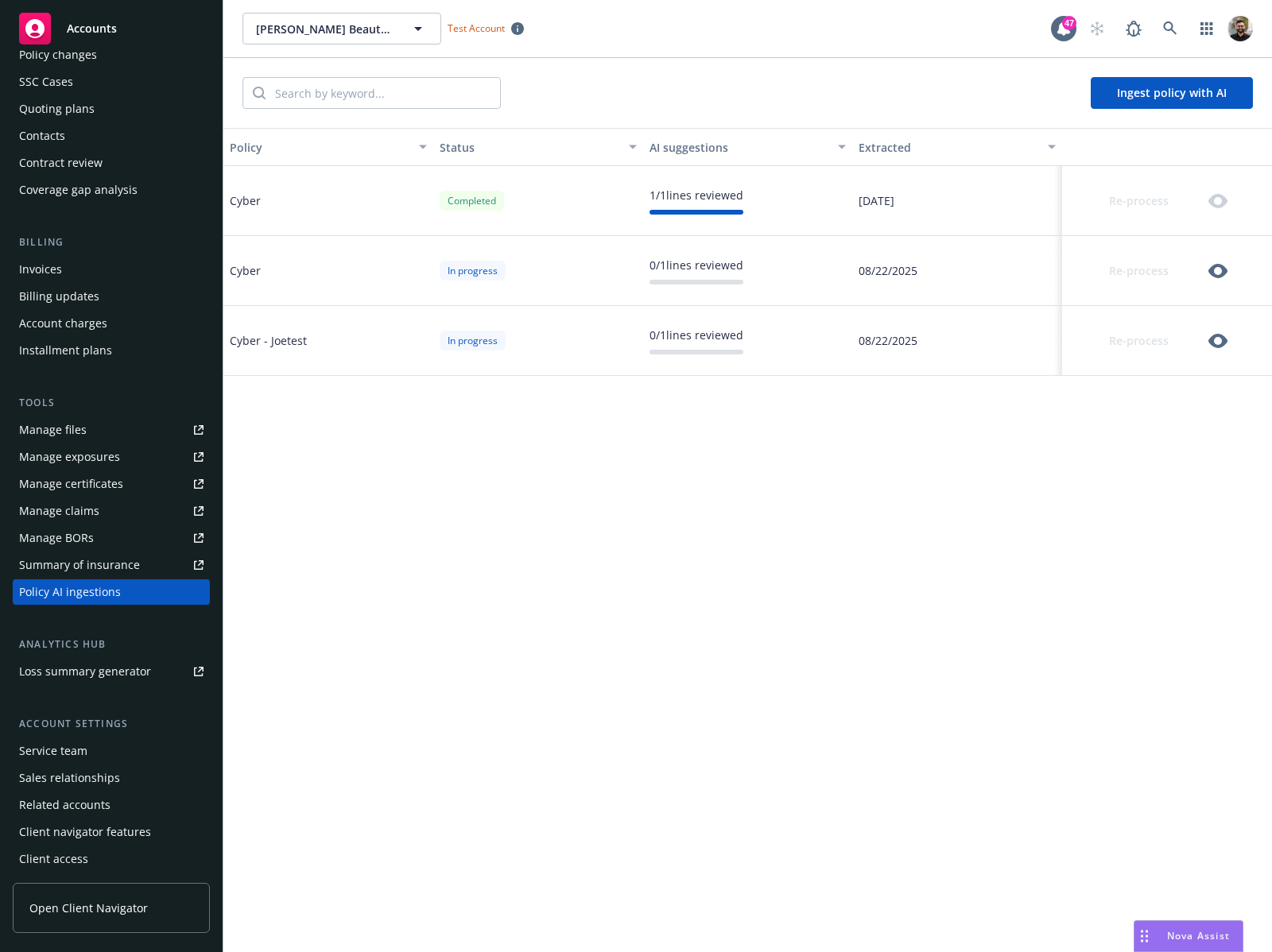
click at [263, 200] on div "Cyber" at bounding box center [328, 201] width 210 height 70
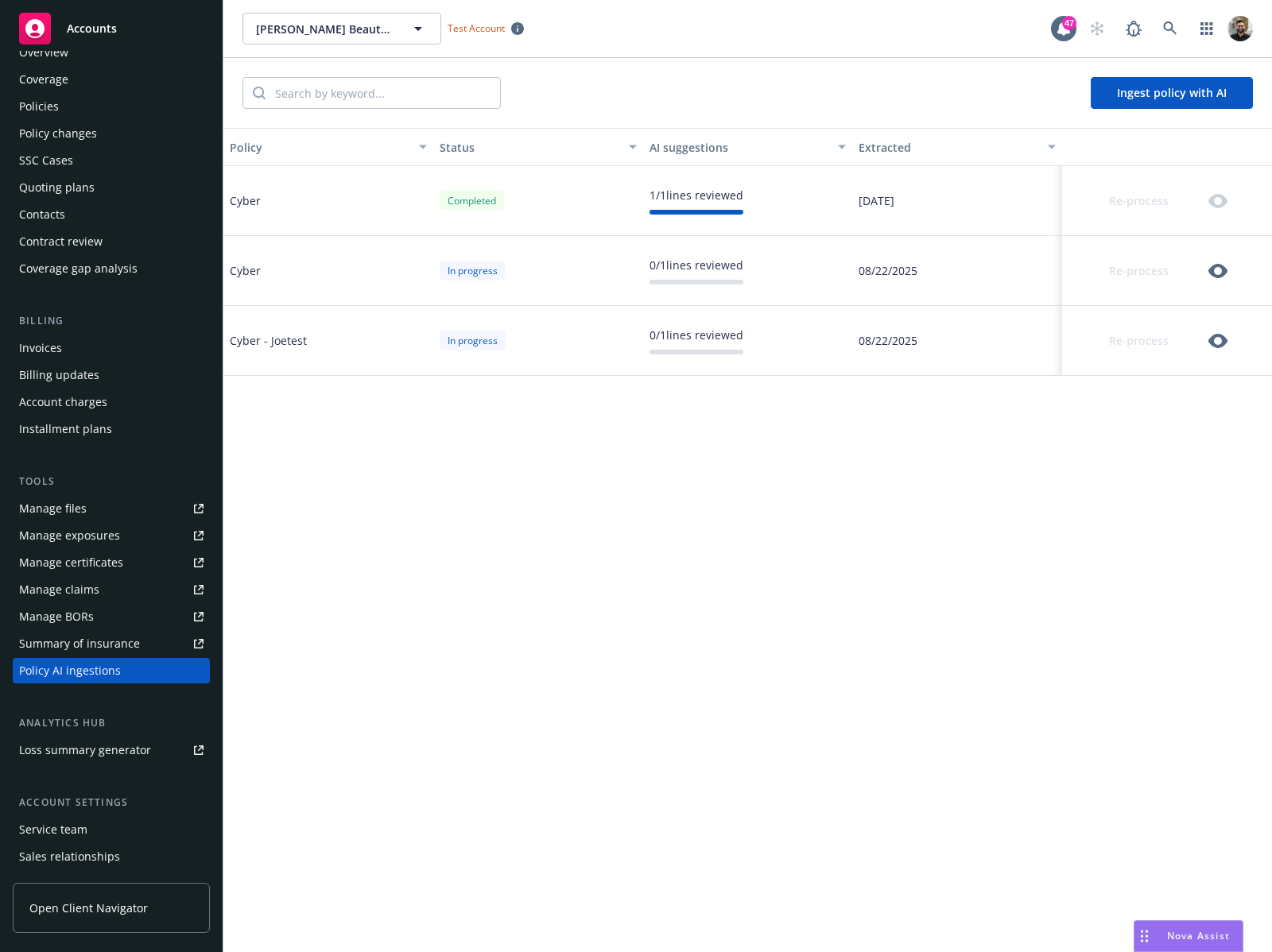
click at [122, 100] on div "Policies" at bounding box center [111, 106] width 185 height 26
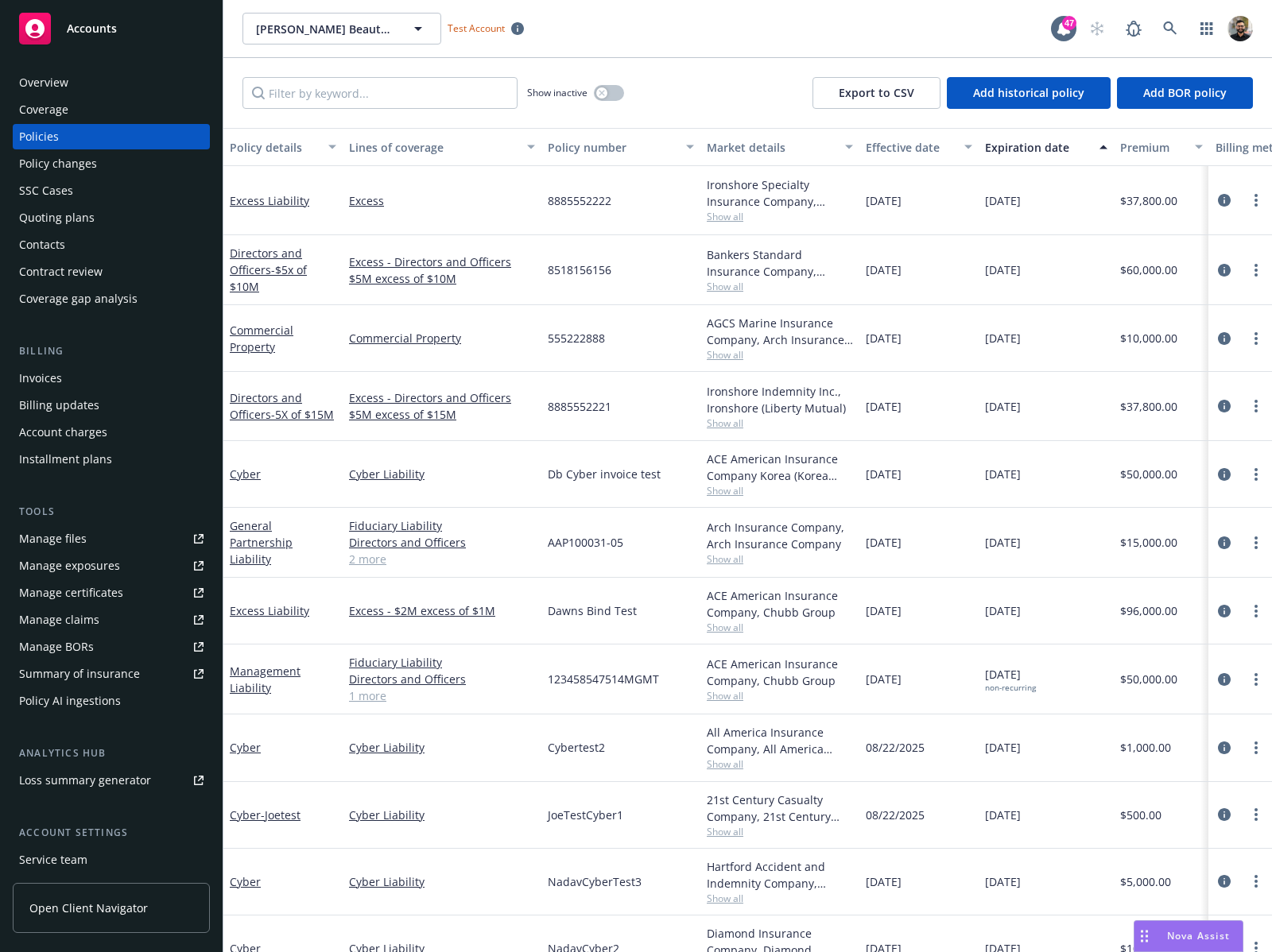
click at [137, 700] on div "Policy AI ingestions" at bounding box center [111, 700] width 185 height 26
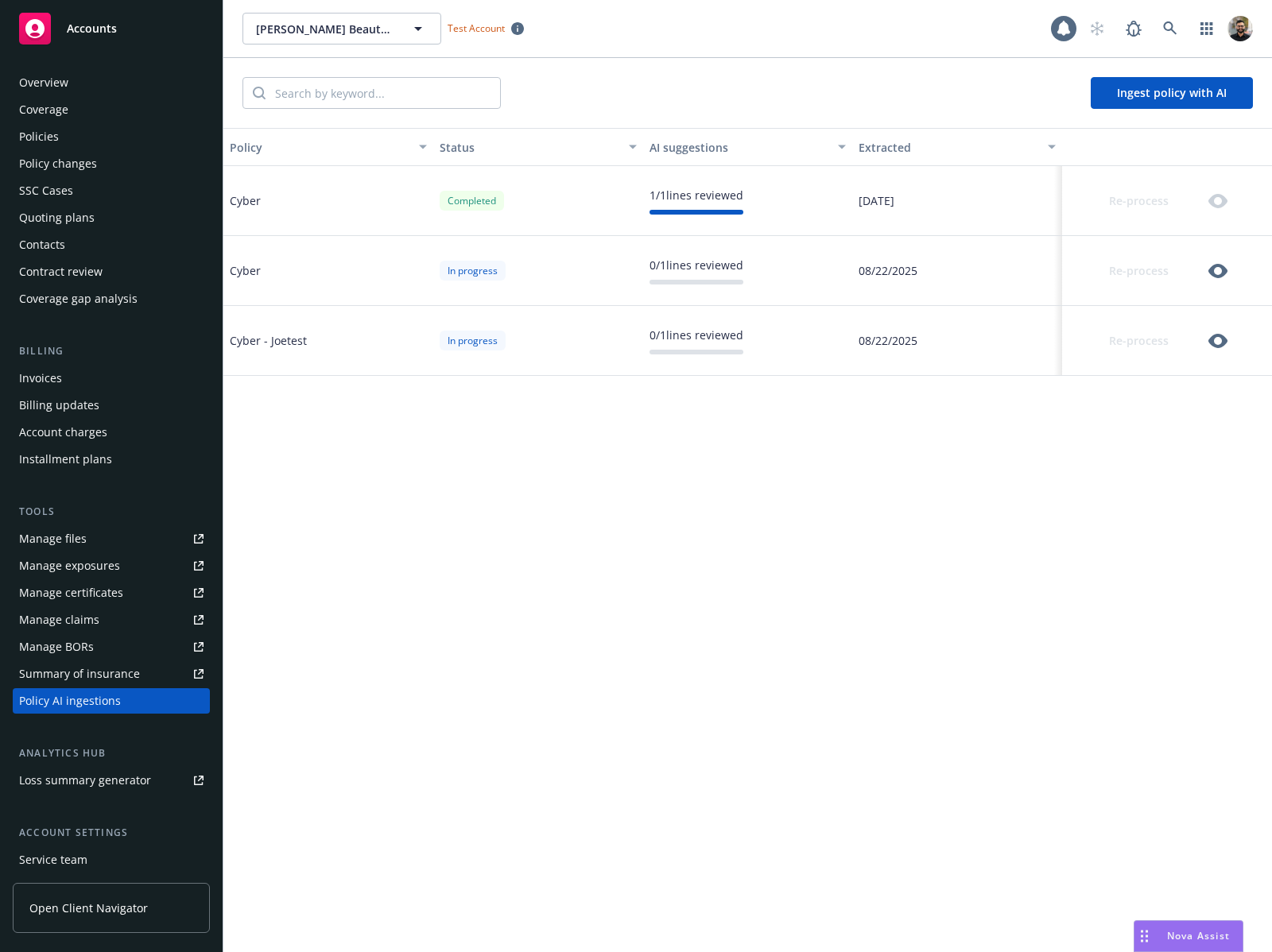
scroll to position [109, 0]
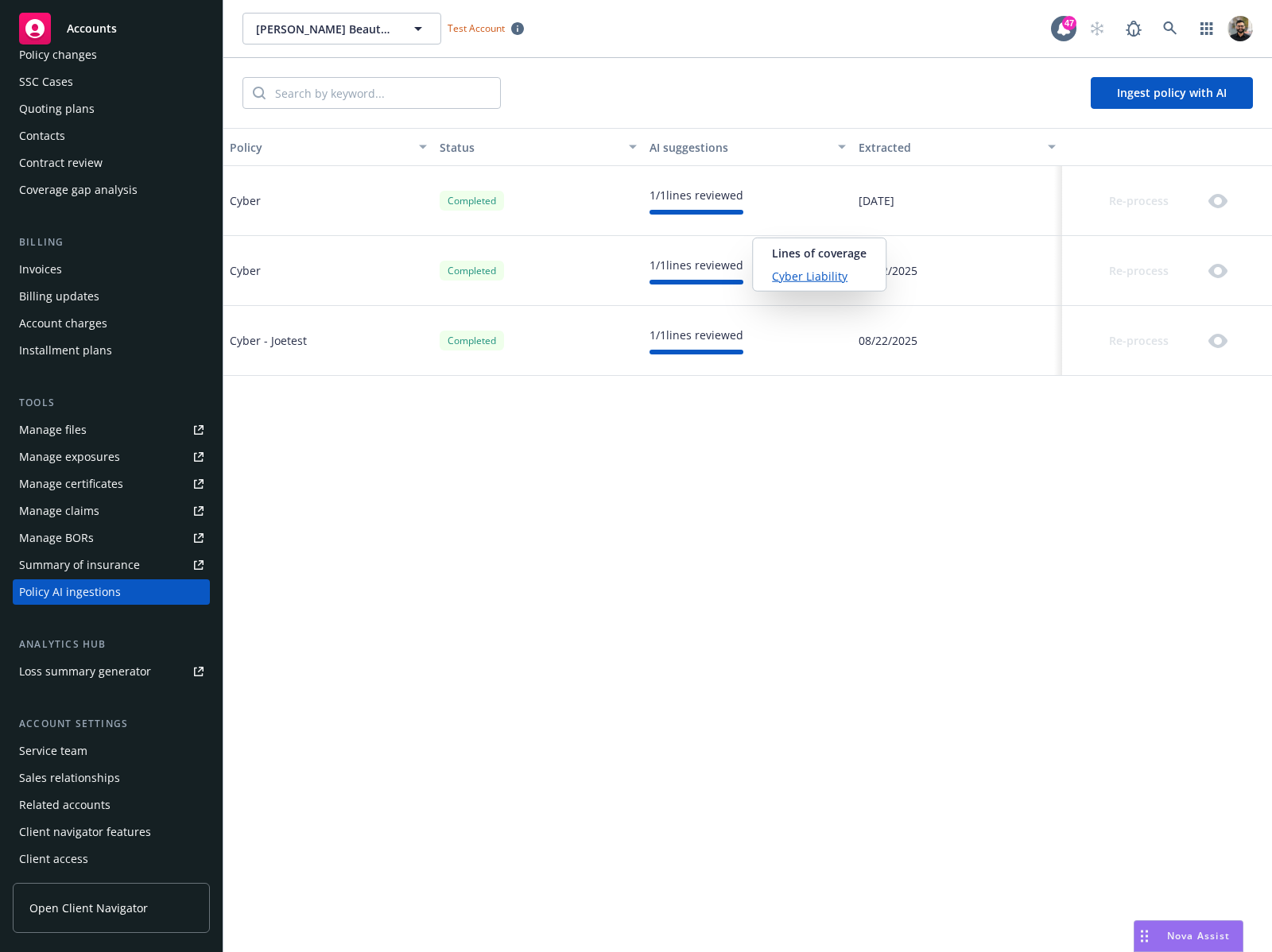
click at [787, 272] on link "Cyber Liability" at bounding box center [819, 276] width 94 height 17
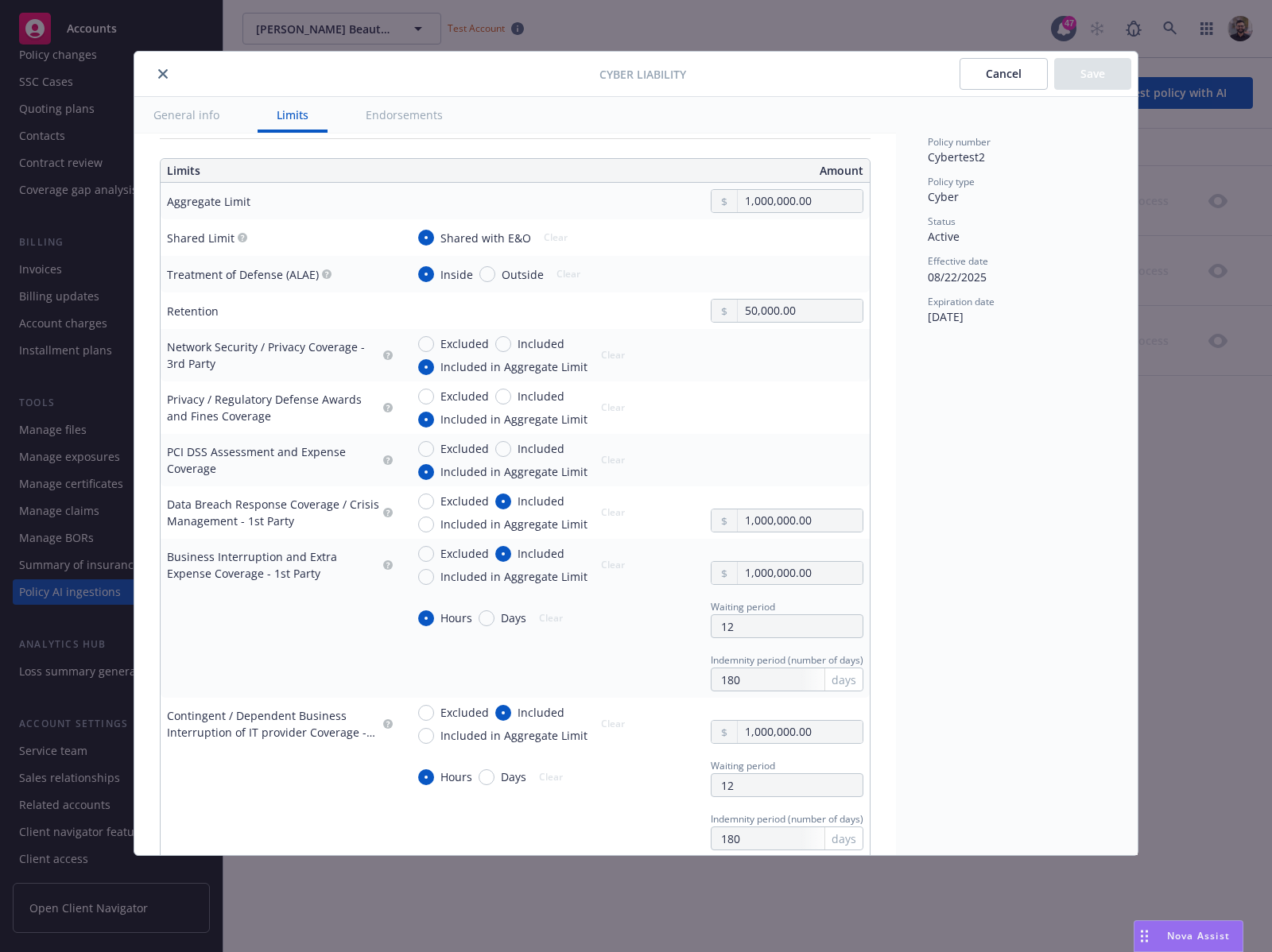
scroll to position [506, 0]
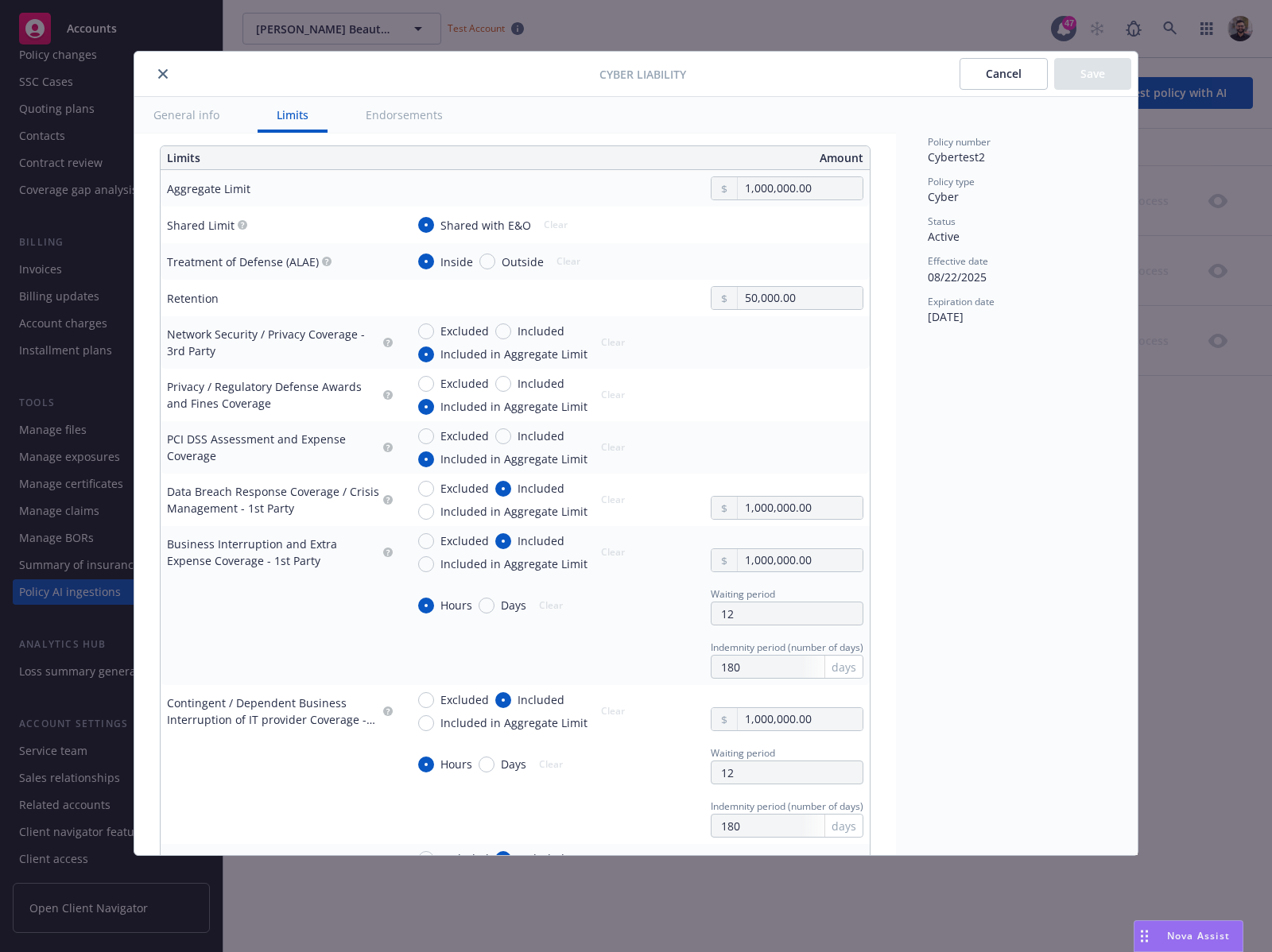
click at [1000, 81] on button "Cancel" at bounding box center [1004, 74] width 89 height 31
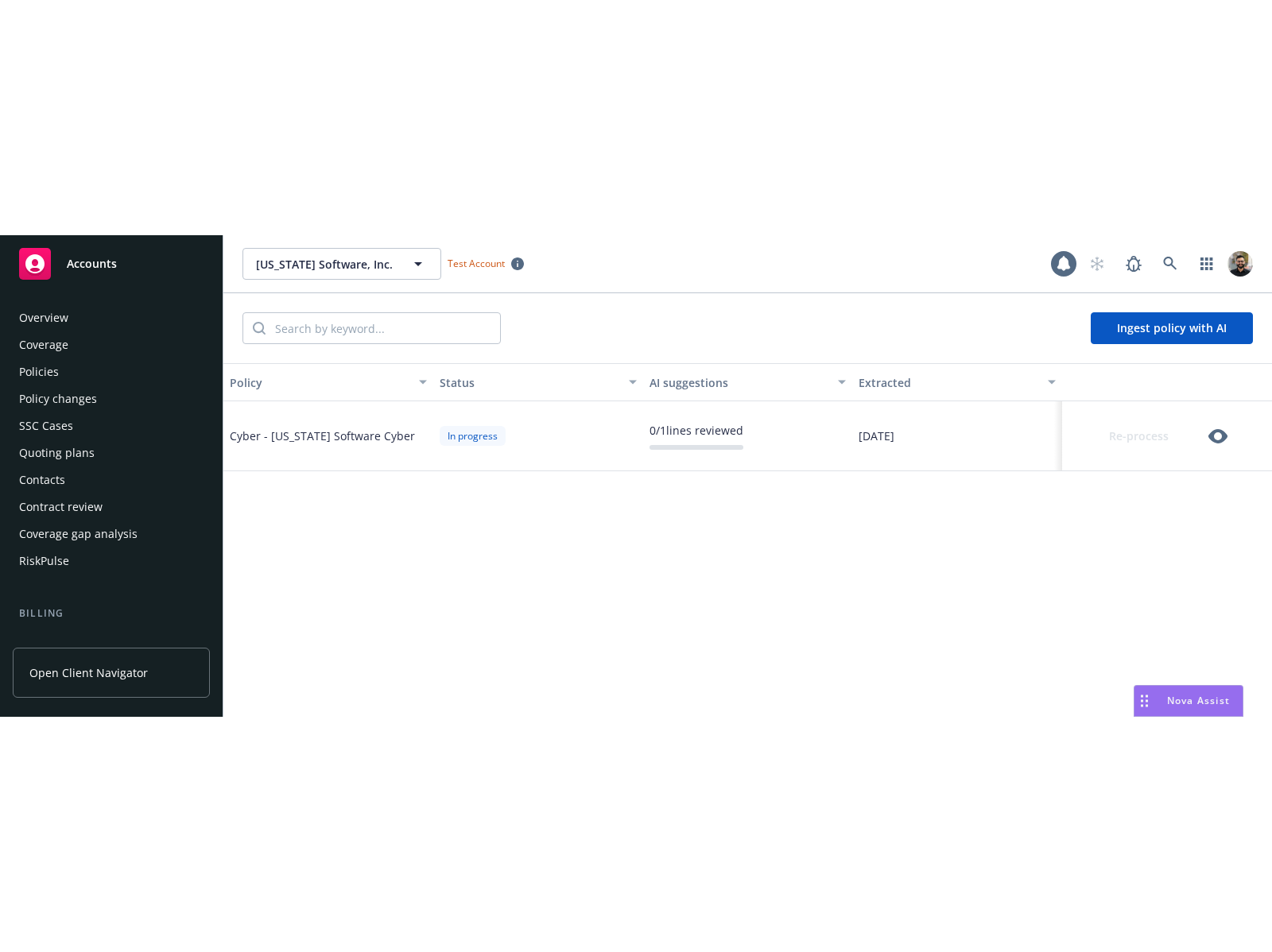
scroll to position [461, 0]
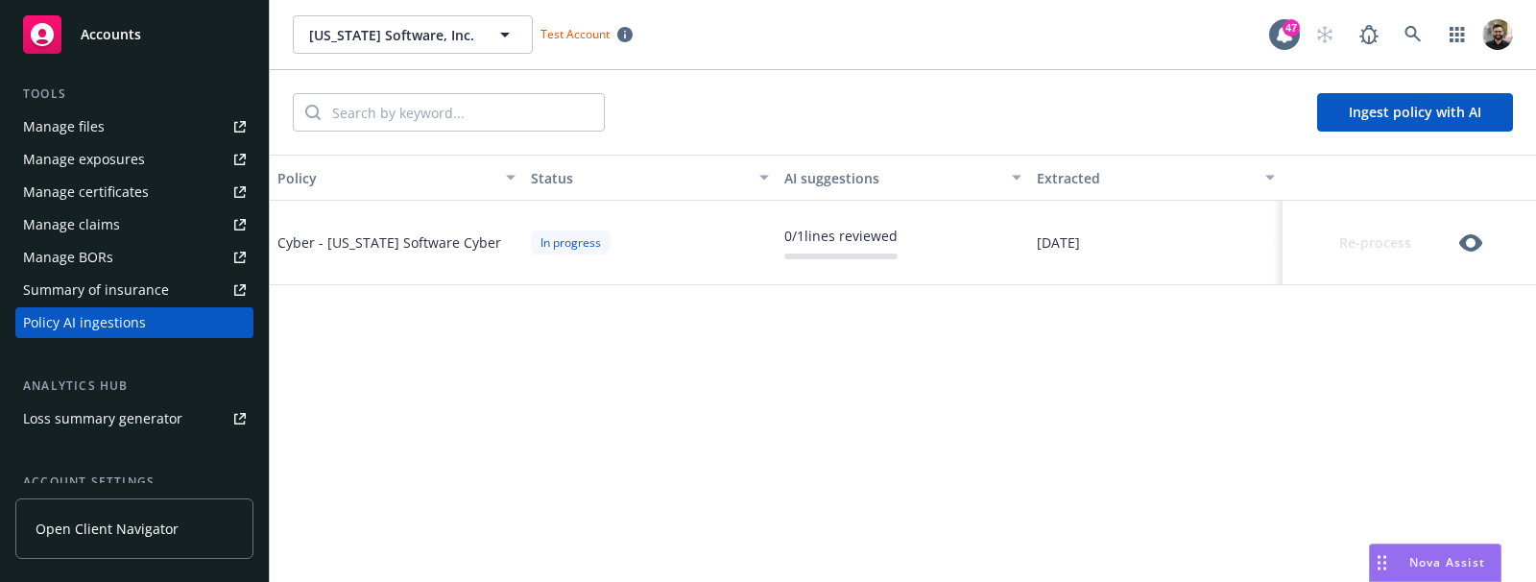
click at [1467, 245] on icon "button" at bounding box center [1470, 242] width 23 height 23
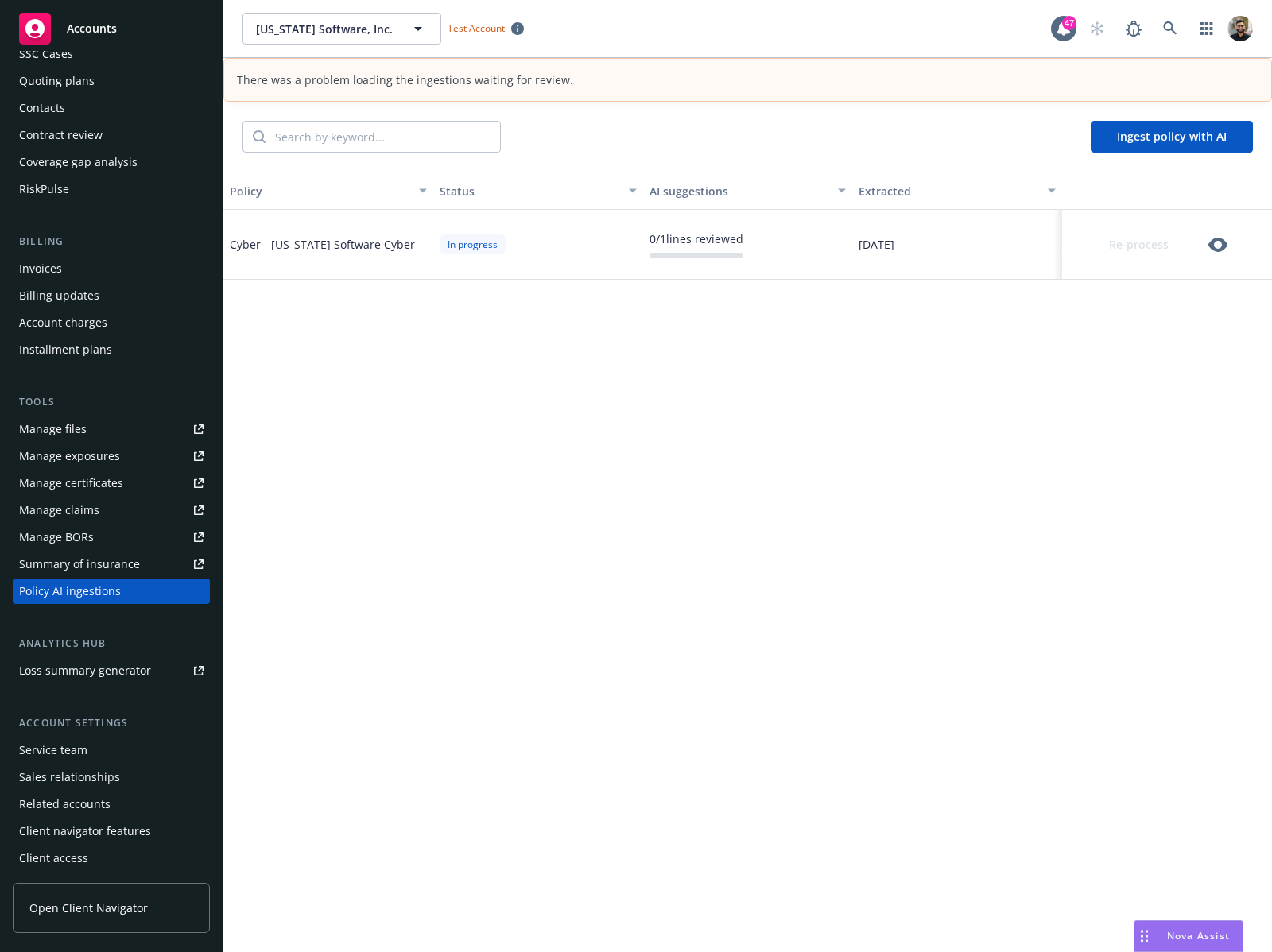
scroll to position [0, 0]
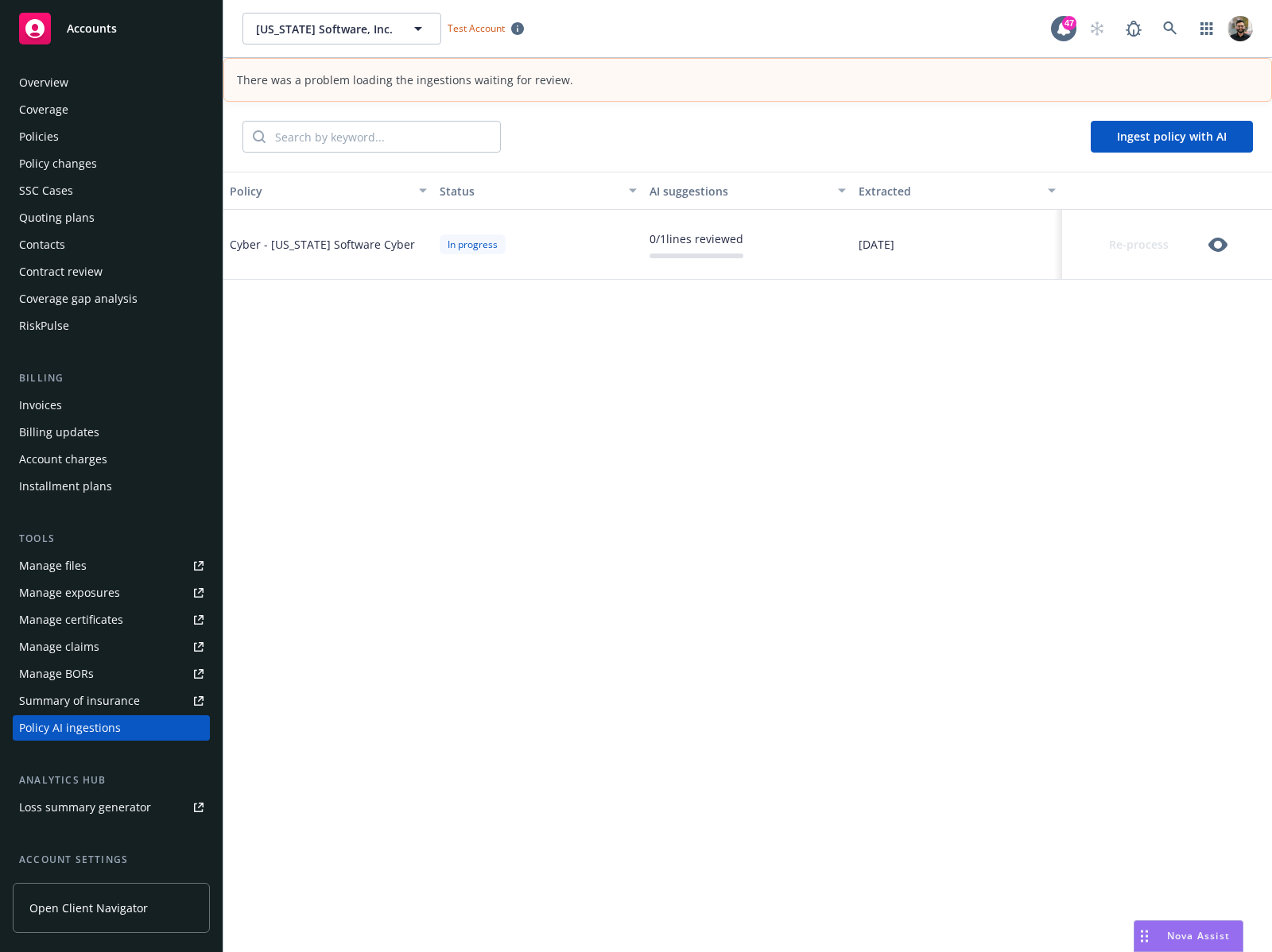
click at [82, 139] on div "Policies" at bounding box center [111, 137] width 185 height 26
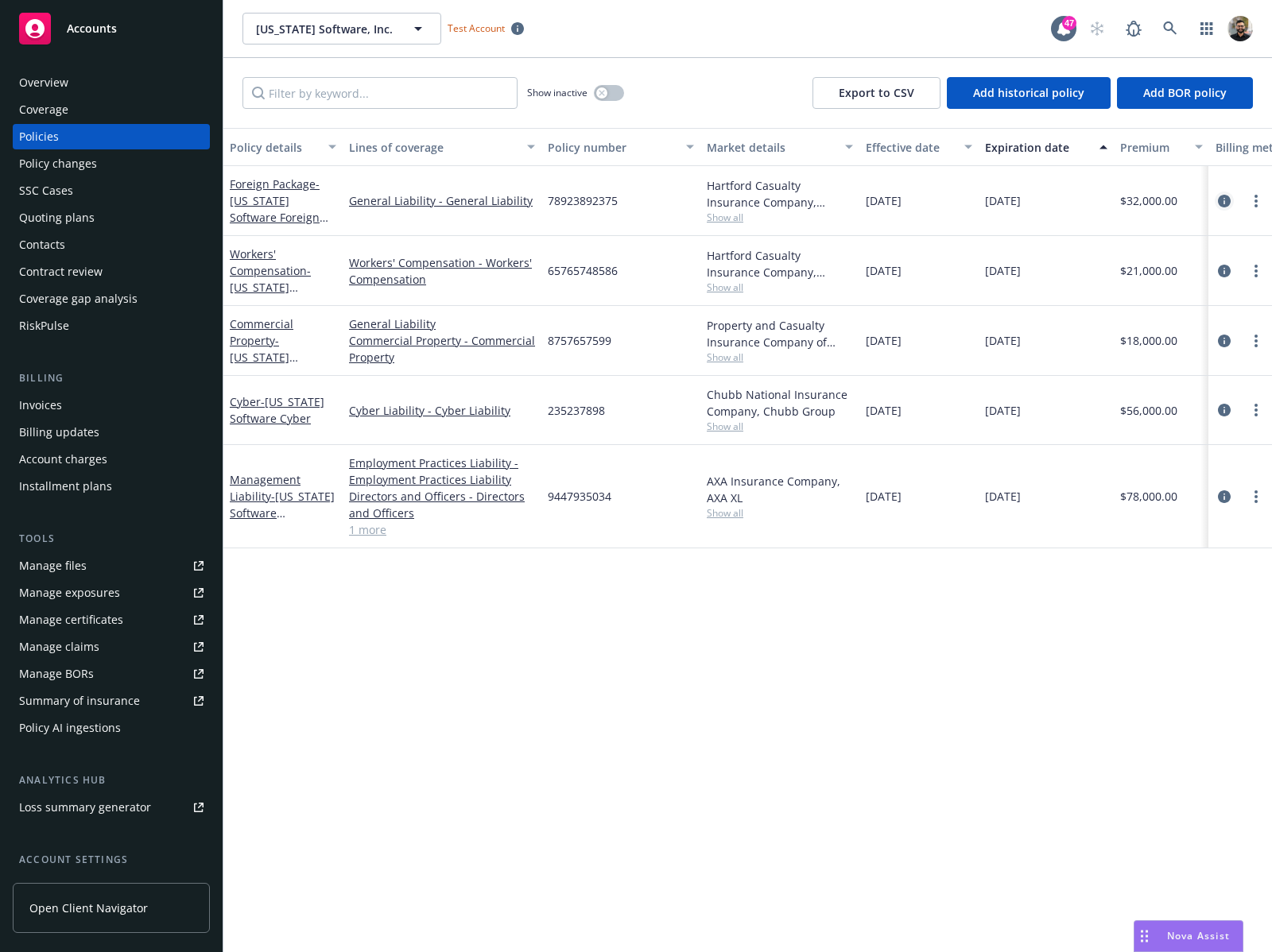
click at [1223, 201] on icon "circleInformation" at bounding box center [1224, 200] width 12 height 12
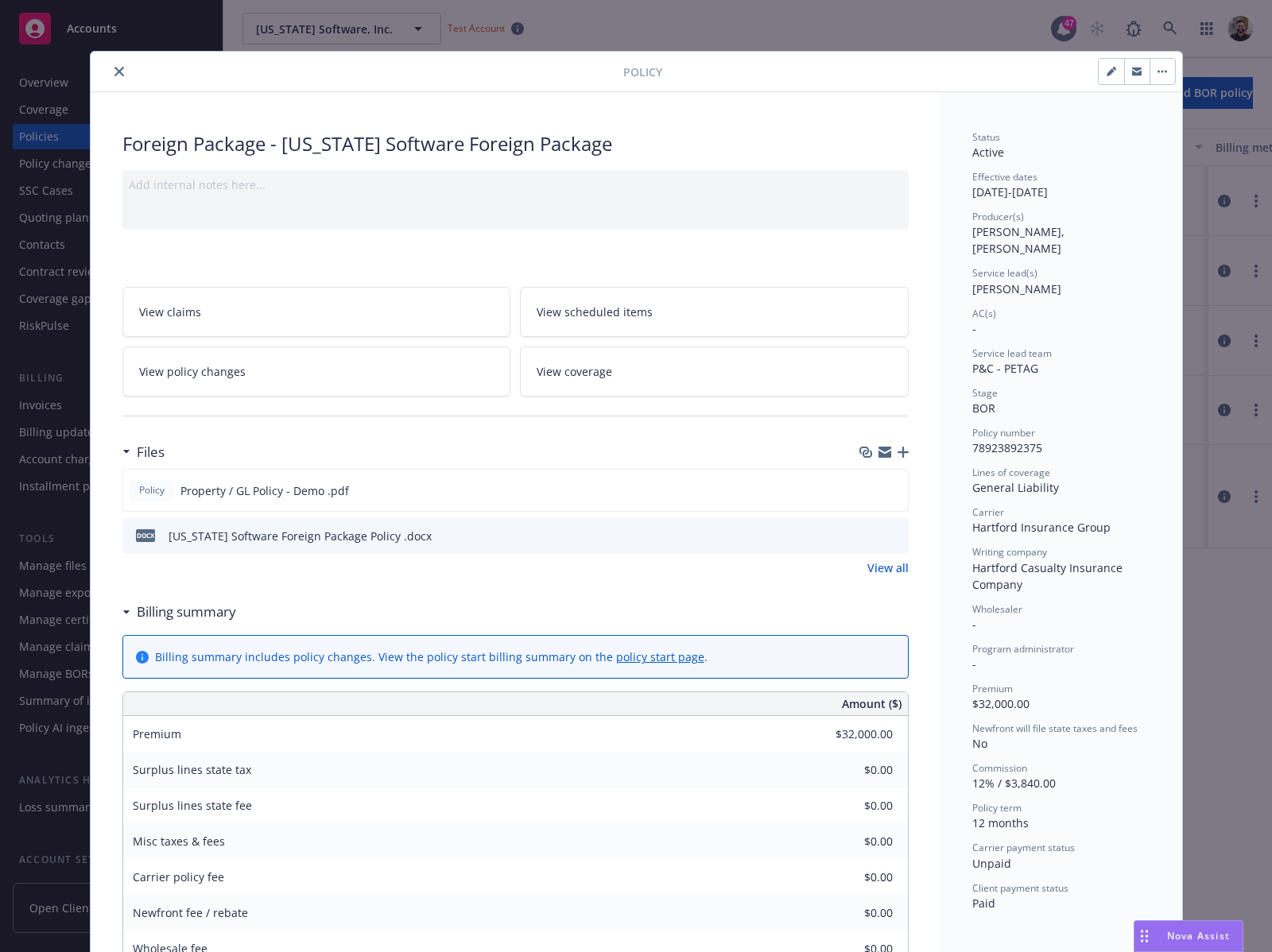
click at [119, 75] on button "close" at bounding box center [118, 71] width 19 height 19
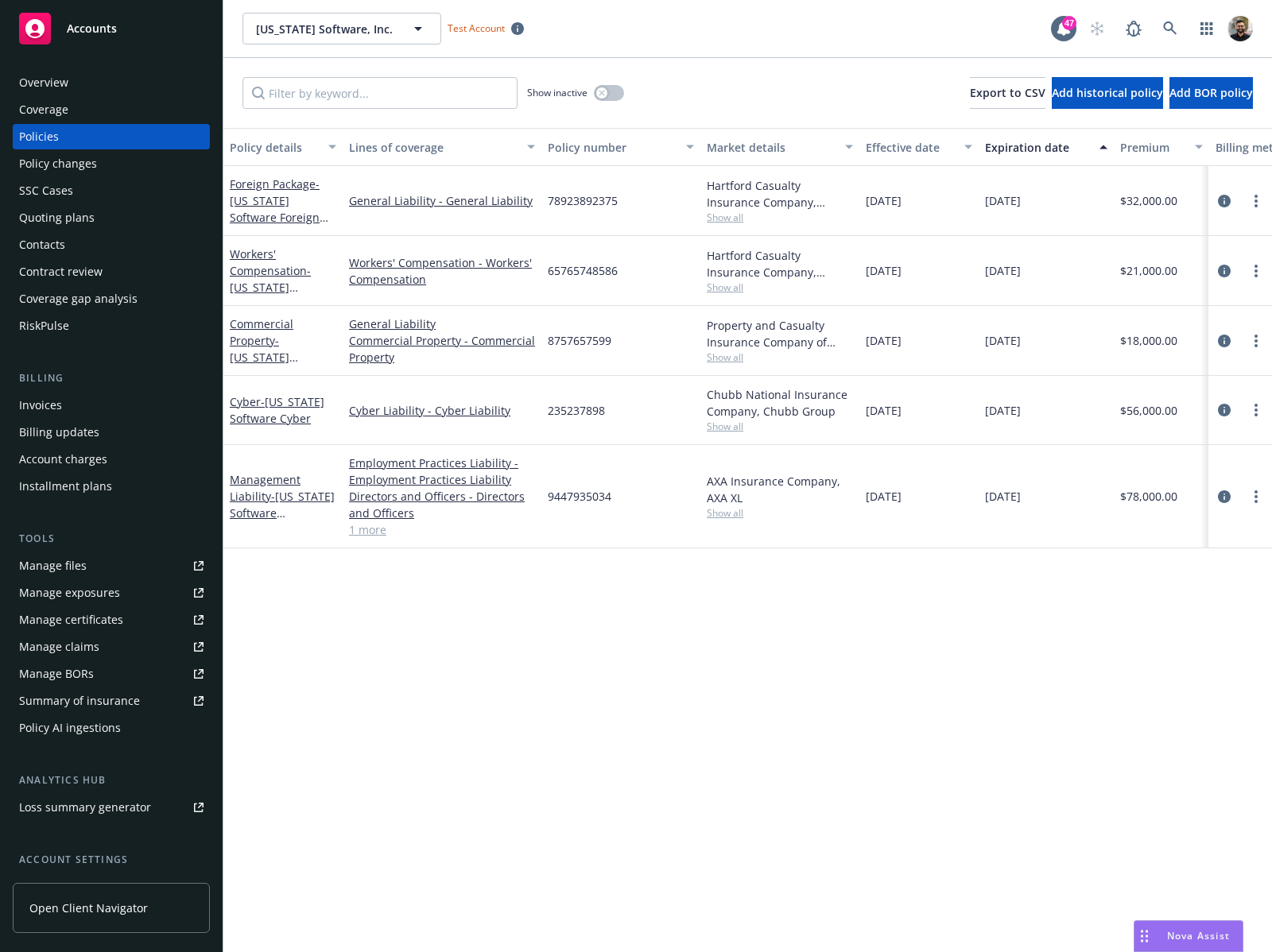
click at [96, 726] on div "Policy AI ingestions" at bounding box center [70, 728] width 102 height 26
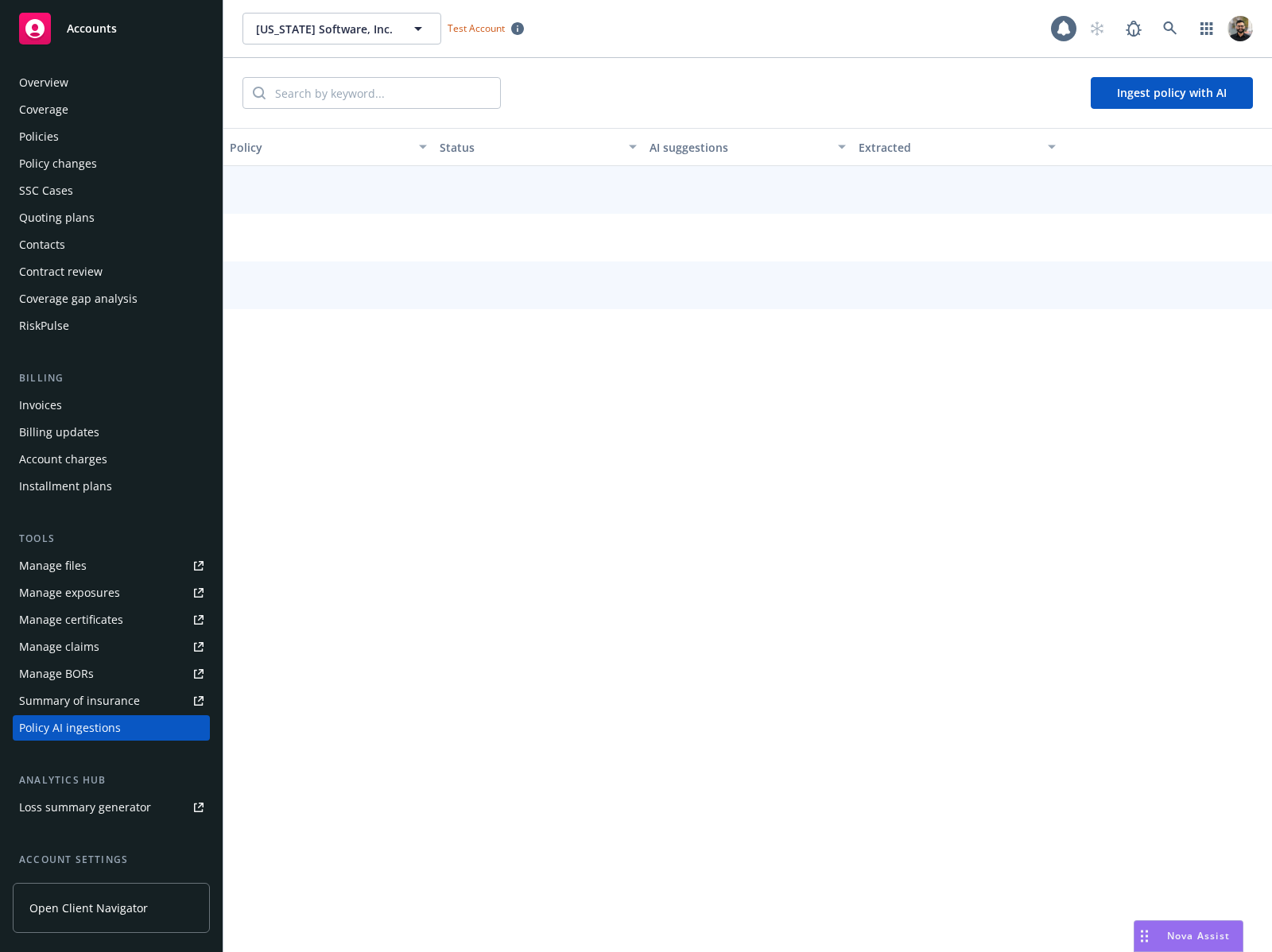
scroll to position [137, 0]
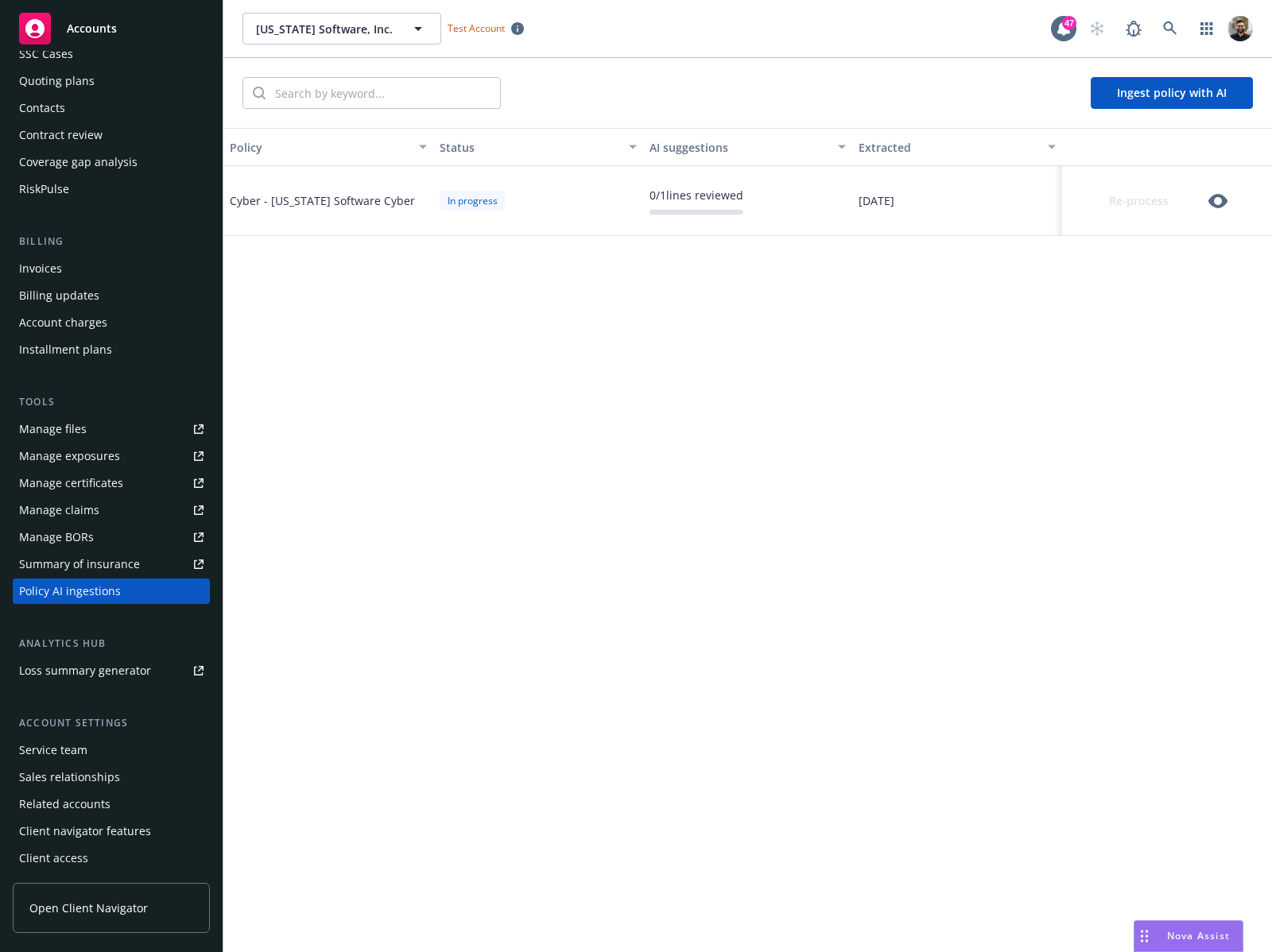
click at [470, 149] on div "Status" at bounding box center [529, 147] width 180 height 17
click at [1214, 197] on icon "button" at bounding box center [1217, 200] width 19 height 14
